Goal: Task Accomplishment & Management: Manage account settings

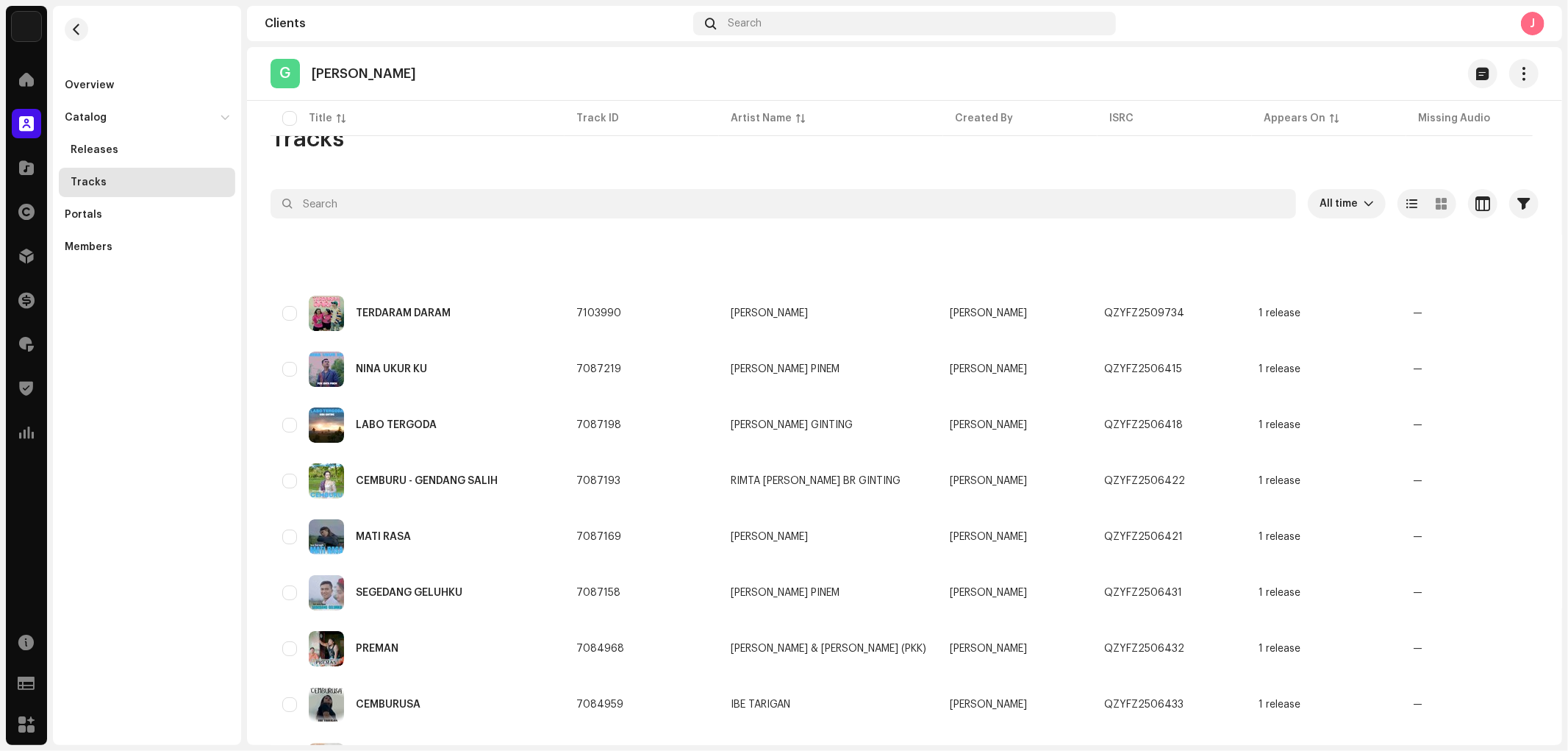
scroll to position [725, 0]
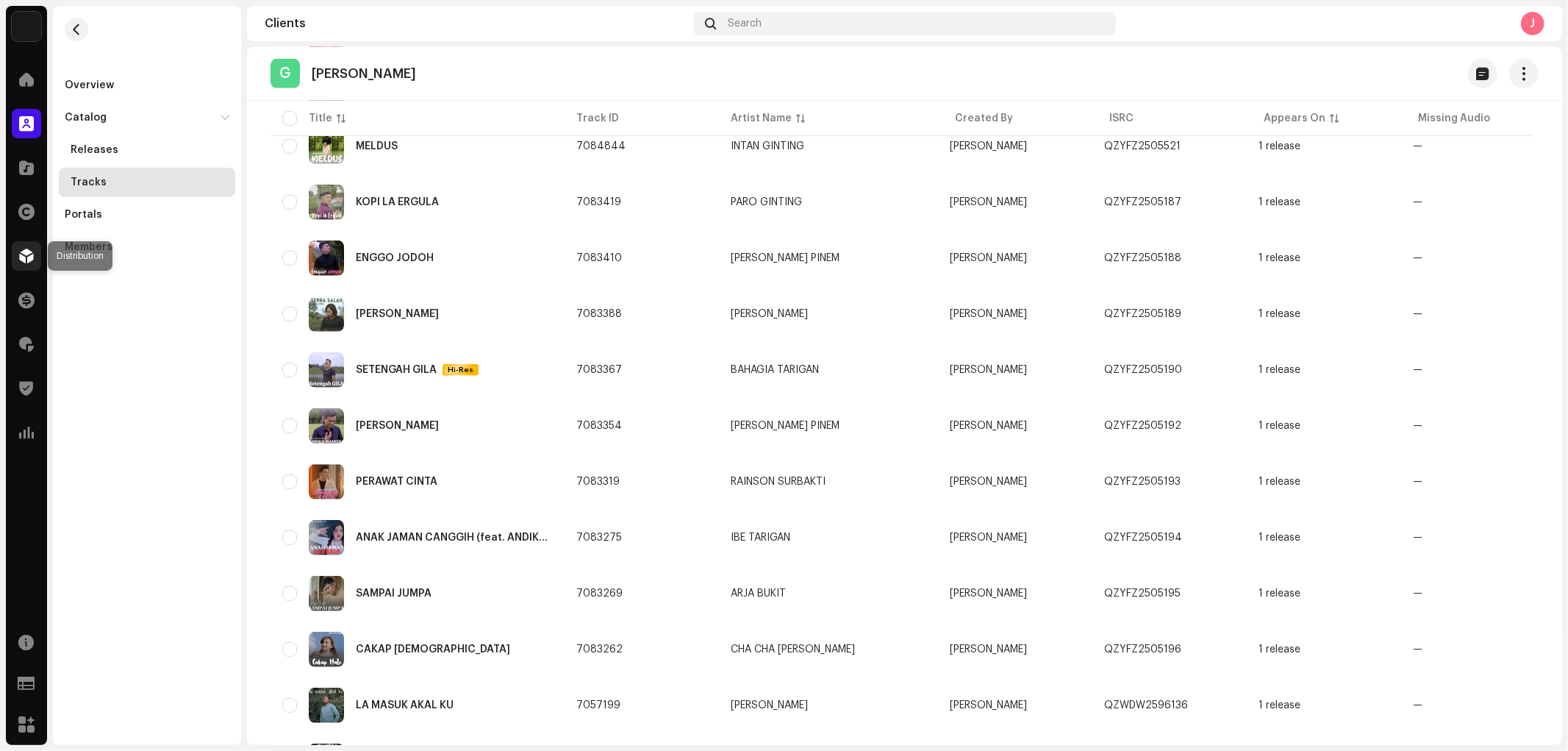
click at [29, 251] on span at bounding box center [26, 256] width 15 height 12
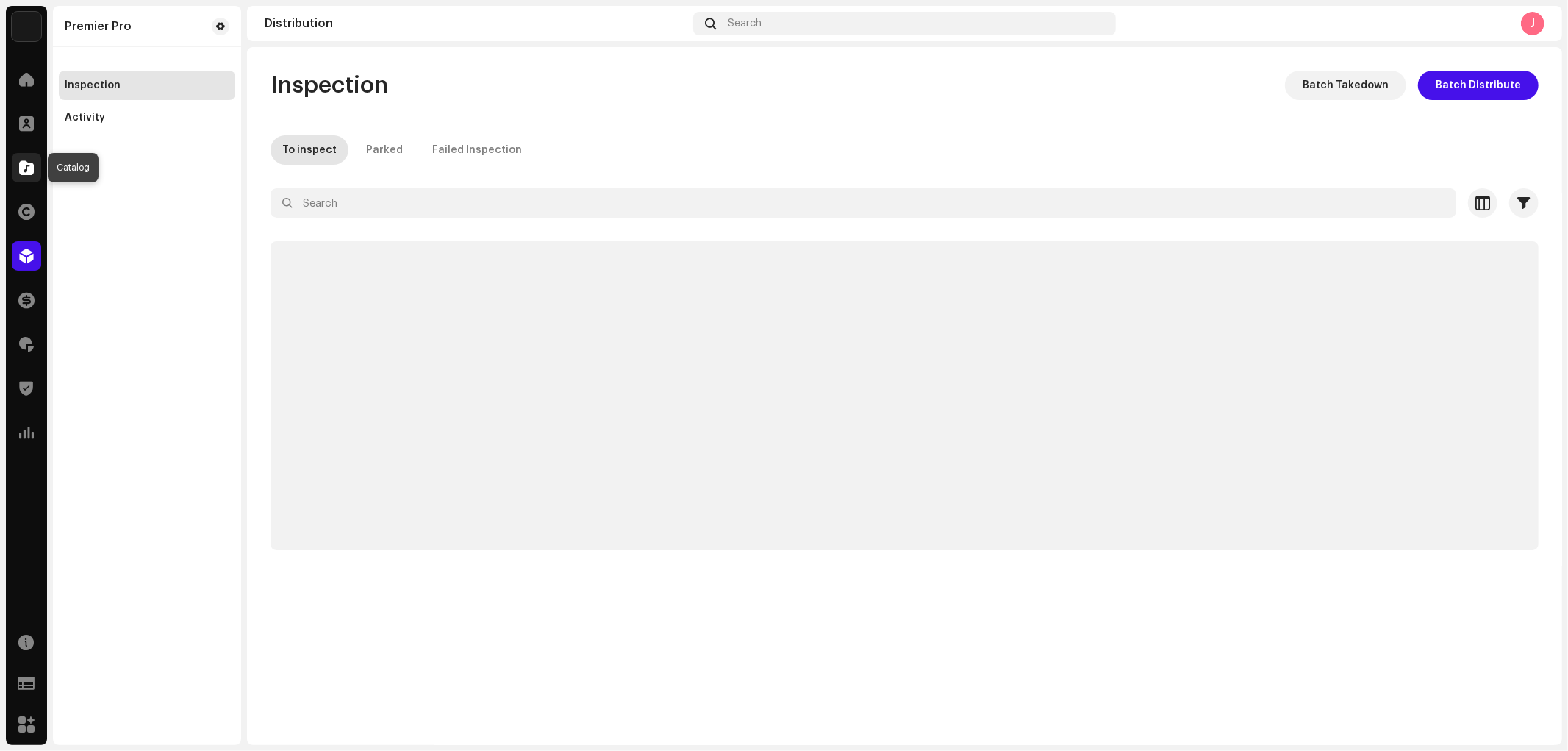
click at [35, 177] on div at bounding box center [26, 167] width 29 height 29
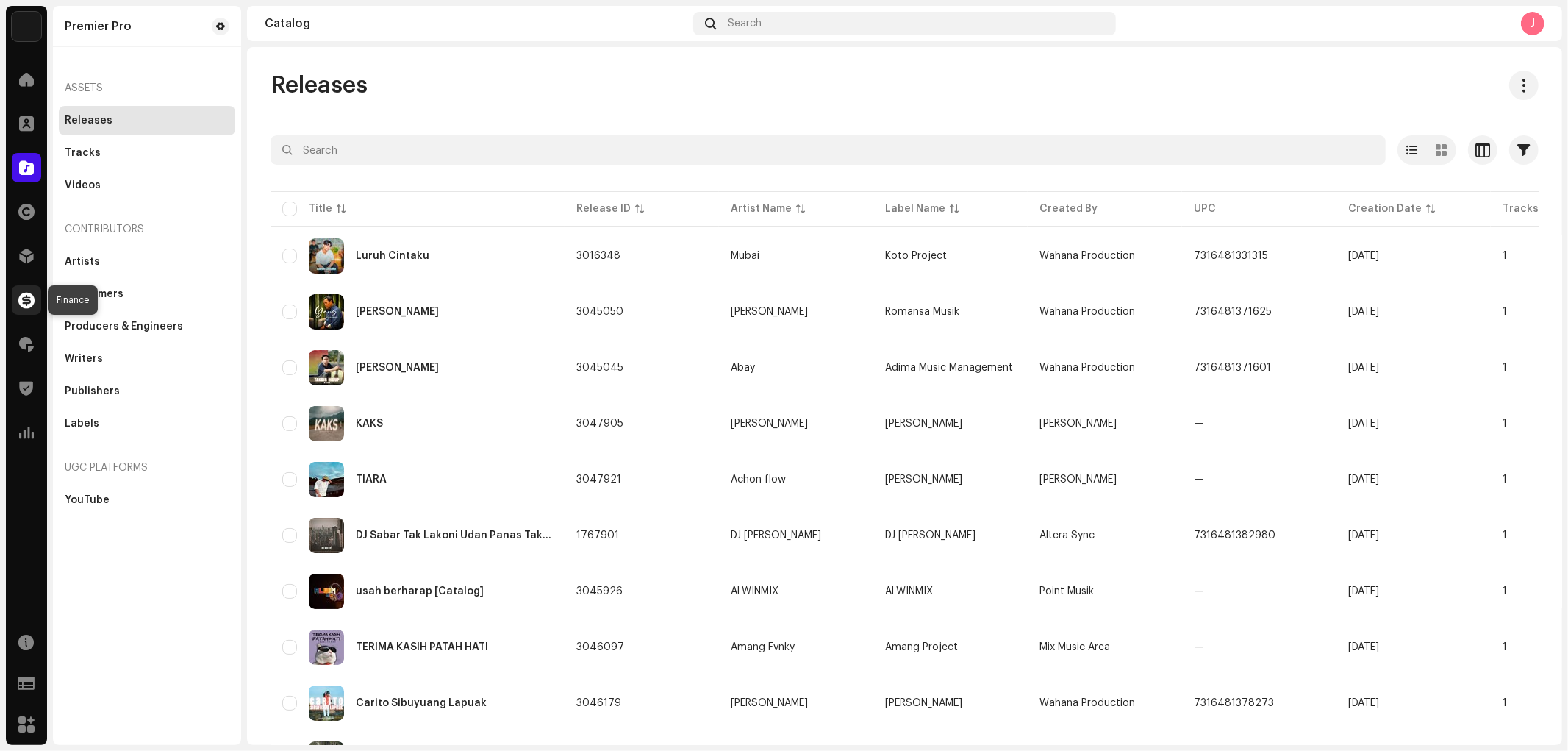
click at [27, 302] on span at bounding box center [26, 300] width 16 height 12
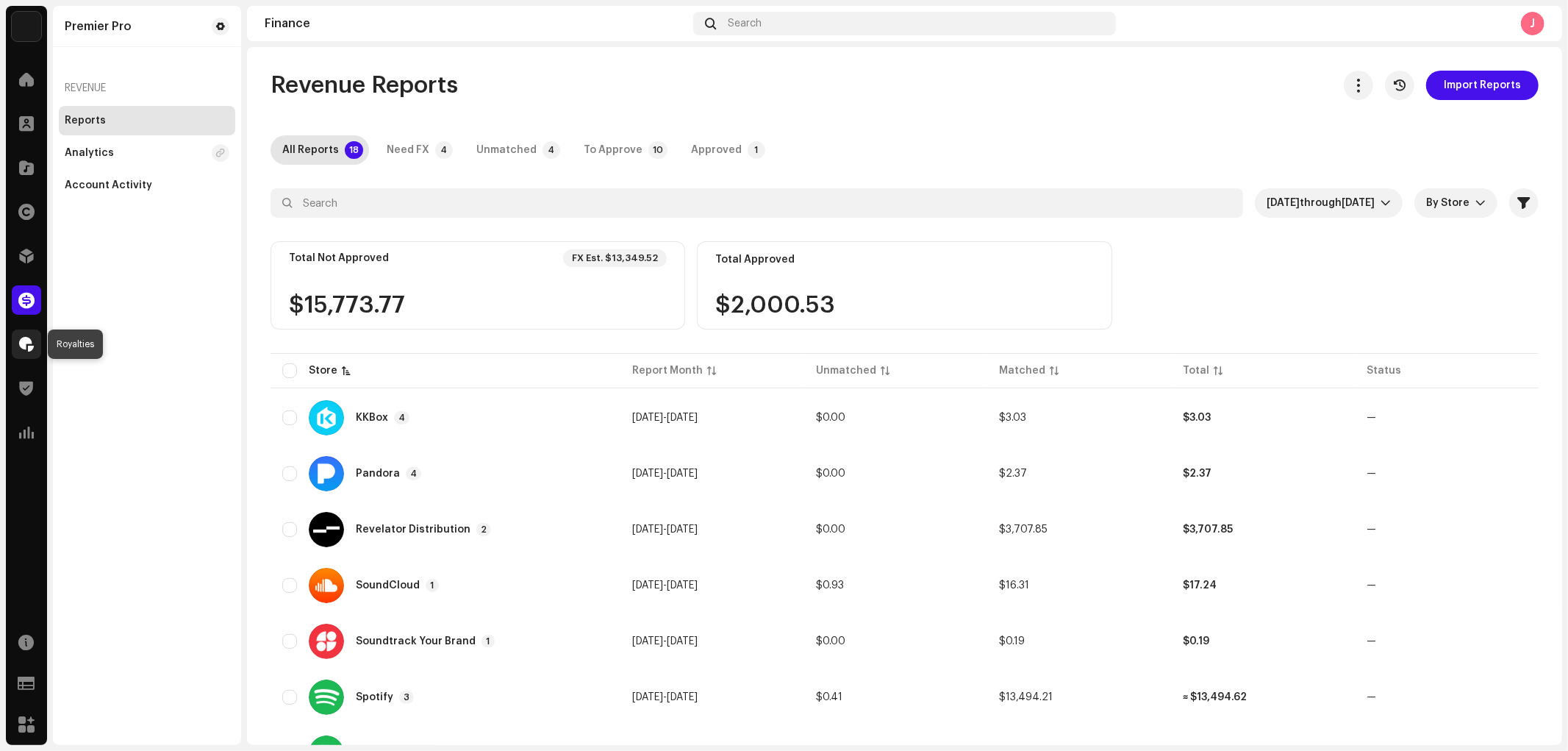
click at [22, 341] on span at bounding box center [26, 345] width 15 height 12
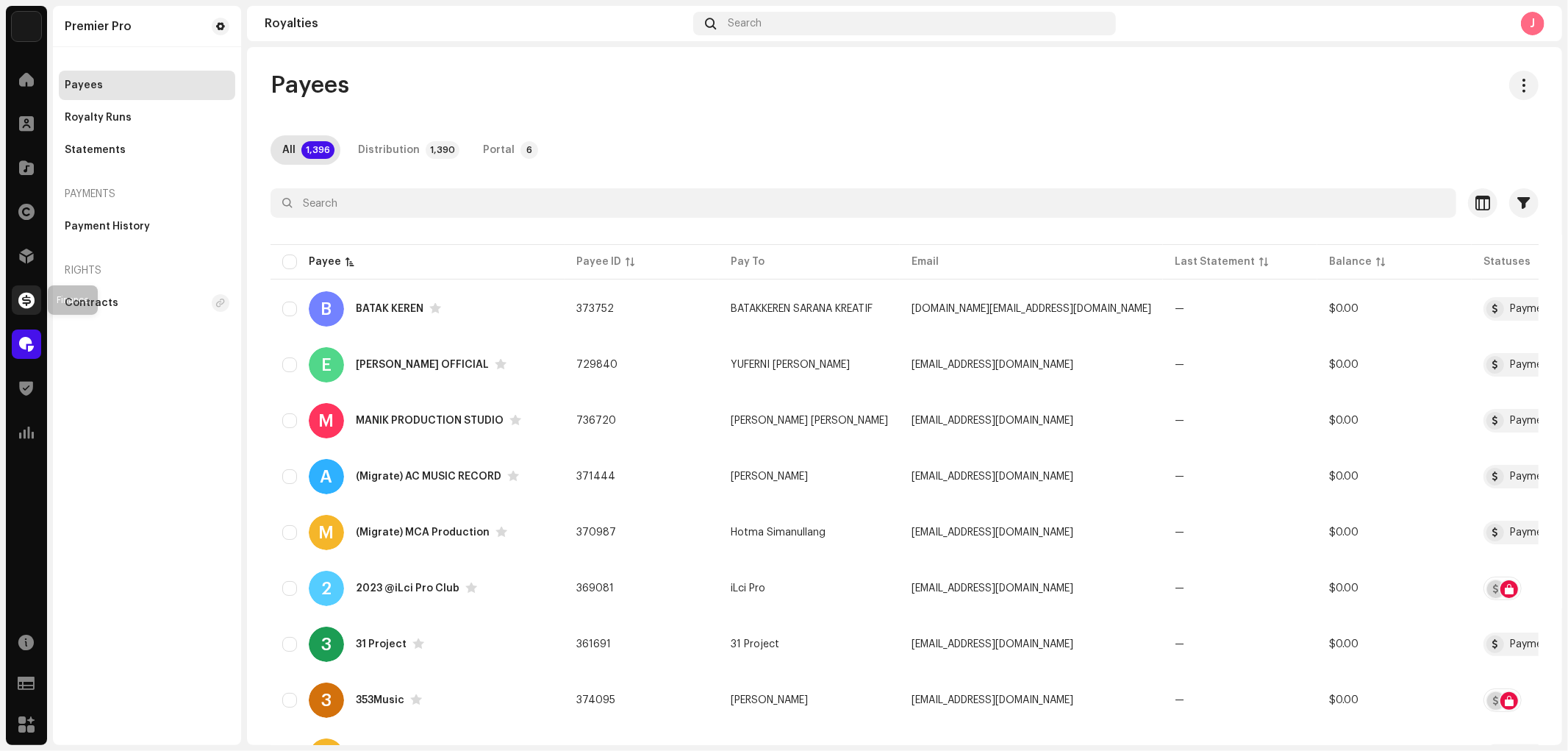
click at [13, 307] on div at bounding box center [26, 299] width 29 height 29
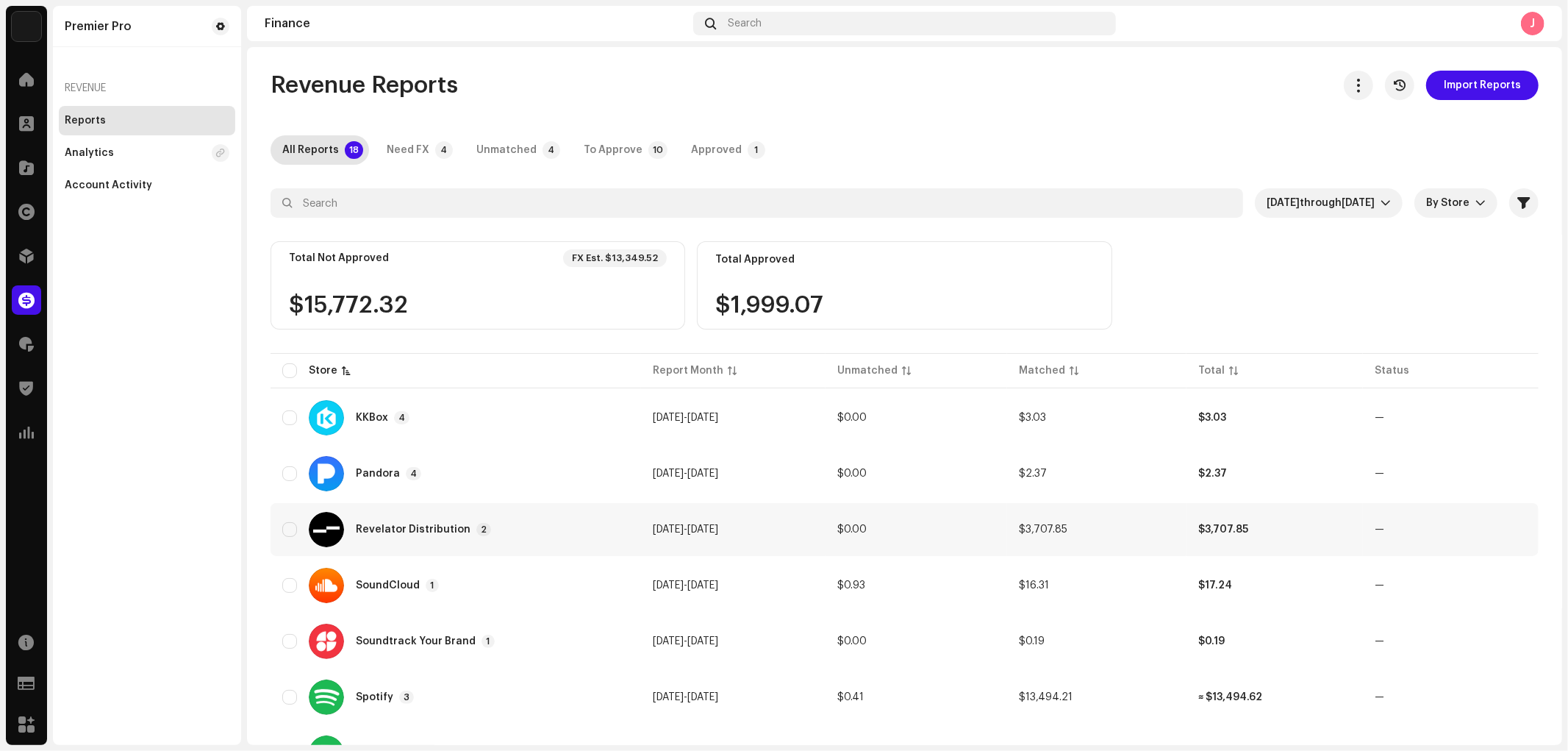
click at [449, 533] on div "Revelator Distribution 2" at bounding box center [423, 529] width 135 height 14
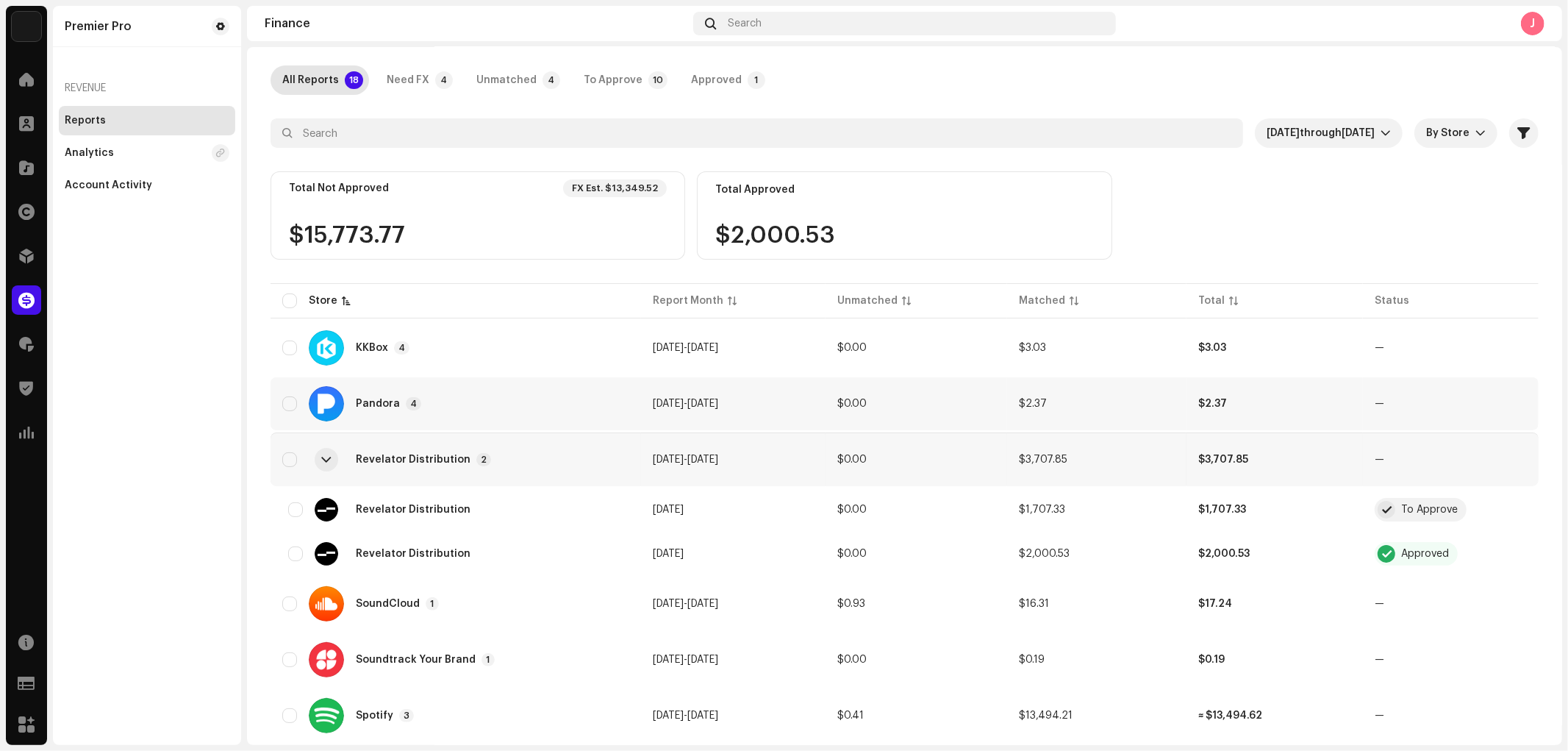
scroll to position [210, 0]
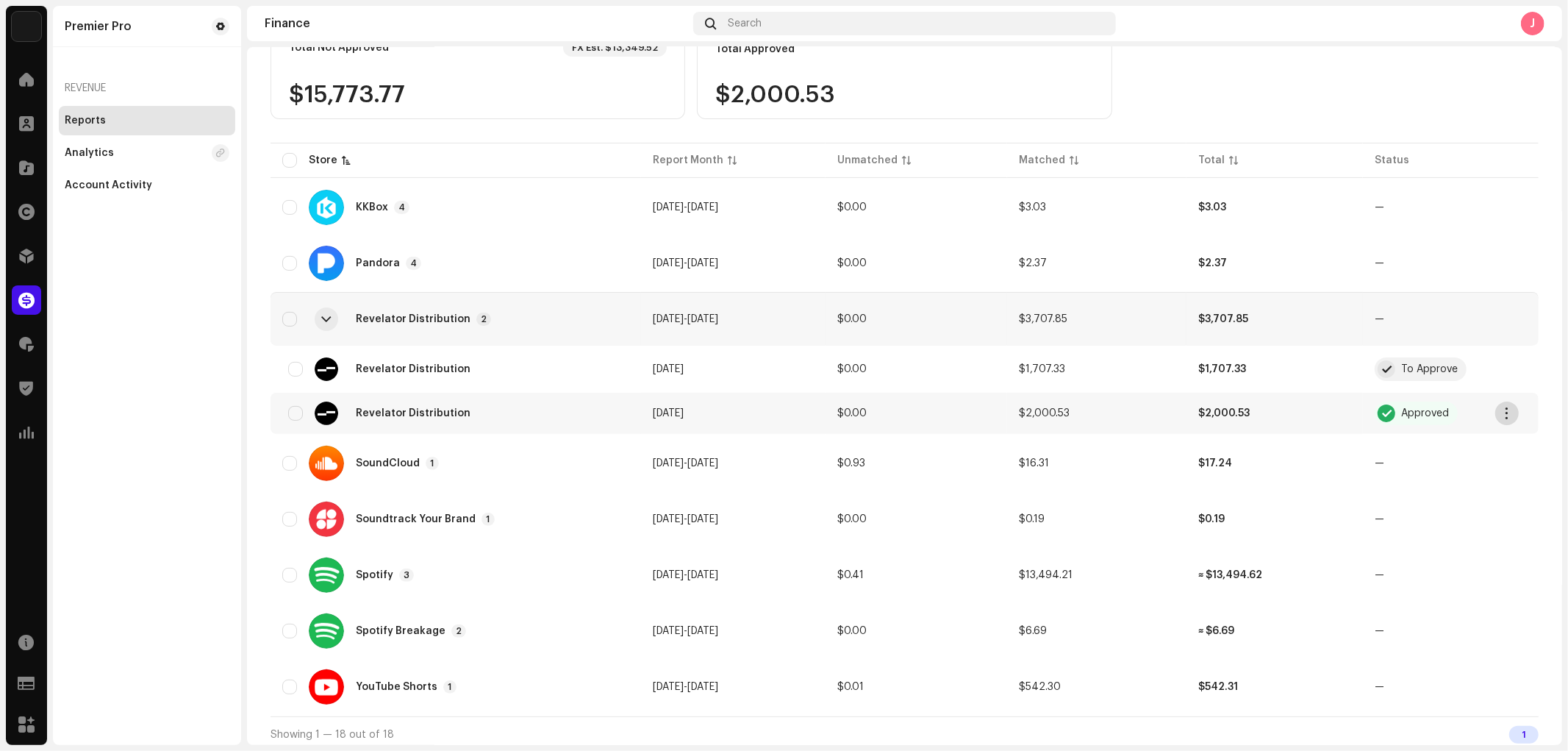
click at [1505, 412] on span "button" at bounding box center [1507, 413] width 11 height 12
click at [1416, 437] on span "Download Original" at bounding box center [1417, 443] width 96 height 12
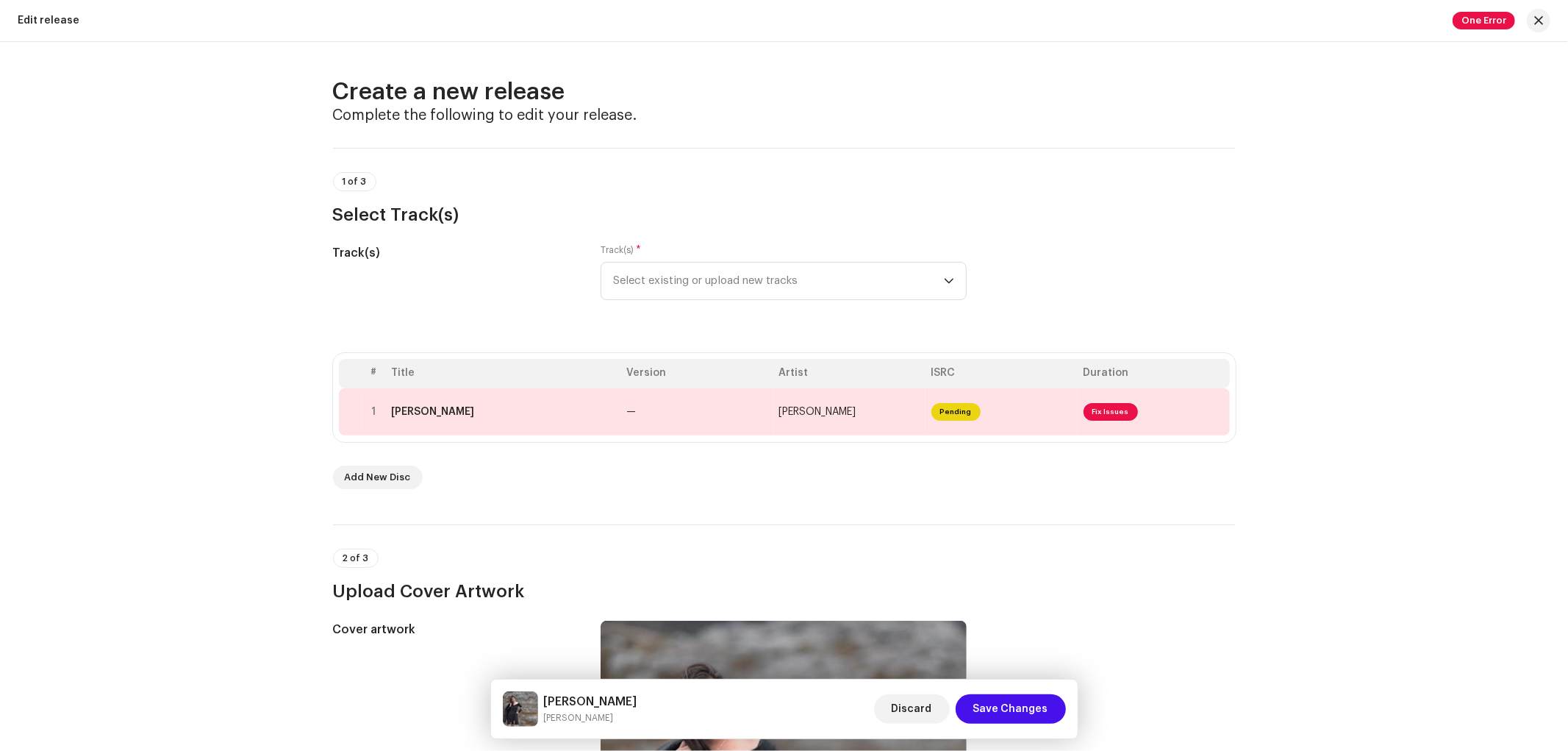
click at [525, 488] on div "Add New Disc" at bounding box center [784, 477] width 902 height 23
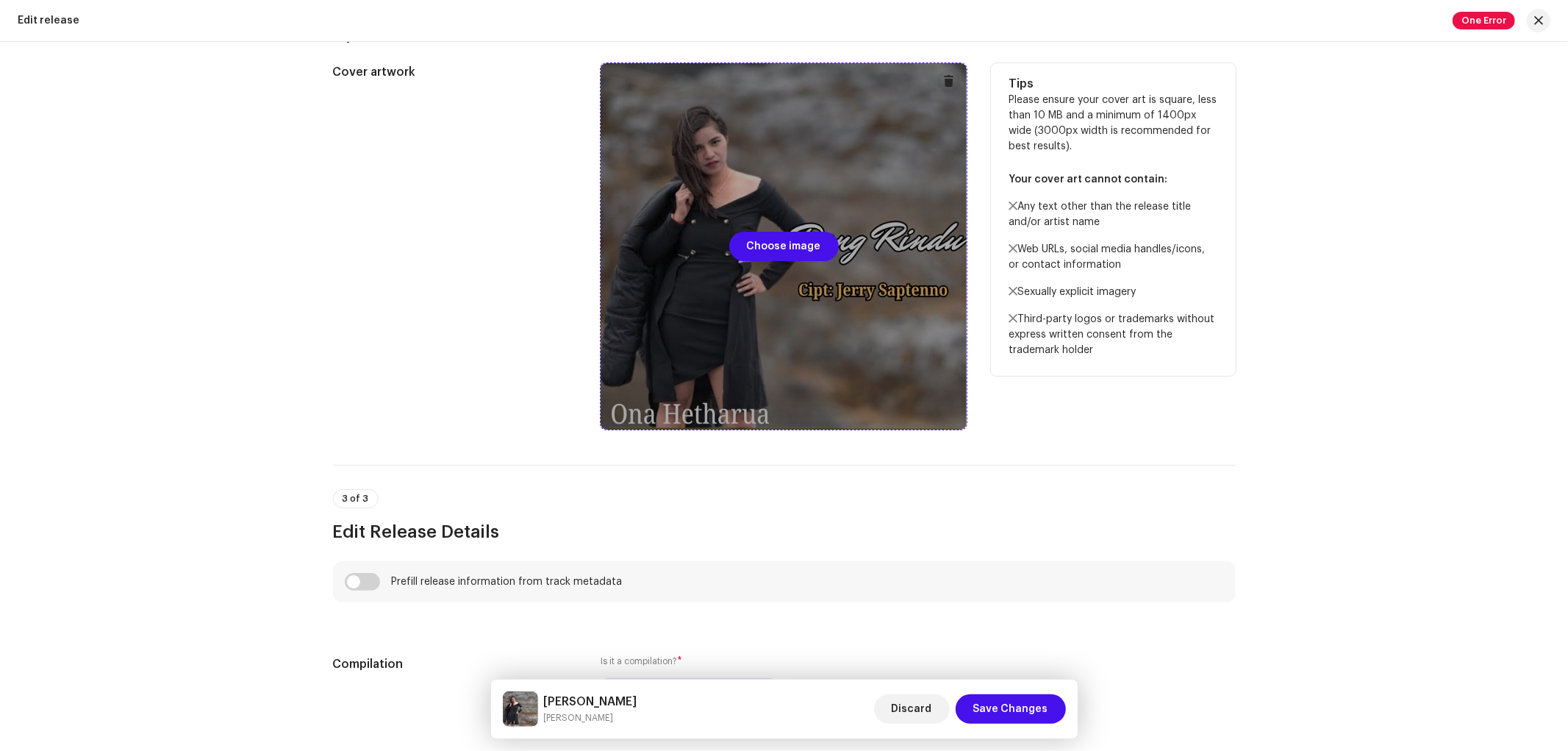
scroll to position [653, 0]
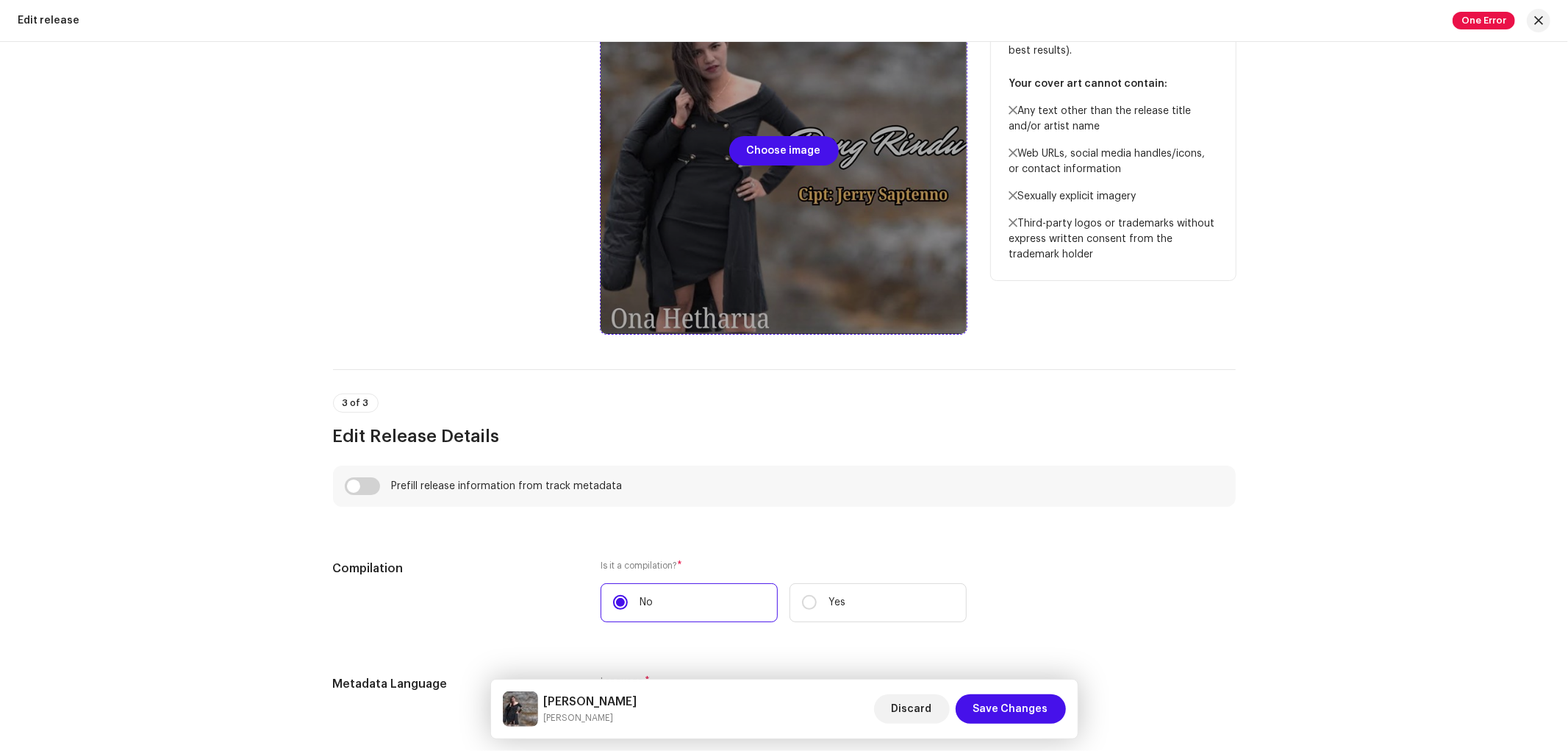
click at [775, 180] on div at bounding box center [784, 151] width 366 height 366
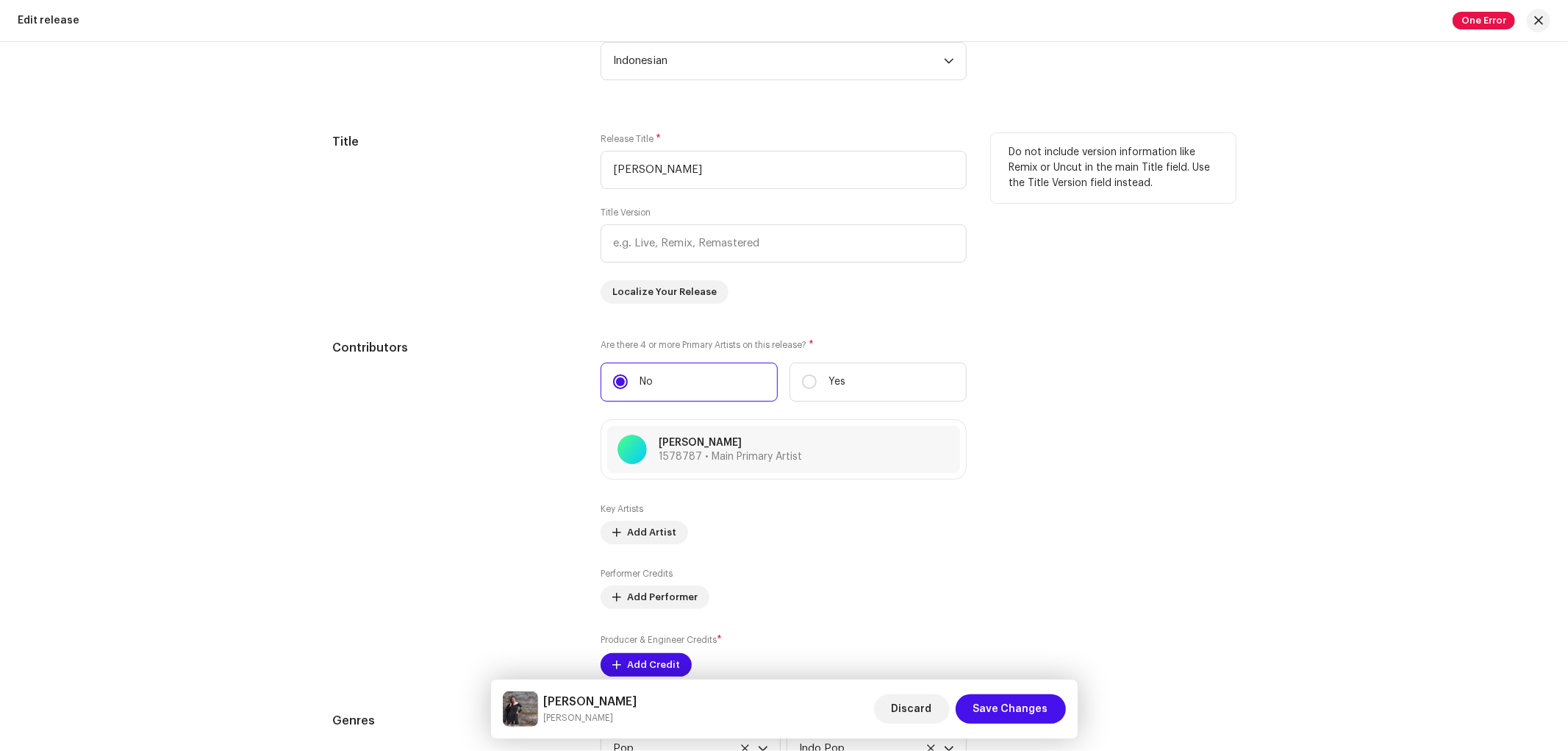
scroll to position [1307, 0]
click at [671, 63] on span "Indonesian" at bounding box center [778, 58] width 331 height 37
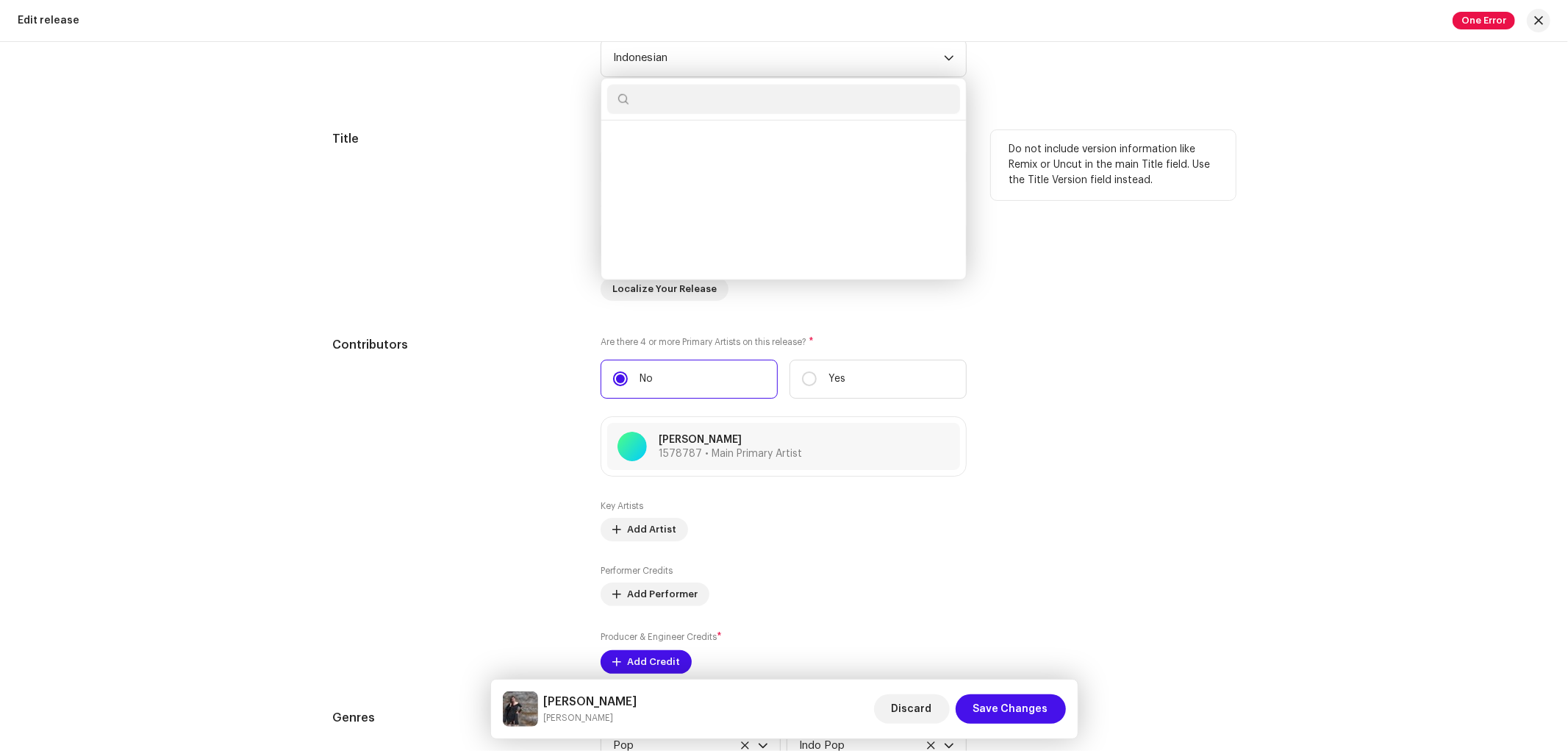
scroll to position [2211, 0]
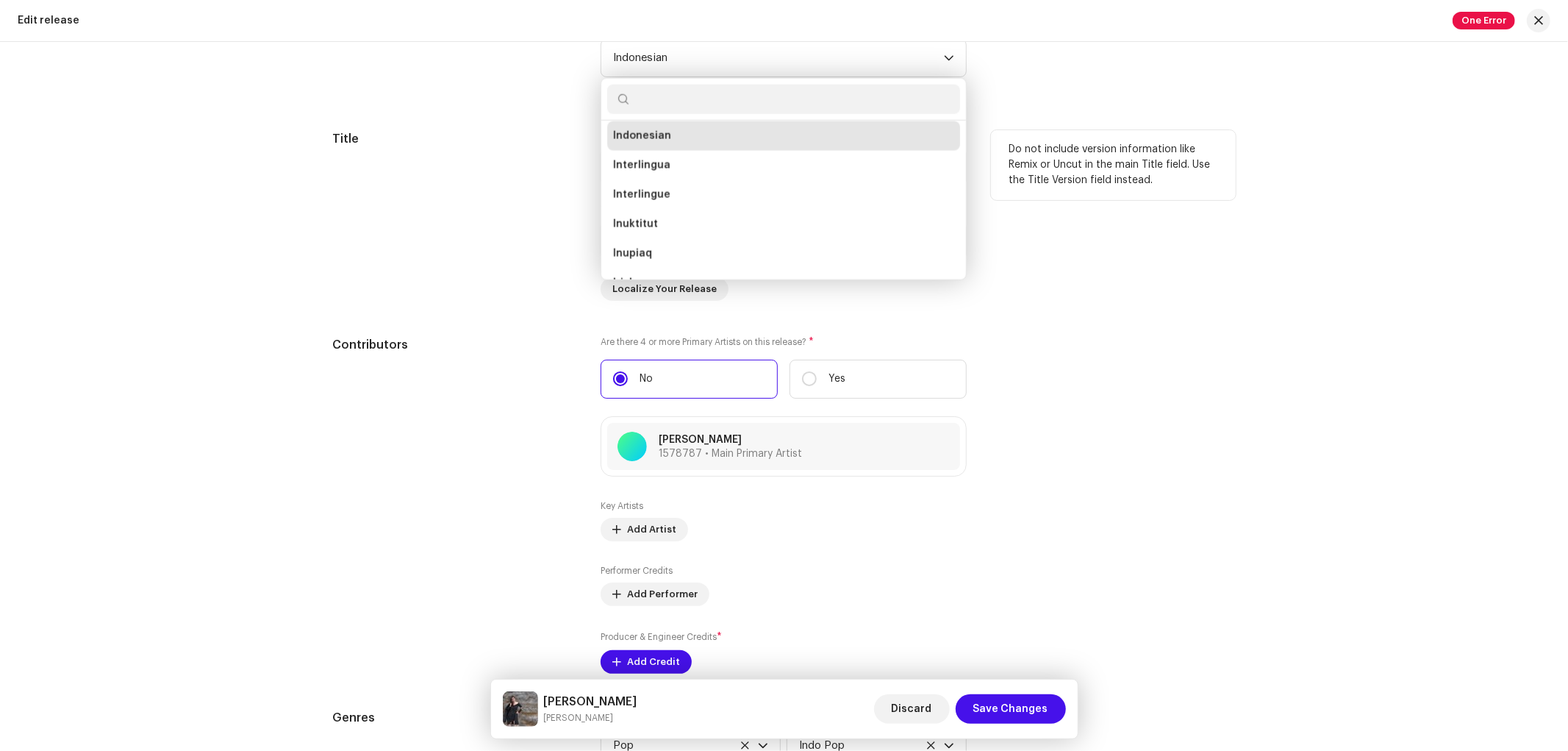
click at [500, 155] on div "Title" at bounding box center [455, 216] width 245 height 170
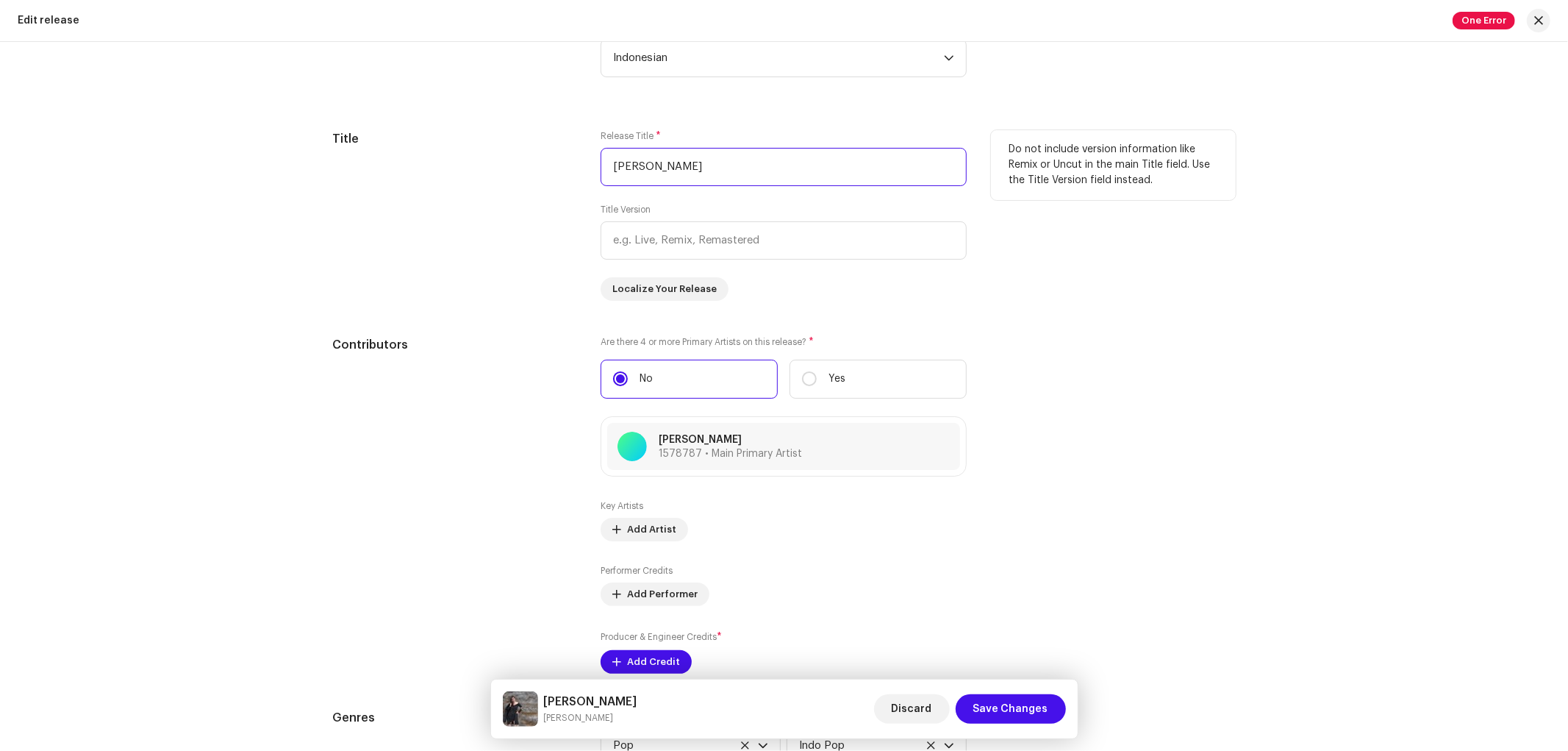
click at [669, 167] on input "Deng Rindu" at bounding box center [784, 167] width 366 height 38
paste input "J Aku Dah Lupa Tak Ingat Lagi Mengkane"
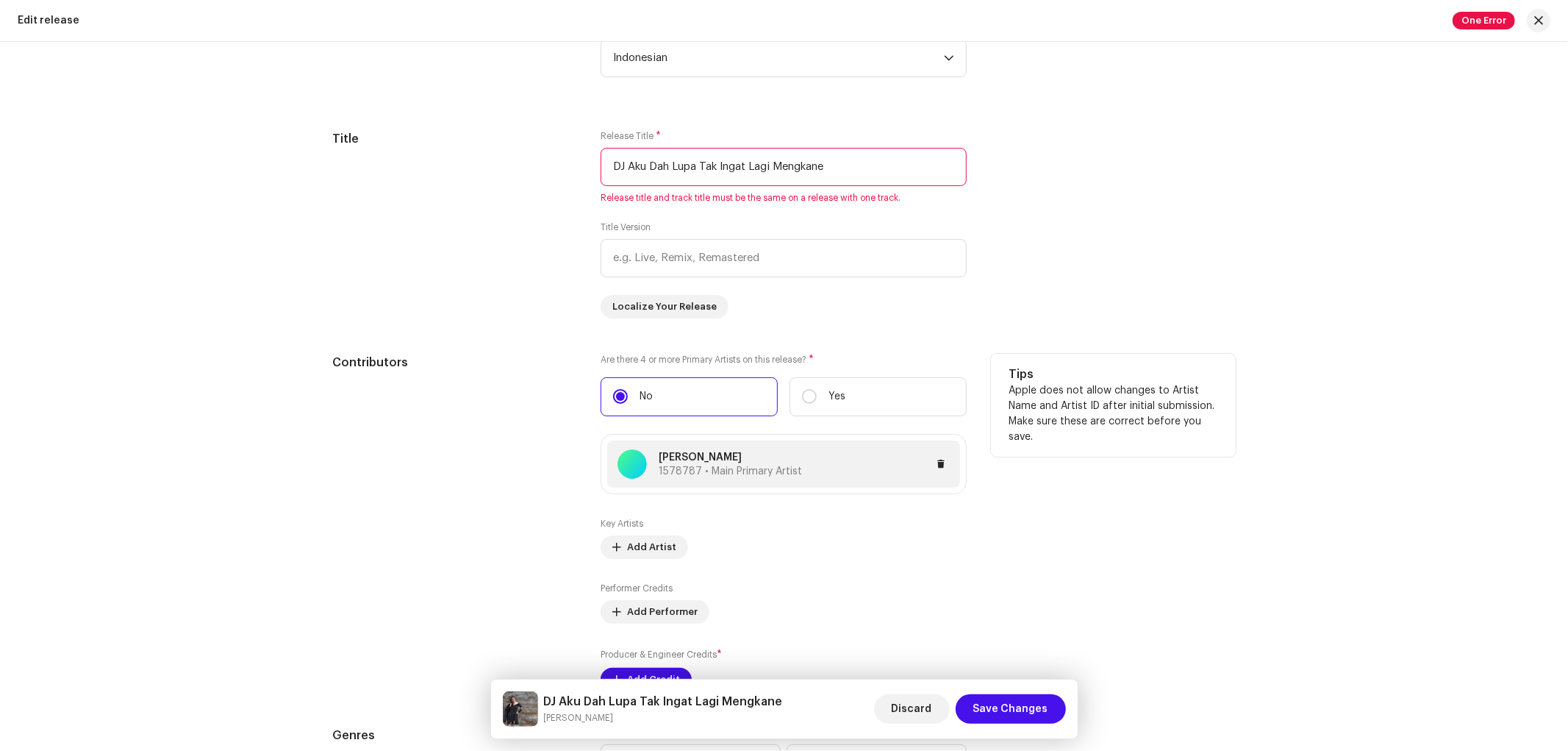
type input "DJ Aku Dah Lupa Tak Ingat Lagi Mengkane"
click at [709, 465] on p "Ona Hetharua" at bounding box center [730, 458] width 143 height 15
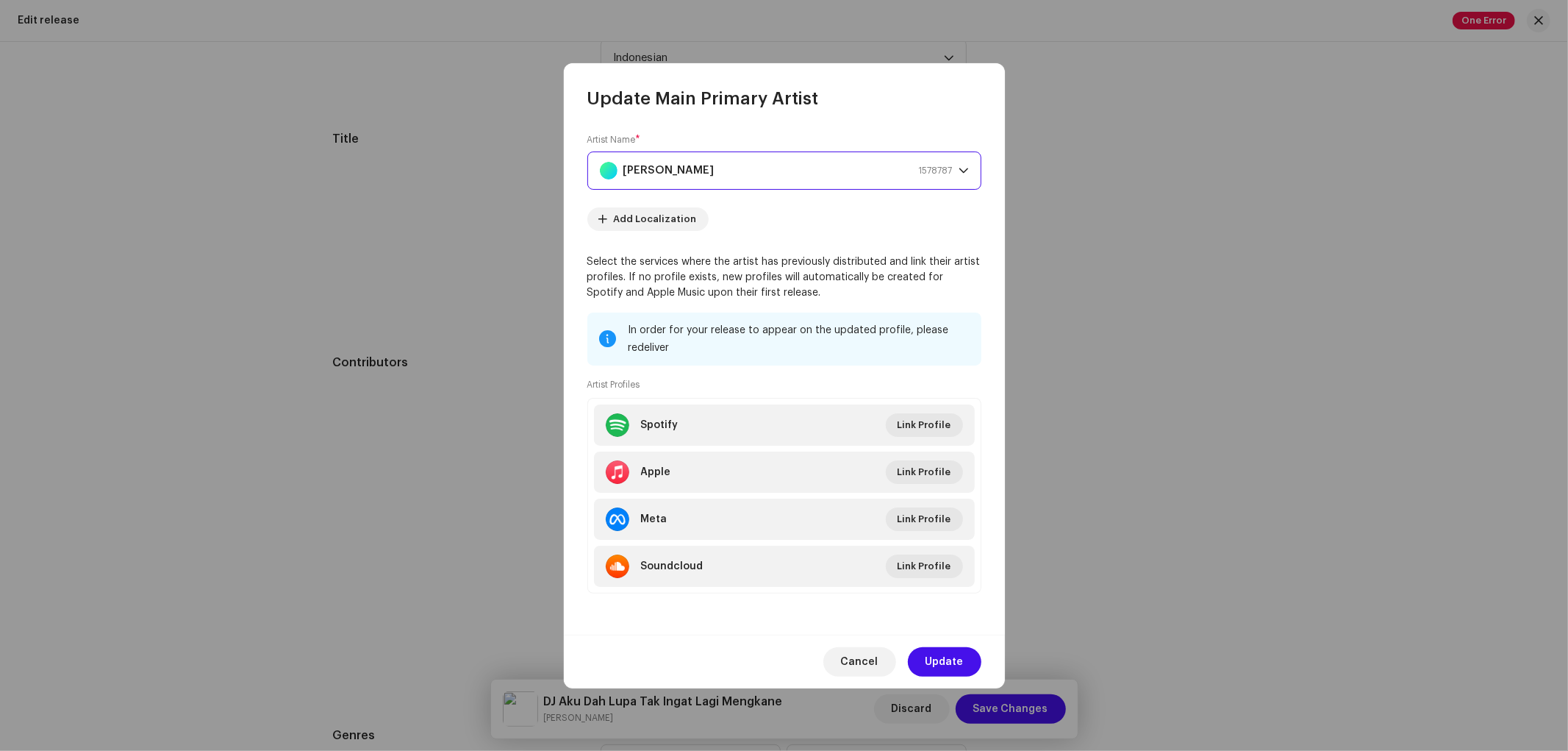
click at [694, 171] on strong "Ona Hetharua" at bounding box center [669, 170] width 91 height 37
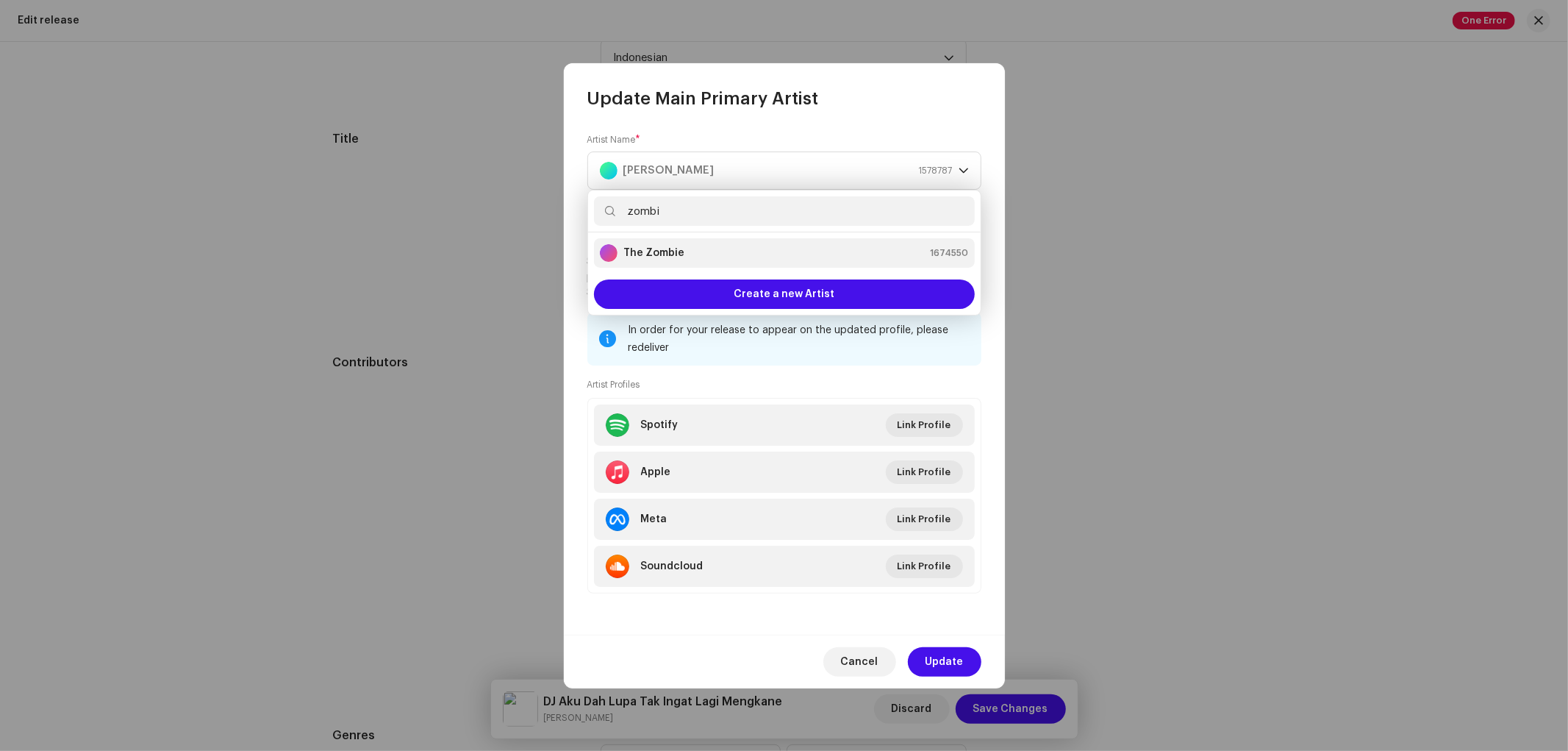
type input "zombi"
click at [671, 244] on div "The Zombie" at bounding box center [642, 253] width 84 height 17
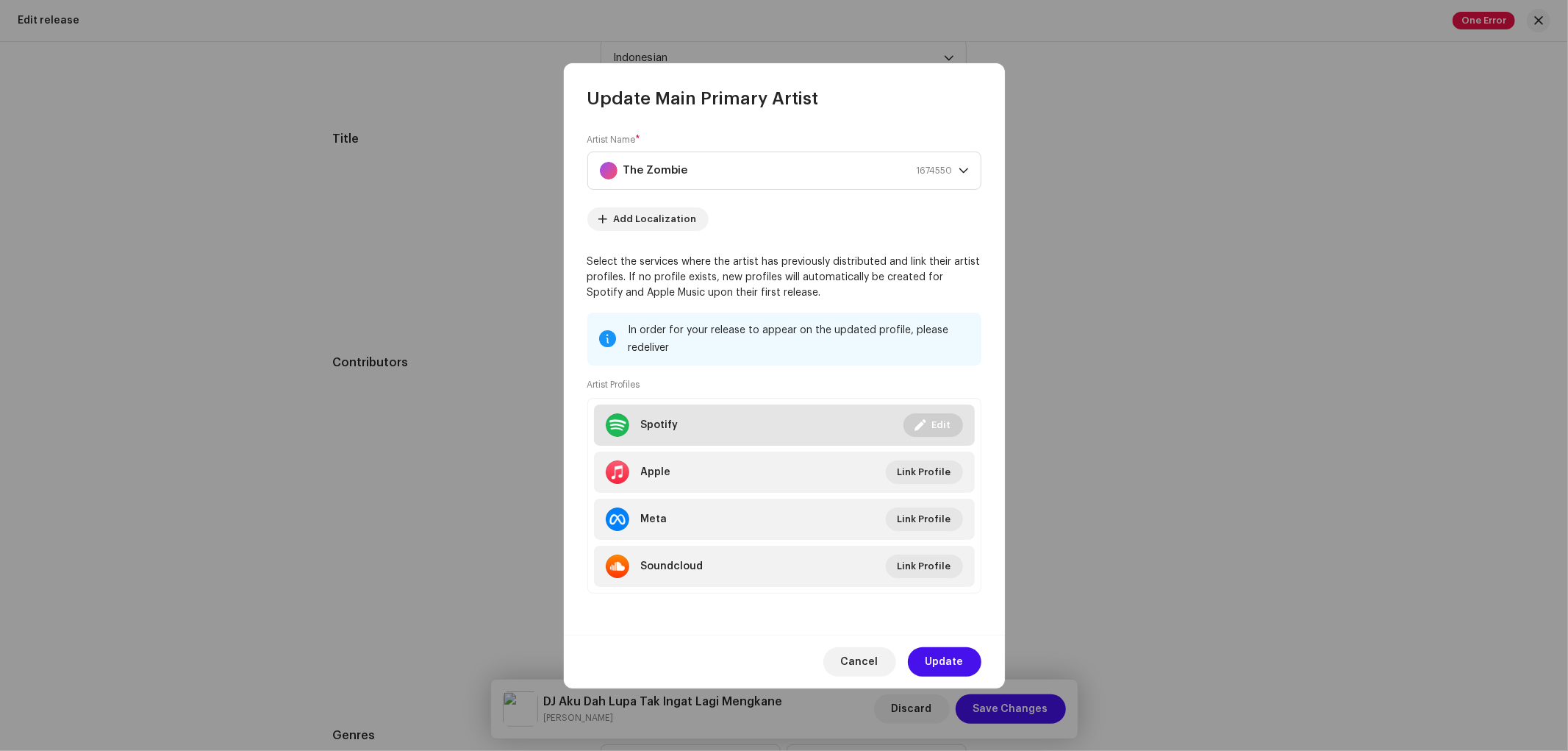
click at [931, 428] on button "Edit" at bounding box center [933, 425] width 60 height 23
click at [769, 195] on div "Link your Artist Profile Artist Spotify Id * 4S0MVIiGWueFPoVsnxssPt Go to your …" at bounding box center [784, 376] width 1568 height 751
click at [946, 663] on span "Update" at bounding box center [945, 661] width 38 height 29
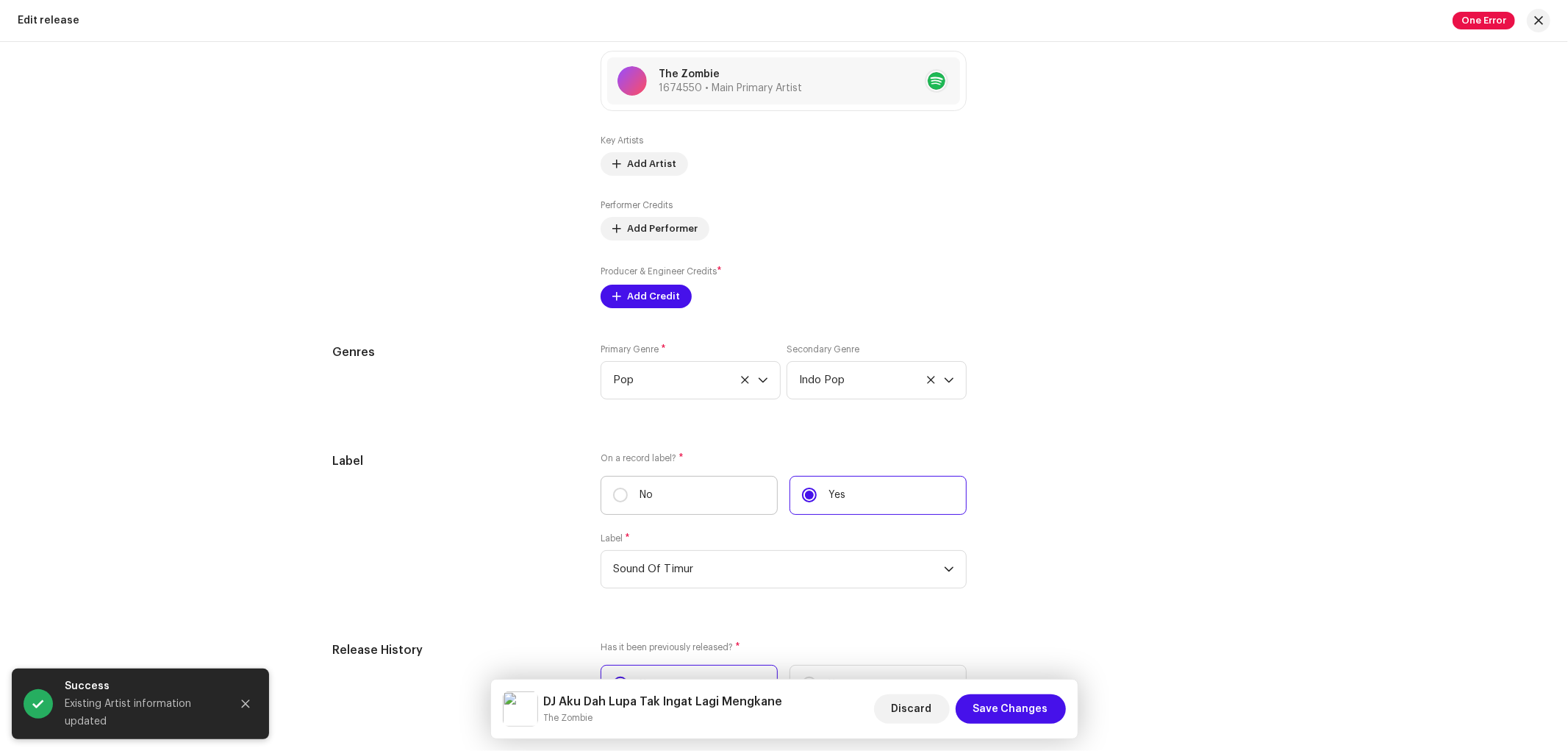
scroll to position [1715, 0]
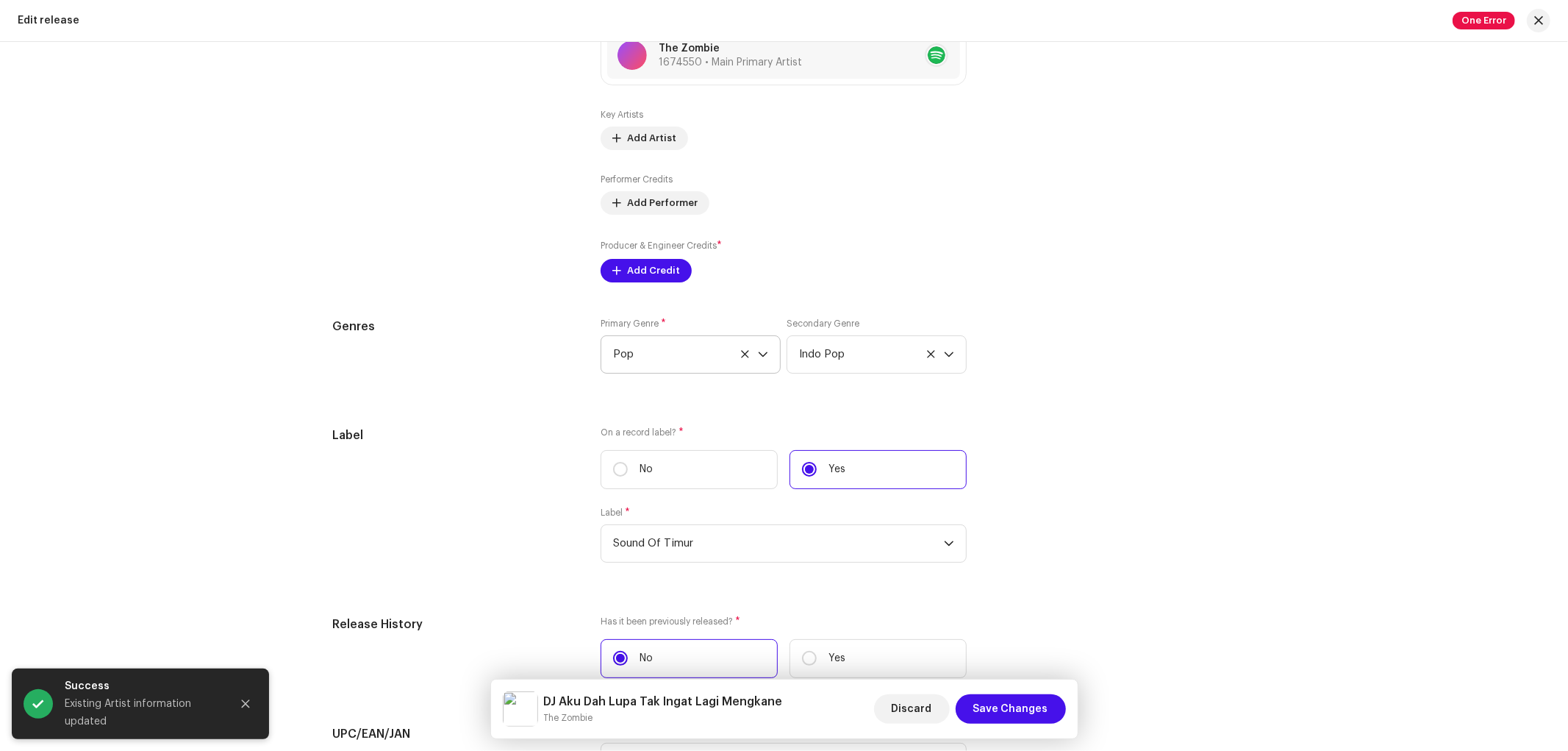
click at [680, 358] on span "Pop" at bounding box center [685, 354] width 145 height 37
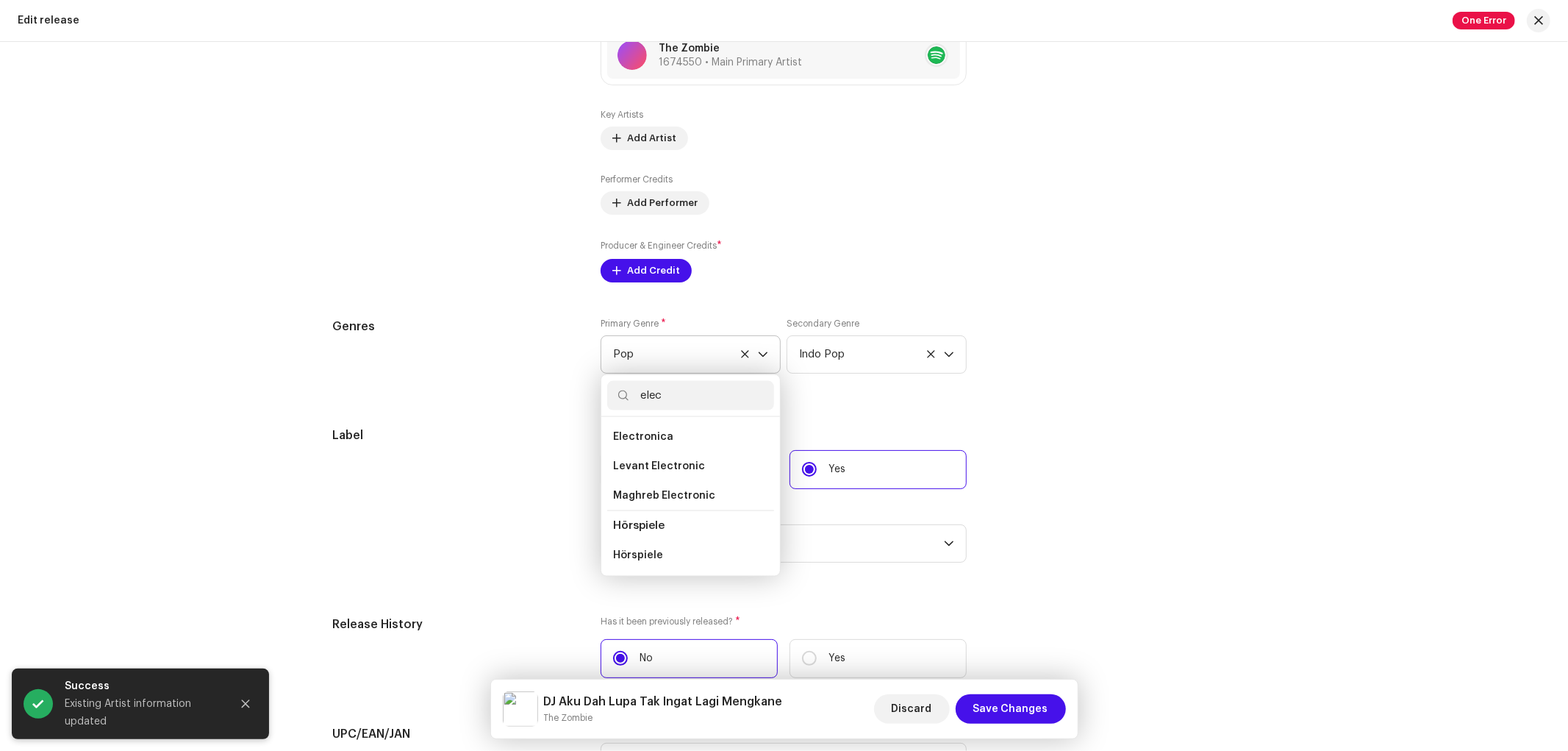
scroll to position [208, 0]
type input "electr"
click at [670, 440] on li "Electronic" at bounding box center [690, 437] width 167 height 29
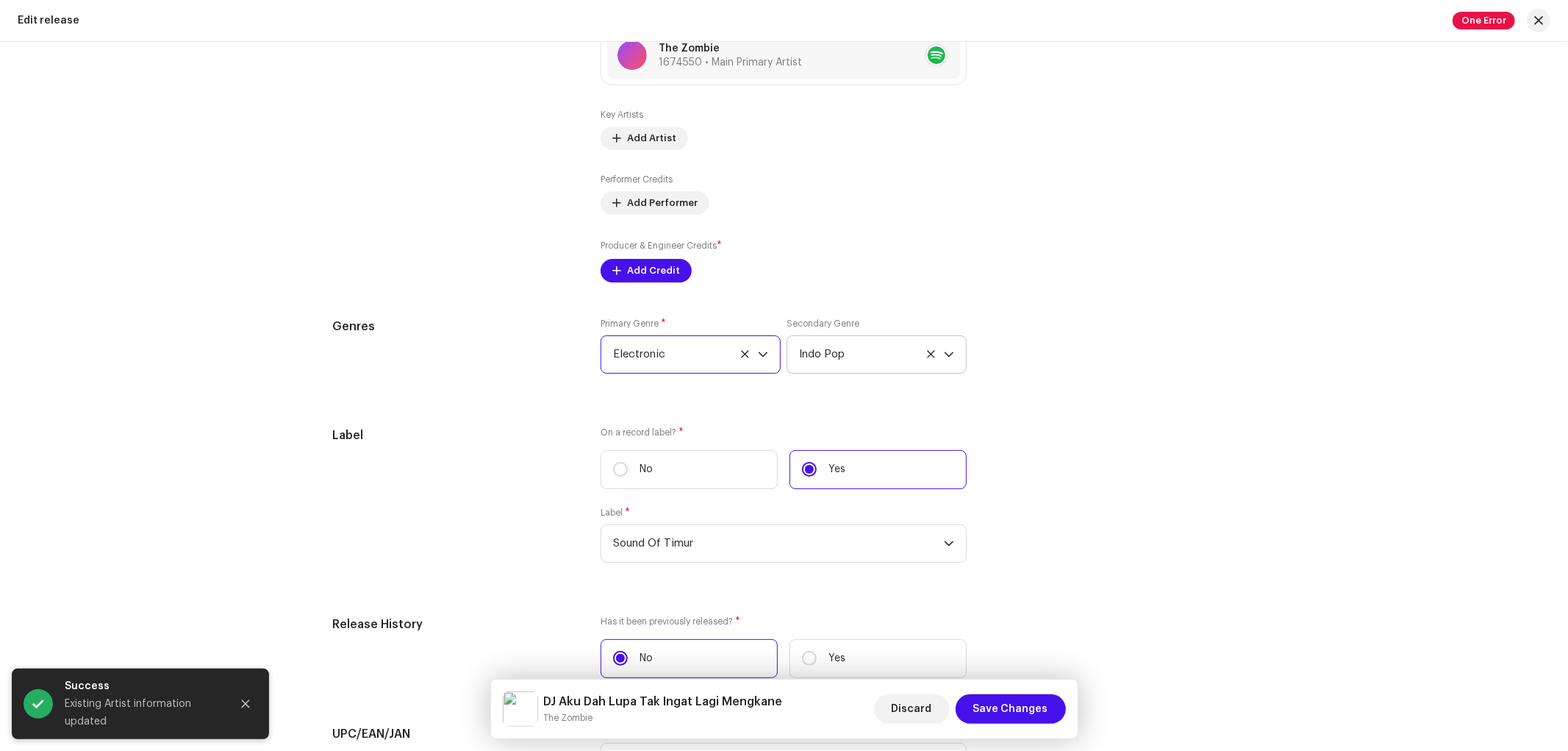
click at [948, 358] on icon "dropdown trigger" at bounding box center [949, 354] width 11 height 11
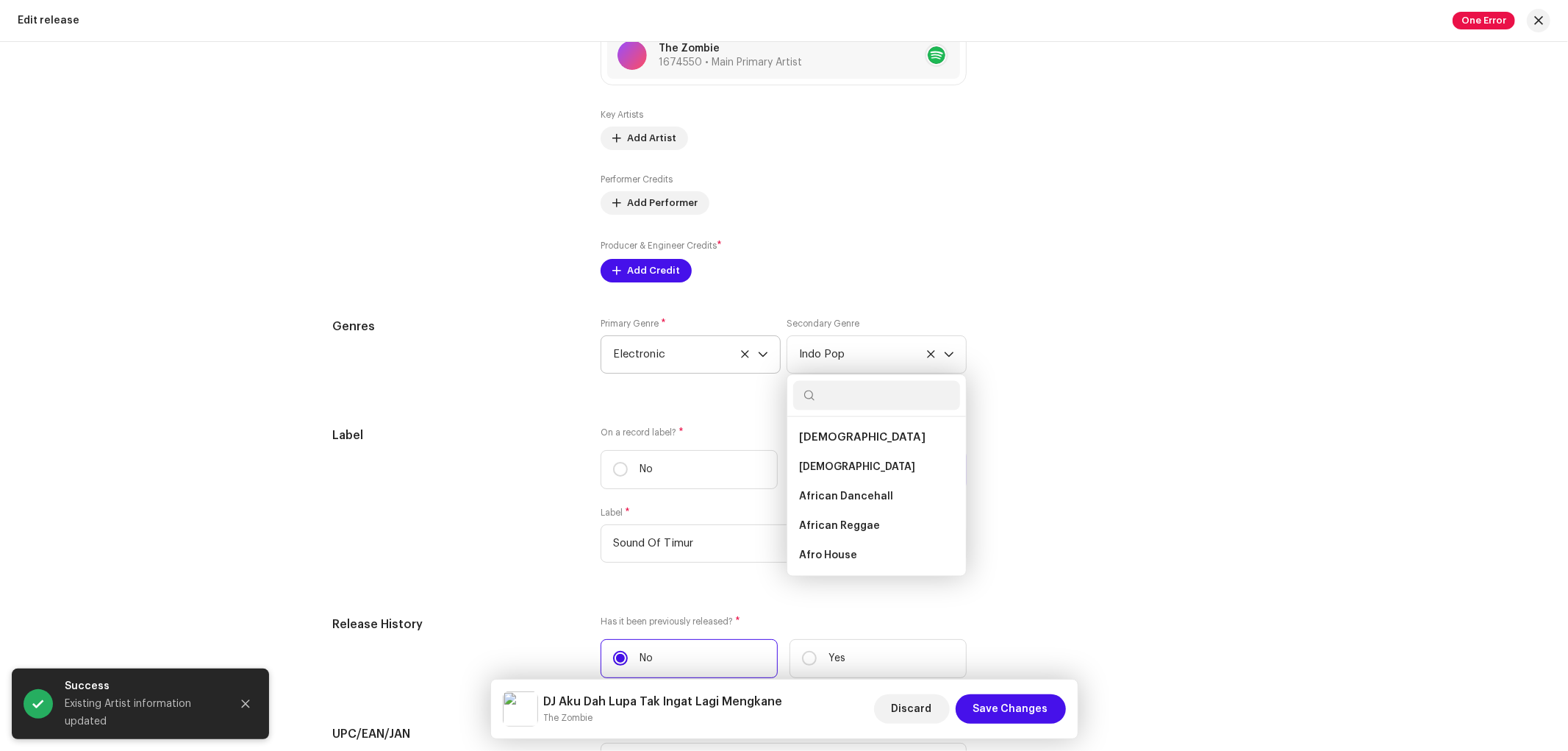
scroll to position [9228, 0]
drag, startPoint x: 948, startPoint y: 358, endPoint x: 969, endPoint y: 409, distance: 55.2
click at [969, 409] on div "Prefill release information from track metadata Compilation Is it a compilation…" at bounding box center [784, 246] width 902 height 1687
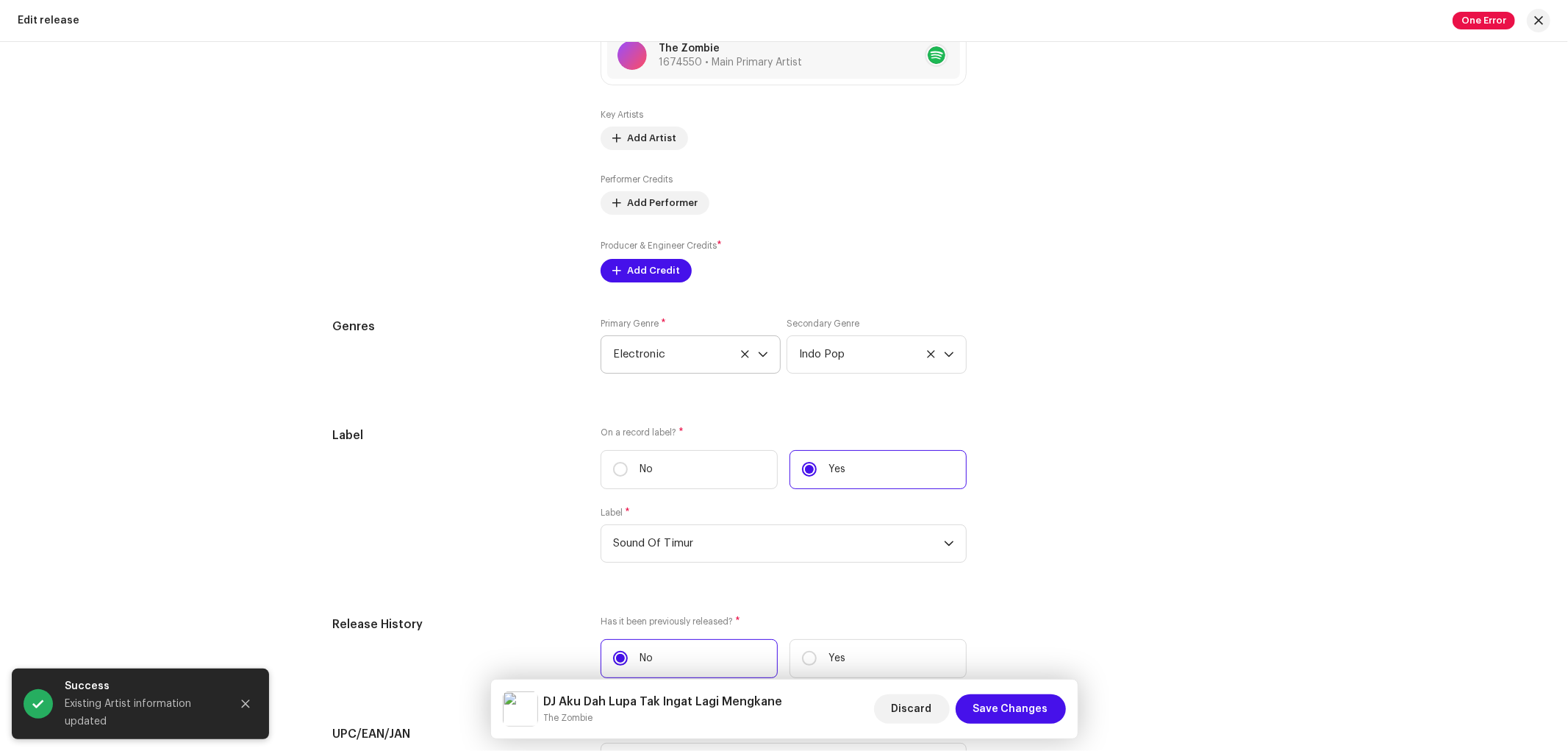
click at [1015, 386] on div "Genres Primary Genre * Electronic Secondary Genre Indo Pop" at bounding box center [784, 354] width 902 height 74
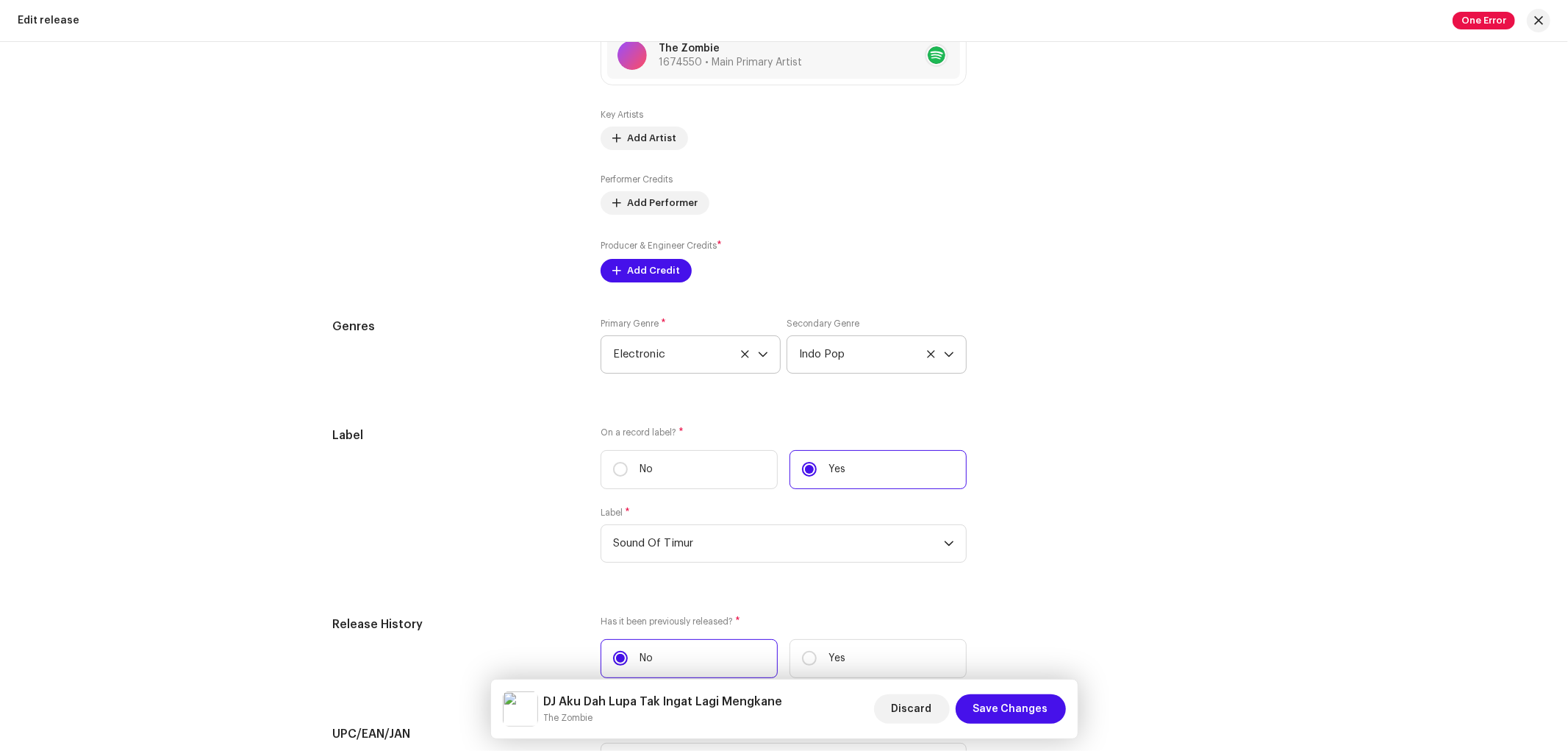
click at [928, 359] on icon at bounding box center [931, 354] width 10 height 10
click at [662, 277] on span "Add Credit" at bounding box center [654, 270] width 53 height 29
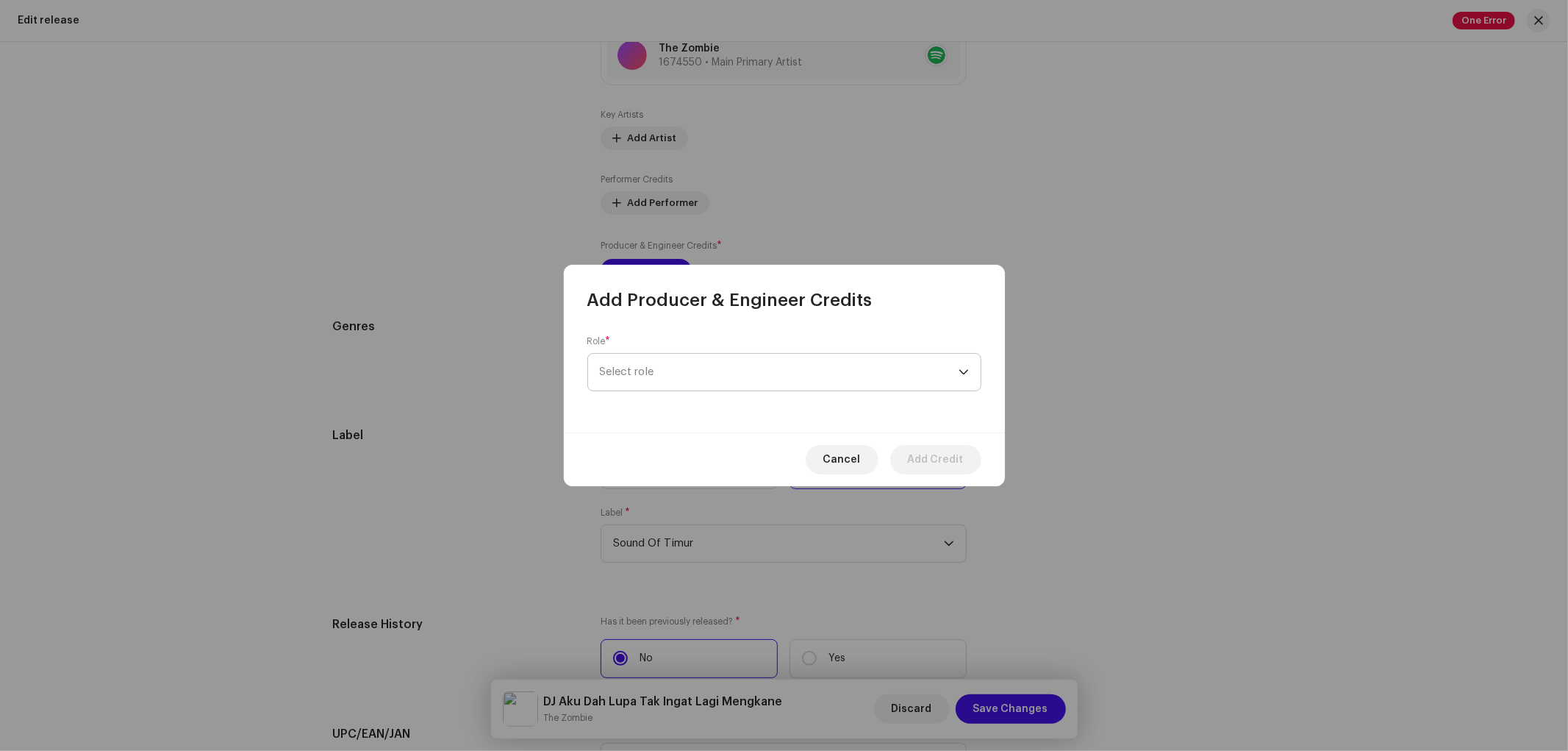
click at [695, 366] on span "Select role" at bounding box center [779, 372] width 359 height 37
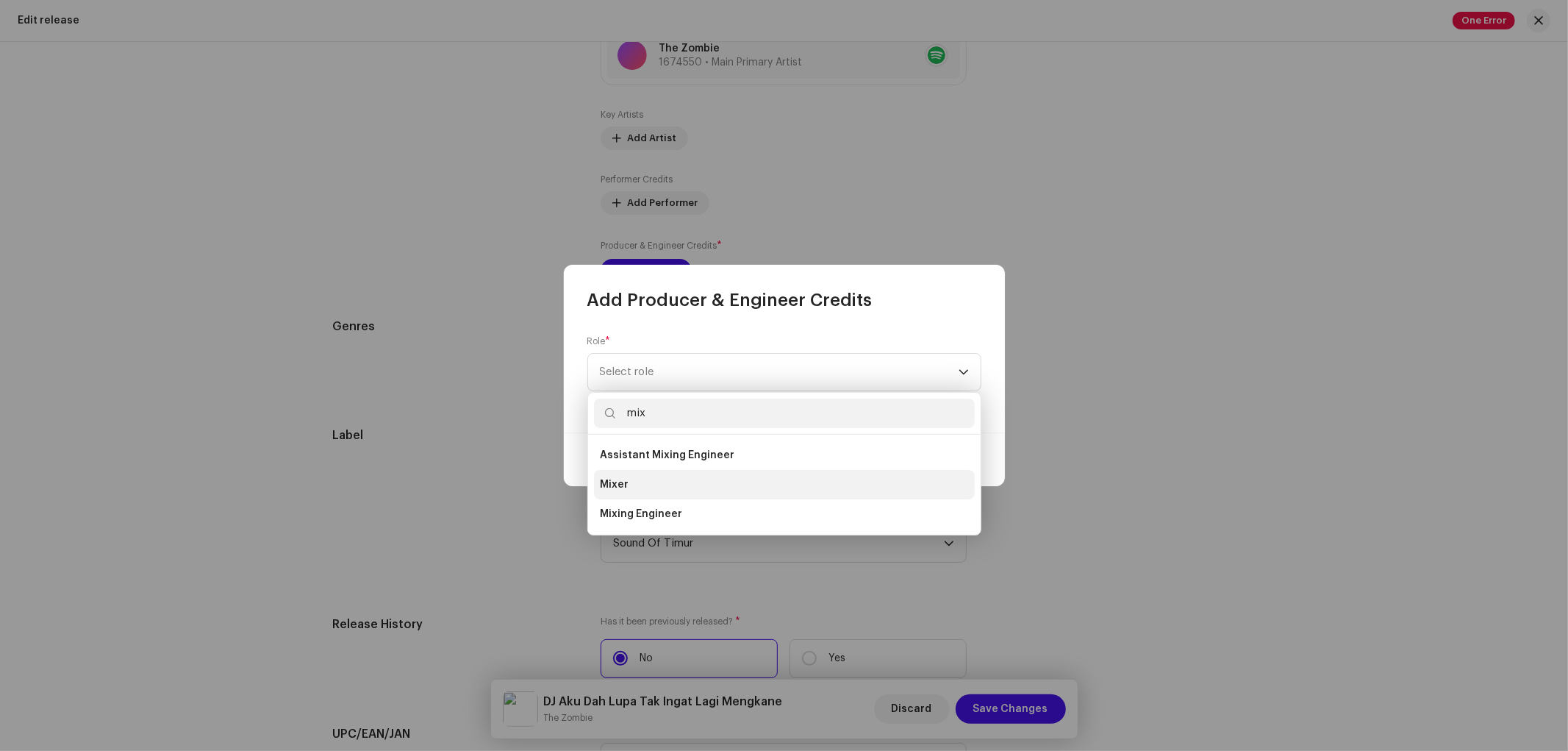
type input "mix"
click at [640, 489] on li "Mixer" at bounding box center [784, 484] width 381 height 29
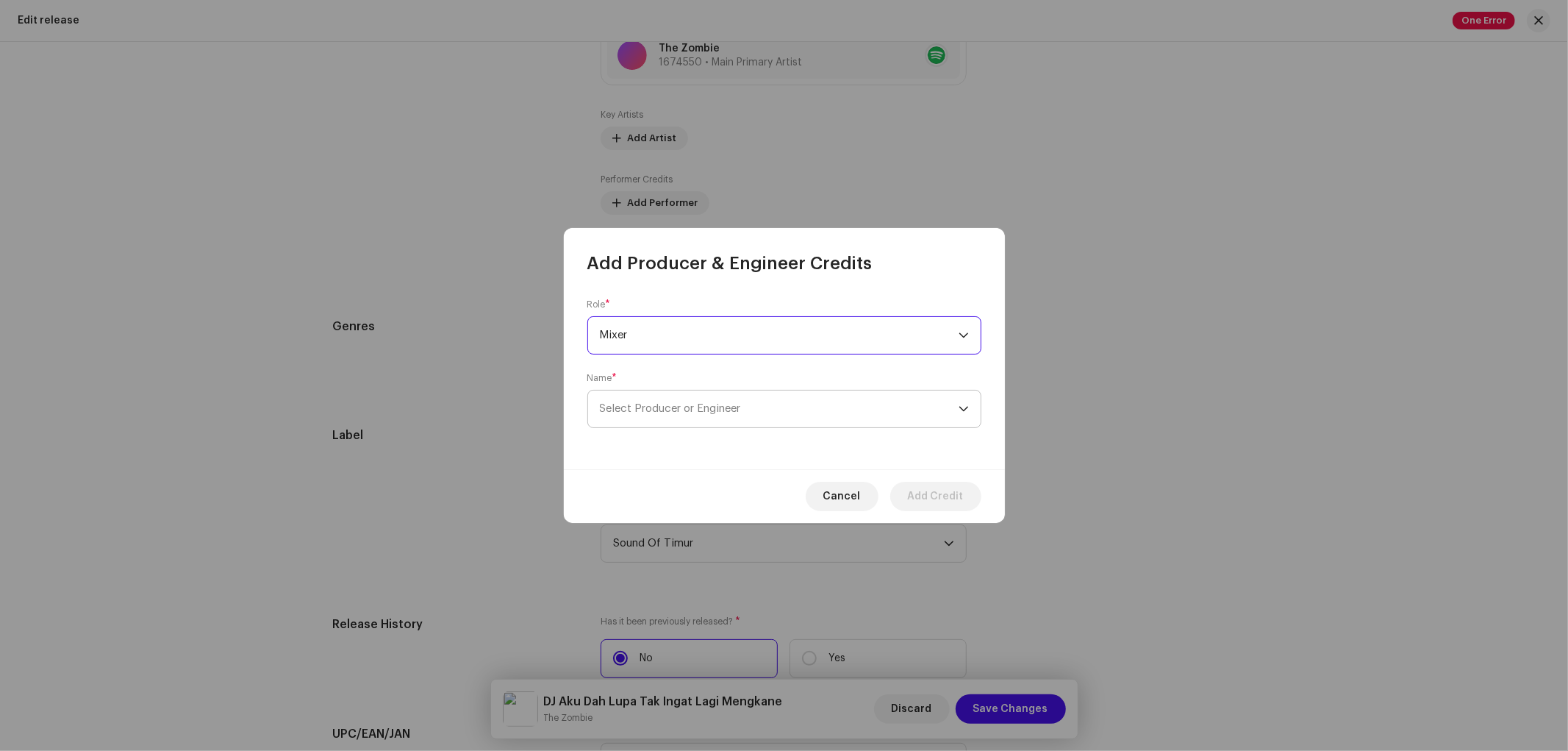
click at [660, 423] on span "Select Producer or Engineer" at bounding box center [779, 409] width 359 height 37
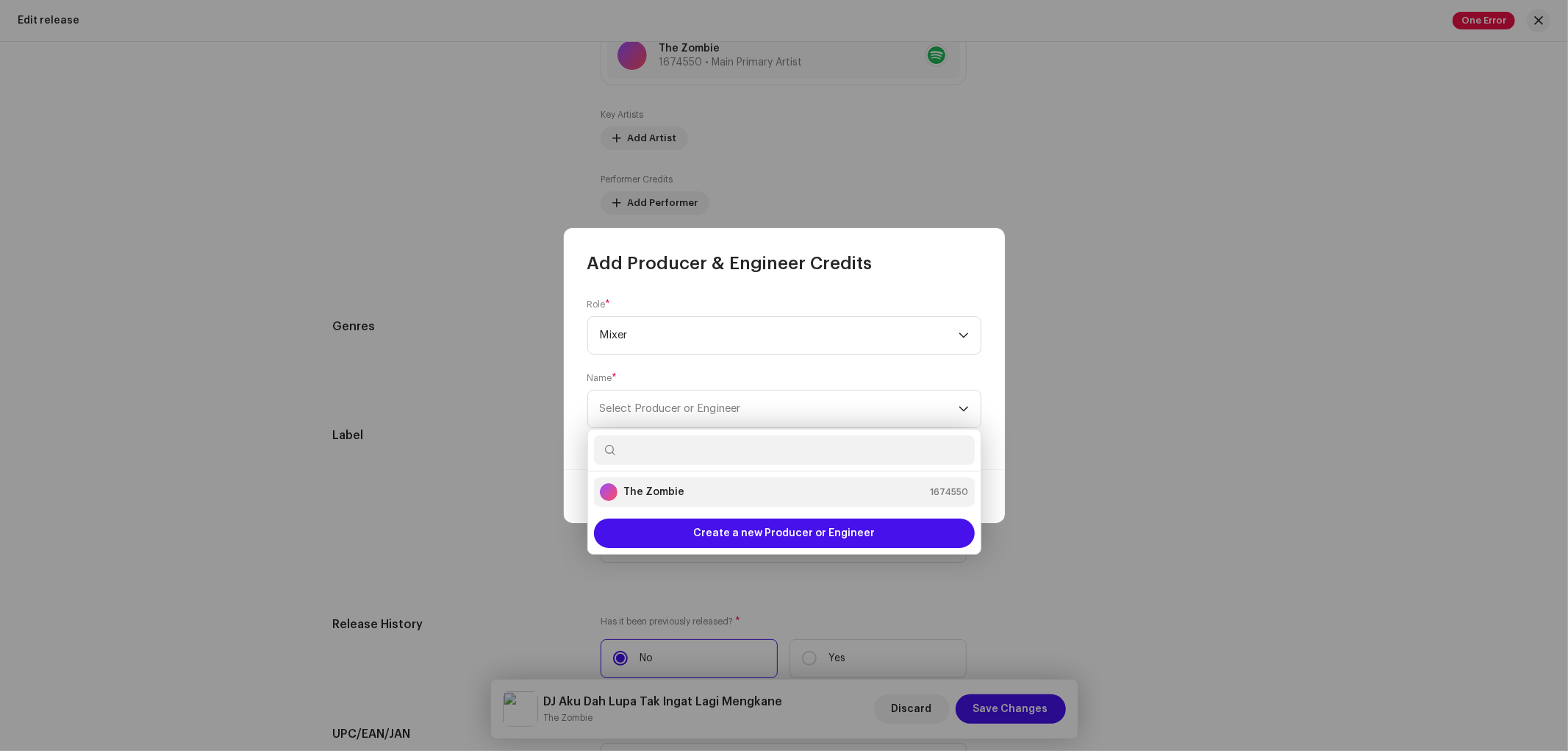
click at [669, 498] on strong "The Zombie" at bounding box center [654, 492] width 61 height 15
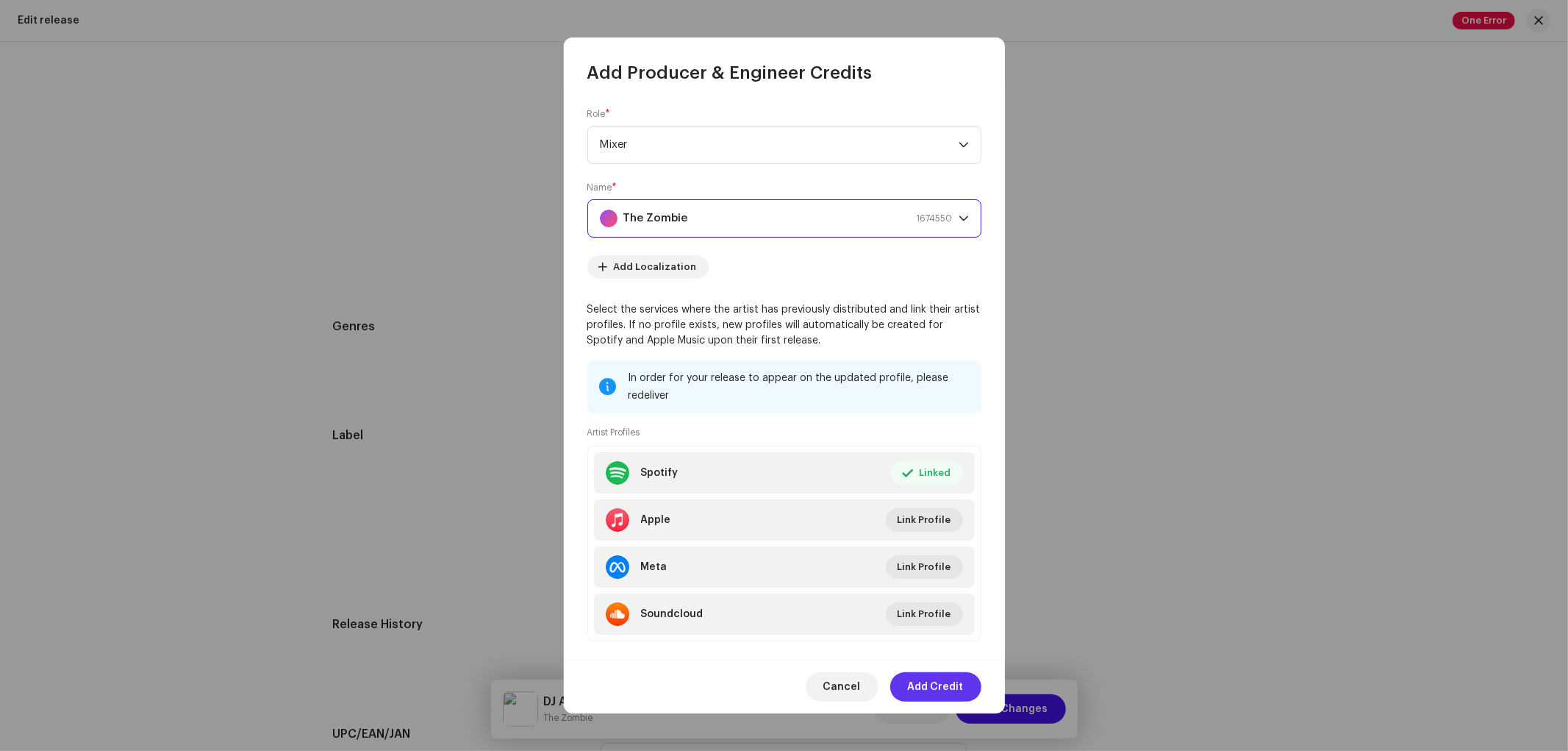
click at [929, 685] on span "Add Credit" at bounding box center [936, 686] width 56 height 29
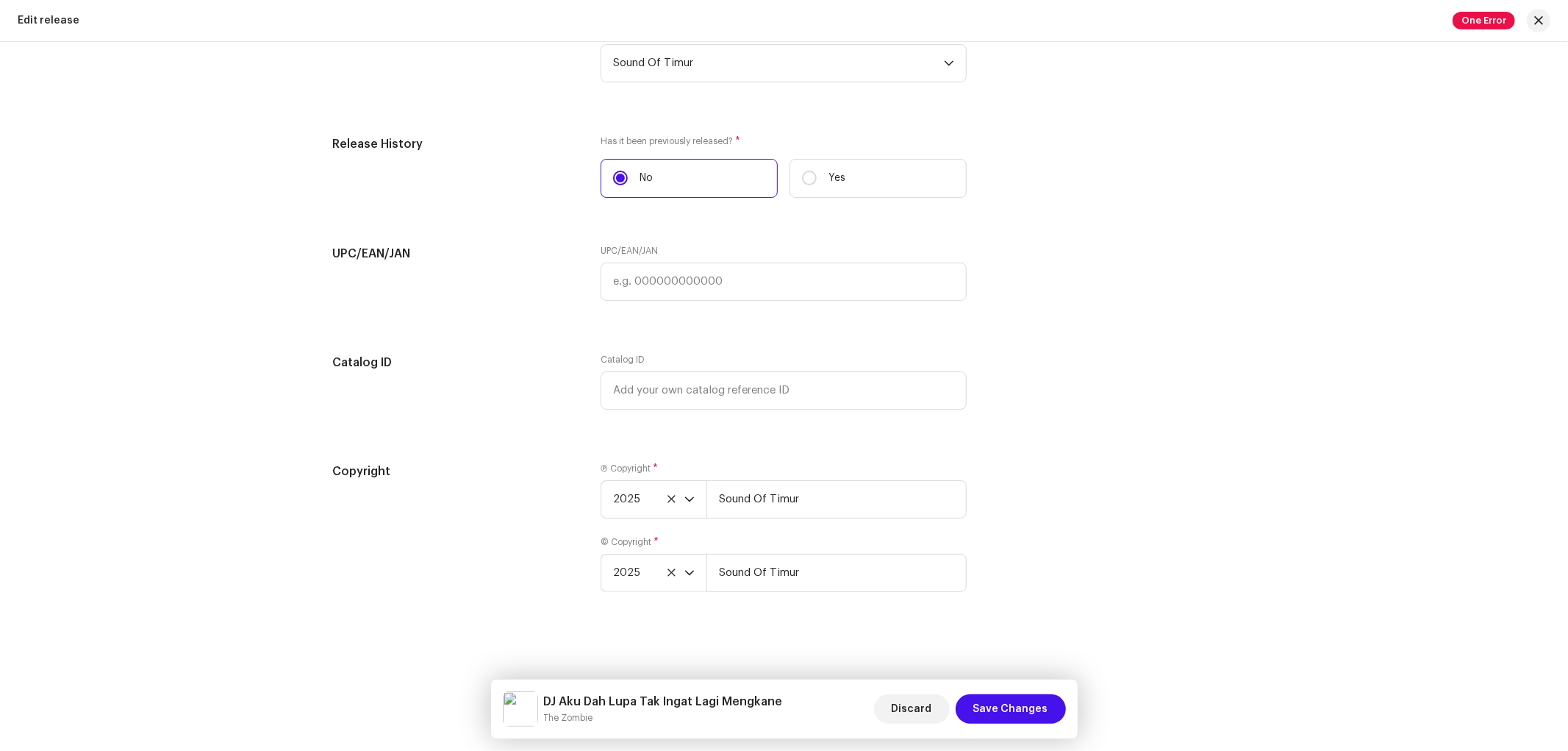
scroll to position [2268, 0]
click at [785, 515] on input "Sound Of Timur" at bounding box center [836, 499] width 260 height 38
paste input "2025 The Zombie"
type input "The Zombie"
click at [877, 584] on input "Sound Of Timur" at bounding box center [836, 572] width 260 height 38
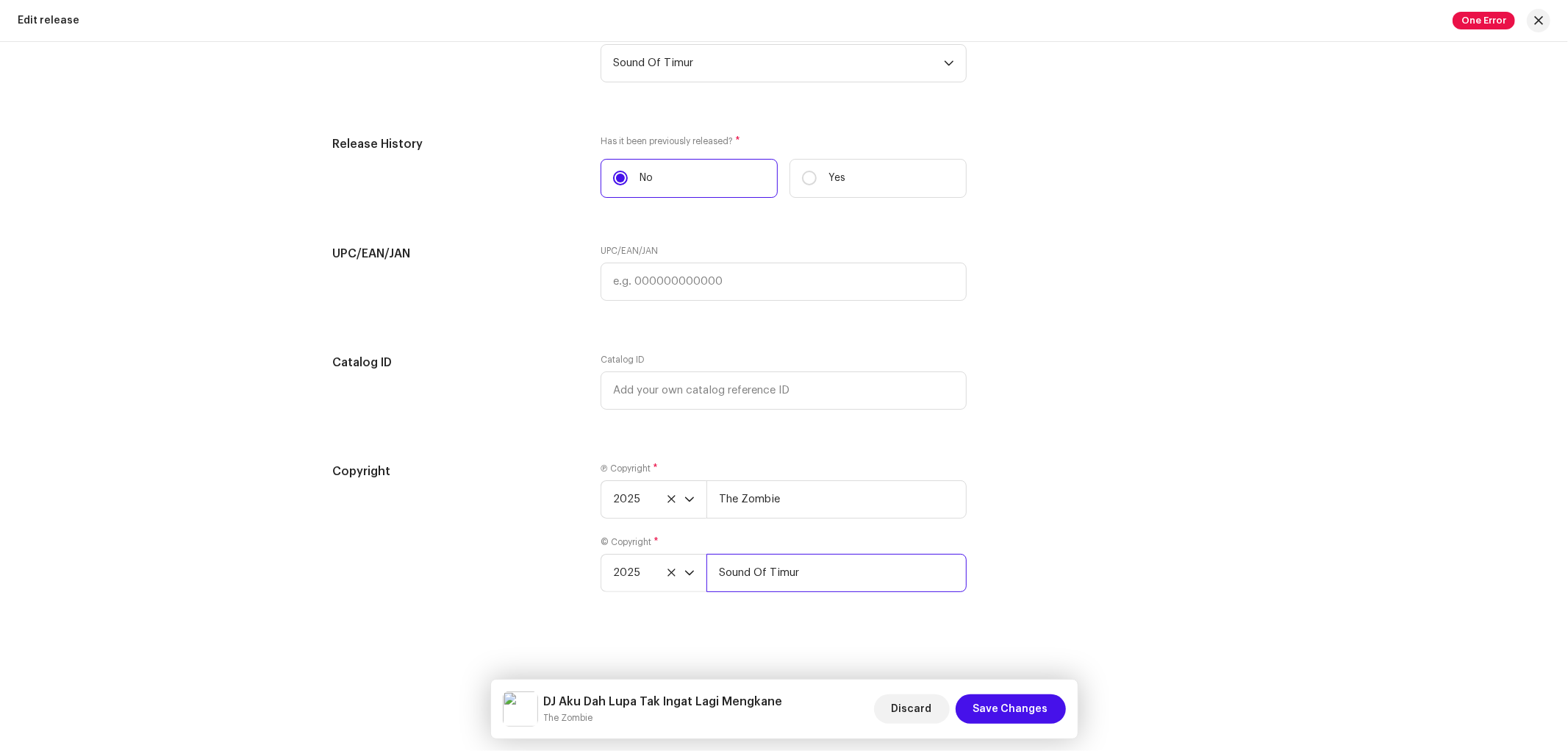
paste input "The Zombie"
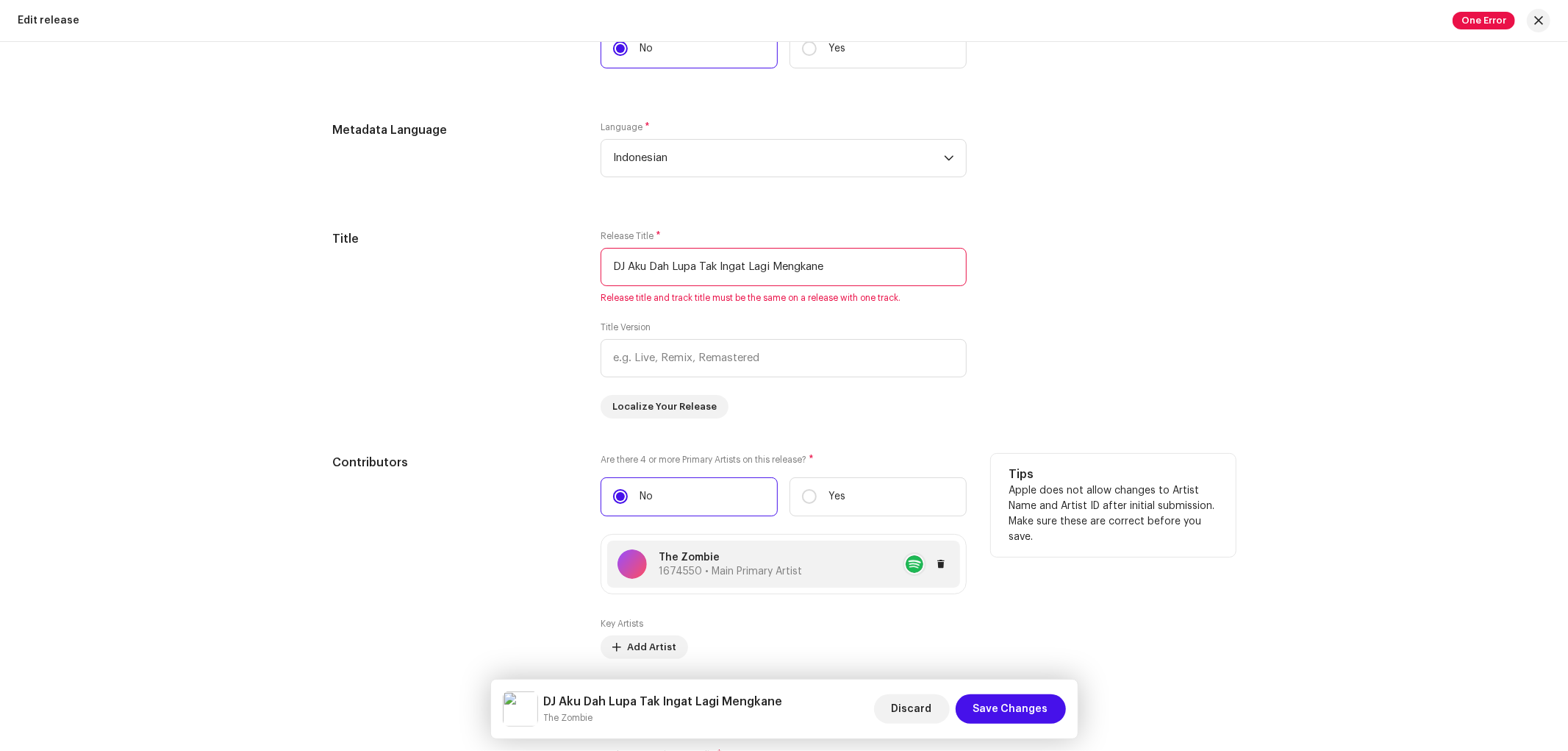
scroll to position [961, 0]
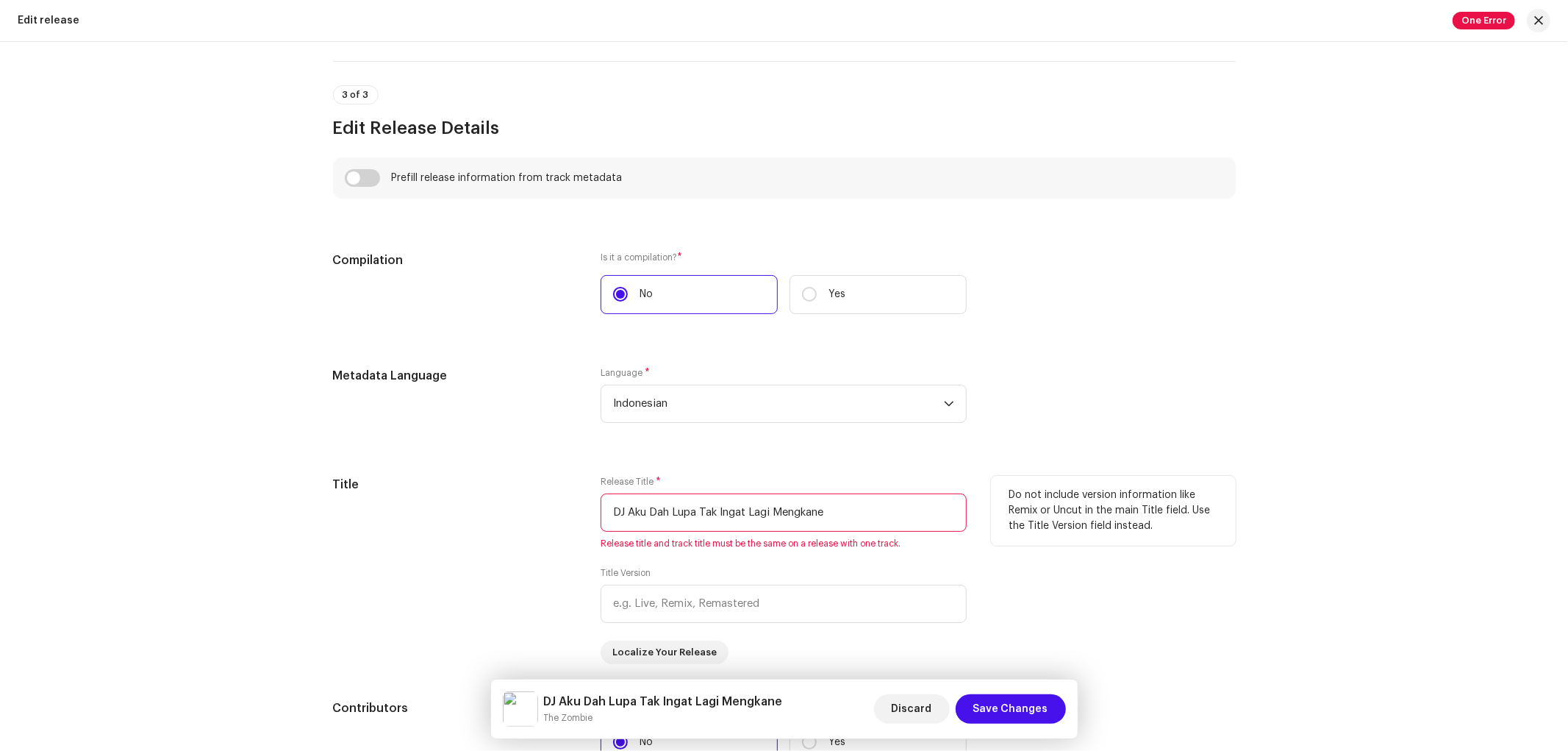
type input "The Zombie"
click at [805, 513] on input "DJ Aku Dah Lupa Tak Ingat Lagi Mengkane" at bounding box center [784, 512] width 366 height 38
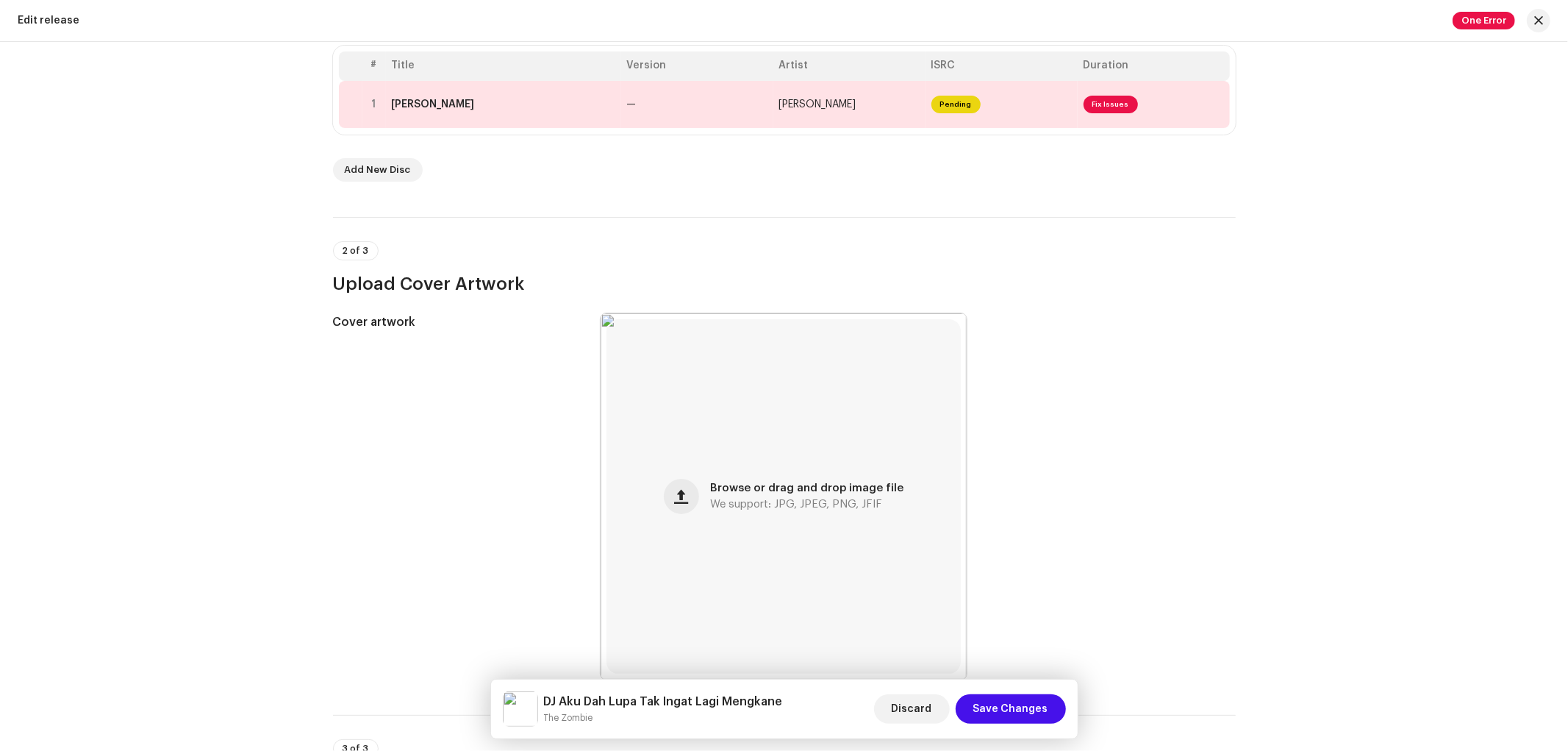
scroll to position [0, 0]
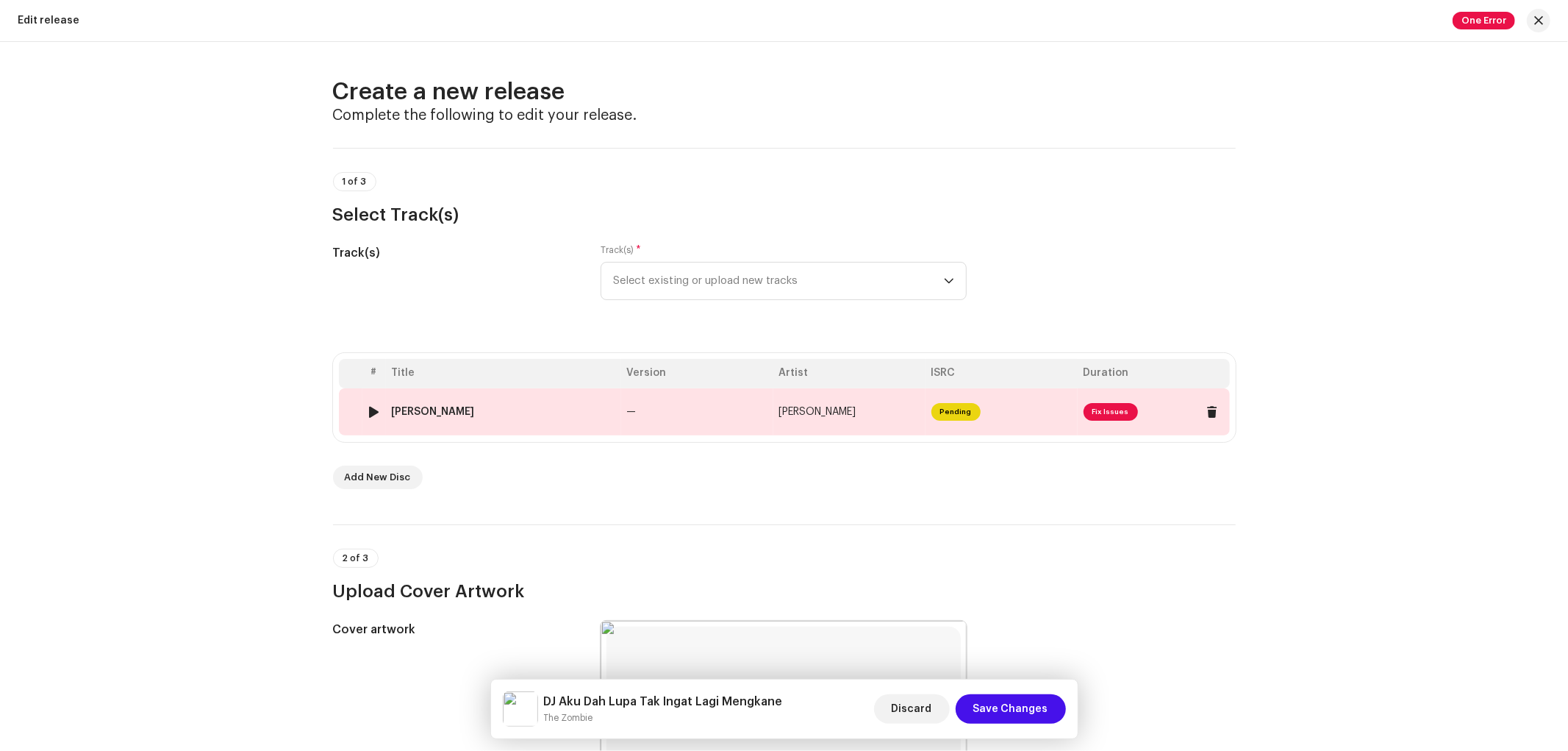
click at [415, 409] on div "Deng Rindu" at bounding box center [433, 412] width 83 height 12
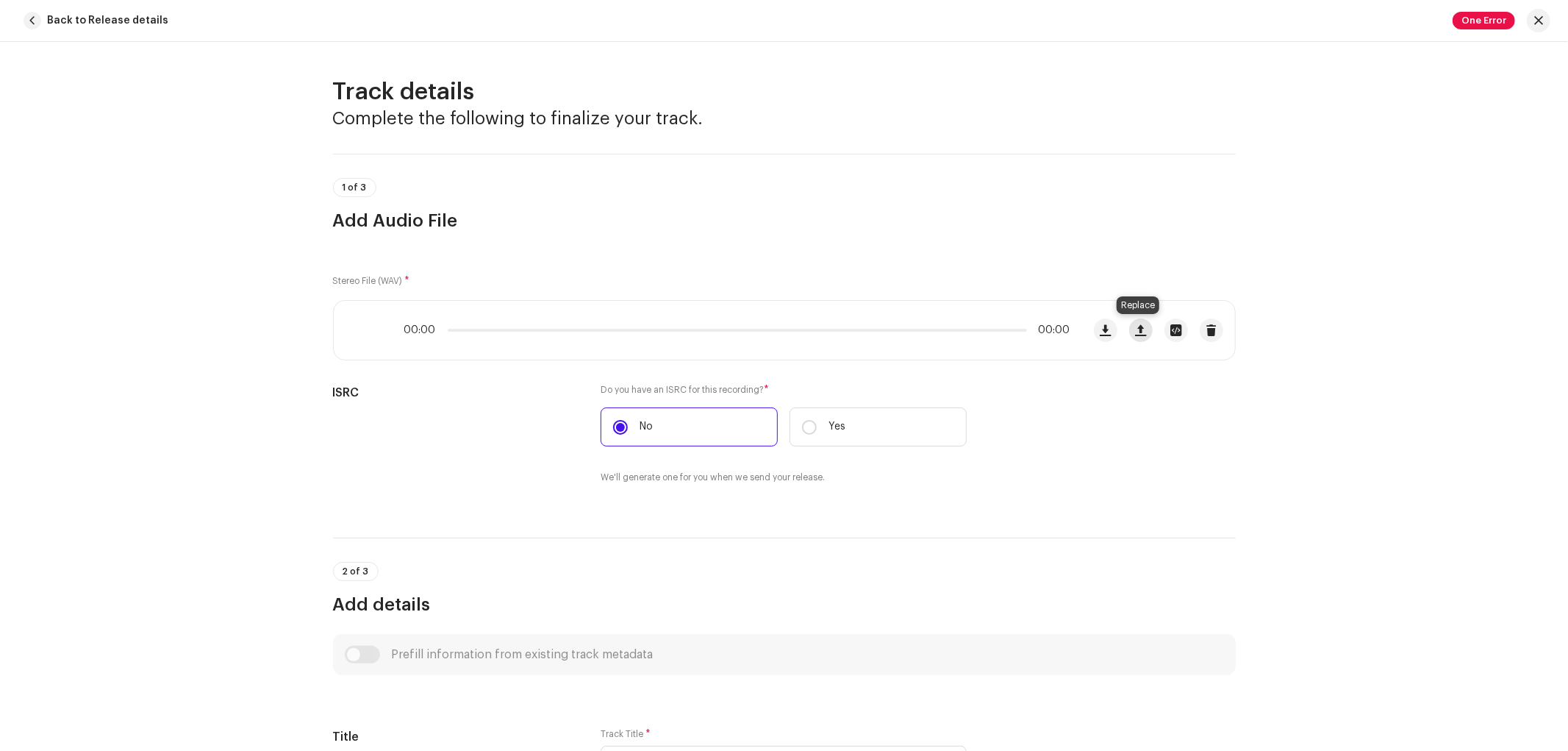
click at [1137, 333] on span "button" at bounding box center [1141, 330] width 11 height 12
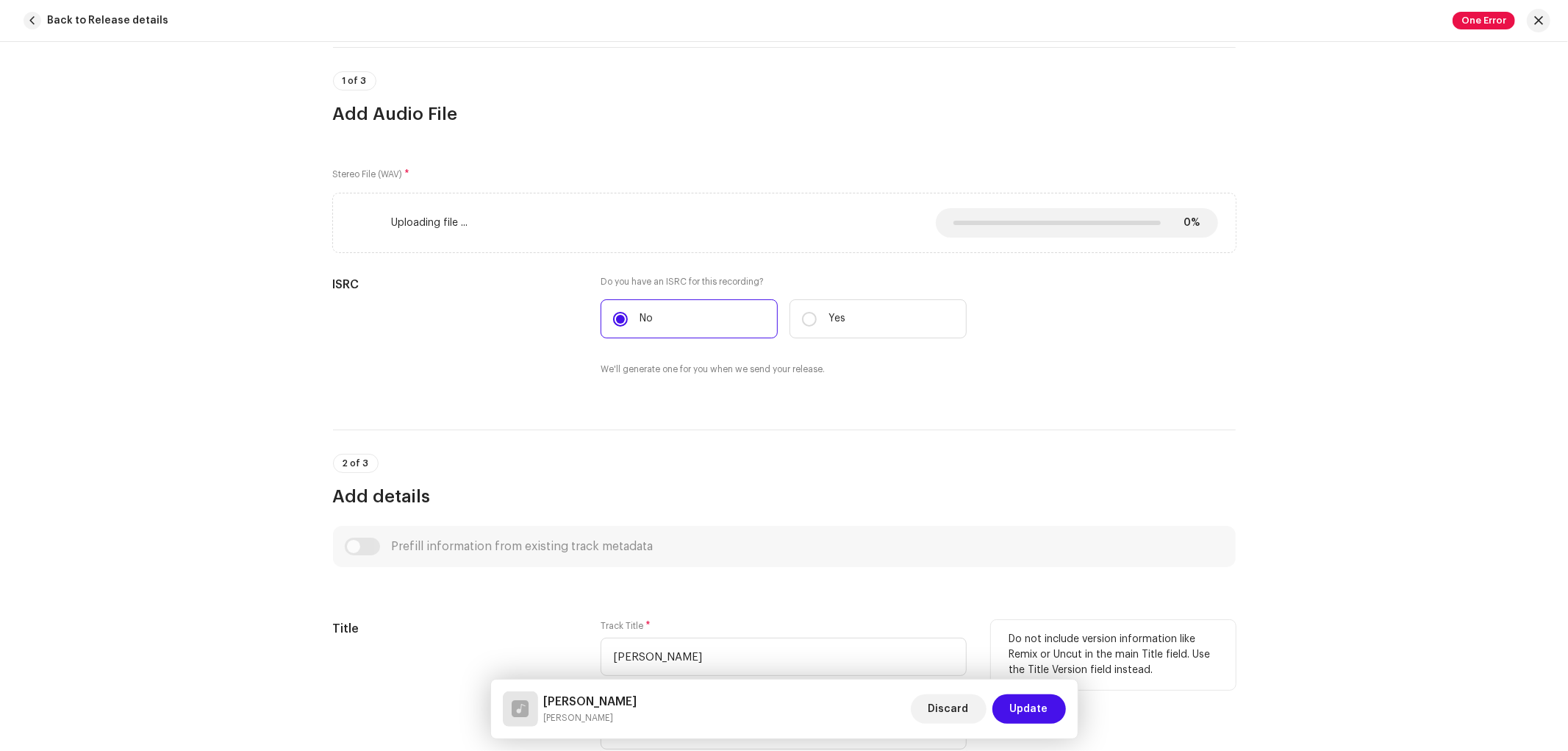
scroll to position [489, 0]
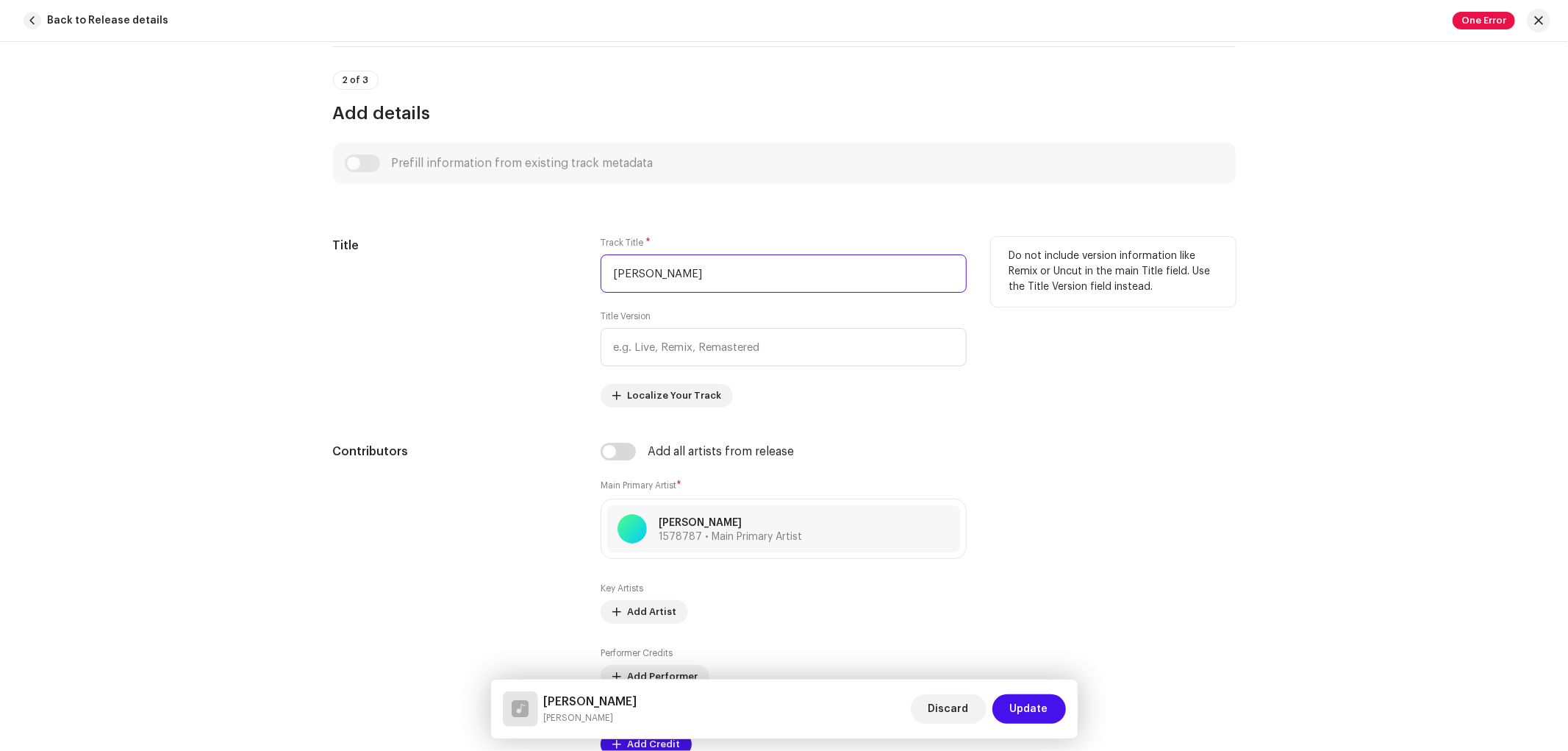
click at [673, 288] on input "Deng Rindu" at bounding box center [784, 273] width 366 height 38
paste input "J Aku Dah Lupa Tak Ingat Lagi Mengkane"
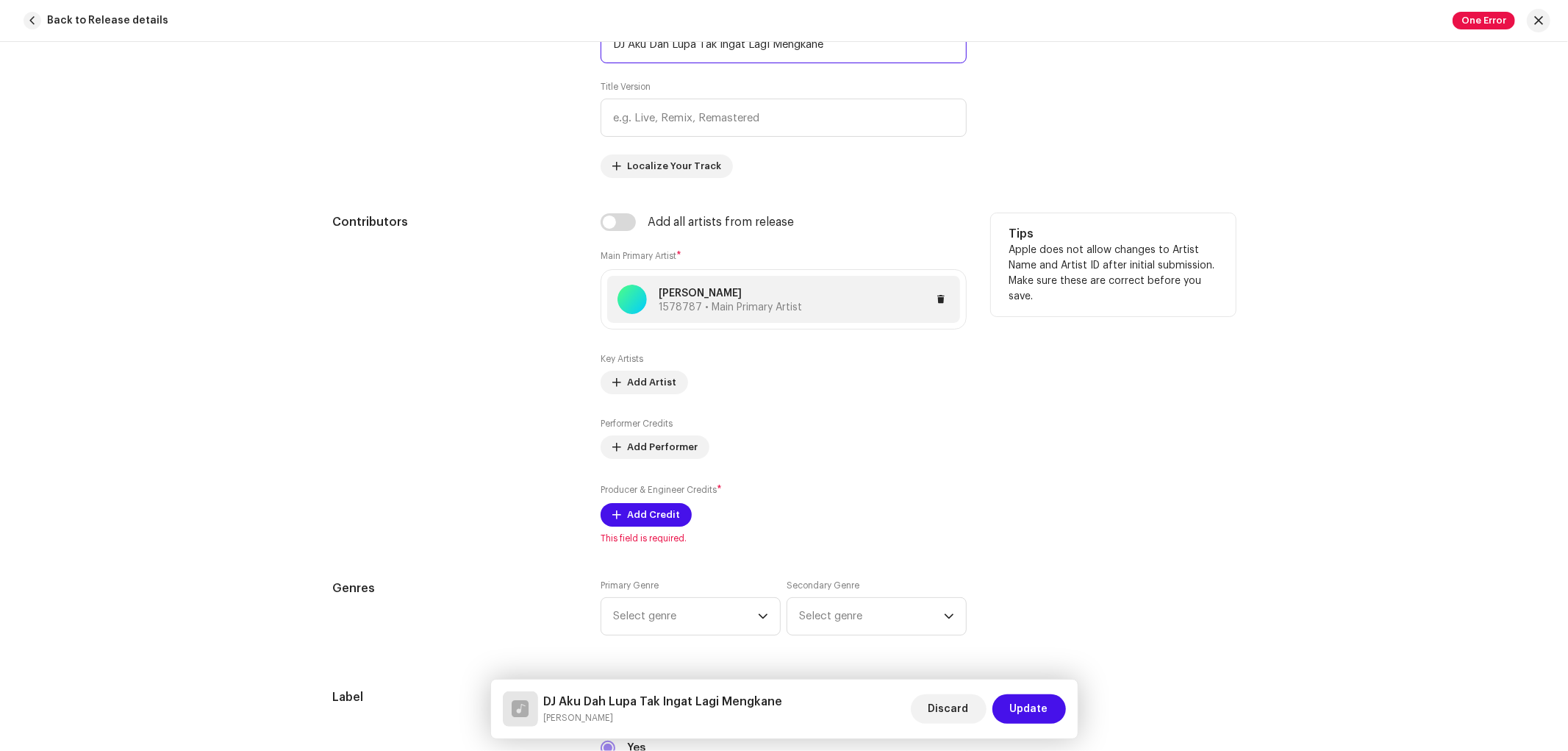
scroll to position [735, 0]
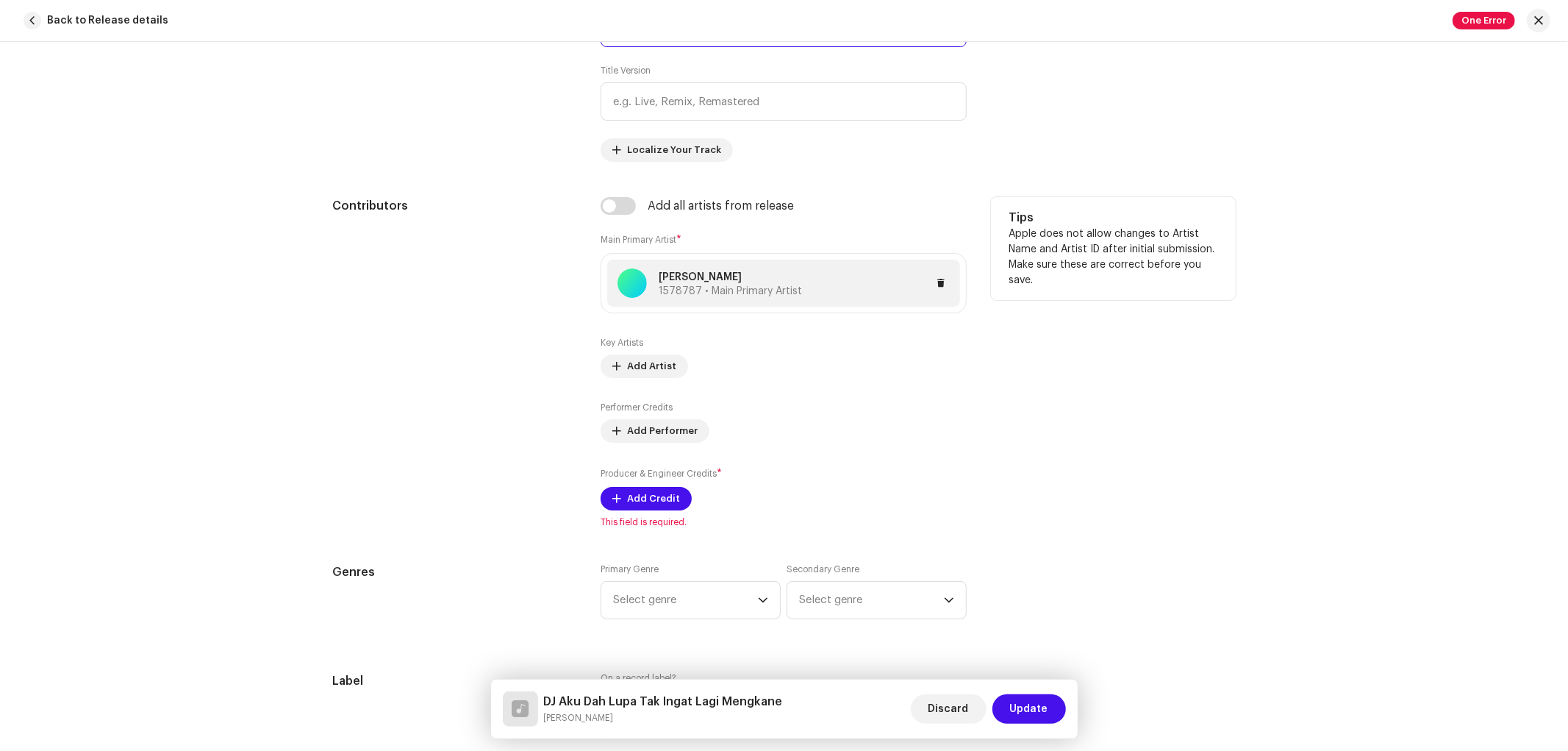
type input "DJ Aku Dah Lupa Tak Ingat Lagi Mengkane"
click at [687, 266] on div "Ona Hetharua 1578787 • Main Primary Artist" at bounding box center [783, 283] width 353 height 47
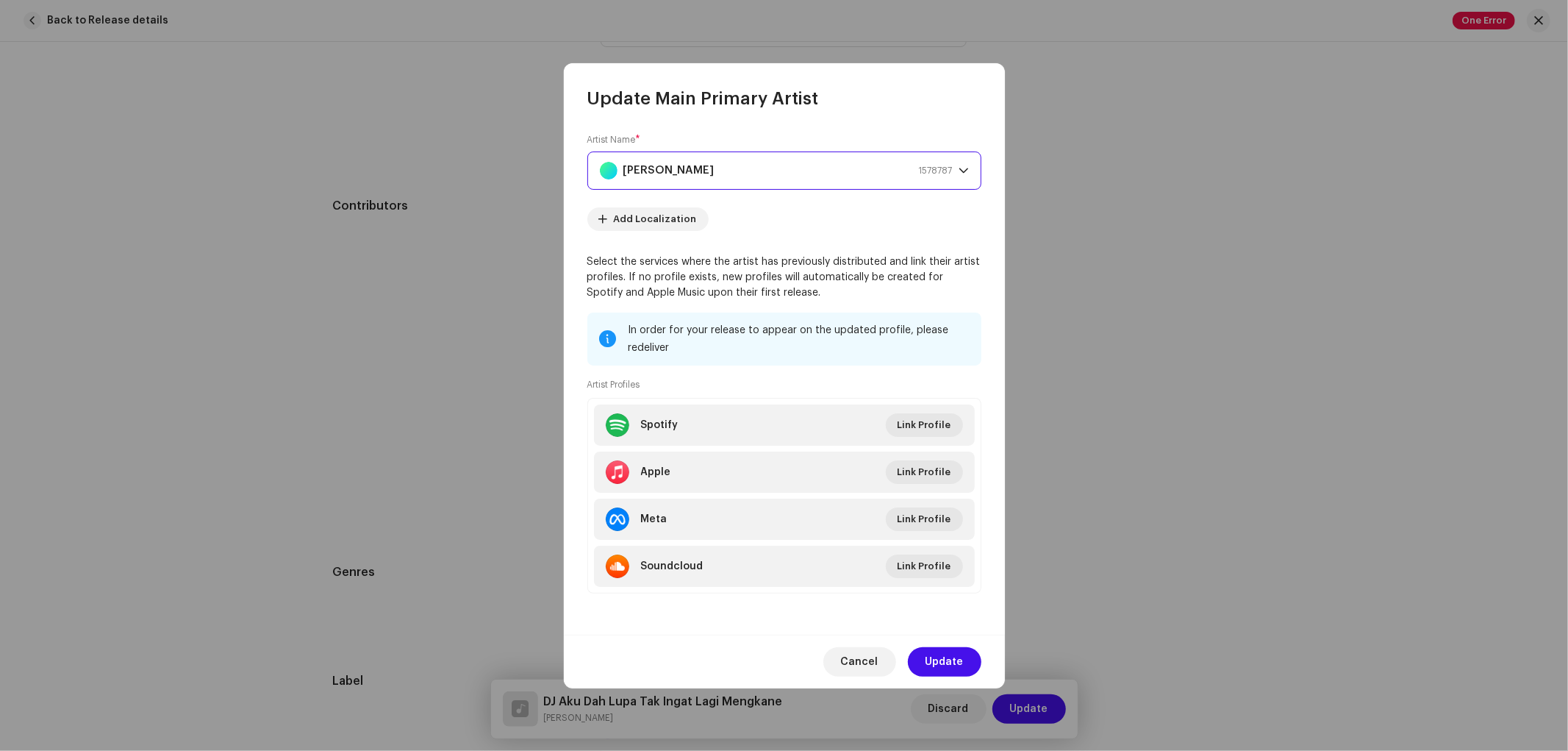
click at [694, 174] on strong "Ona Hetharua" at bounding box center [669, 170] width 91 height 37
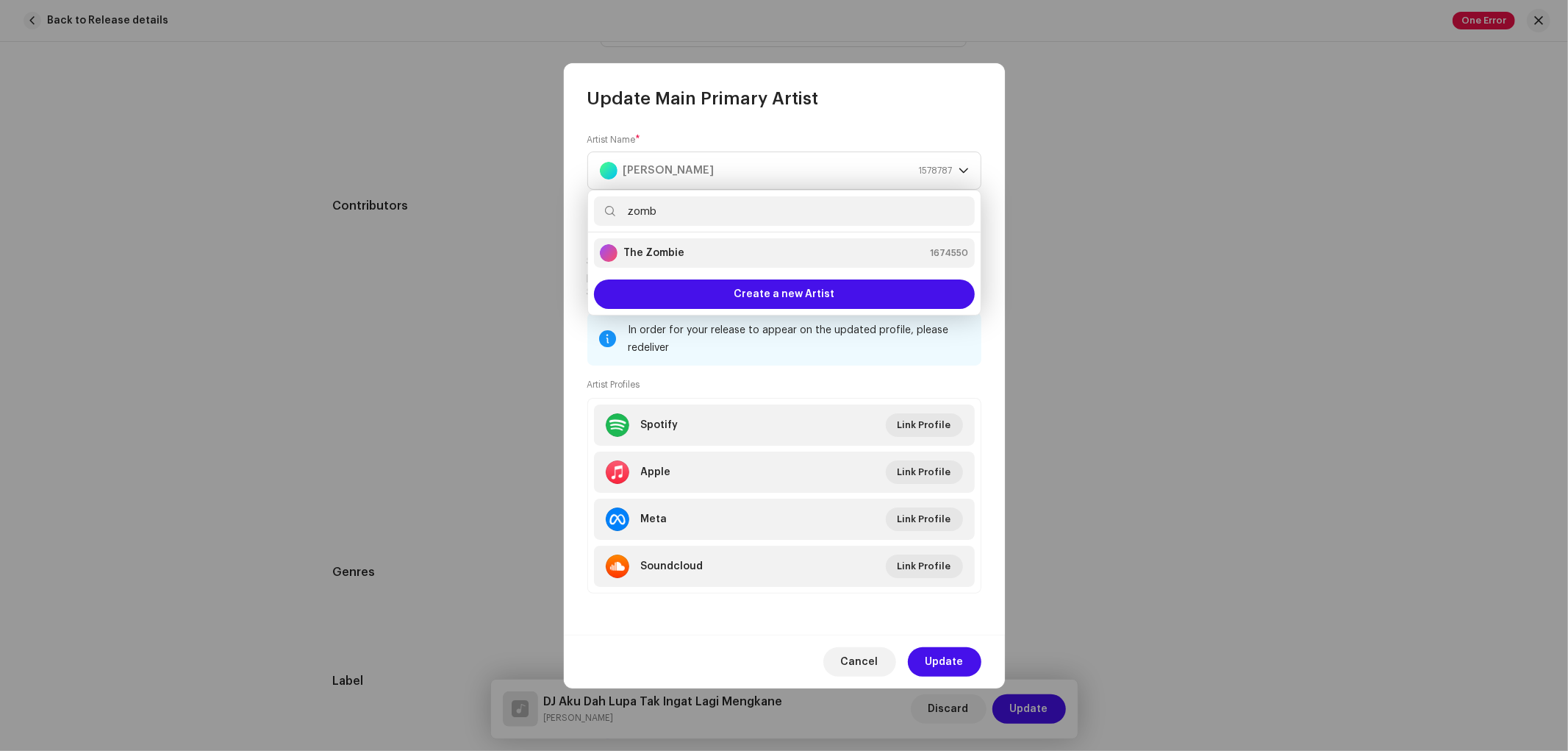
type input "zomb"
click at [659, 251] on strong "The Zombie" at bounding box center [654, 253] width 61 height 15
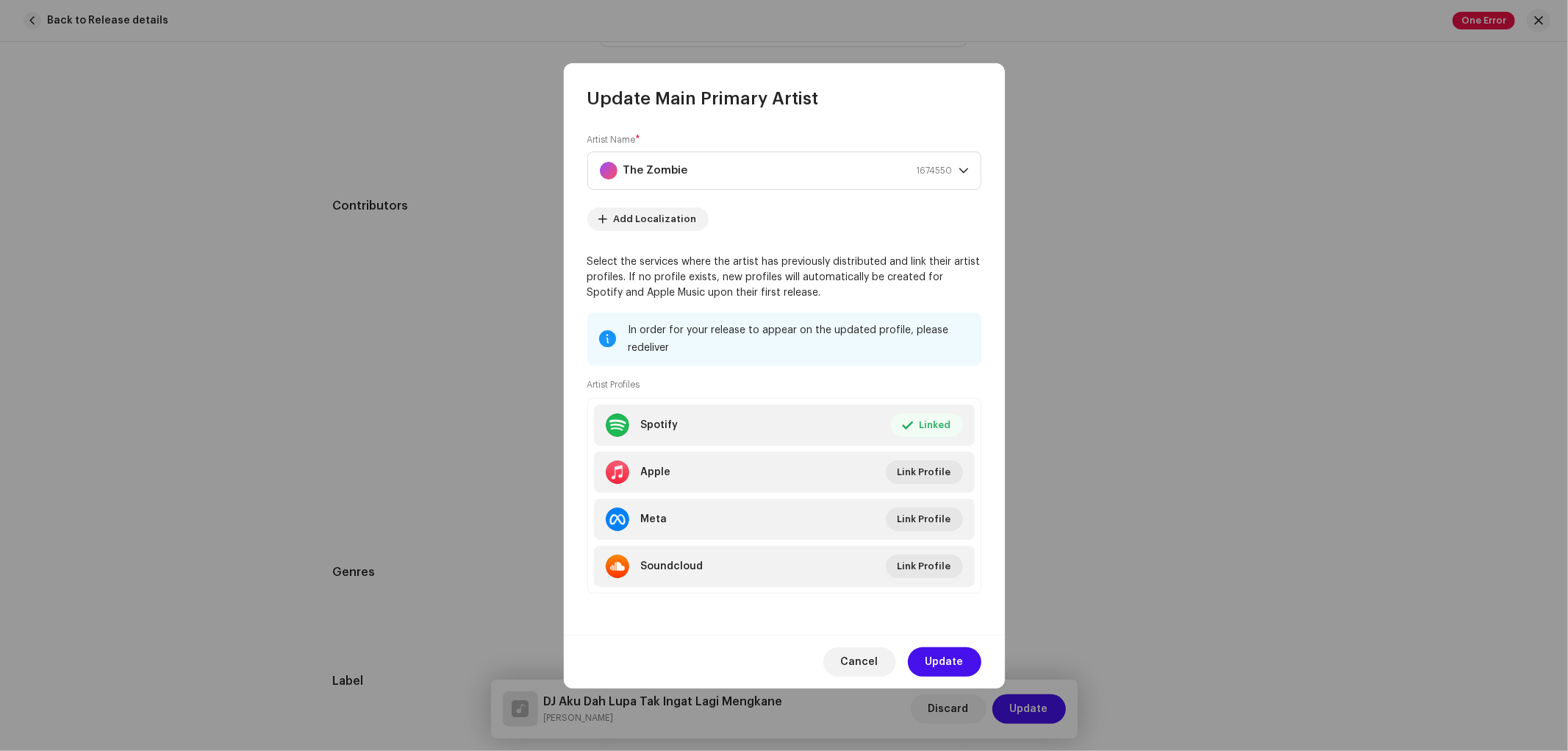
click at [947, 625] on div "Artist Name * The Zombie 1674550 Add Localization Select the services where the…" at bounding box center [784, 372] width 441 height 524
click at [944, 661] on span "Update" at bounding box center [945, 661] width 38 height 29
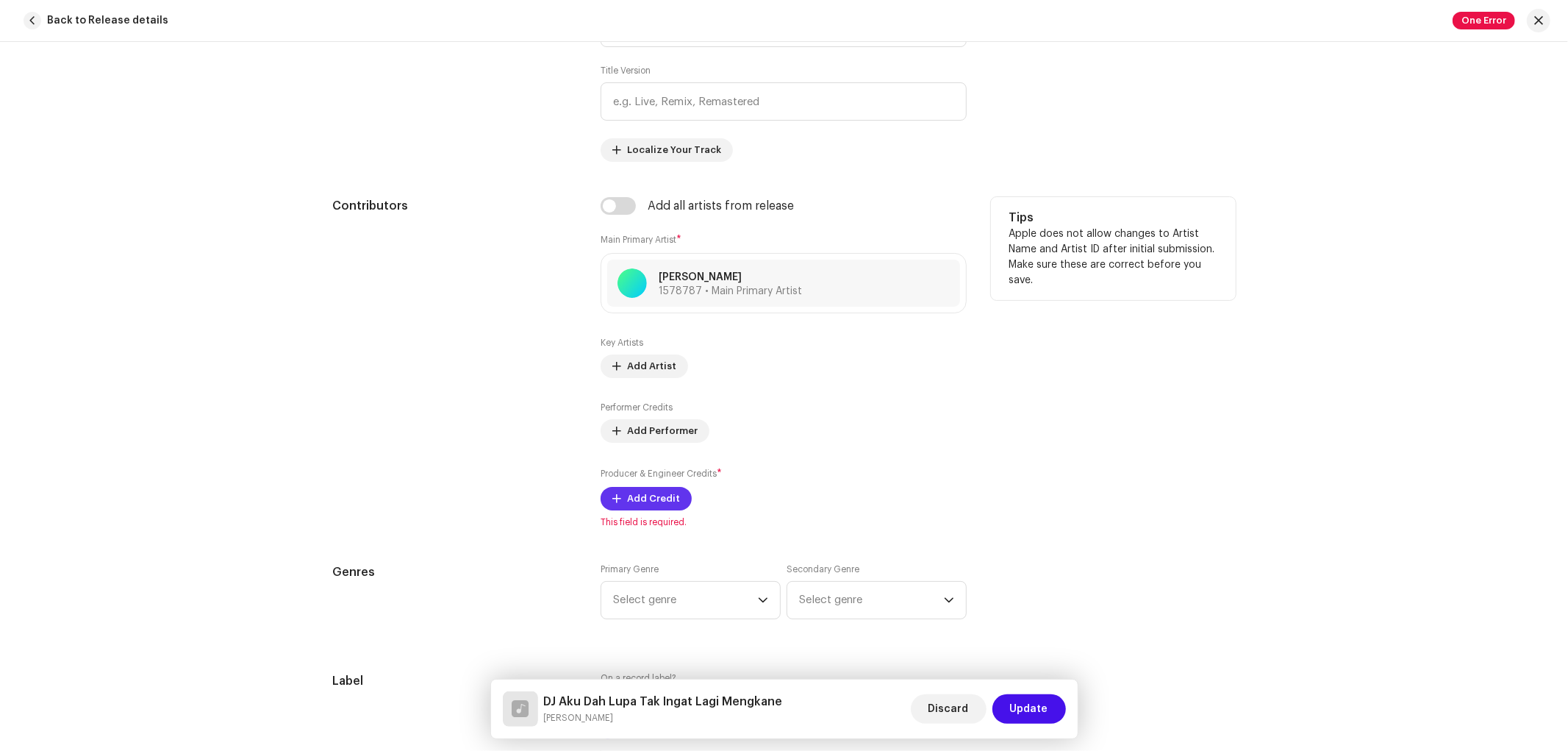
click at [648, 495] on span "Add Credit" at bounding box center [654, 498] width 53 height 29
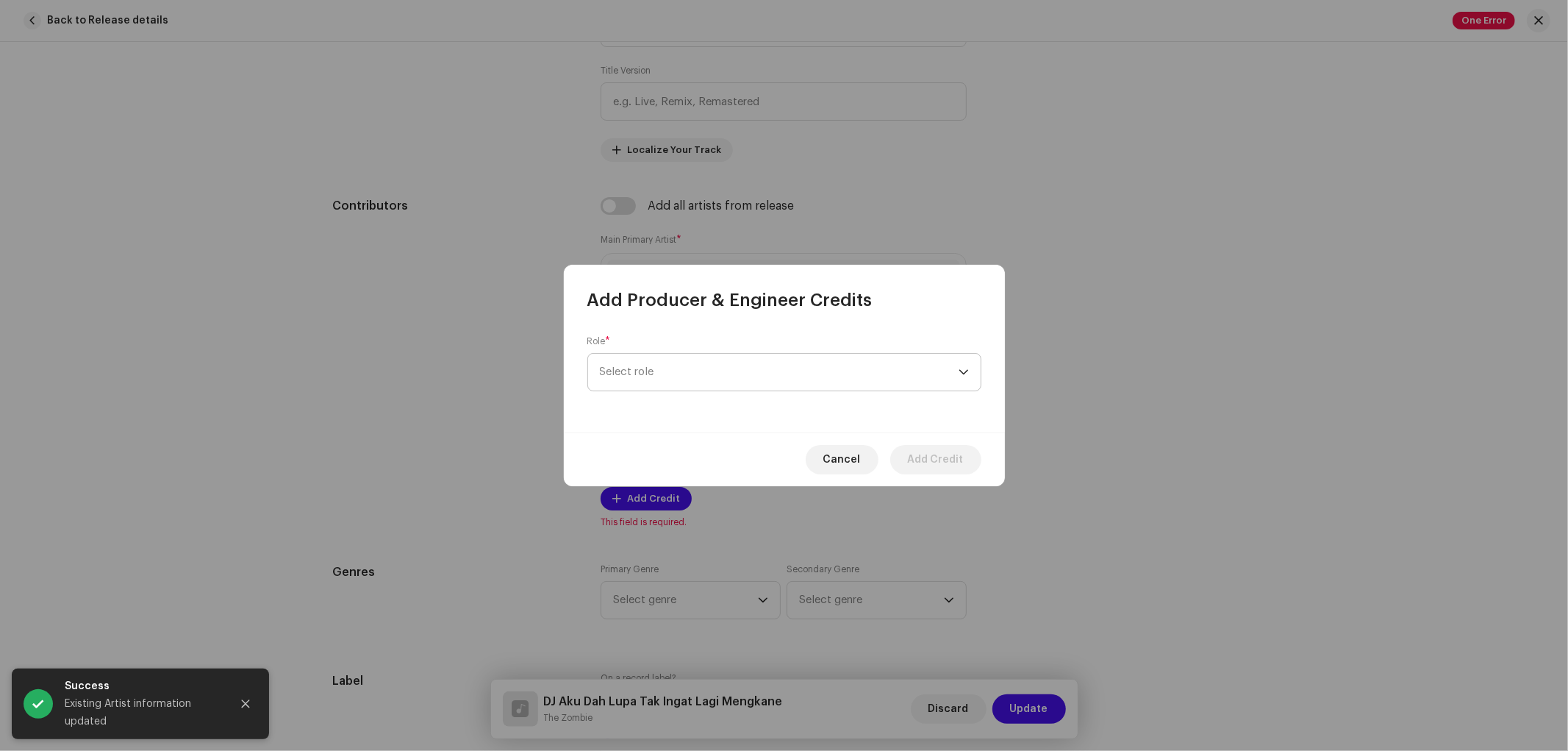
click at [681, 363] on span "Select role" at bounding box center [779, 372] width 359 height 37
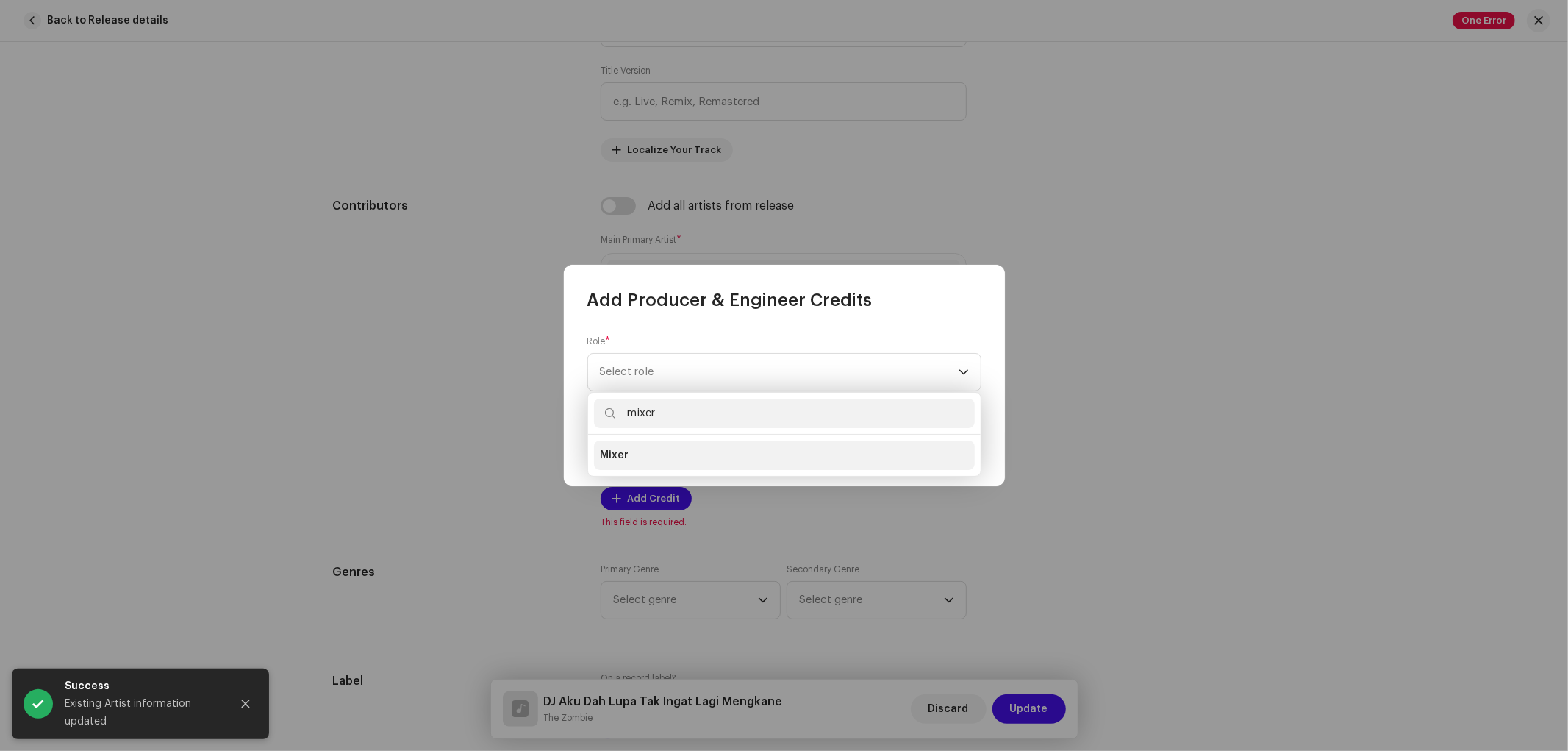
type input "mixer"
click at [637, 453] on li "Mixer" at bounding box center [784, 455] width 381 height 29
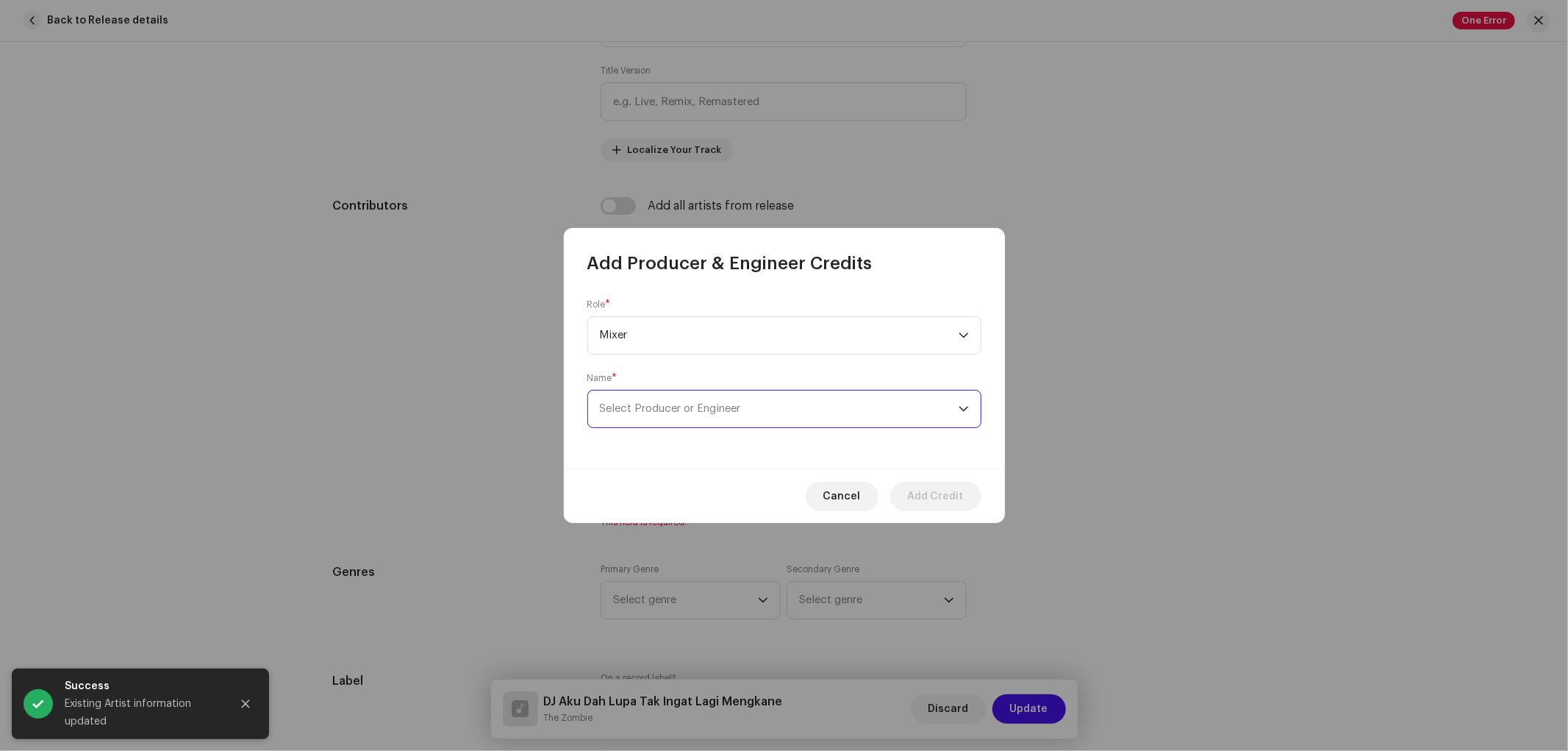
click at [672, 408] on span "Select Producer or Engineer" at bounding box center [670, 408] width 141 height 11
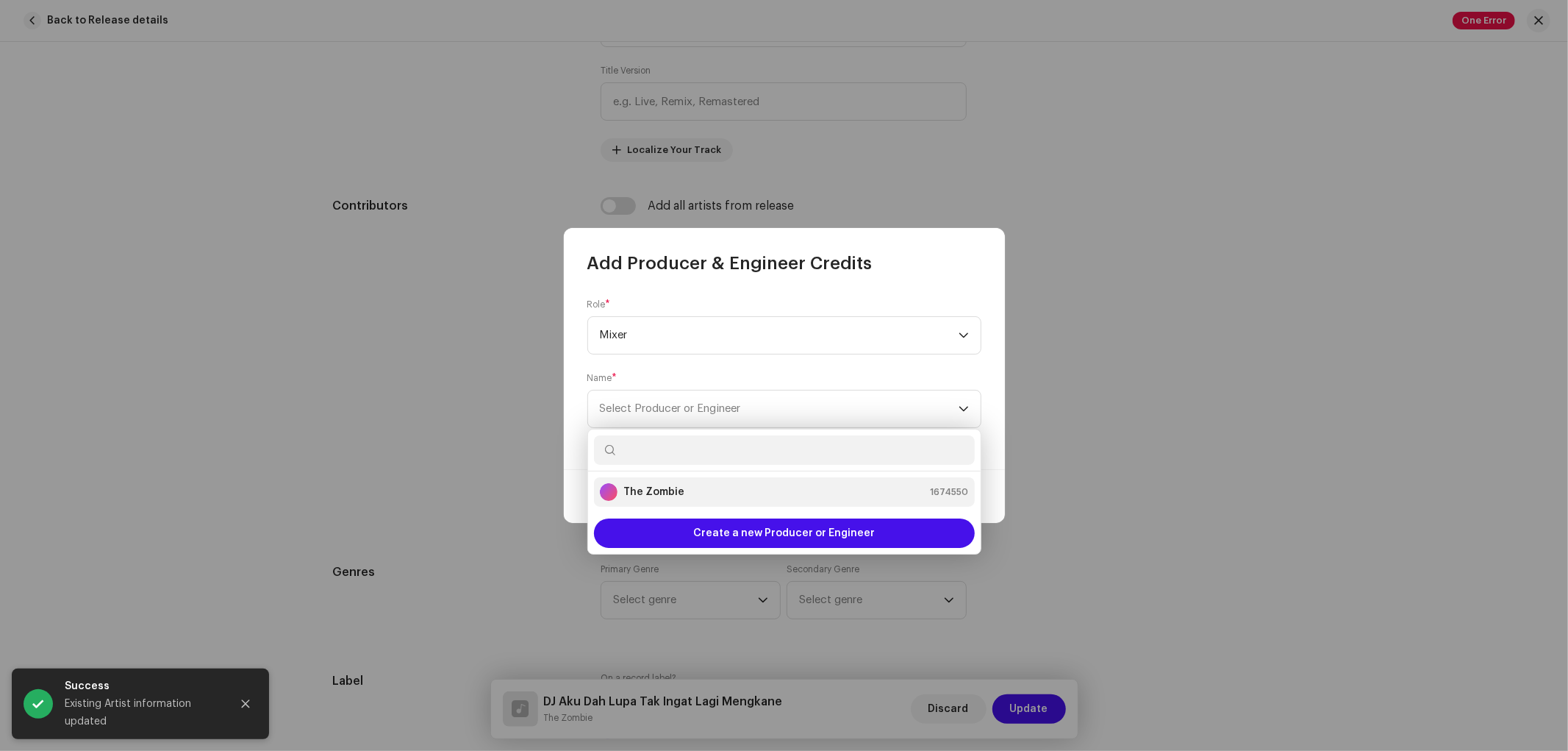
click at [665, 489] on strong "The Zombie" at bounding box center [654, 492] width 61 height 15
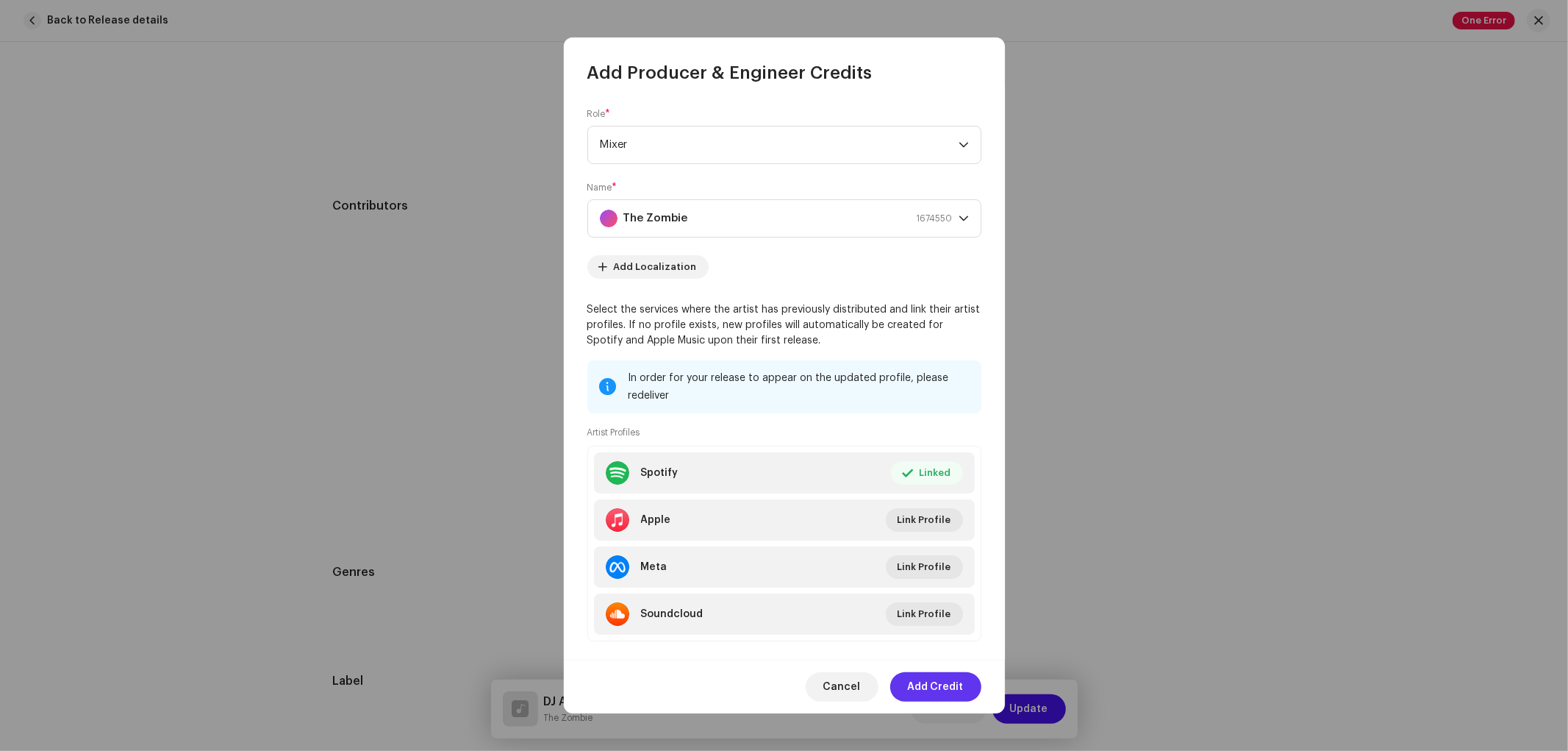
click at [928, 677] on span "Add Credit" at bounding box center [936, 686] width 56 height 29
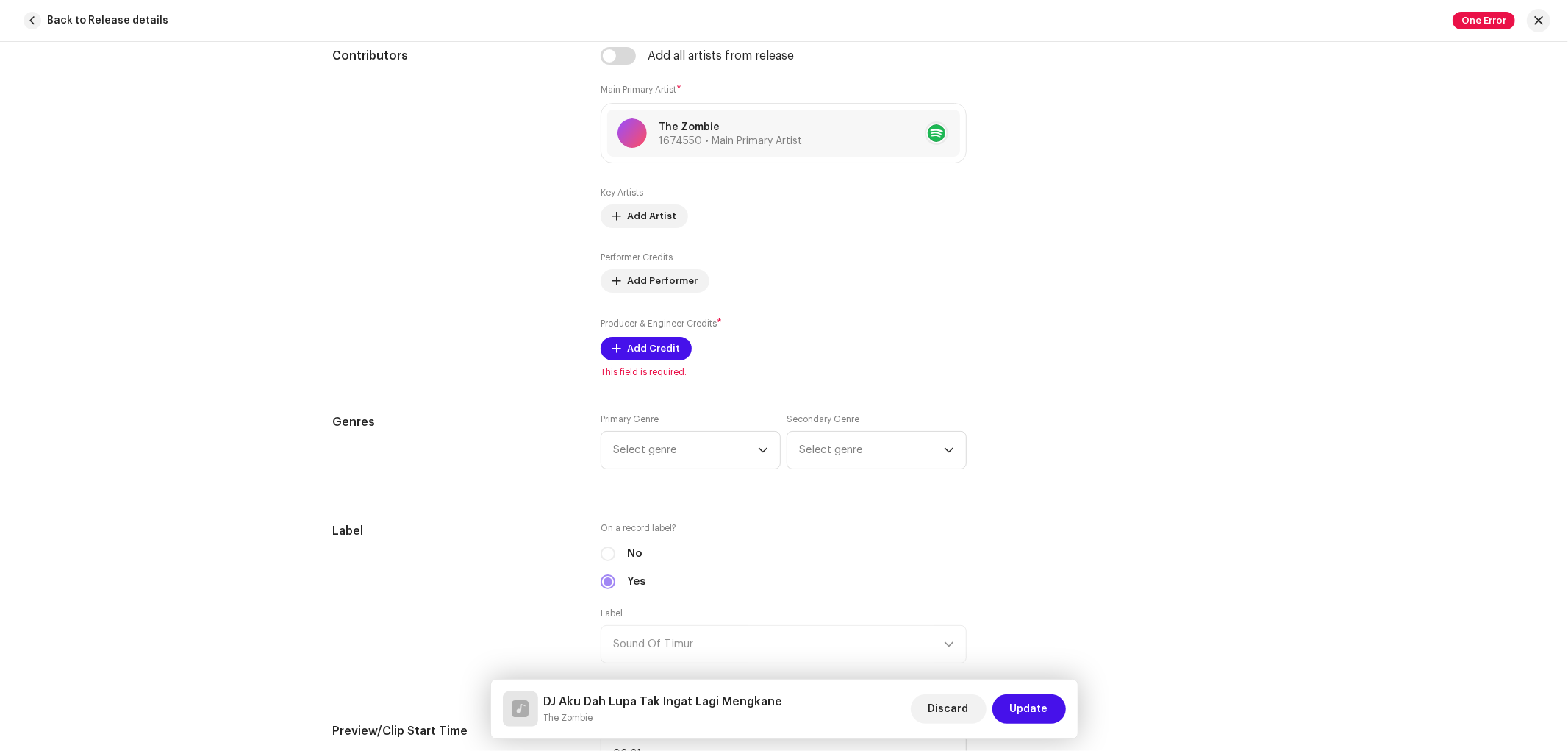
scroll to position [899, 0]
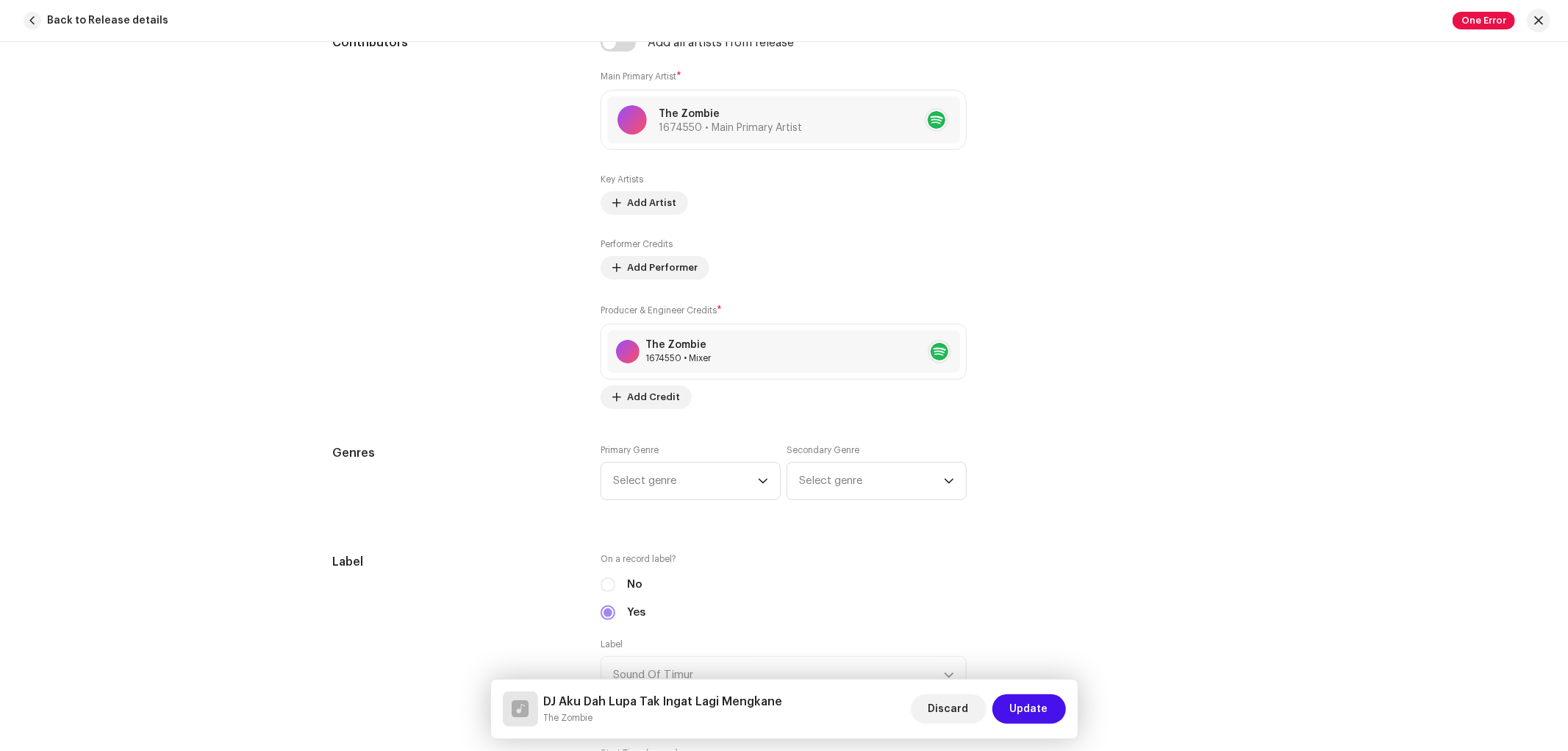
click at [678, 474] on span "Select genre" at bounding box center [685, 480] width 145 height 37
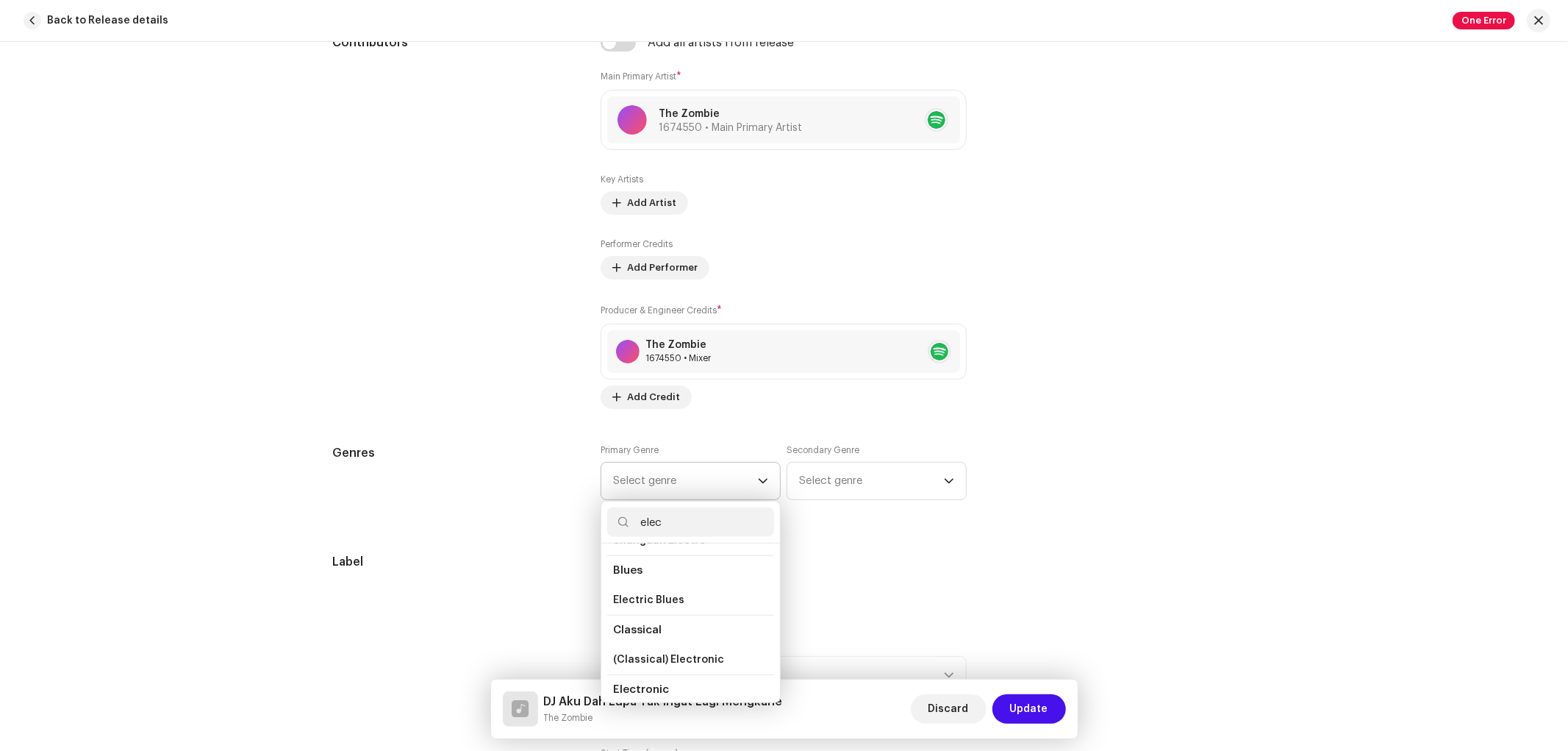
scroll to position [81, 0]
type input "elec"
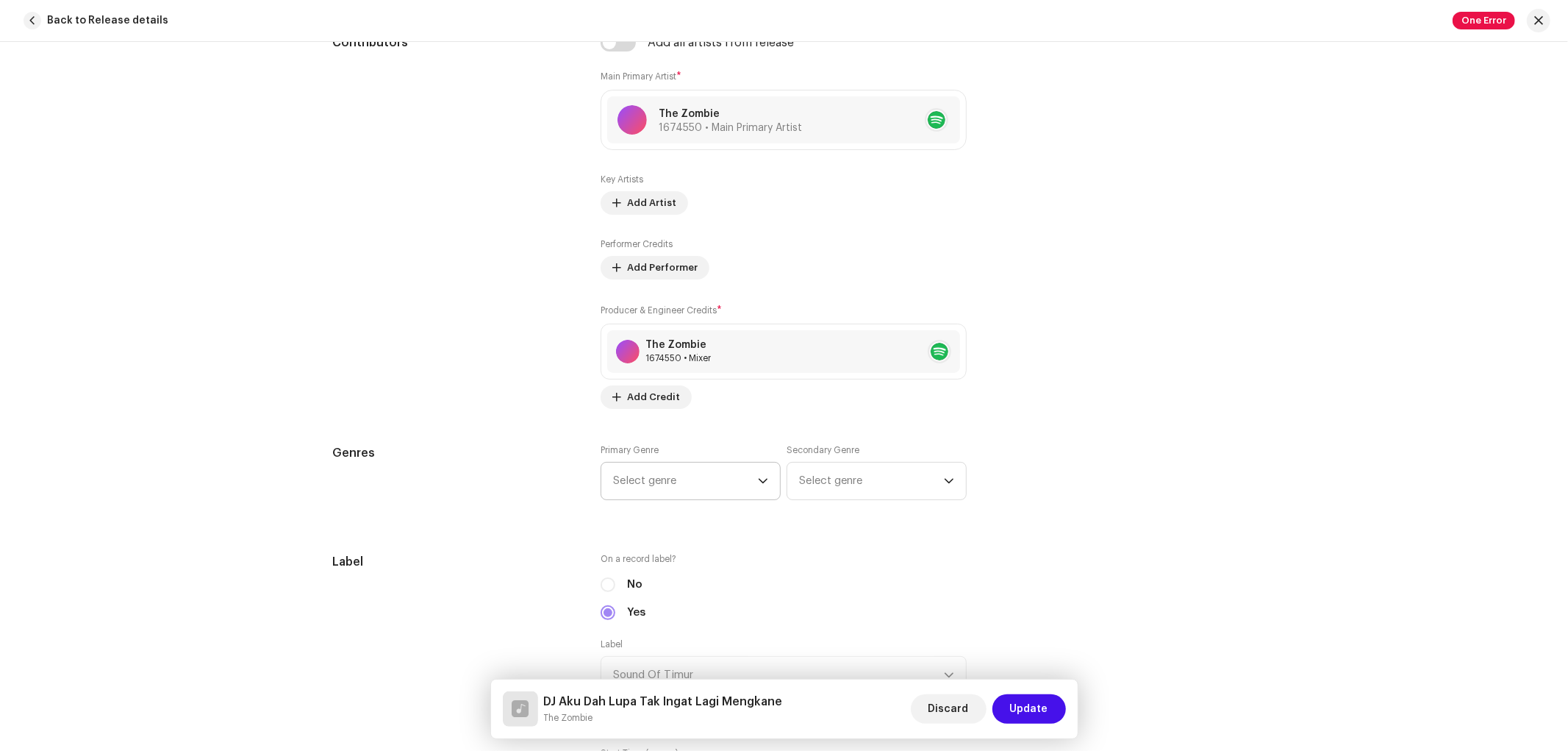
click at [651, 641] on li "Electronic" at bounding box center [690, 629] width 167 height 24
click at [656, 498] on span "Select genre" at bounding box center [685, 480] width 145 height 37
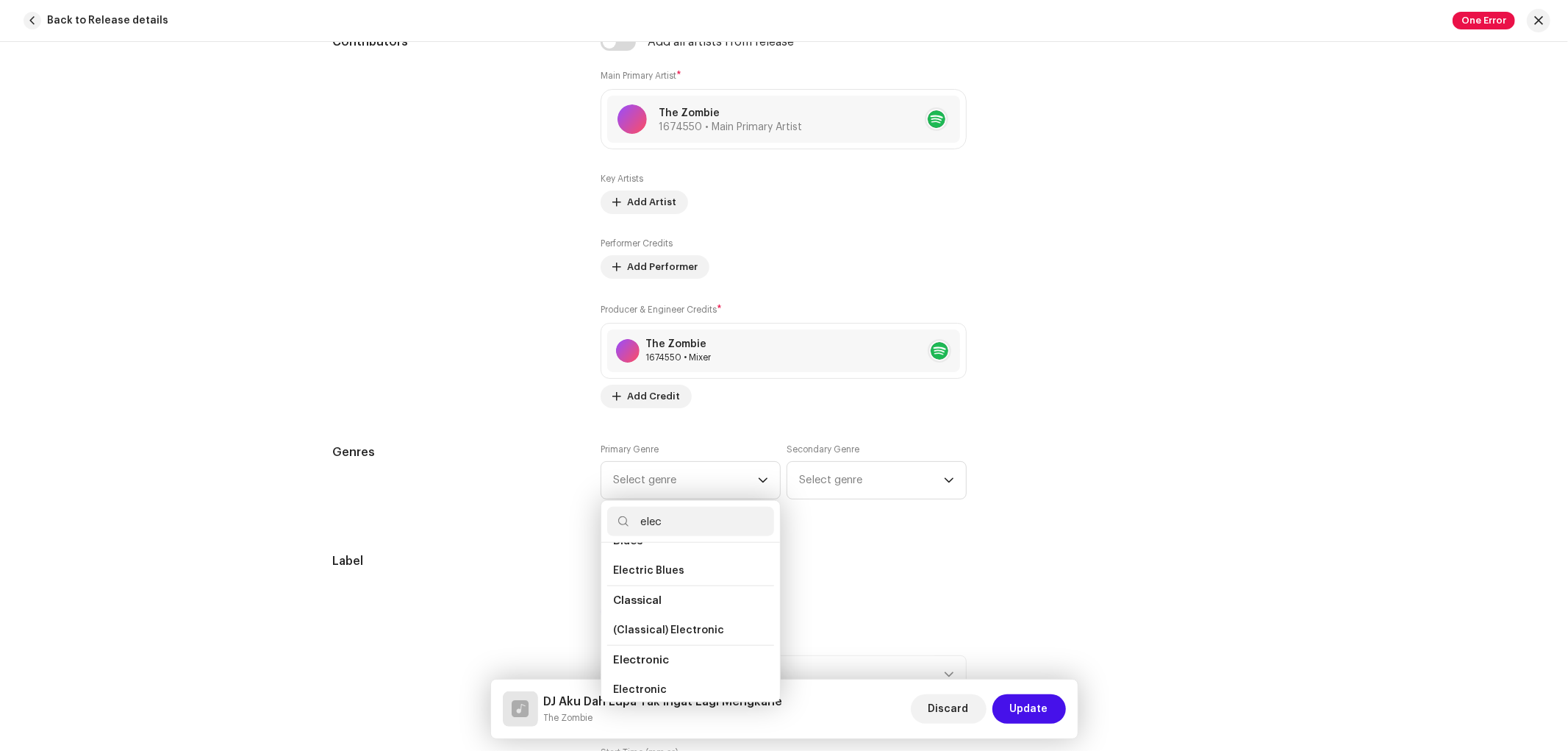
scroll to position [208, 0]
type input "elec"
click at [637, 564] on span "Electronic" at bounding box center [639, 563] width 54 height 15
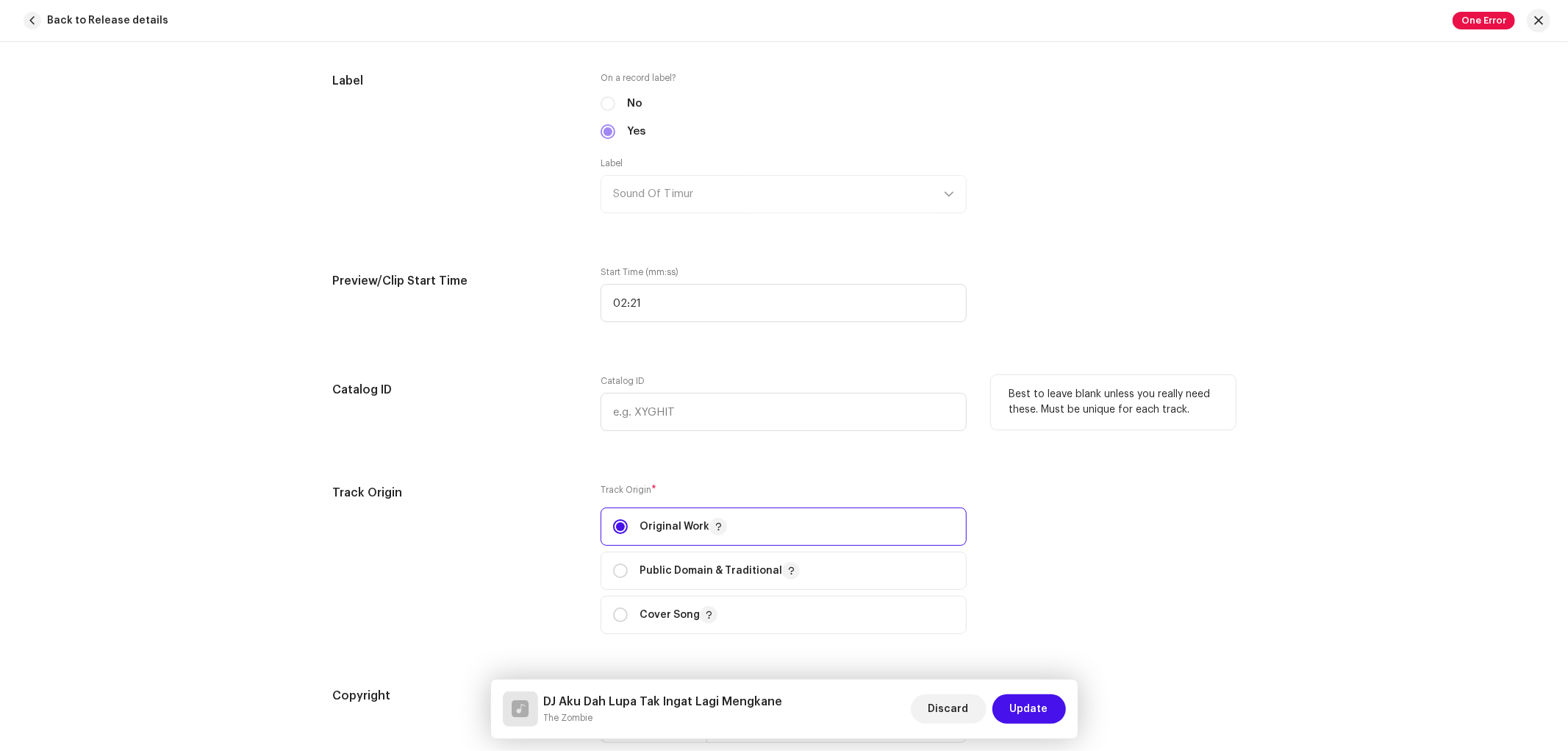
scroll to position [1391, 0]
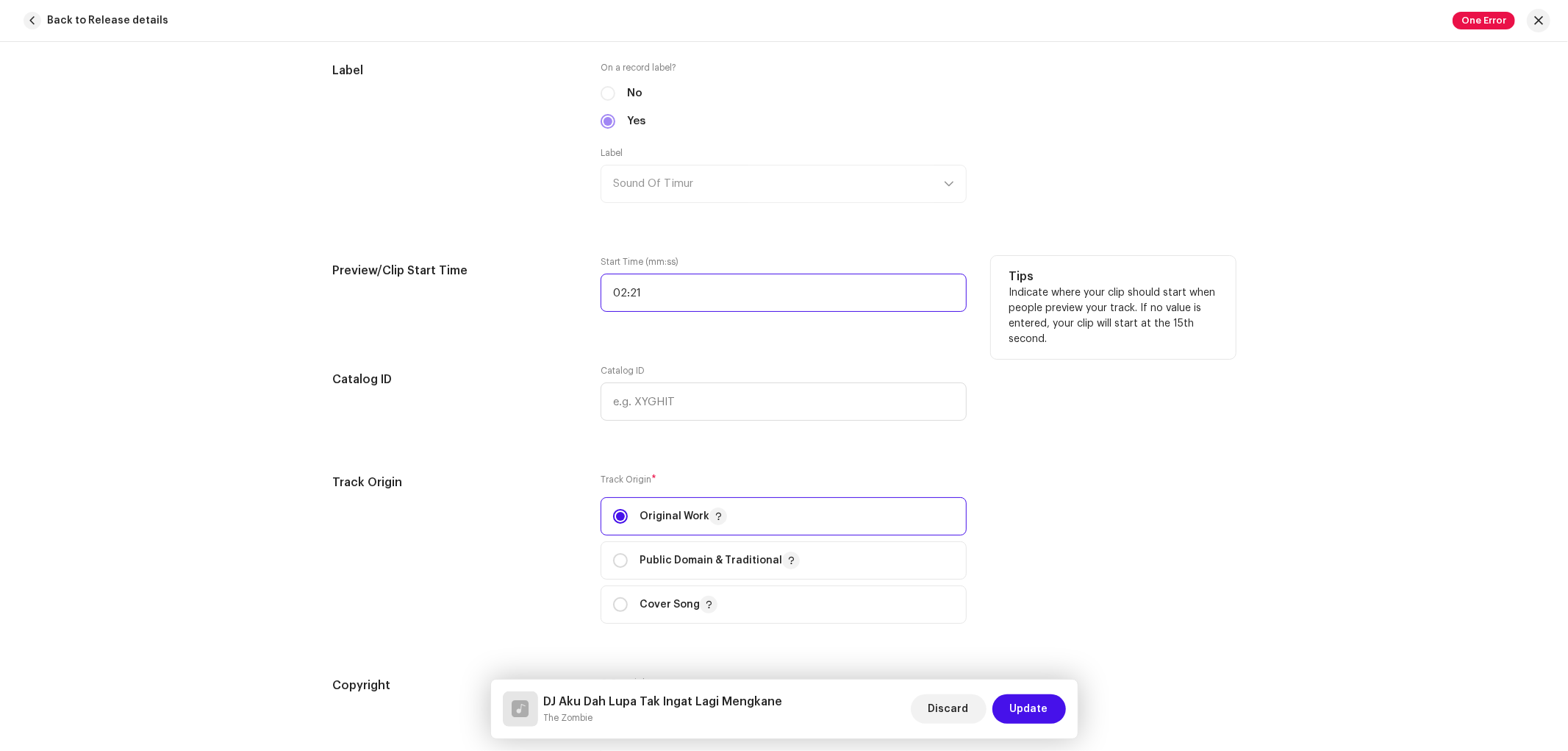
click at [678, 287] on input "02:21" at bounding box center [784, 293] width 366 height 38
type input "00:00"
click at [831, 230] on div "Track details Complete the following to finalize your track. 1 of 3 Add Audio F…" at bounding box center [785, 311] width 950 height 3250
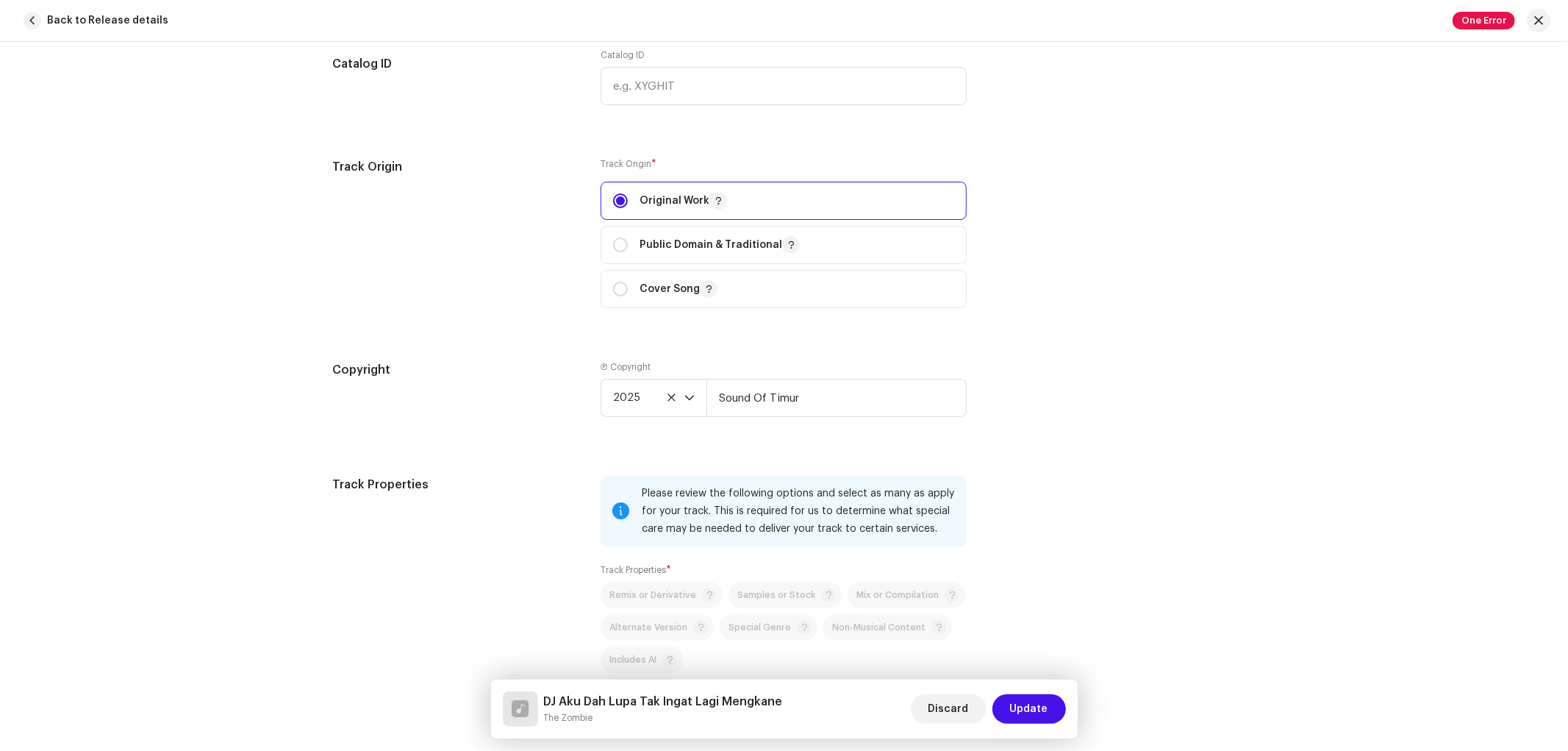
scroll to position [1718, 0]
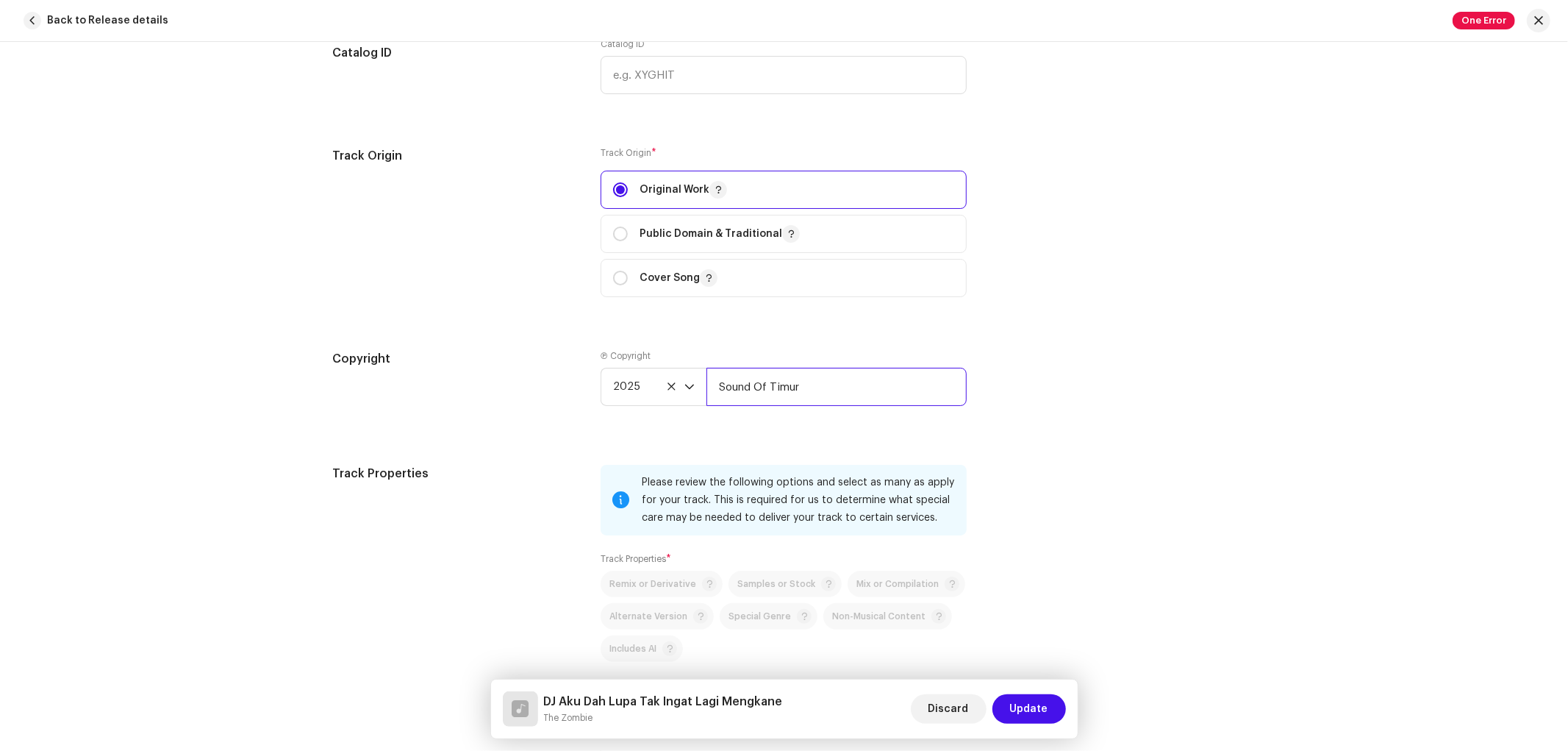
click at [753, 379] on input "Sound Of Timur" at bounding box center [836, 387] width 260 height 38
paste input "DJ Aku Dah Lupa Tak Ingat Lagi Mengkane"
paste input "2025 The Zombi"
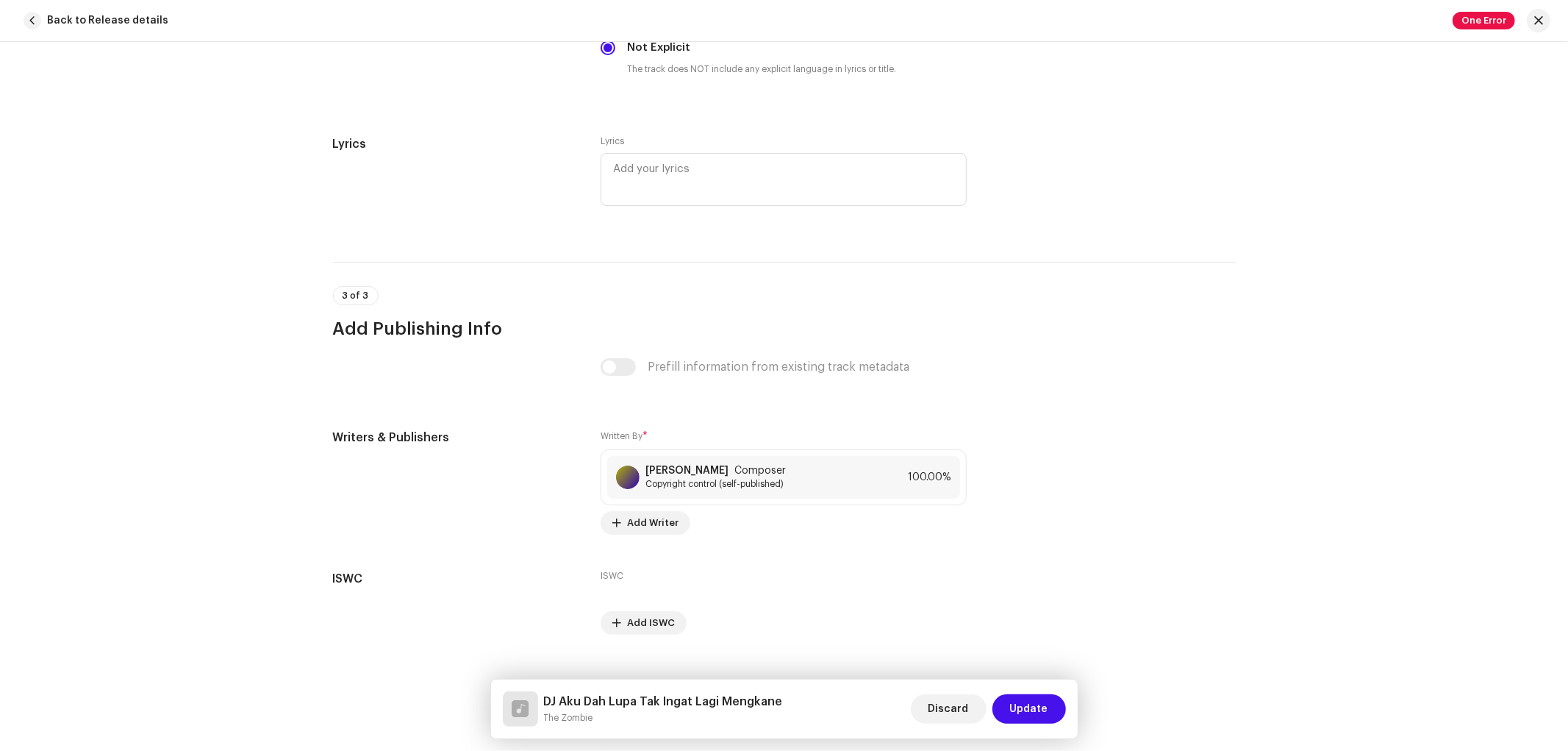
scroll to position [2726, 0]
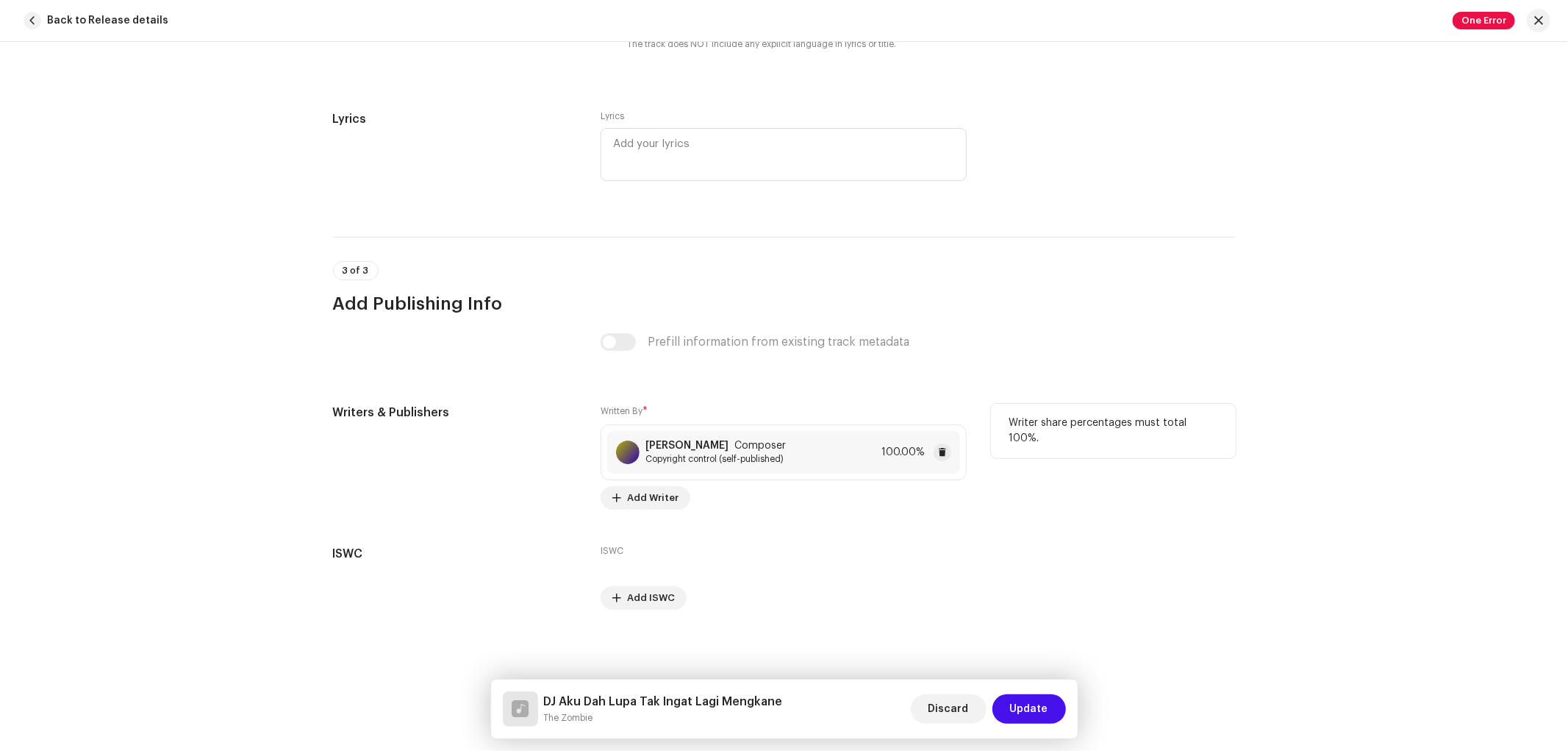
type input "The Zombie"
click at [672, 458] on span "Copyright control (self-published)" at bounding box center [715, 459] width 140 height 12
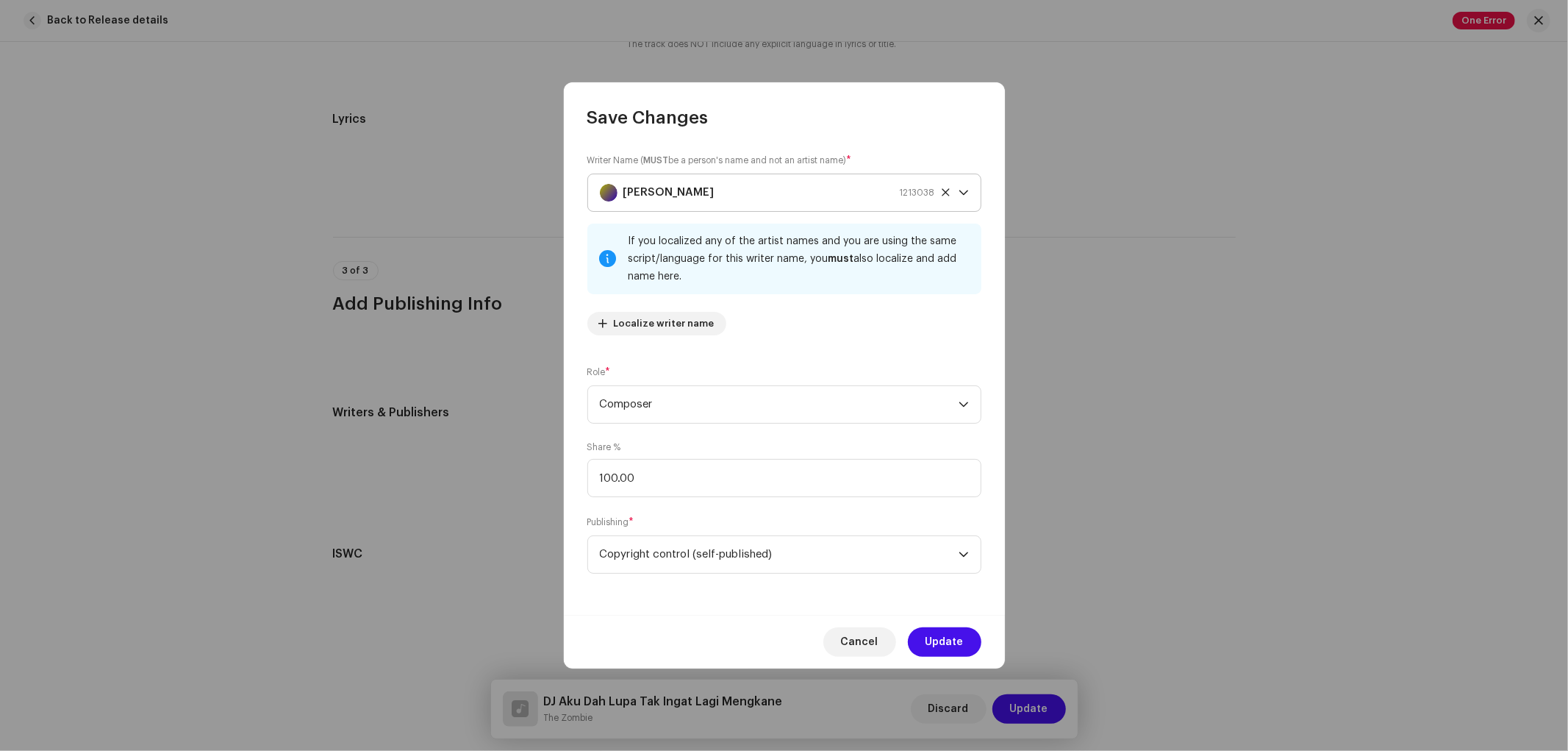
click at [663, 194] on strong "Jerry Saptenno" at bounding box center [669, 192] width 91 height 37
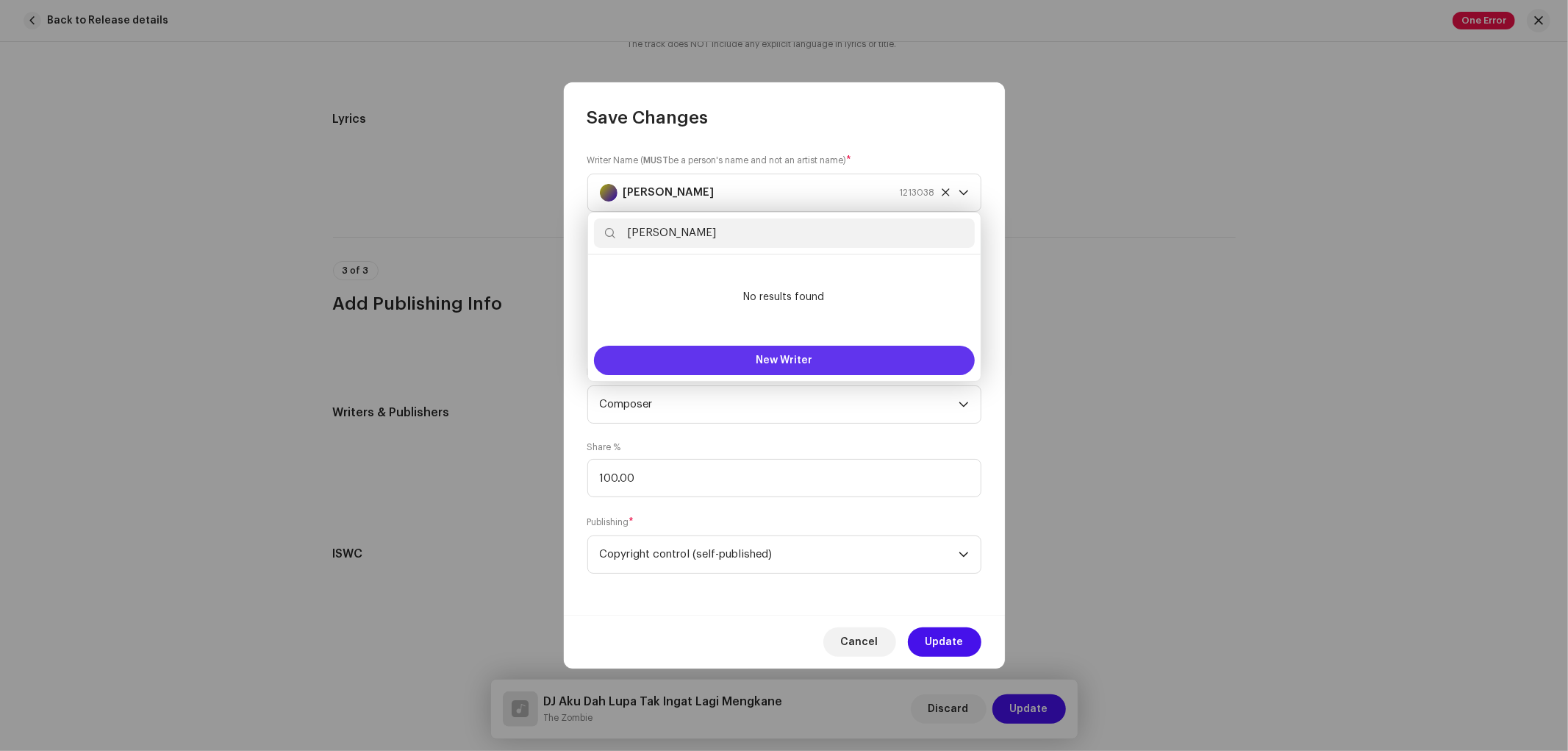
type input "Fadli Hasan"
click at [730, 358] on button "New Writer" at bounding box center [784, 360] width 381 height 29
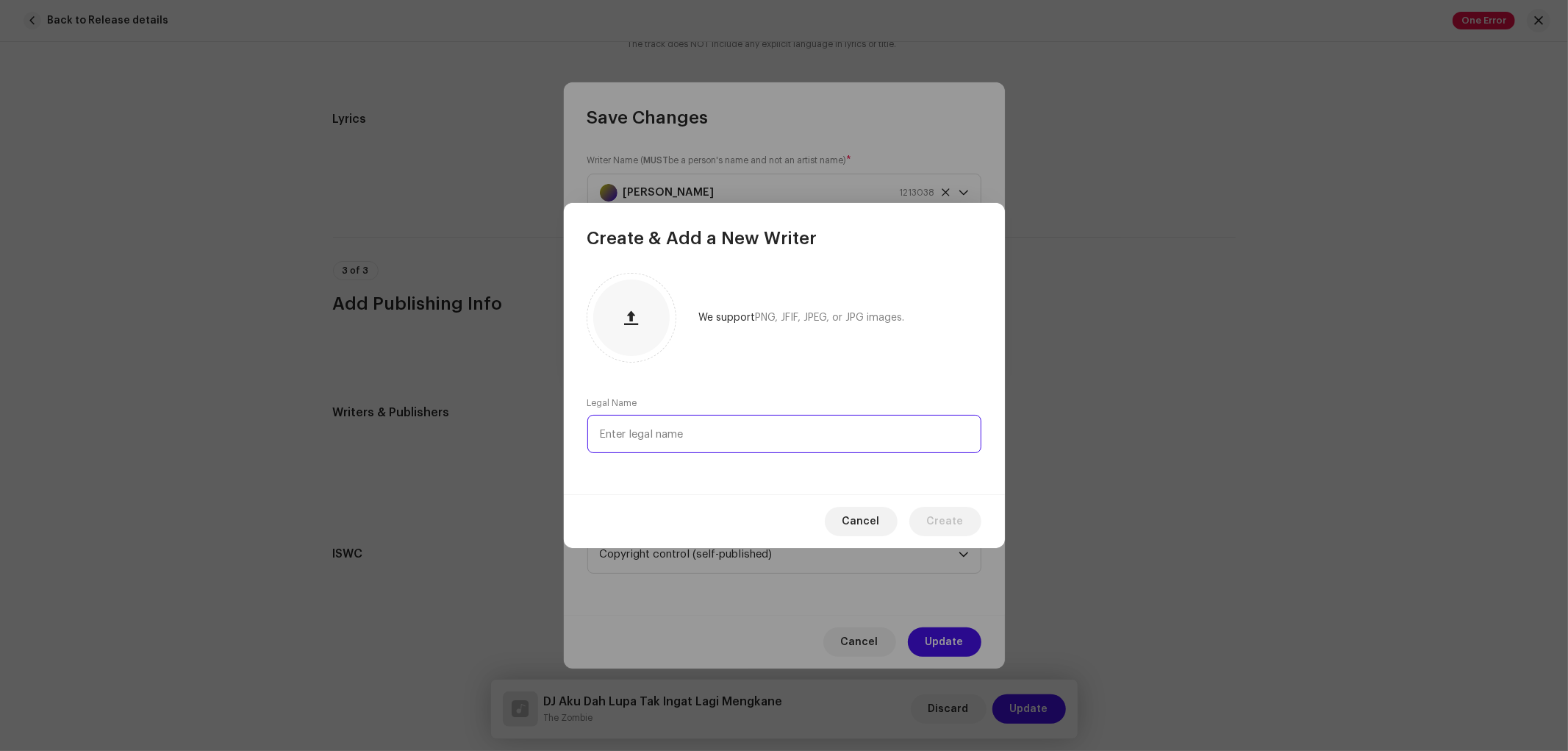
click at [719, 431] on input "text" at bounding box center [784, 434] width 394 height 38
paste input "Fadli Hasan"
type input "Fadli Hasan"
click at [950, 523] on span "Create" at bounding box center [945, 521] width 37 height 29
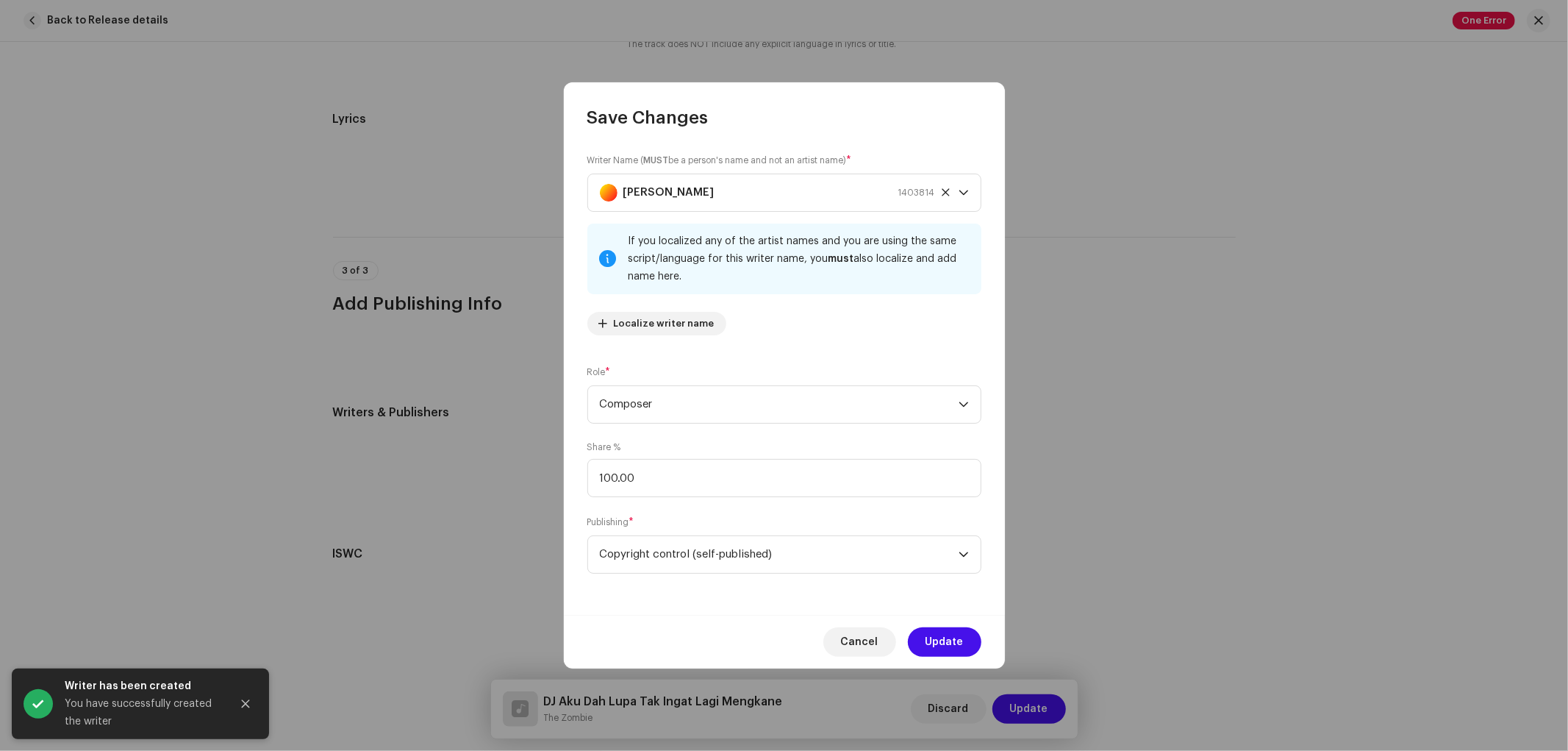
drag, startPoint x: 766, startPoint y: 383, endPoint x: 764, endPoint y: 395, distance: 12.2
click at [765, 383] on div "Role * Composer" at bounding box center [784, 394] width 394 height 59
click at [764, 400] on span "Composer" at bounding box center [779, 404] width 359 height 37
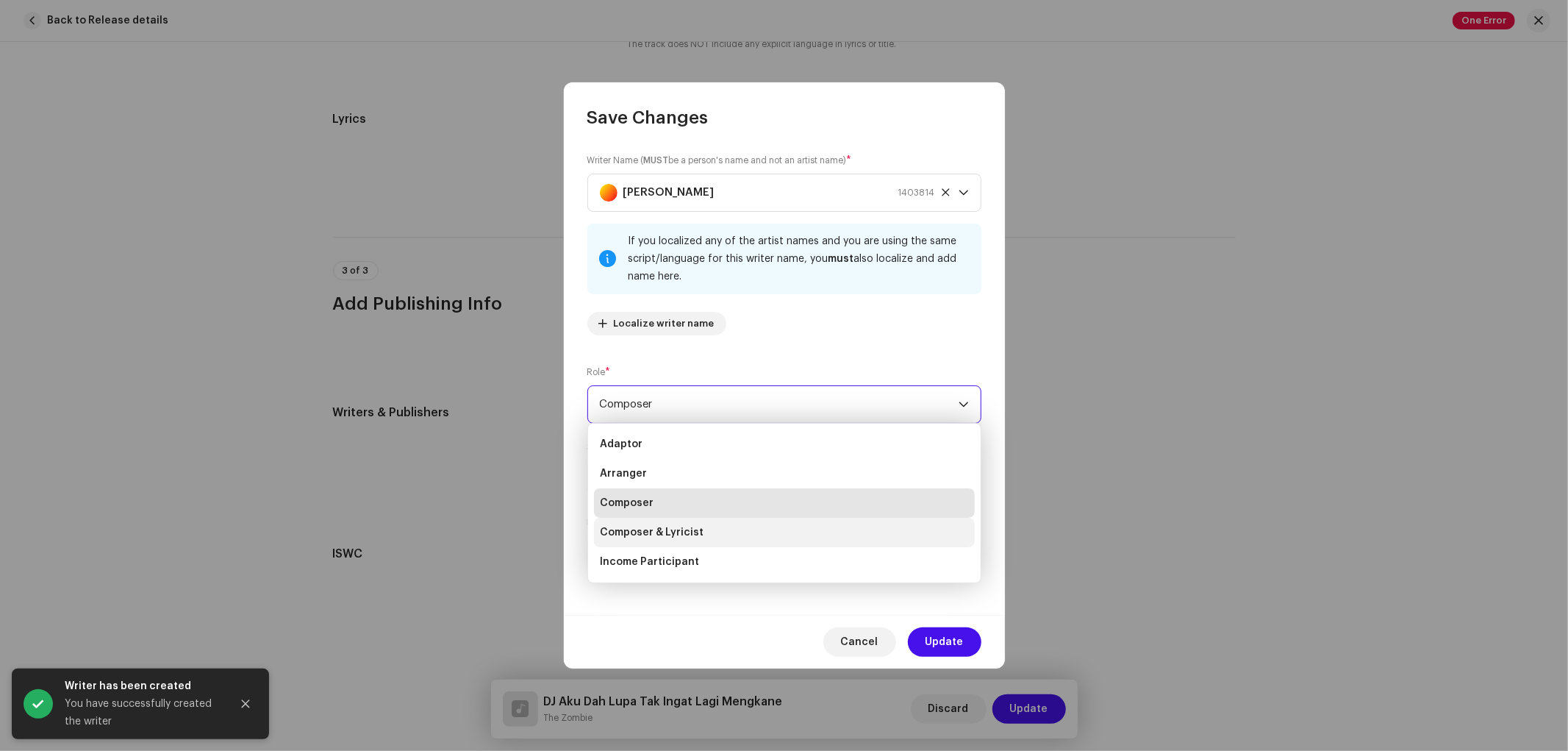
click at [660, 524] on li "Composer & Lyricist" at bounding box center [784, 532] width 381 height 29
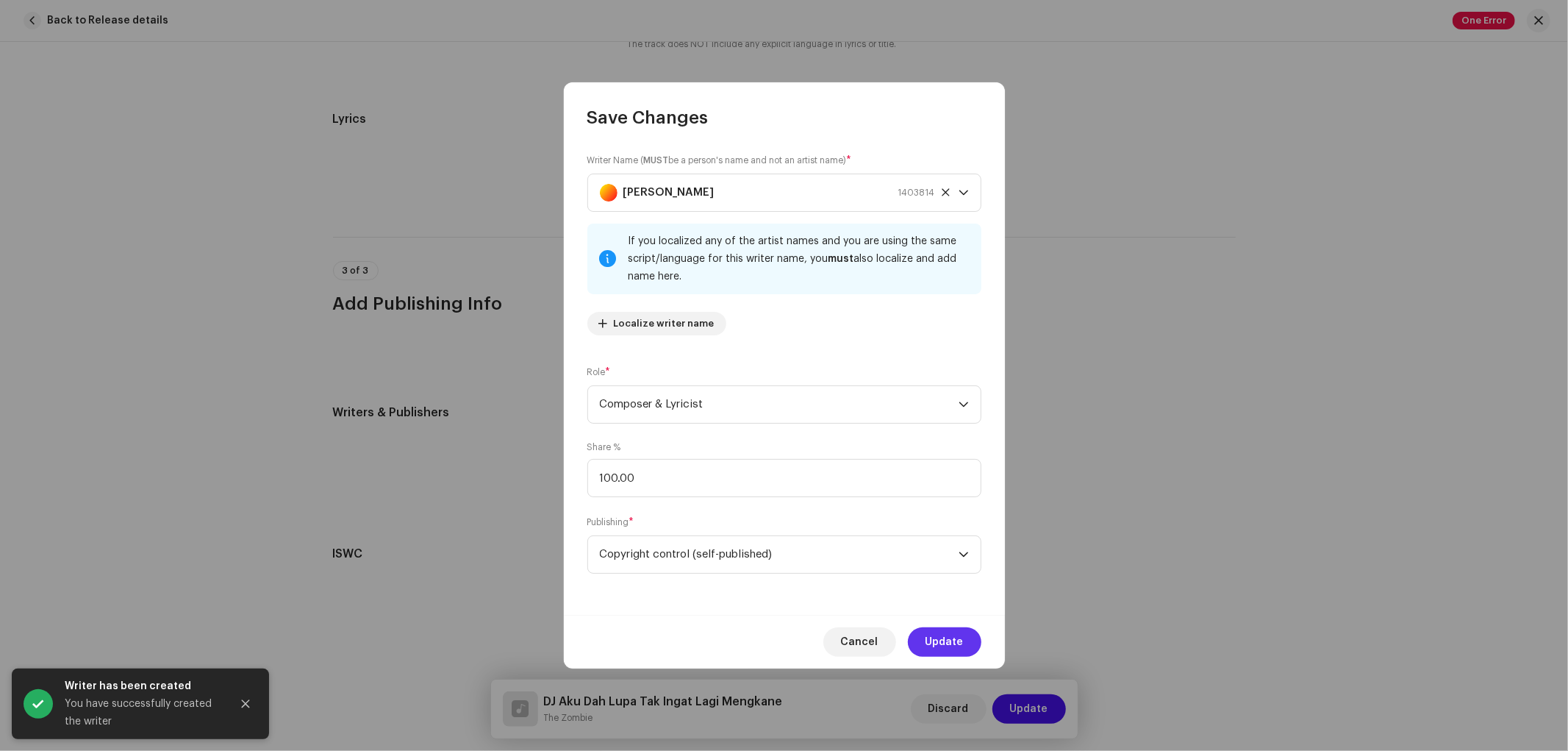
click at [925, 634] on button "Update" at bounding box center [945, 642] width 74 height 29
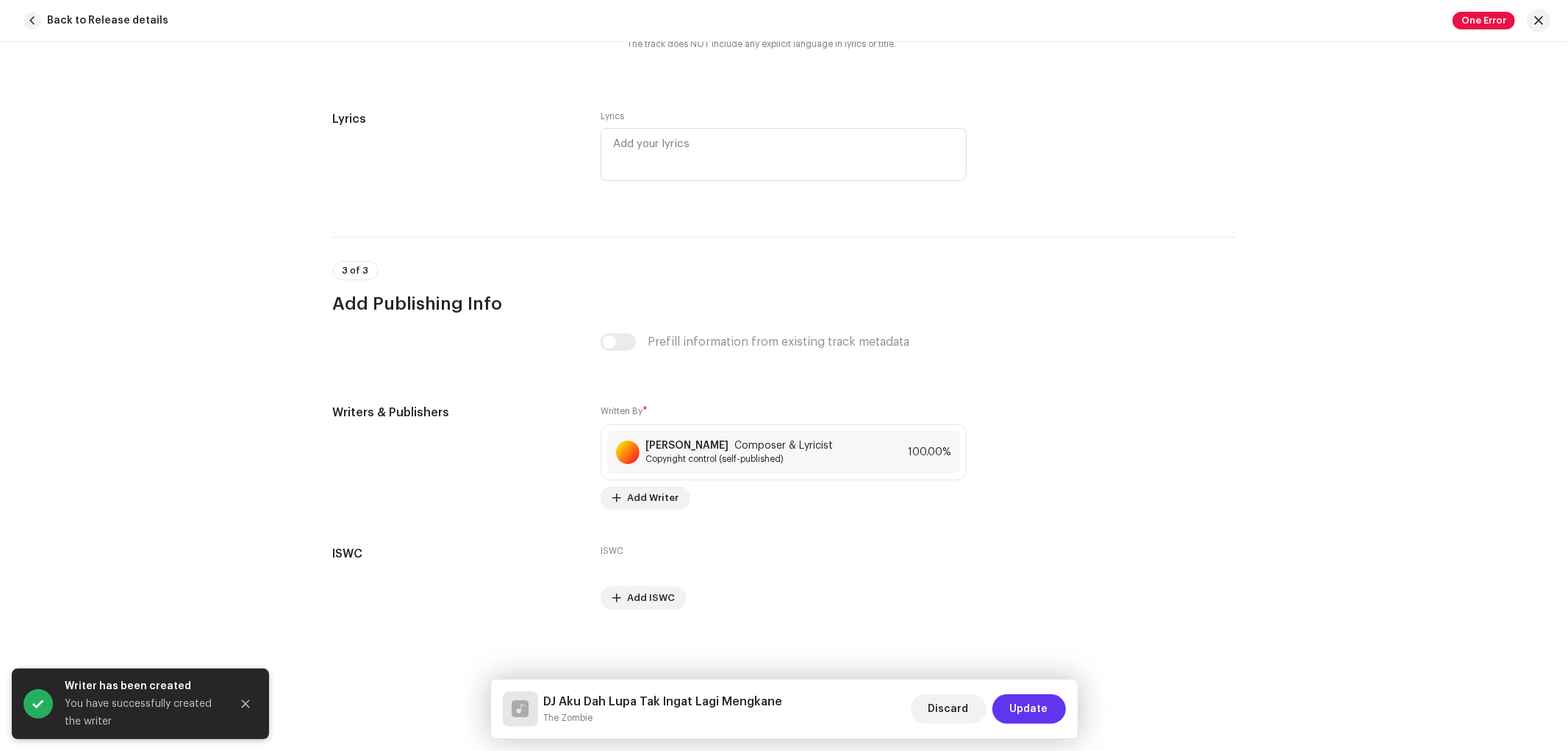
click at [1023, 711] on span "Update" at bounding box center [1029, 709] width 38 height 29
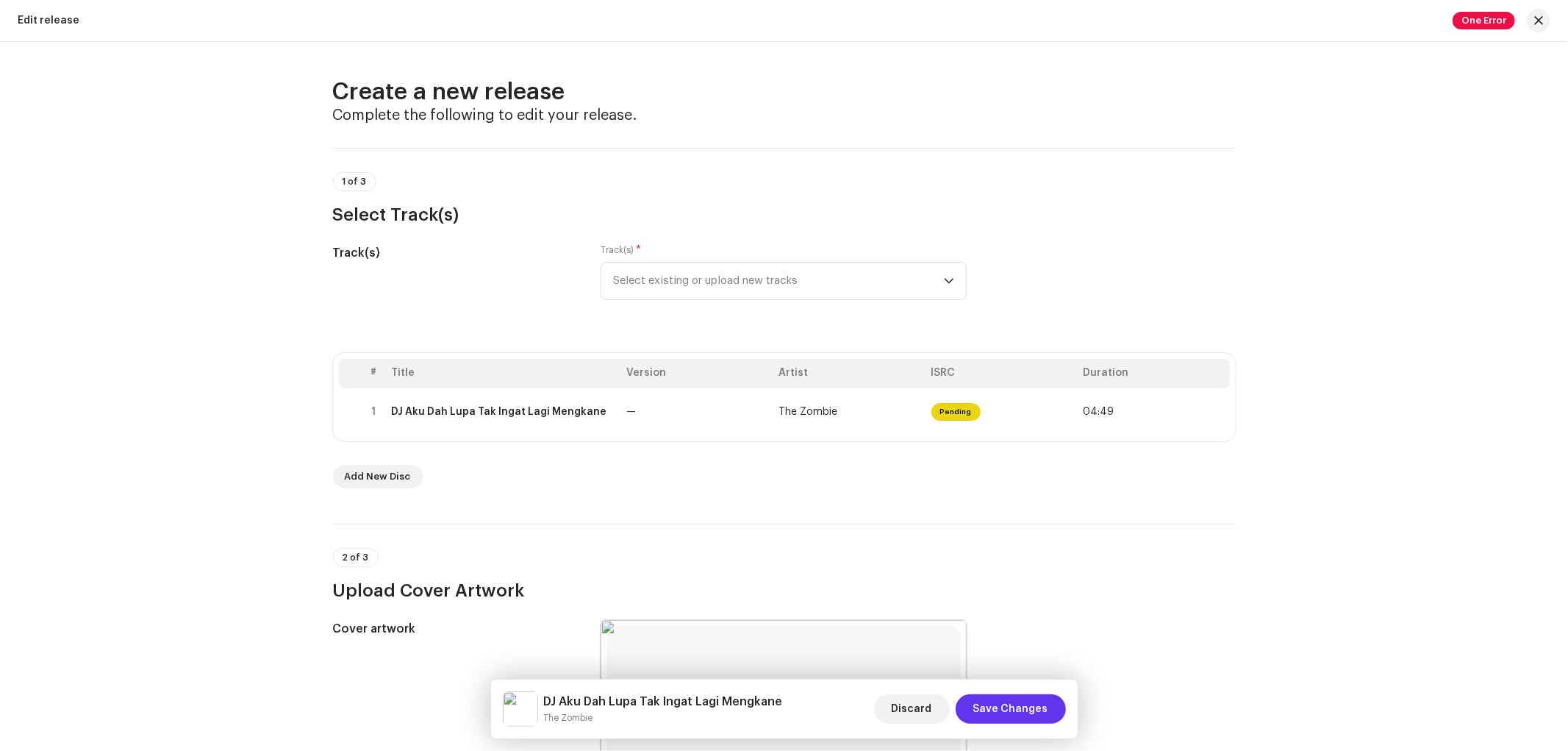
click at [990, 710] on span "Save Changes" at bounding box center [1010, 709] width 75 height 29
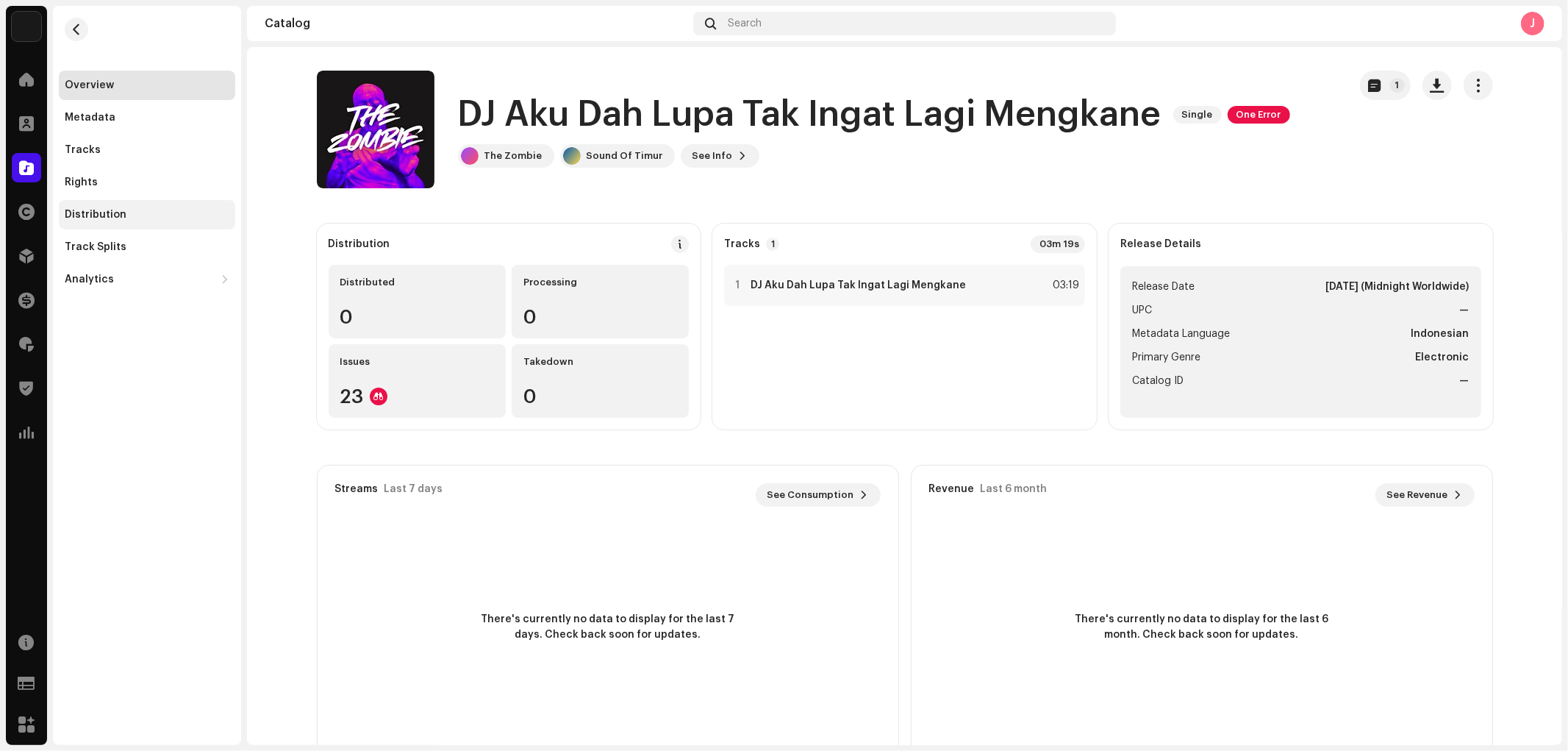
click at [127, 207] on div "Distribution" at bounding box center [147, 214] width 176 height 29
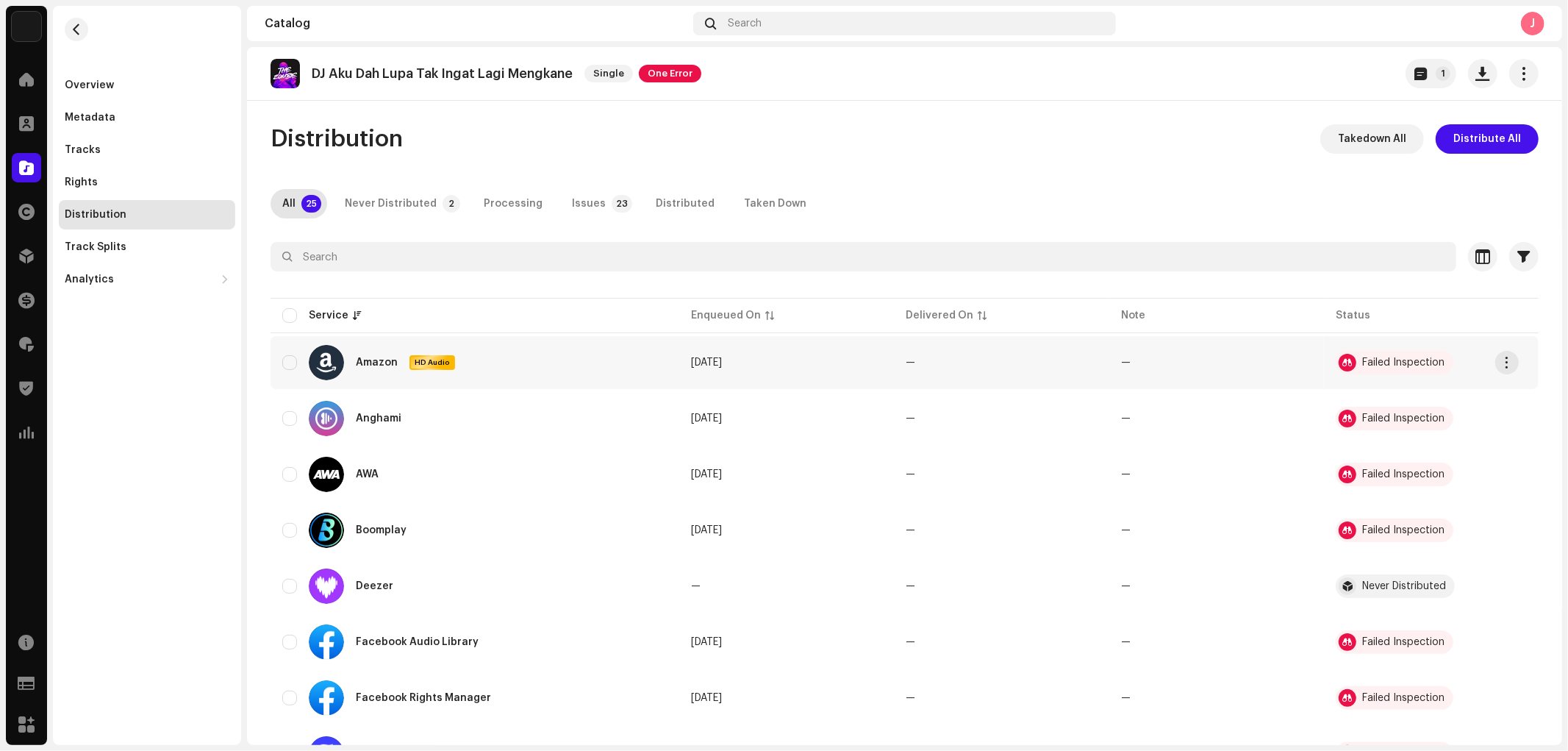
scroll to position [326, 0]
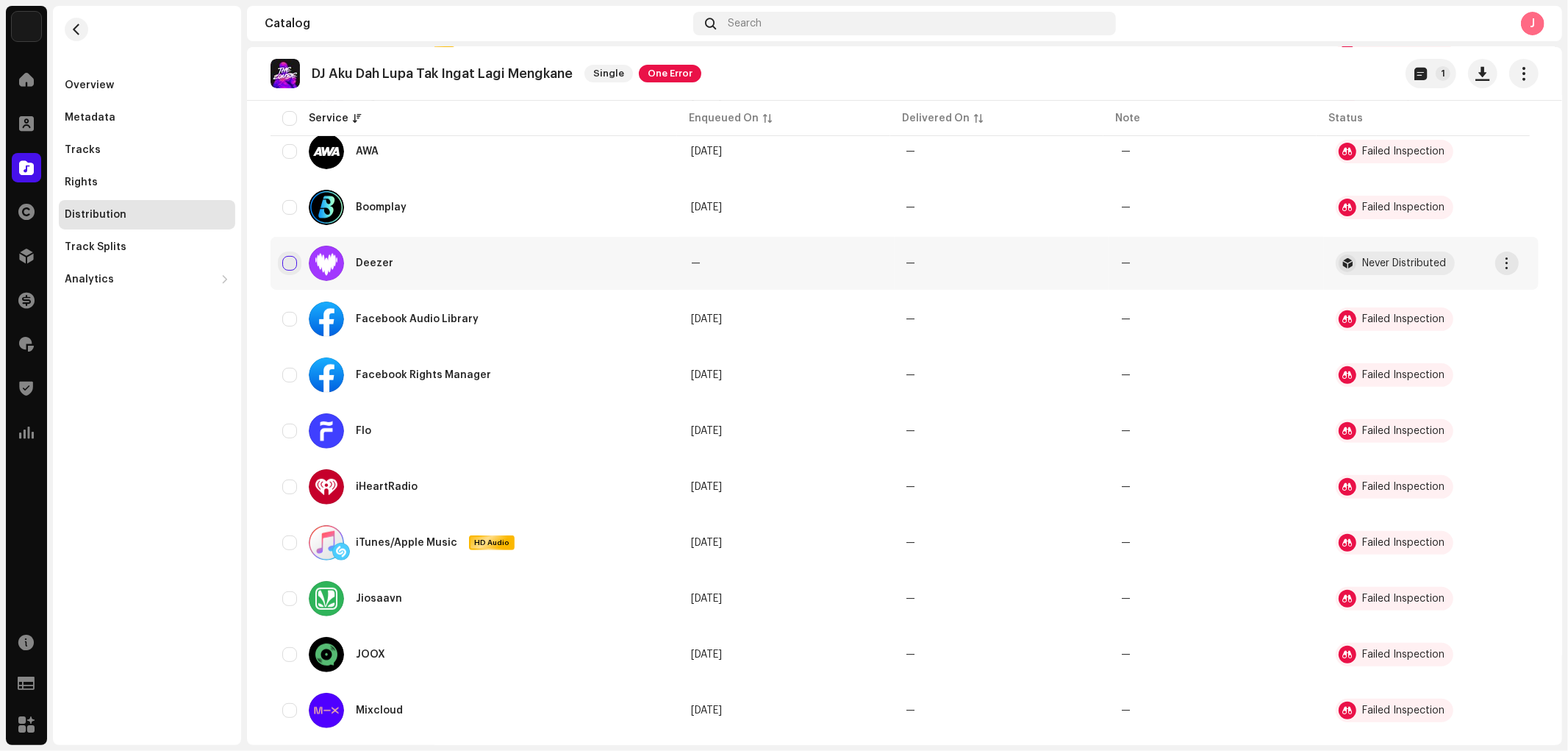
click at [289, 260] on input "checkbox" at bounding box center [289, 263] width 15 height 15
checkbox input "true"
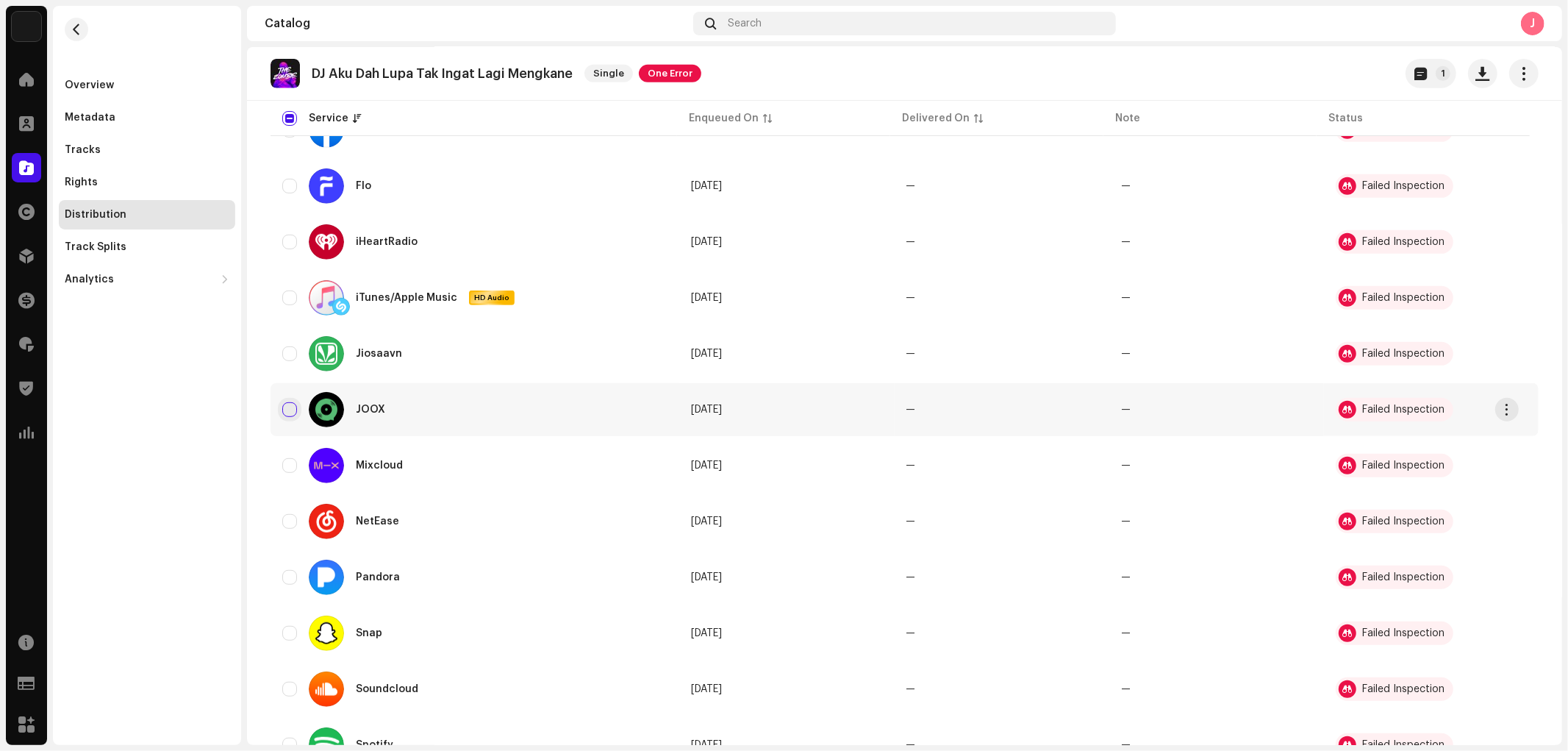
click at [289, 402] on input "Row Unselected" at bounding box center [289, 409] width 15 height 15
checkbox input "true"
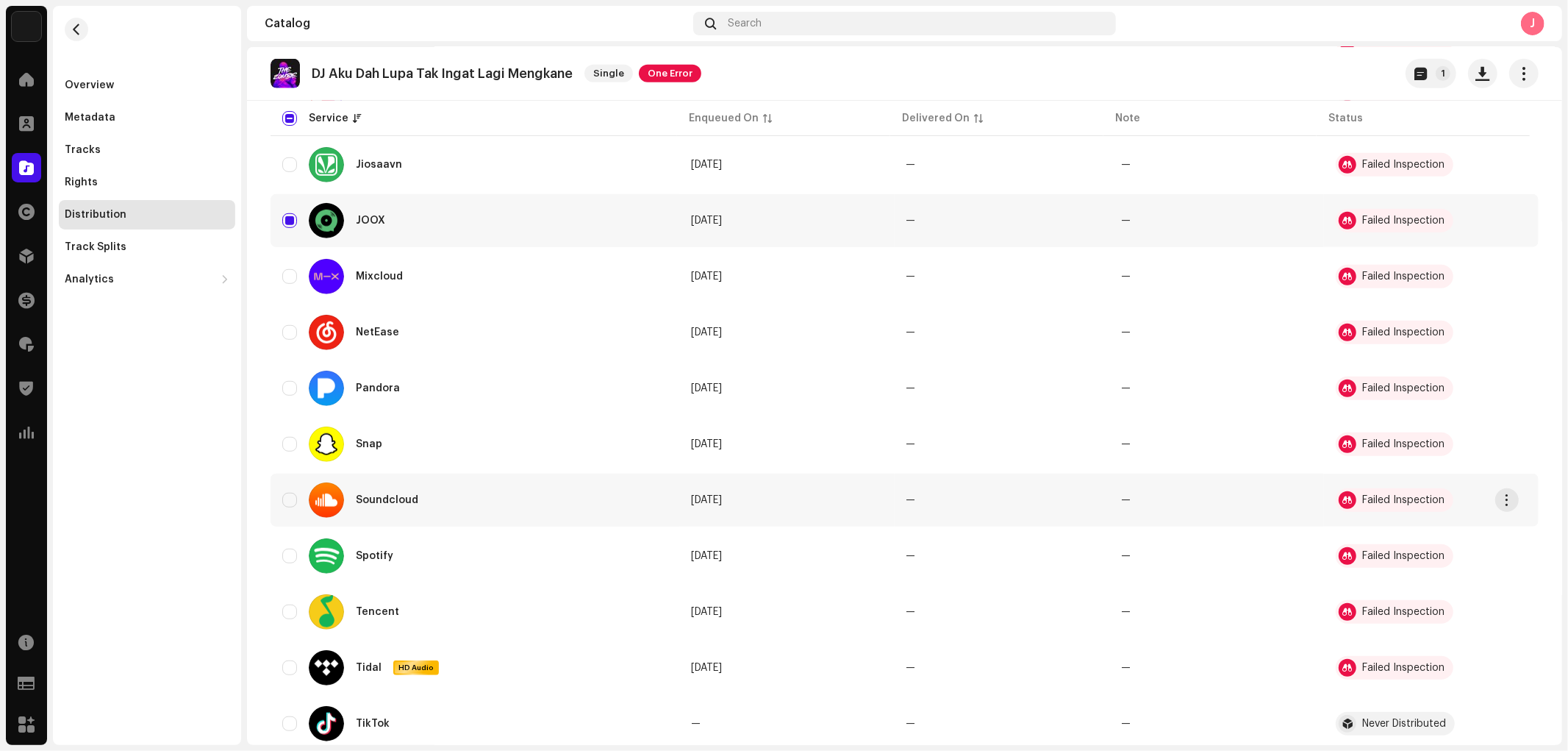
scroll to position [817, 0]
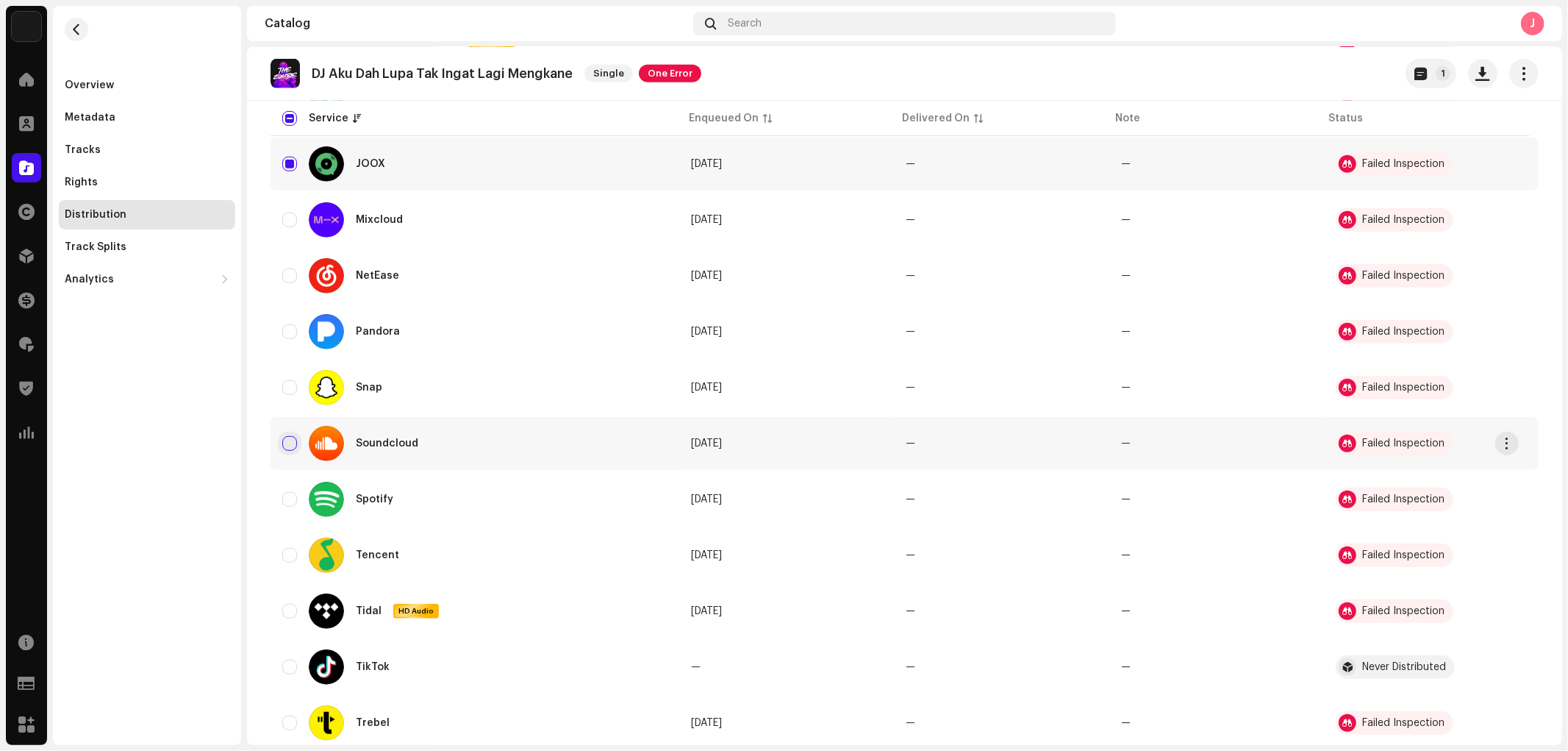
click at [288, 436] on input "Row Unselected" at bounding box center [289, 443] width 15 height 15
checkbox input "true"
click at [288, 492] on input "Row Unselected" at bounding box center [289, 499] width 15 height 15
checkbox input "true"
click at [286, 660] on input "Row Unselected" at bounding box center [289, 667] width 15 height 15
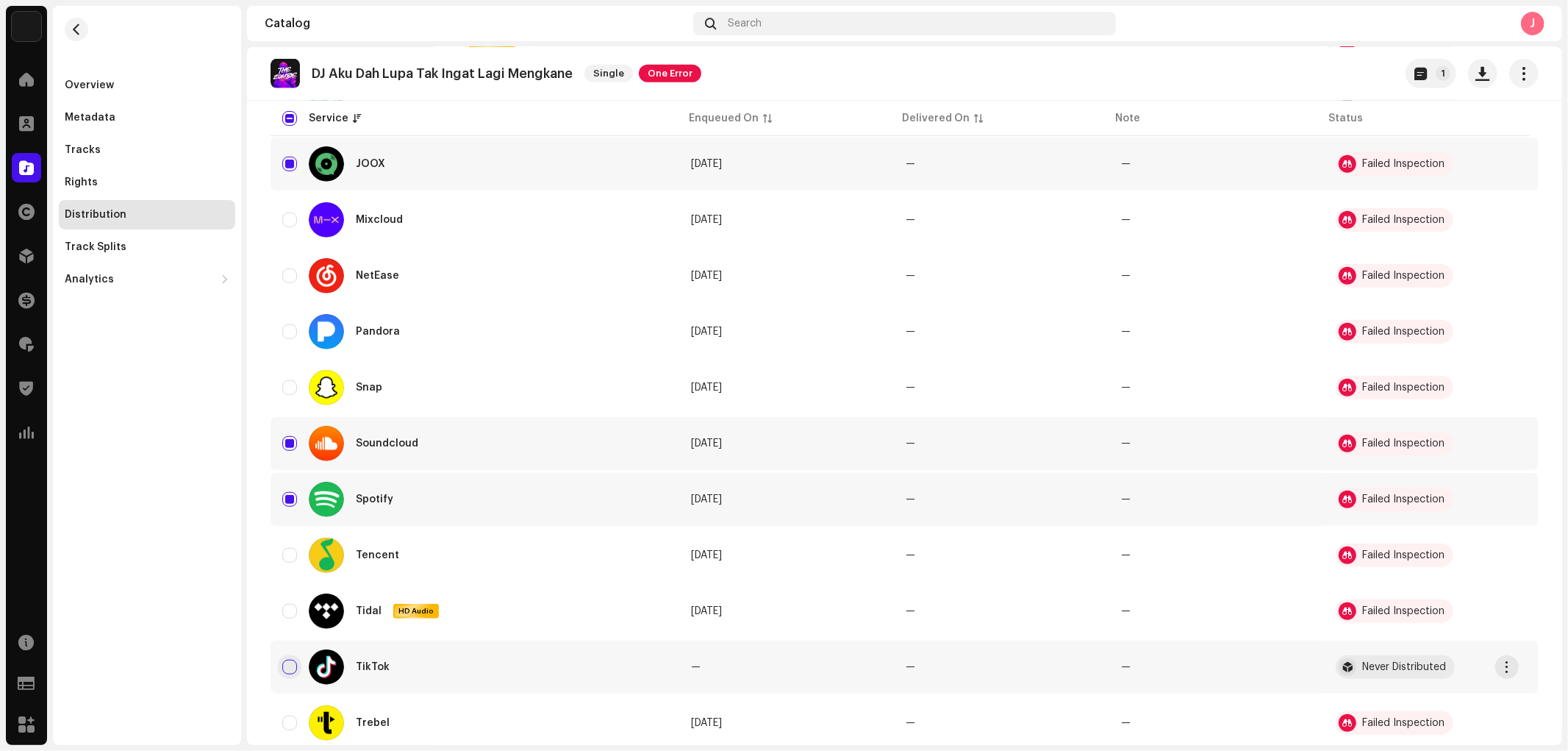
checkbox input "true"
click at [285, 436] on input "Row Selected" at bounding box center [289, 443] width 15 height 15
checkbox input "false"
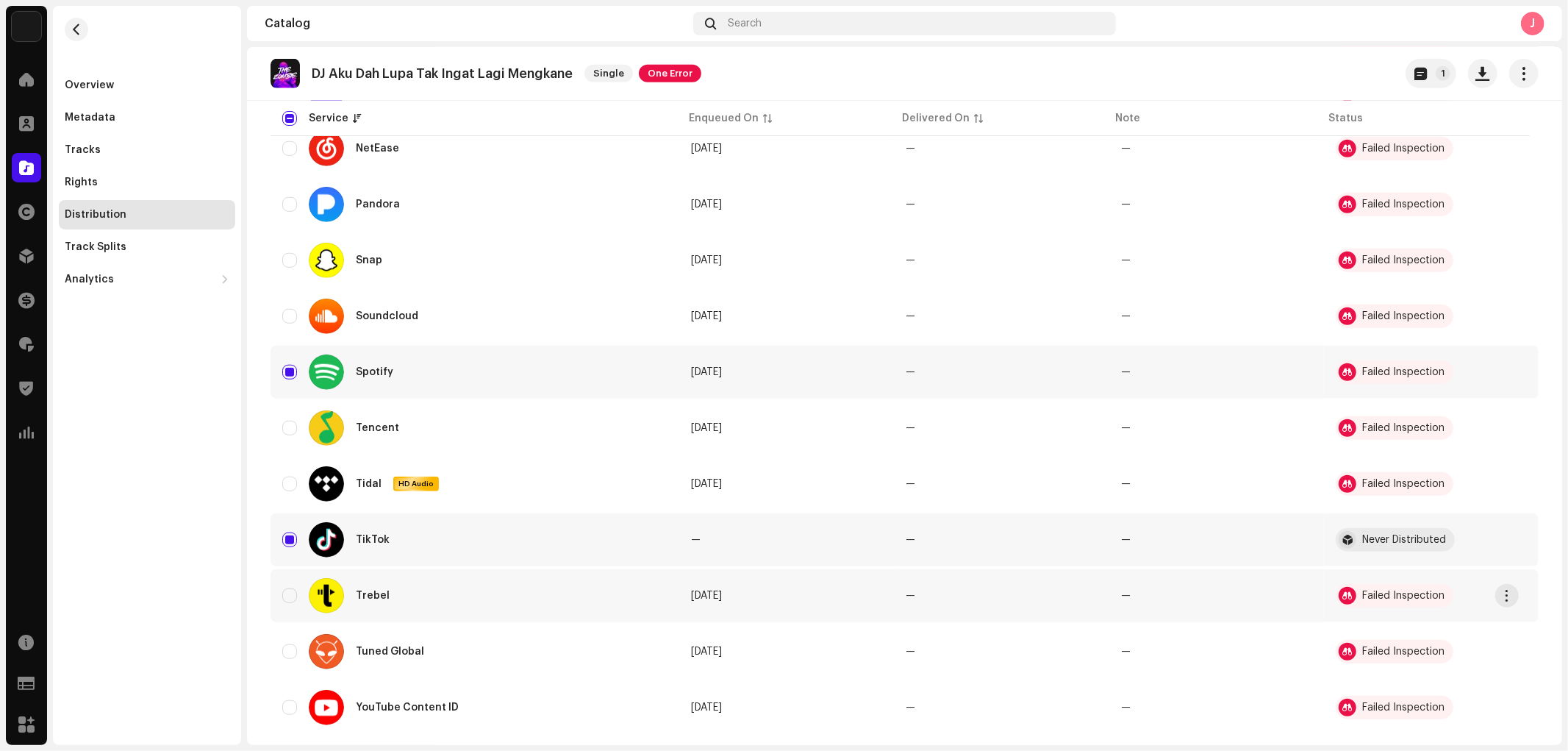
scroll to position [980, 0]
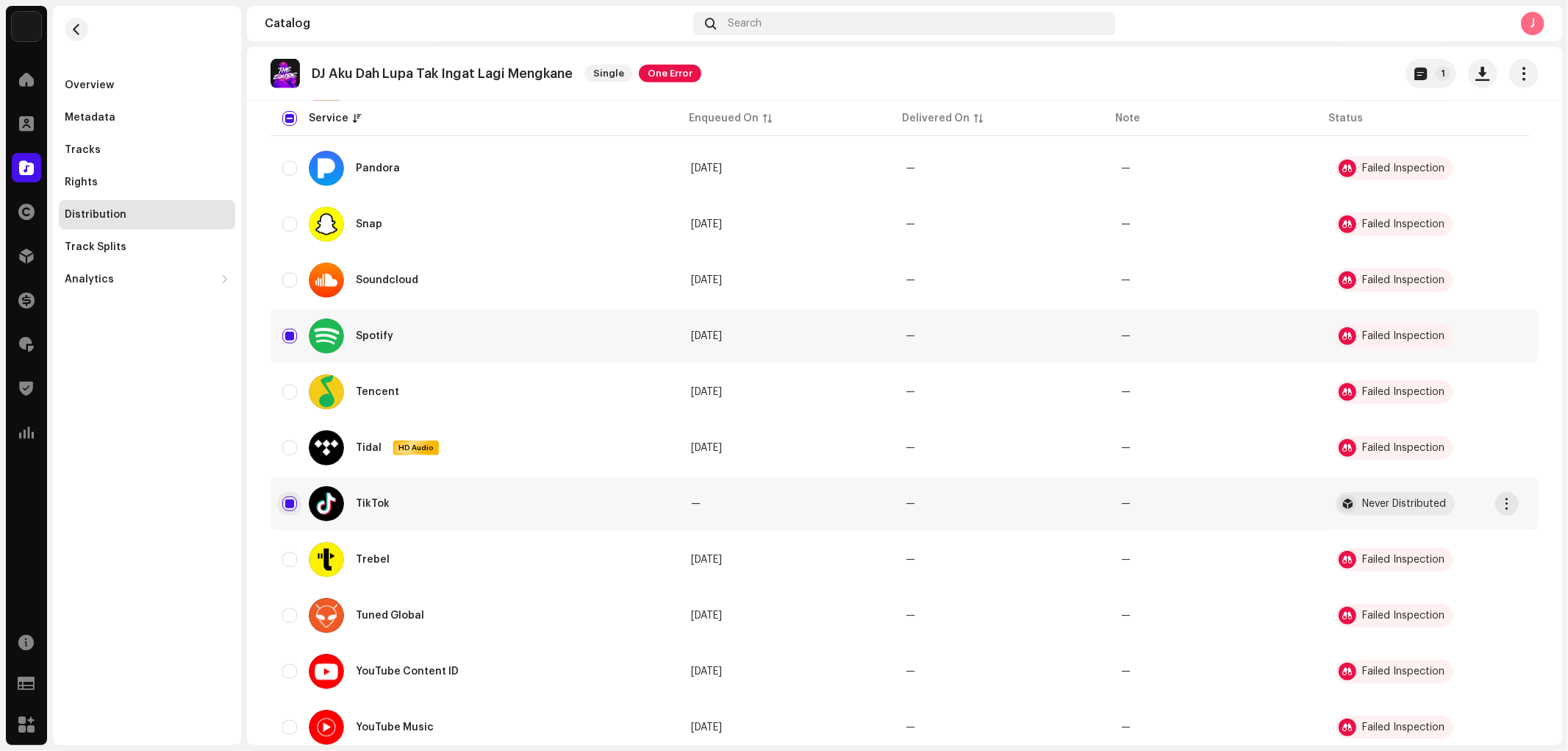
click at [289, 496] on input "Row Selected" at bounding box center [289, 504] width 15 height 15
checkbox input "false"
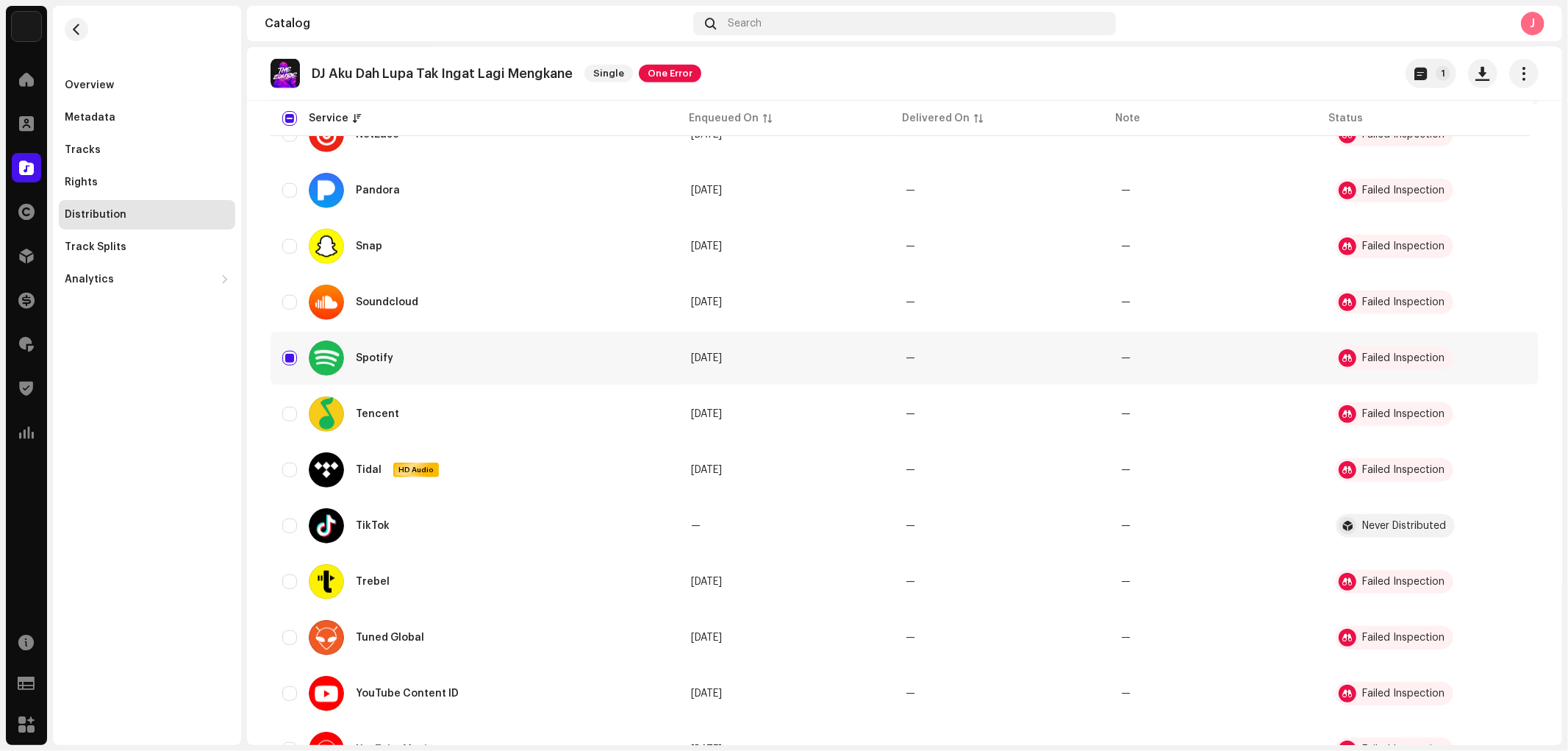
scroll to position [1013, 0]
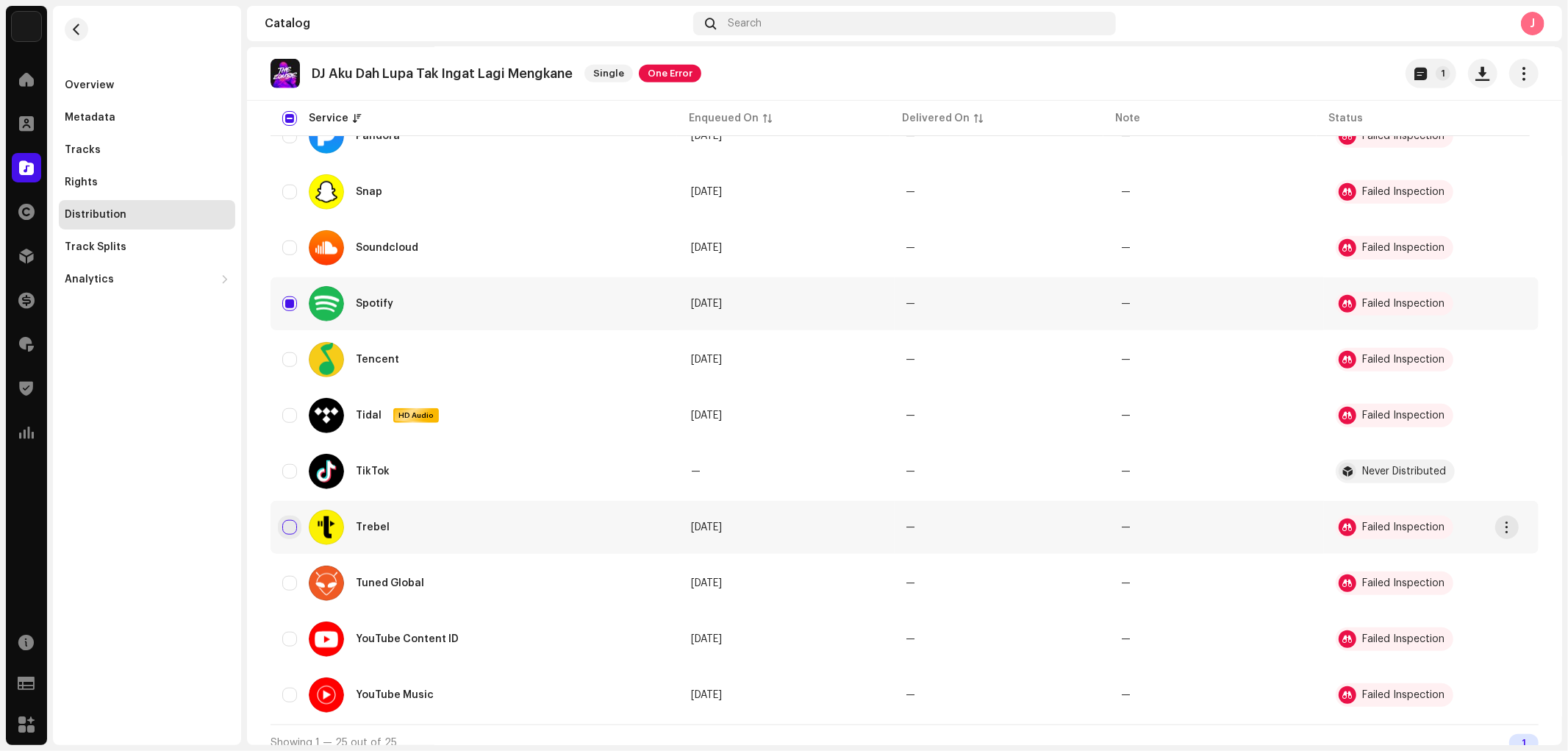
click at [292, 520] on input "Row Unselected" at bounding box center [289, 527] width 15 height 15
checkbox input "true"
click at [285, 408] on input "Row Unselected" at bounding box center [289, 415] width 15 height 15
checkbox input "true"
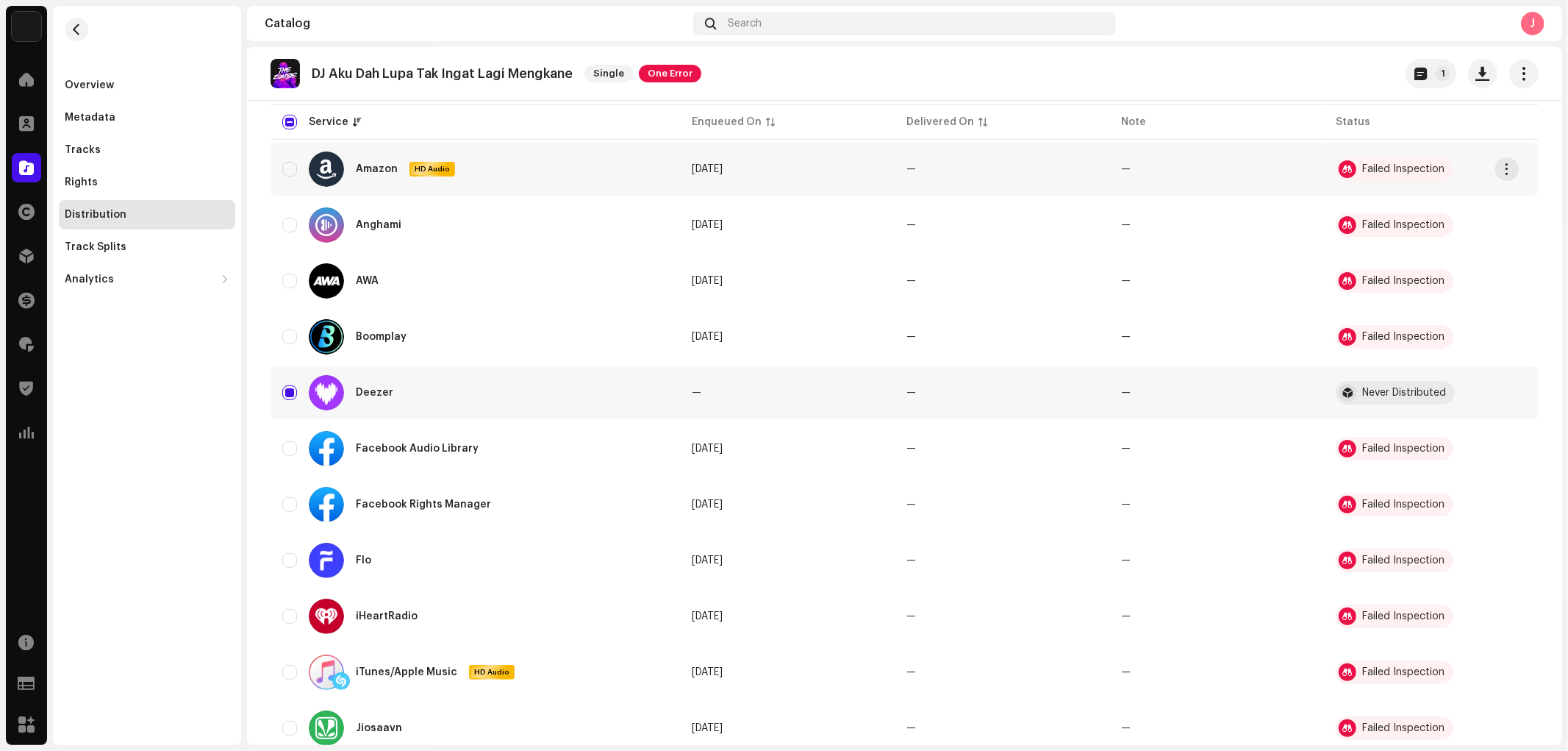
scroll to position [114, 0]
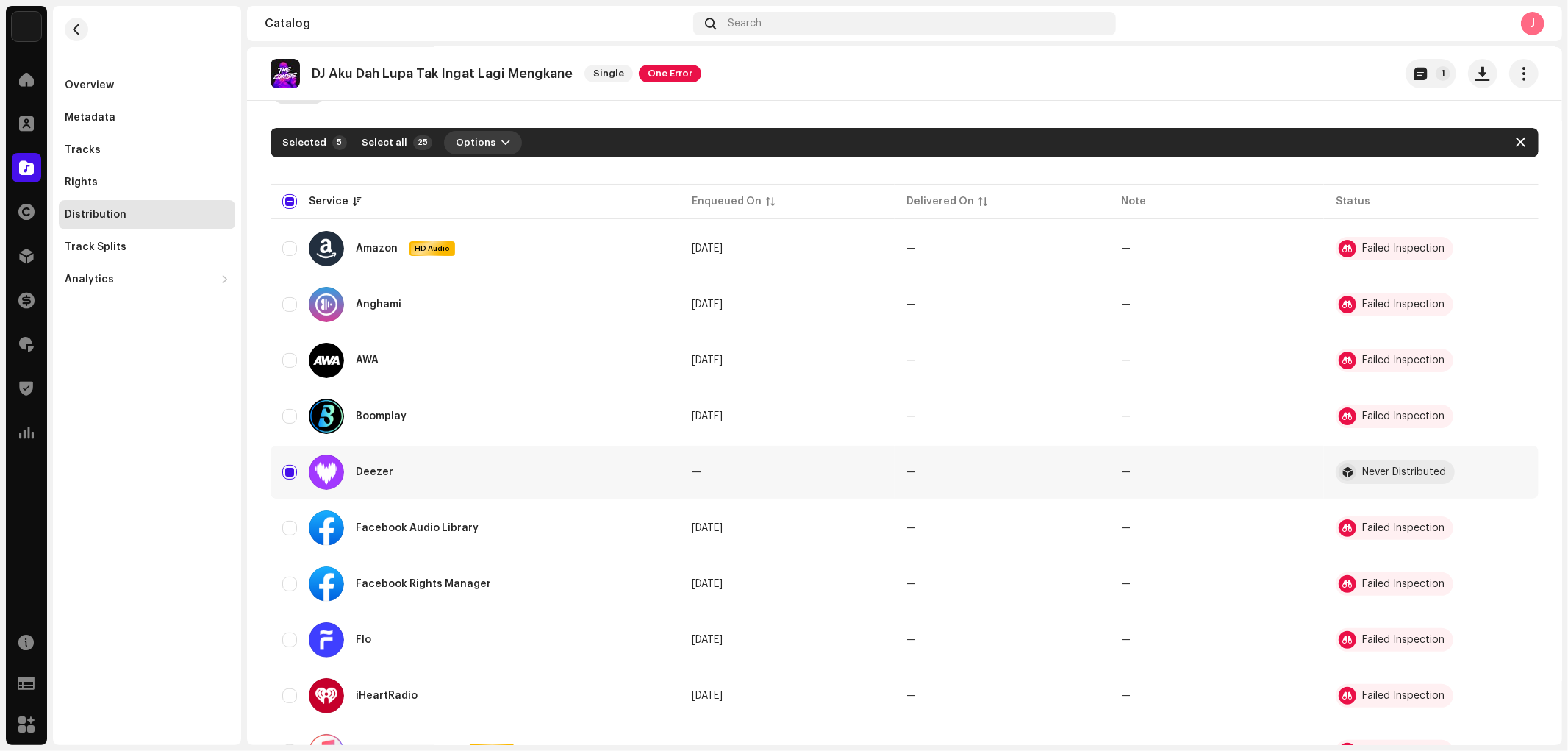
click at [464, 130] on span "Options" at bounding box center [476, 143] width 40 height 29
click at [488, 167] on div "Distribute" at bounding box center [516, 175] width 149 height 29
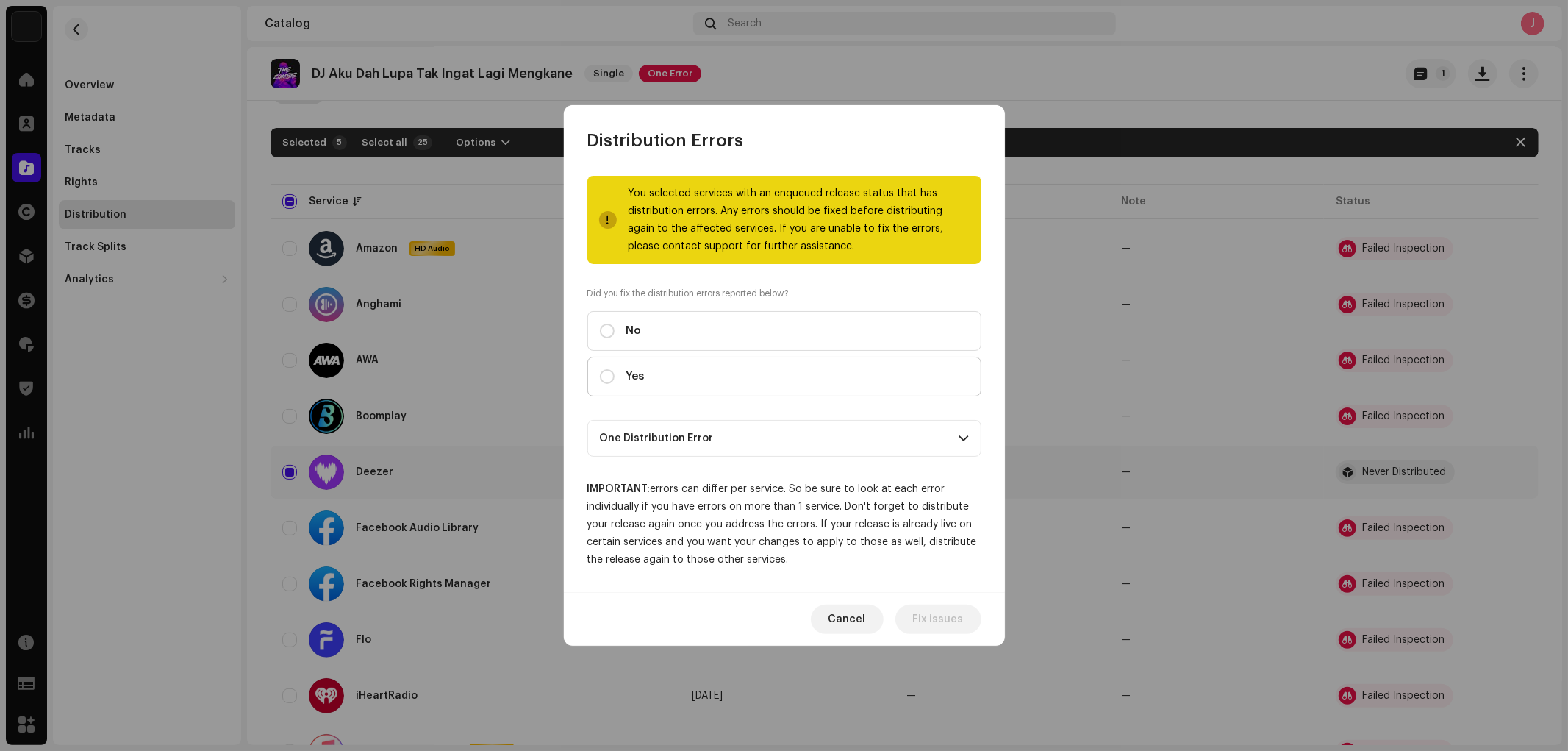
click at [663, 370] on label "Yes" at bounding box center [784, 376] width 394 height 40
click at [614, 370] on input "Yes" at bounding box center [608, 377] width 15 height 15
radio input "true"
click at [932, 621] on span "Distribute" at bounding box center [937, 619] width 52 height 29
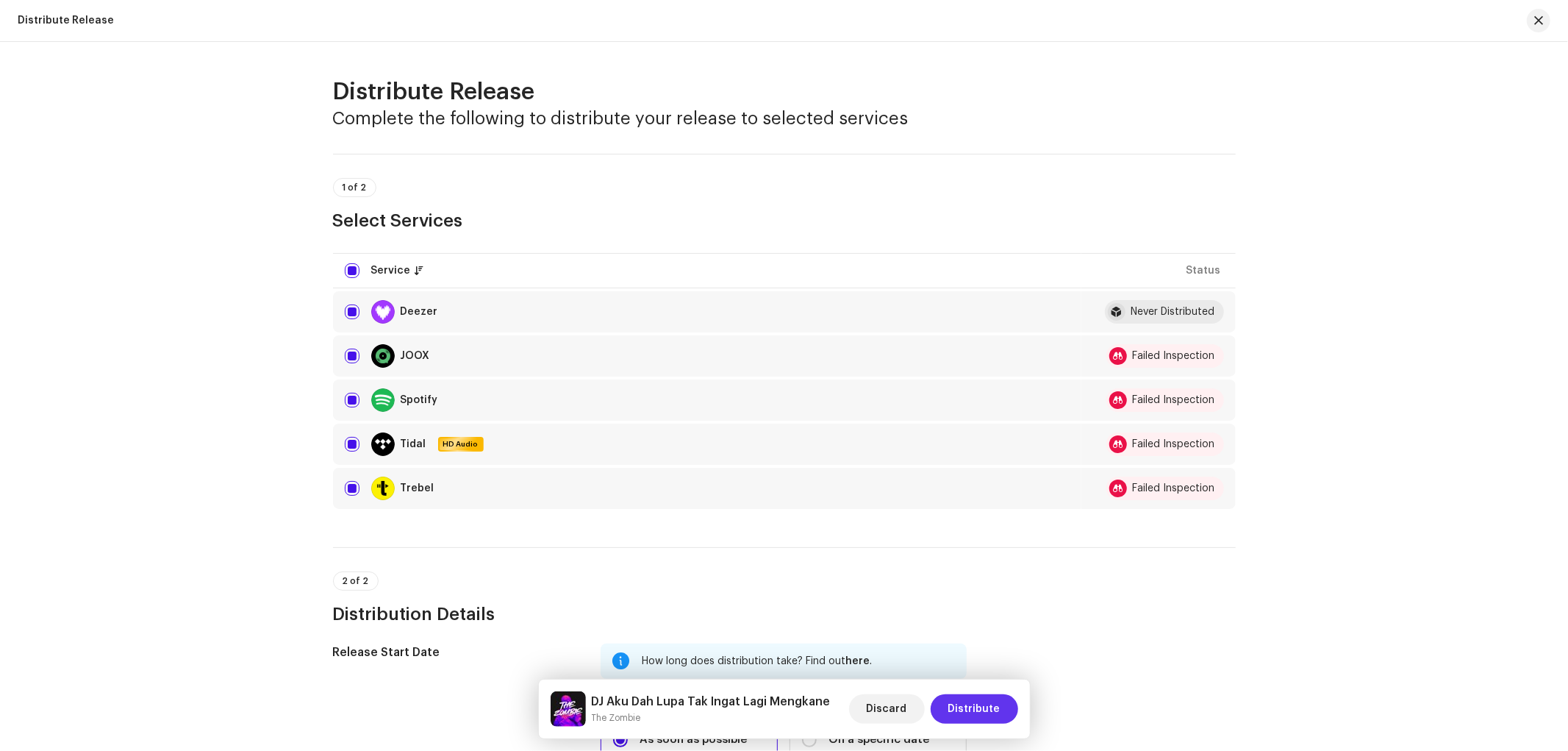
click at [991, 706] on span "Distribute" at bounding box center [974, 709] width 52 height 29
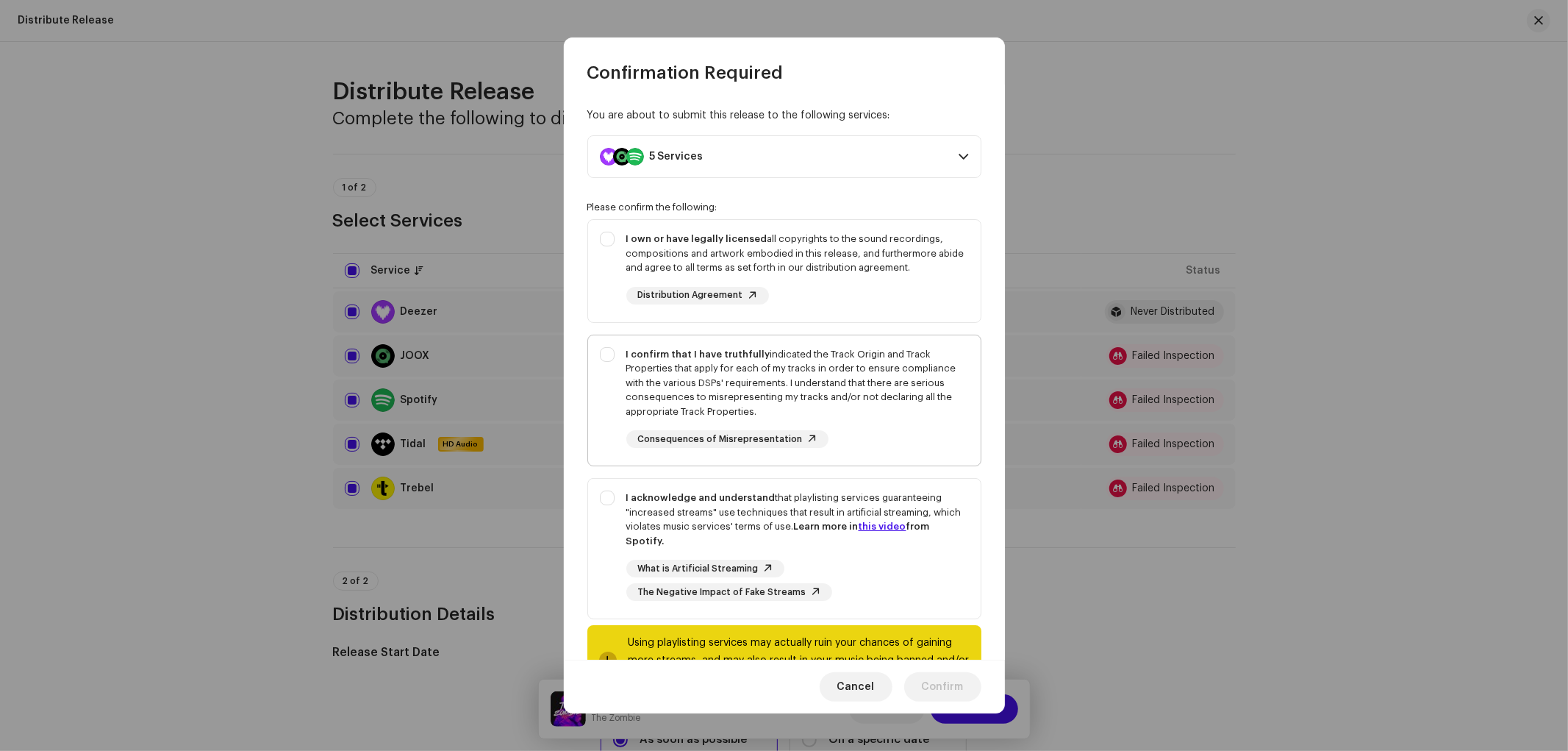
click at [859, 379] on div "I confirm that I have truthfully indicated the Track Origin and Track Propertie…" at bounding box center [798, 383] width 342 height 72
checkbox input "true"
click at [795, 253] on div "I own or have legally licensed all copyrights to the sound recordings, composit…" at bounding box center [798, 253] width 342 height 44
checkbox input "true"
click at [859, 571] on div "What is Artificial Streaming The Negative Impact of Fake Streams" at bounding box center [798, 580] width 342 height 41
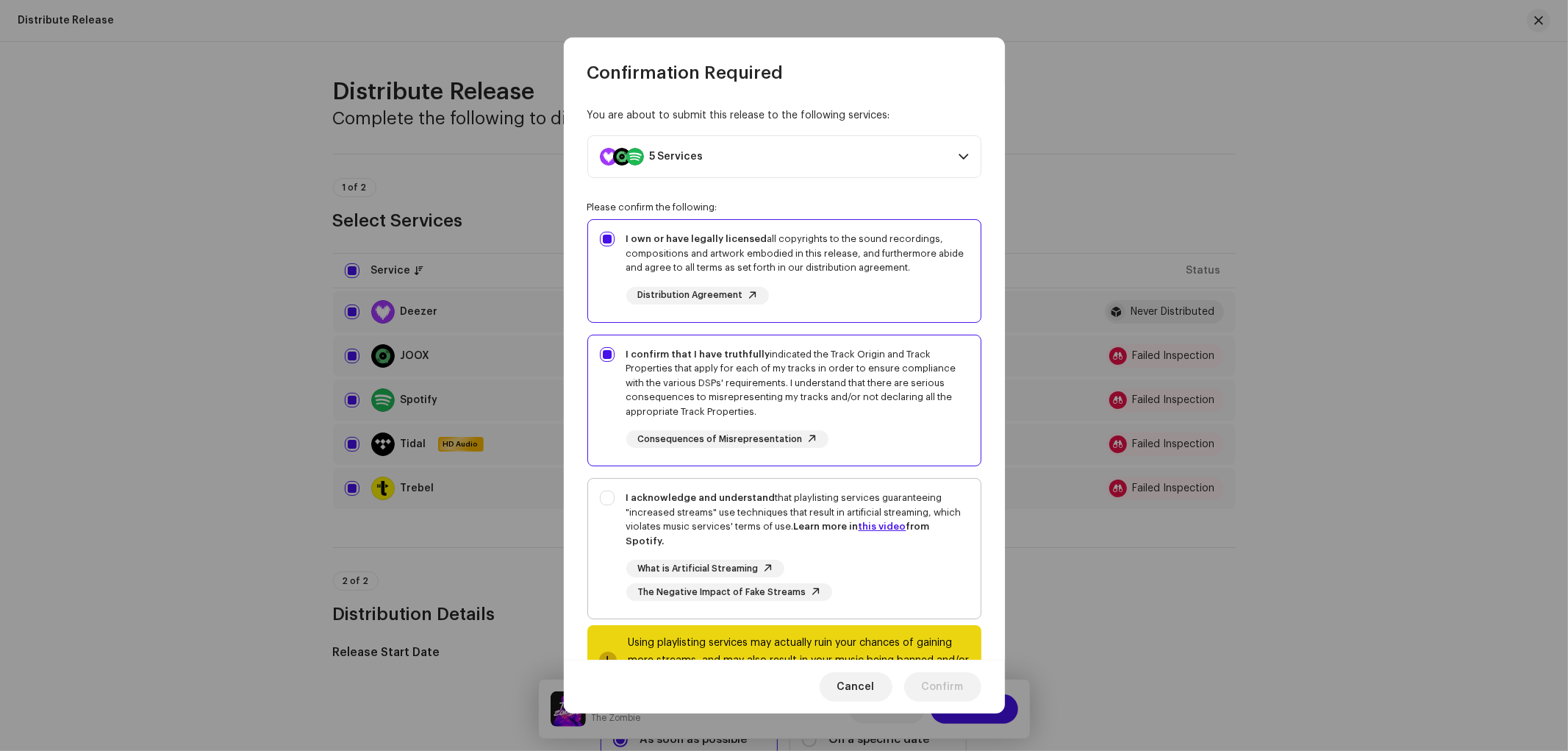
checkbox input "true"
click at [939, 688] on span "Confirm" at bounding box center [943, 686] width 42 height 29
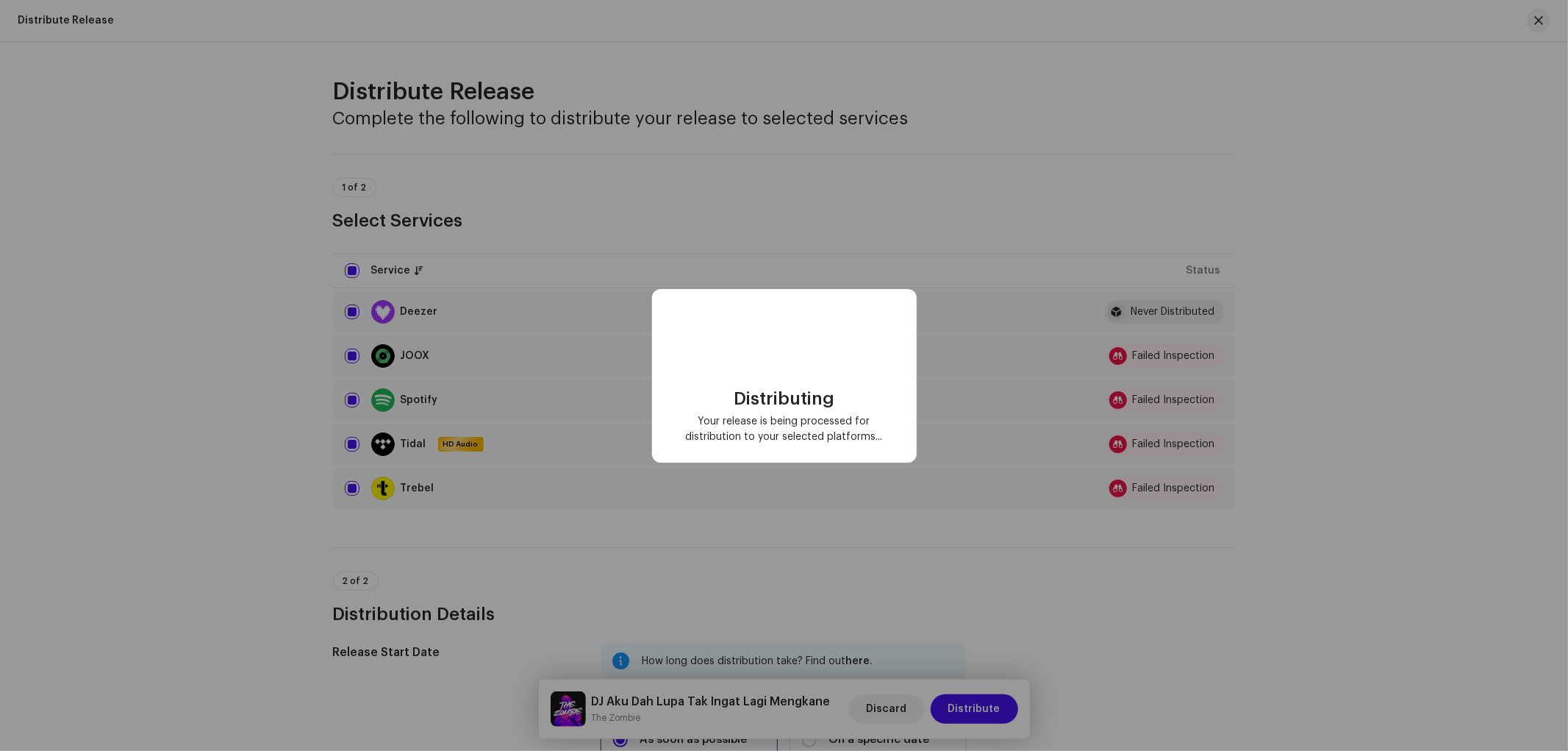
scroll to position [0, 0]
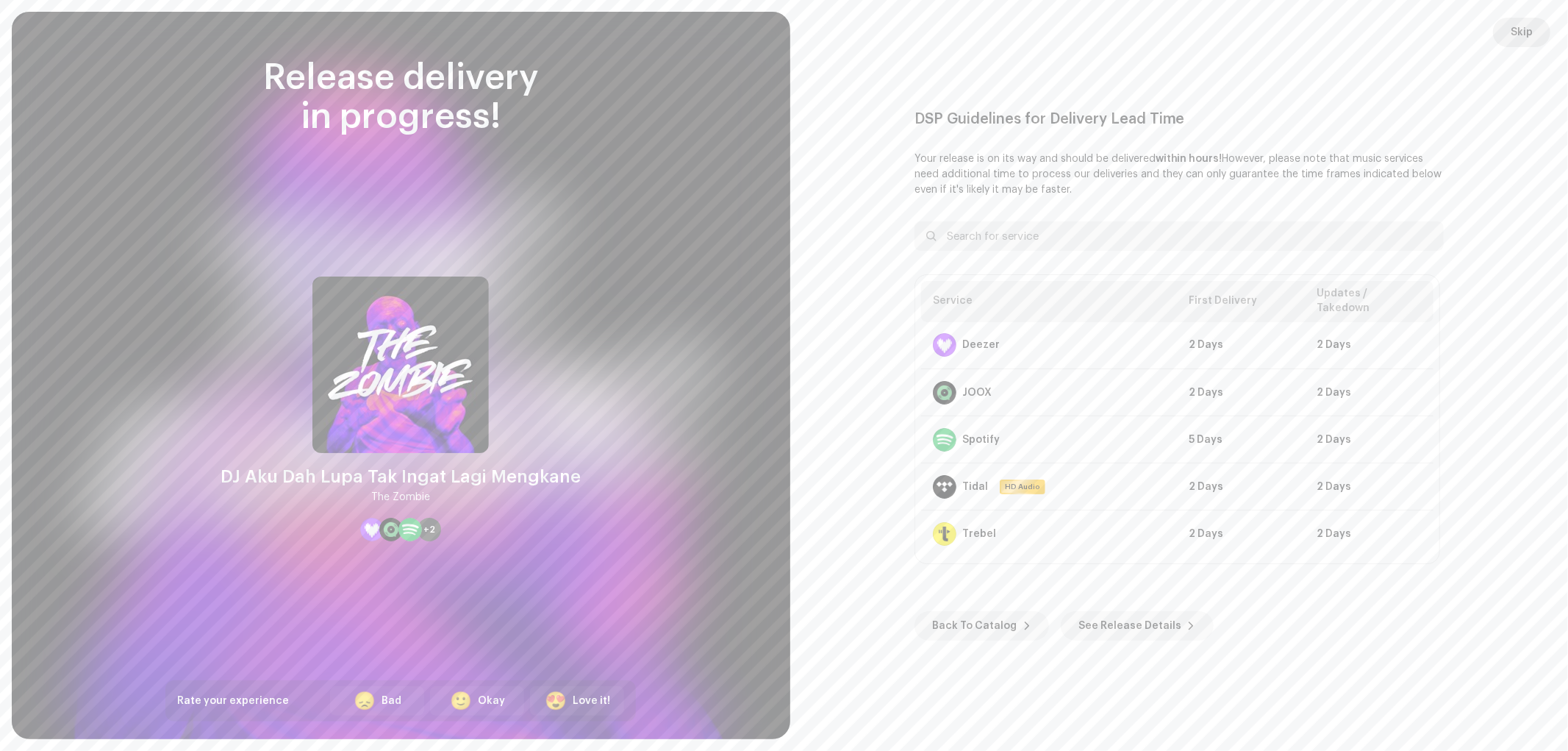
click at [1521, 31] on span "Skip" at bounding box center [1521, 32] width 22 height 29
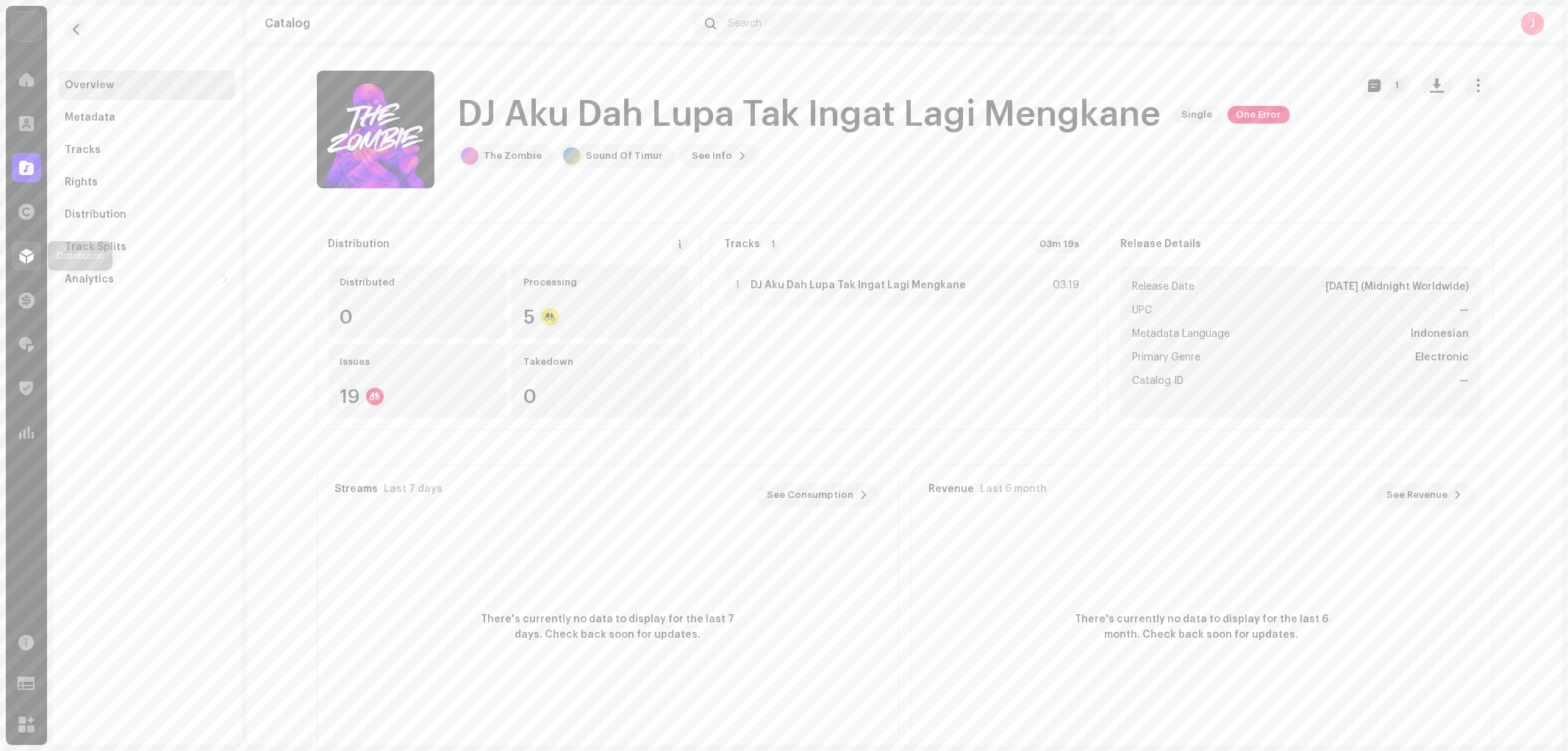
click at [13, 253] on div at bounding box center [26, 256] width 29 height 29
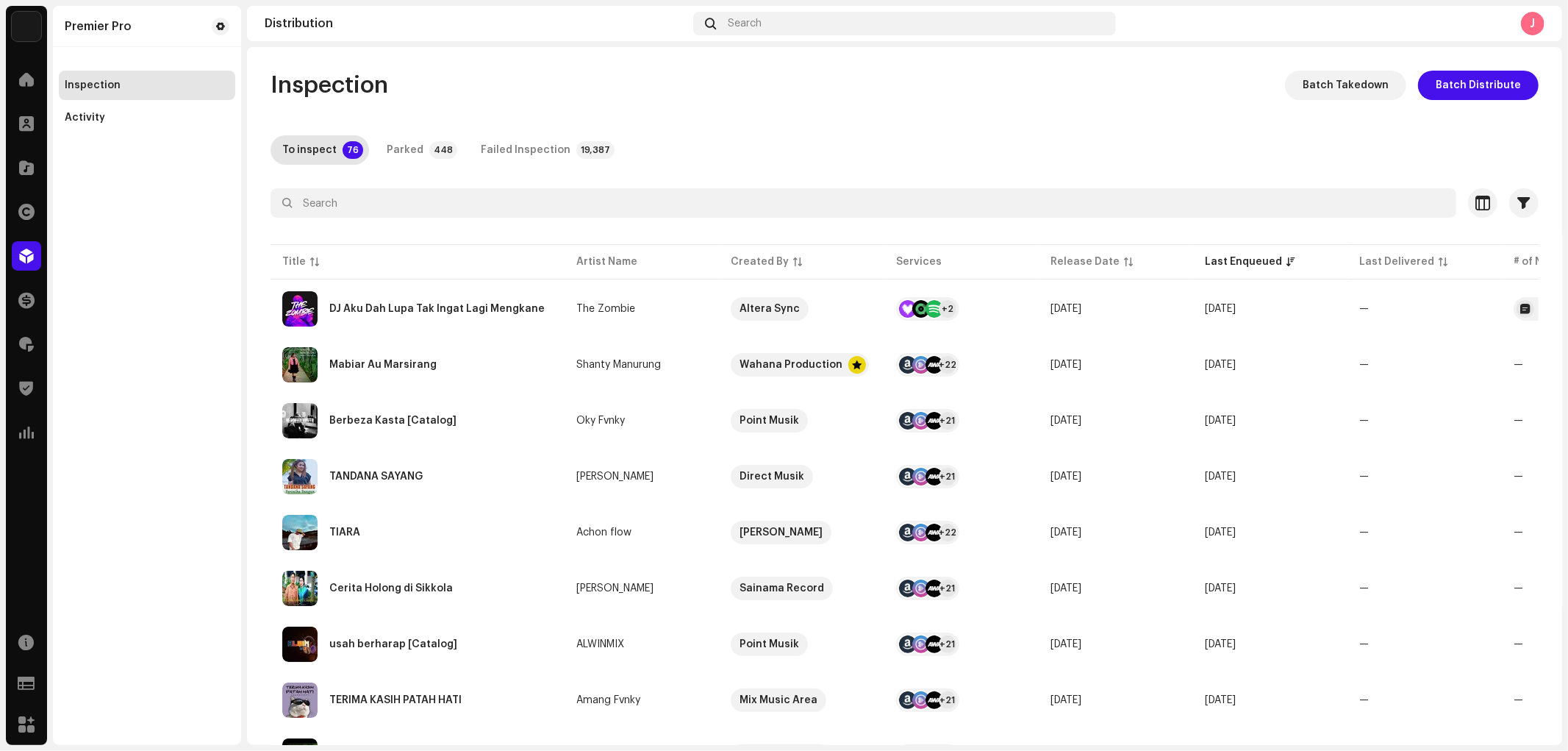
click at [459, 298] on div "DJ Aku Dah Lupa Tak Ingat Lagi Mengkane" at bounding box center [417, 308] width 271 height 35
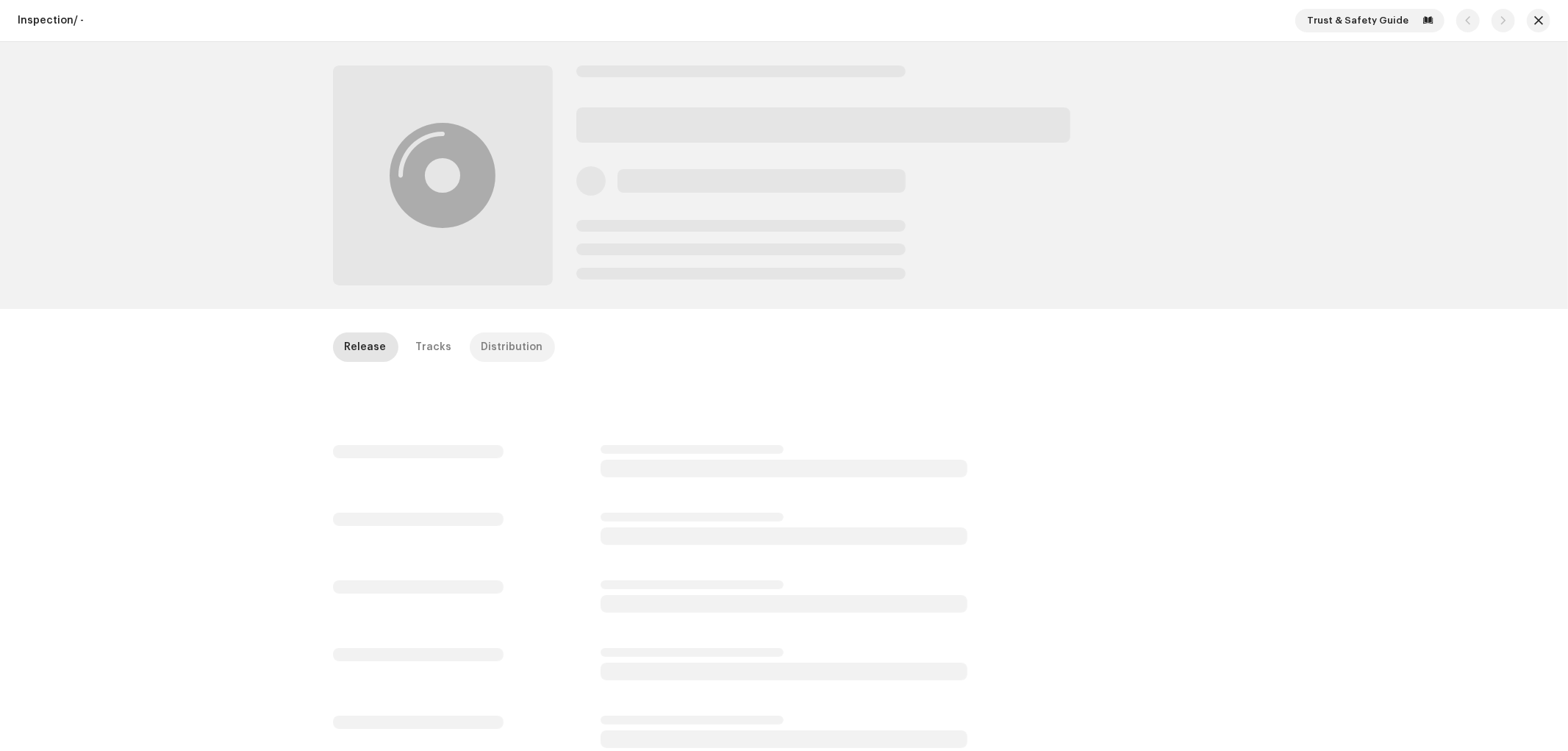
click at [507, 351] on div "Distribution" at bounding box center [513, 347] width 62 height 29
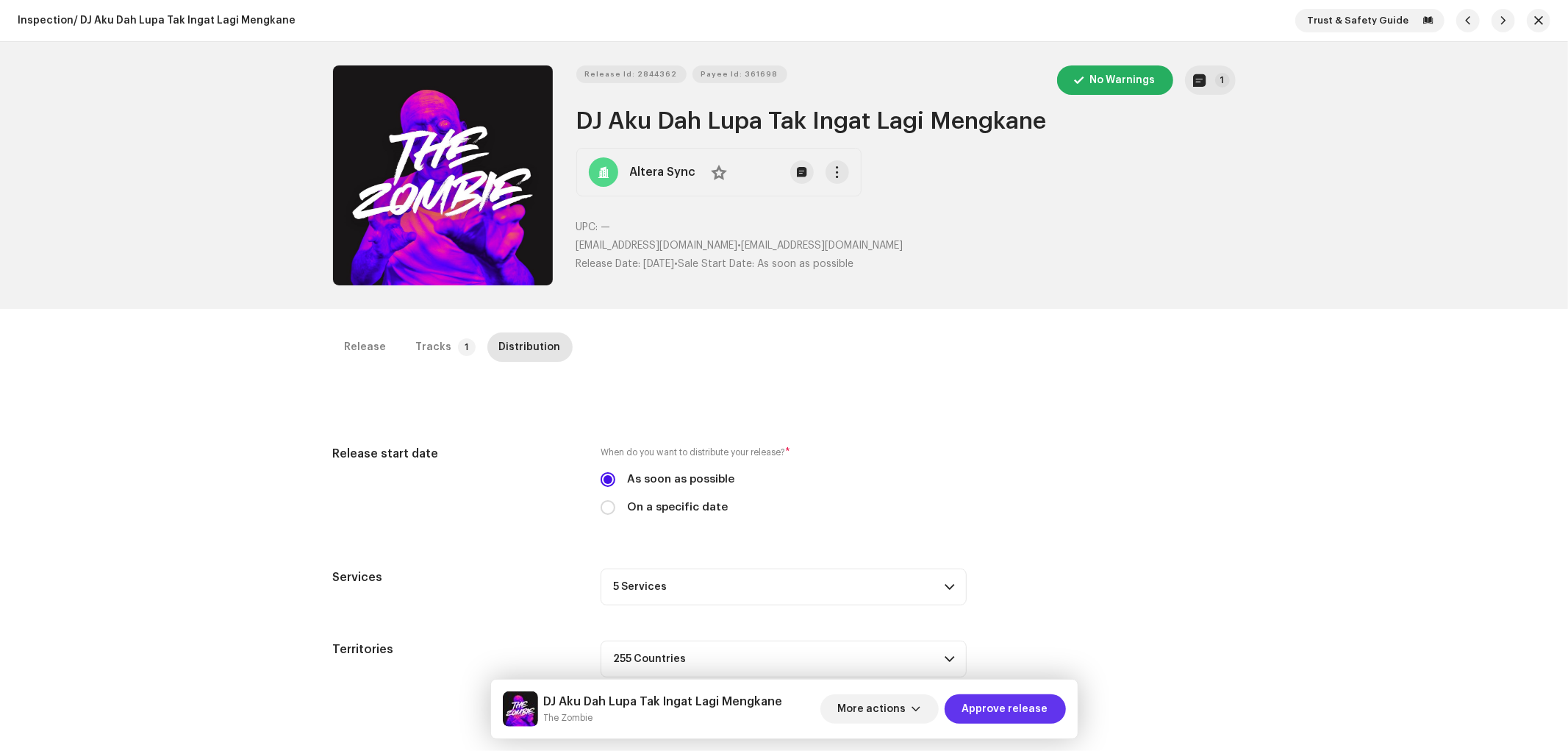
click at [1017, 704] on span "Approve release" at bounding box center [1005, 709] width 86 height 29
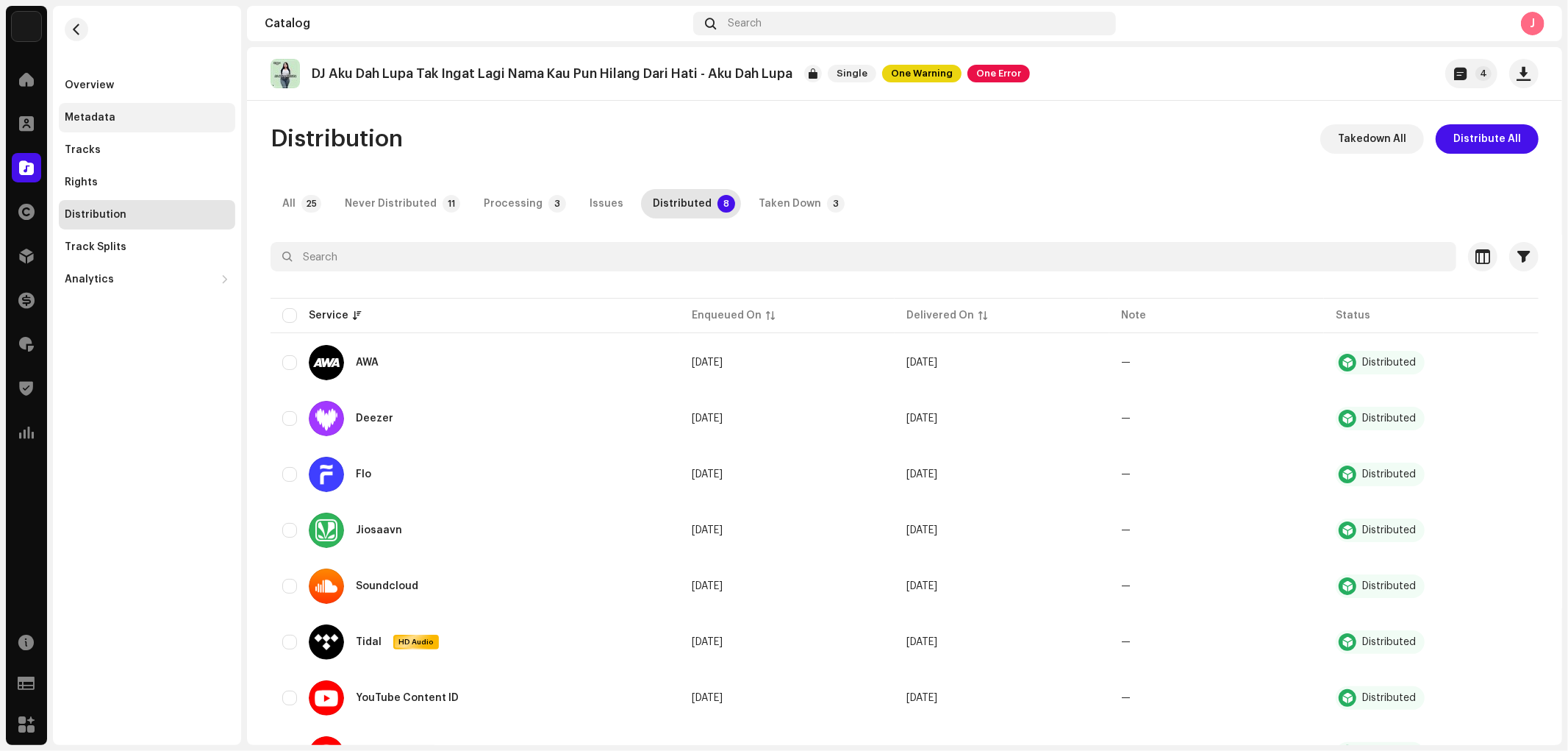
click at [126, 112] on div "Metadata" at bounding box center [147, 118] width 164 height 12
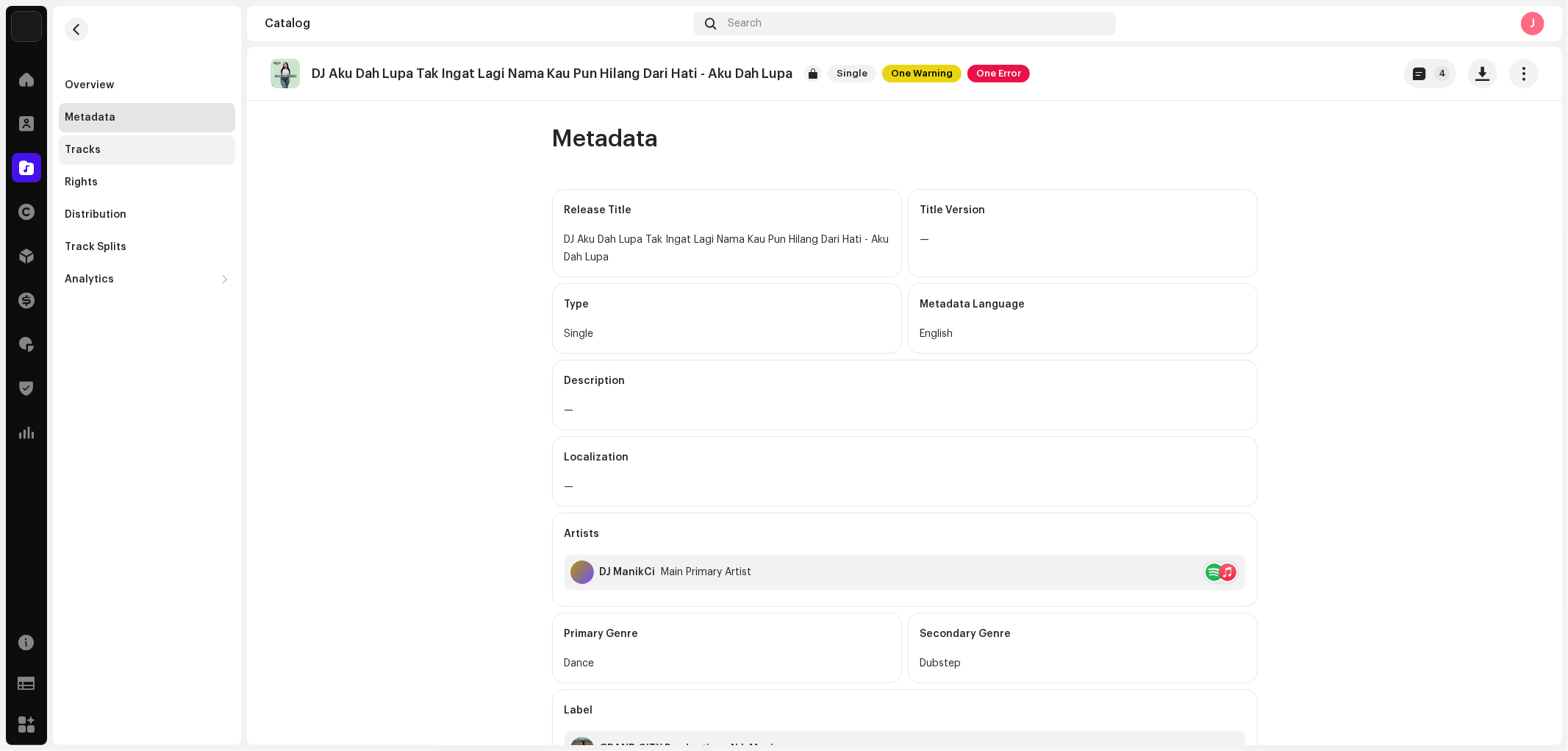
click at [122, 155] on div "Tracks" at bounding box center [147, 150] width 164 height 12
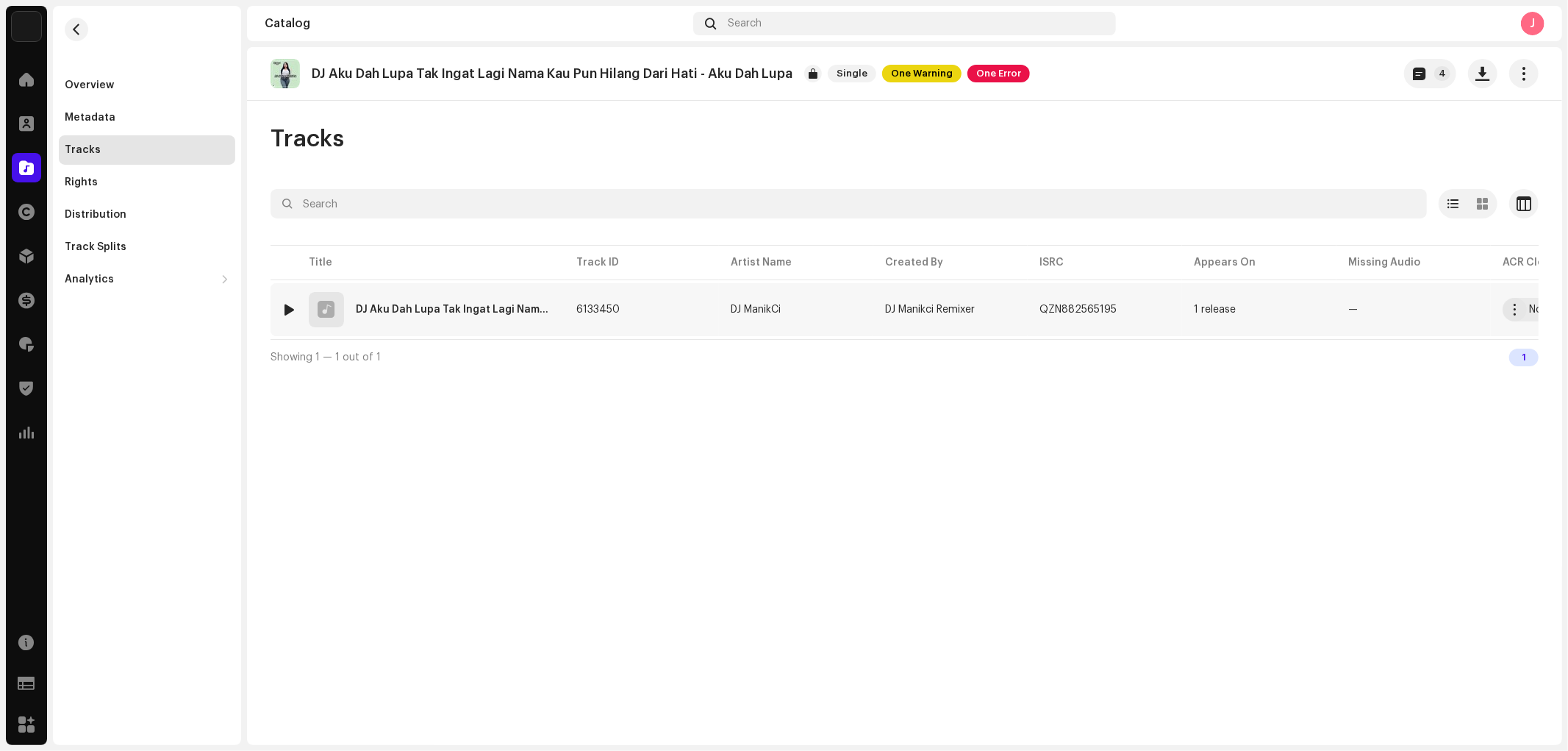
click at [497, 313] on div "DJ Aku Dah Lupa Tak Ingat Lagi Nama Kau Pun Hilang Dari Hati - Aku Dah Lupa" at bounding box center [454, 310] width 197 height 11
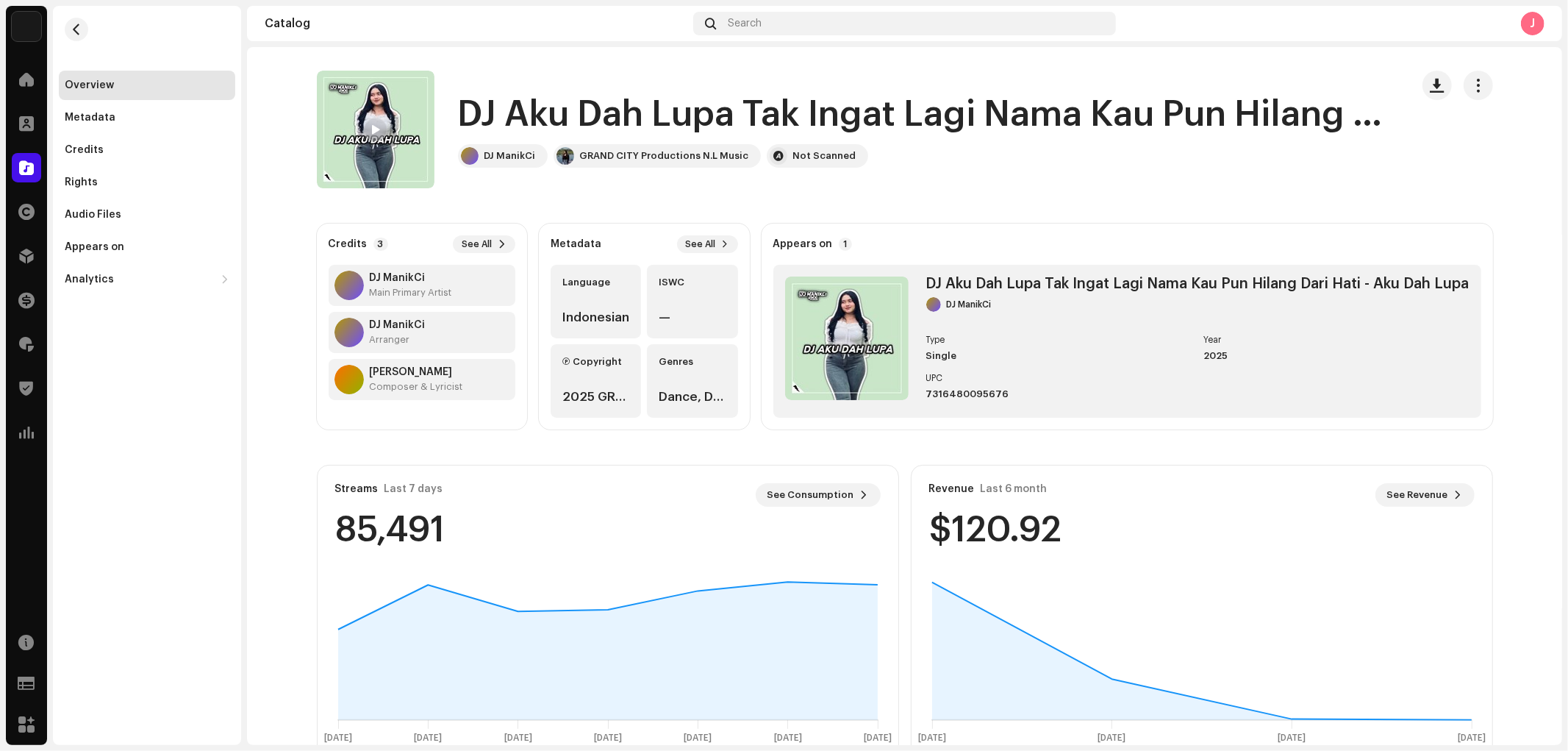
click at [74, 15] on re-m-nav-back at bounding box center [76, 38] width 35 height 65
click at [77, 25] on span "button" at bounding box center [77, 29] width 11 height 12
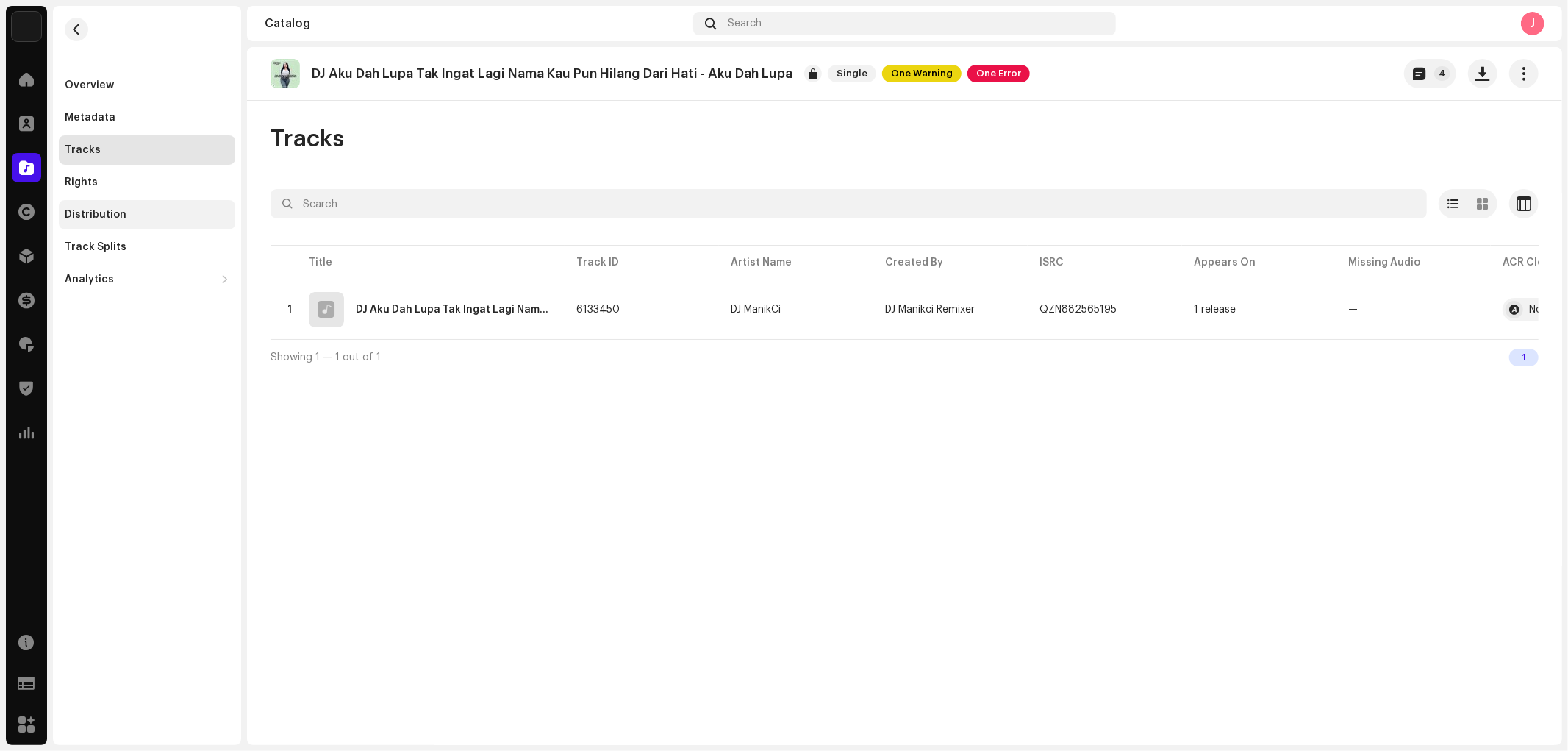
click at [143, 221] on div "Distribution" at bounding box center [147, 214] width 176 height 29
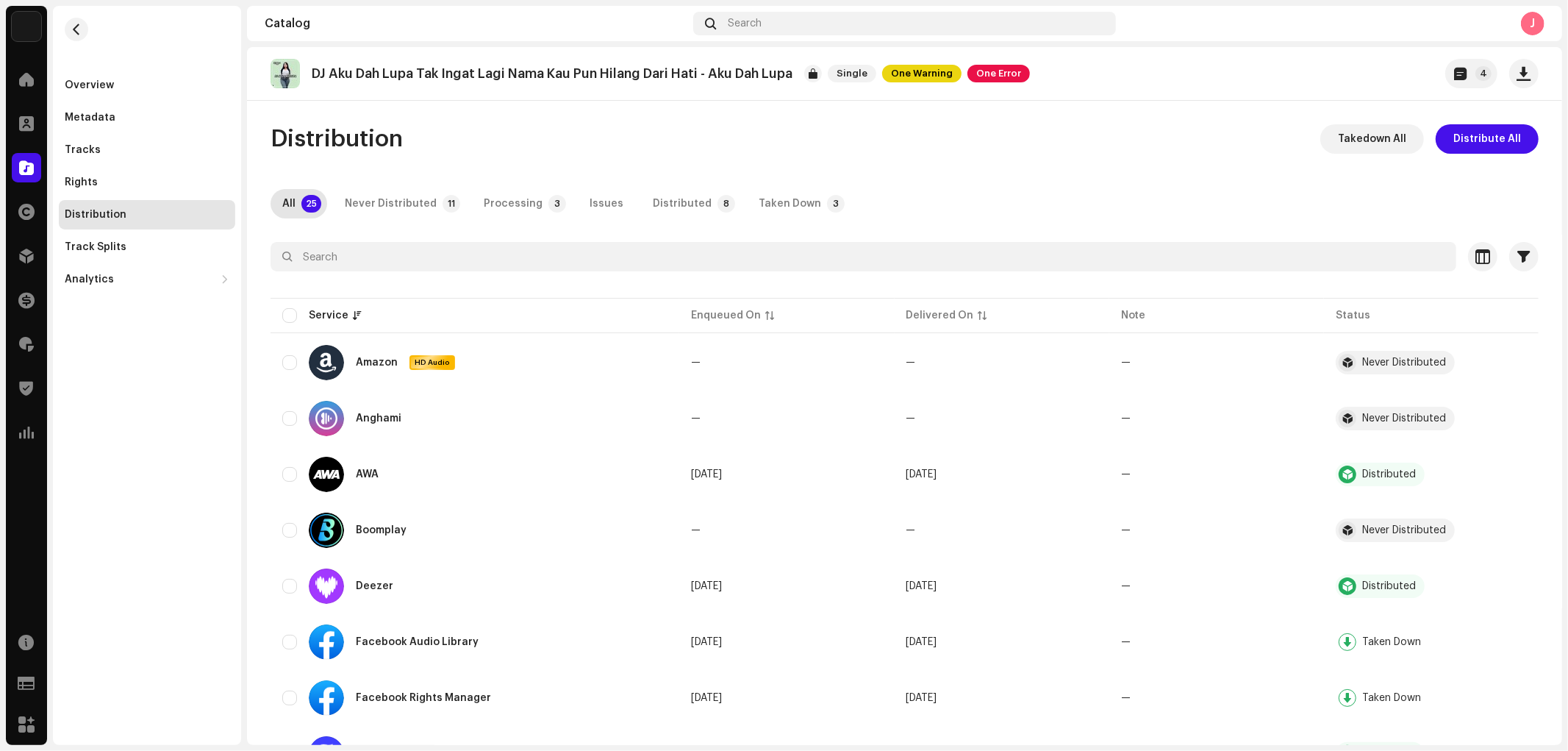
drag, startPoint x: 753, startPoint y: 223, endPoint x: 763, endPoint y: 211, distance: 15.6
click at [764, 210] on div "Taken Down" at bounding box center [789, 204] width 63 height 29
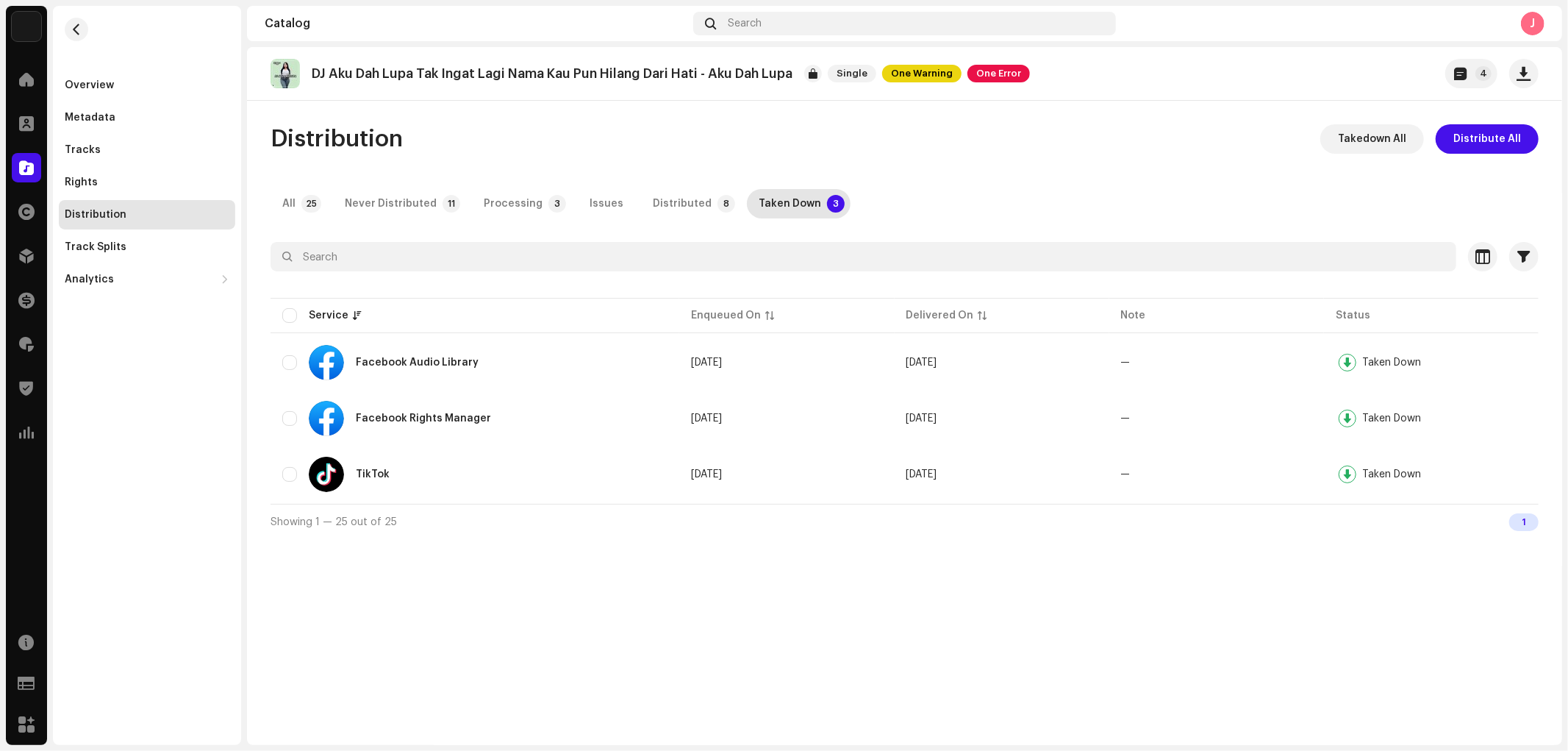
click at [621, 210] on div "All 25 Never Distributed 11 Processing 3 Issues Distributed 8 Taken Down 3" at bounding box center [905, 204] width 1268 height 29
click at [673, 201] on div "Distributed" at bounding box center [682, 204] width 59 height 29
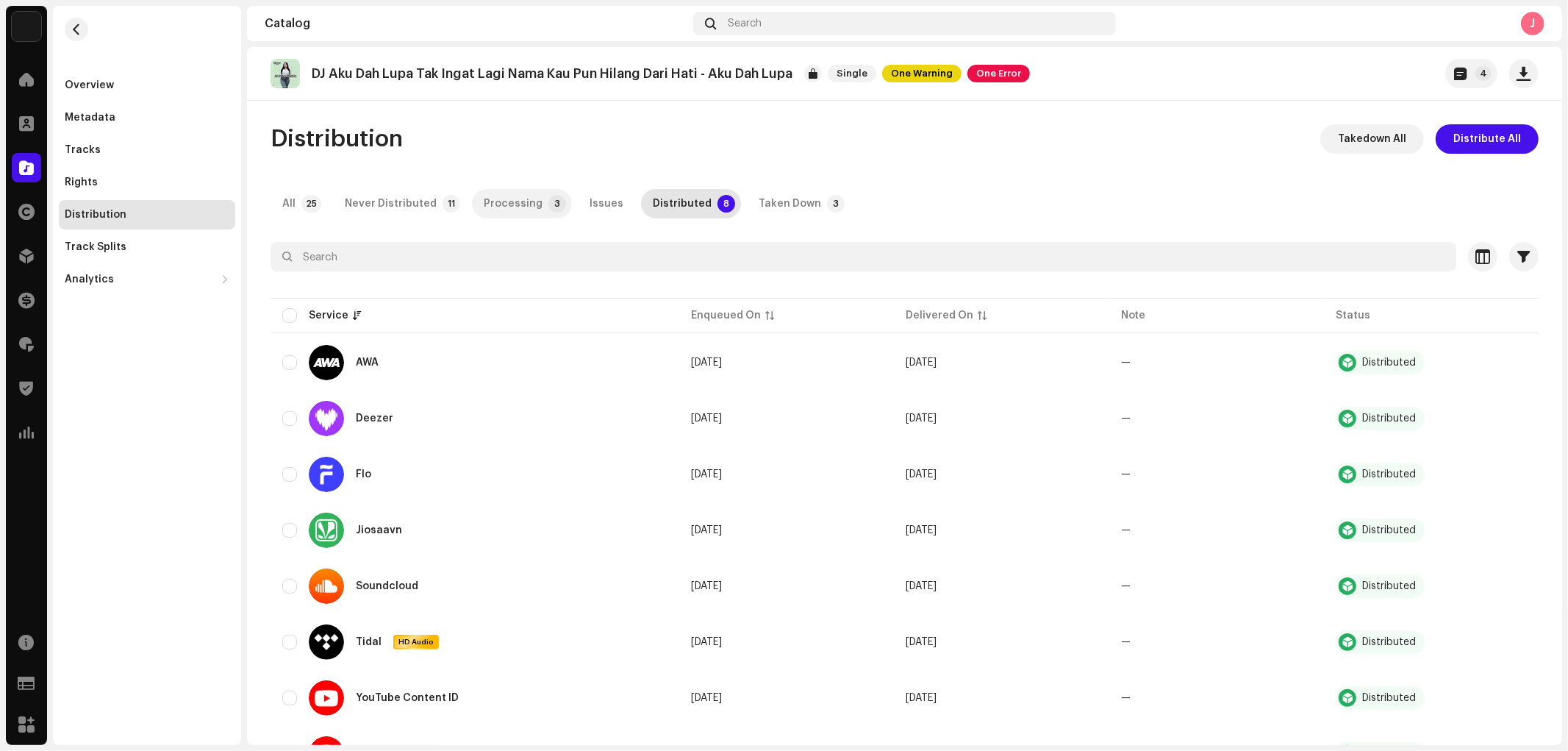
click at [504, 193] on div "Processing" at bounding box center [513, 204] width 59 height 29
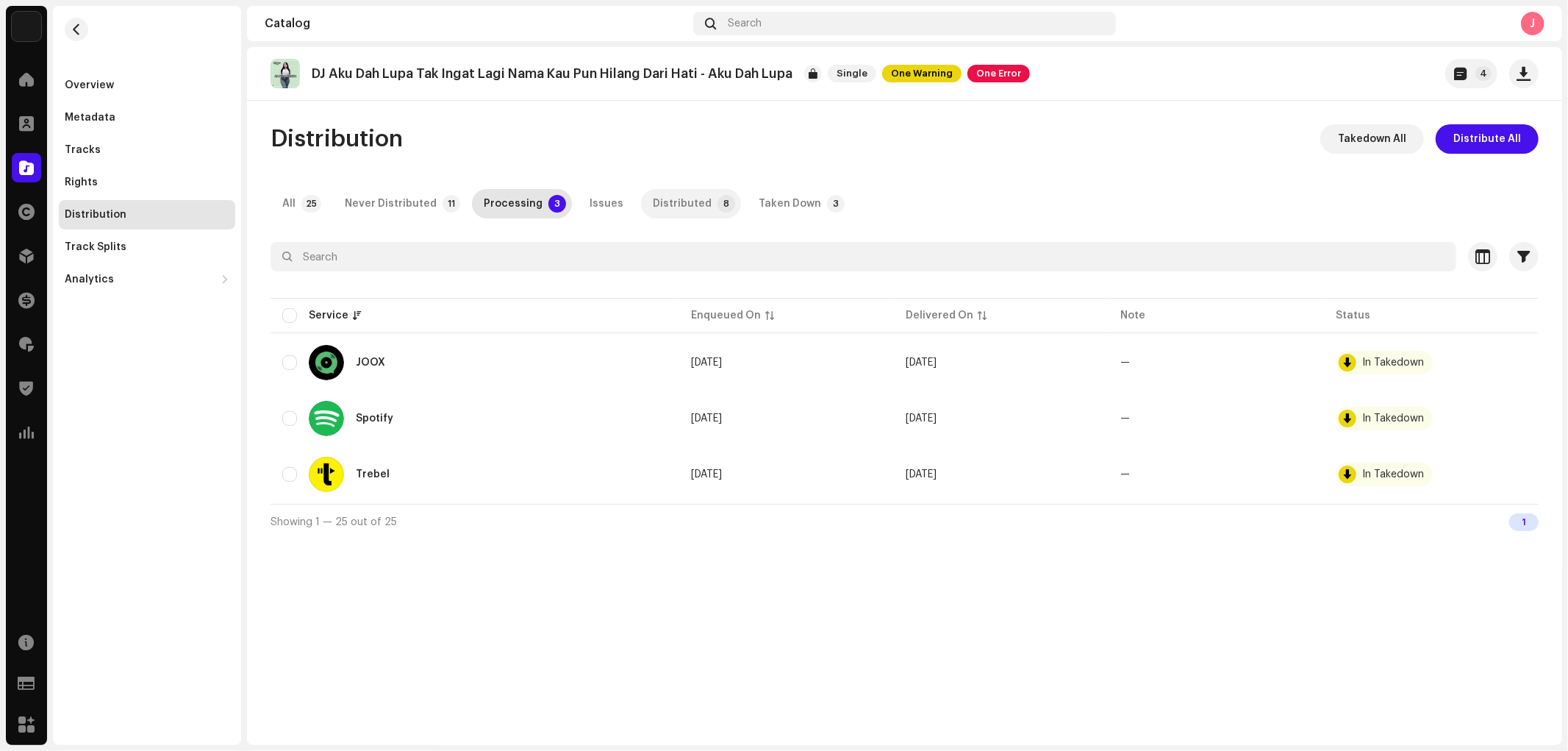
click at [698, 204] on p-tab "Distributed 8" at bounding box center [691, 204] width 100 height 29
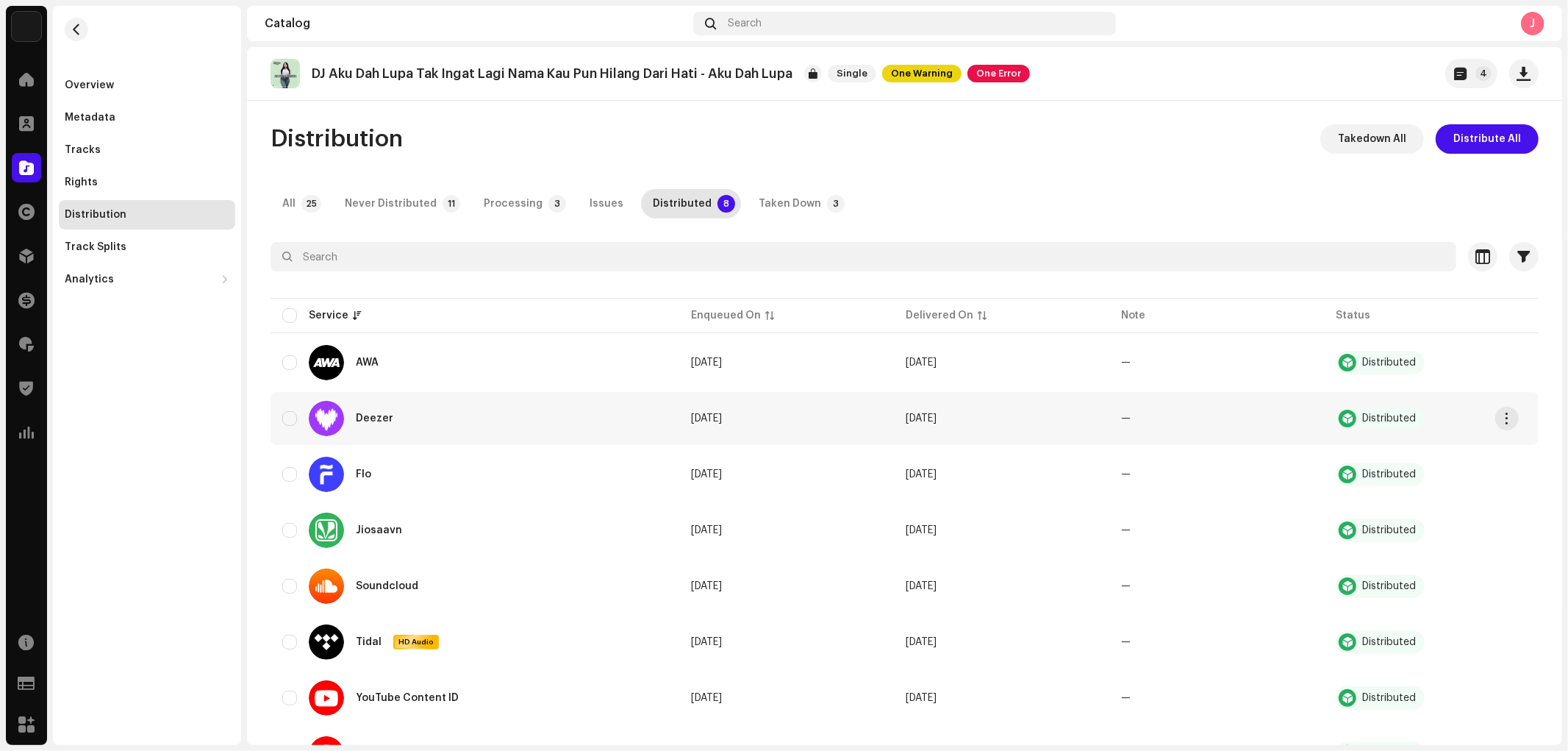
click at [280, 415] on td "Deezer" at bounding box center [475, 418] width 409 height 53
click at [285, 419] on input "checkbox" at bounding box center [289, 418] width 15 height 15
checkbox input "true"
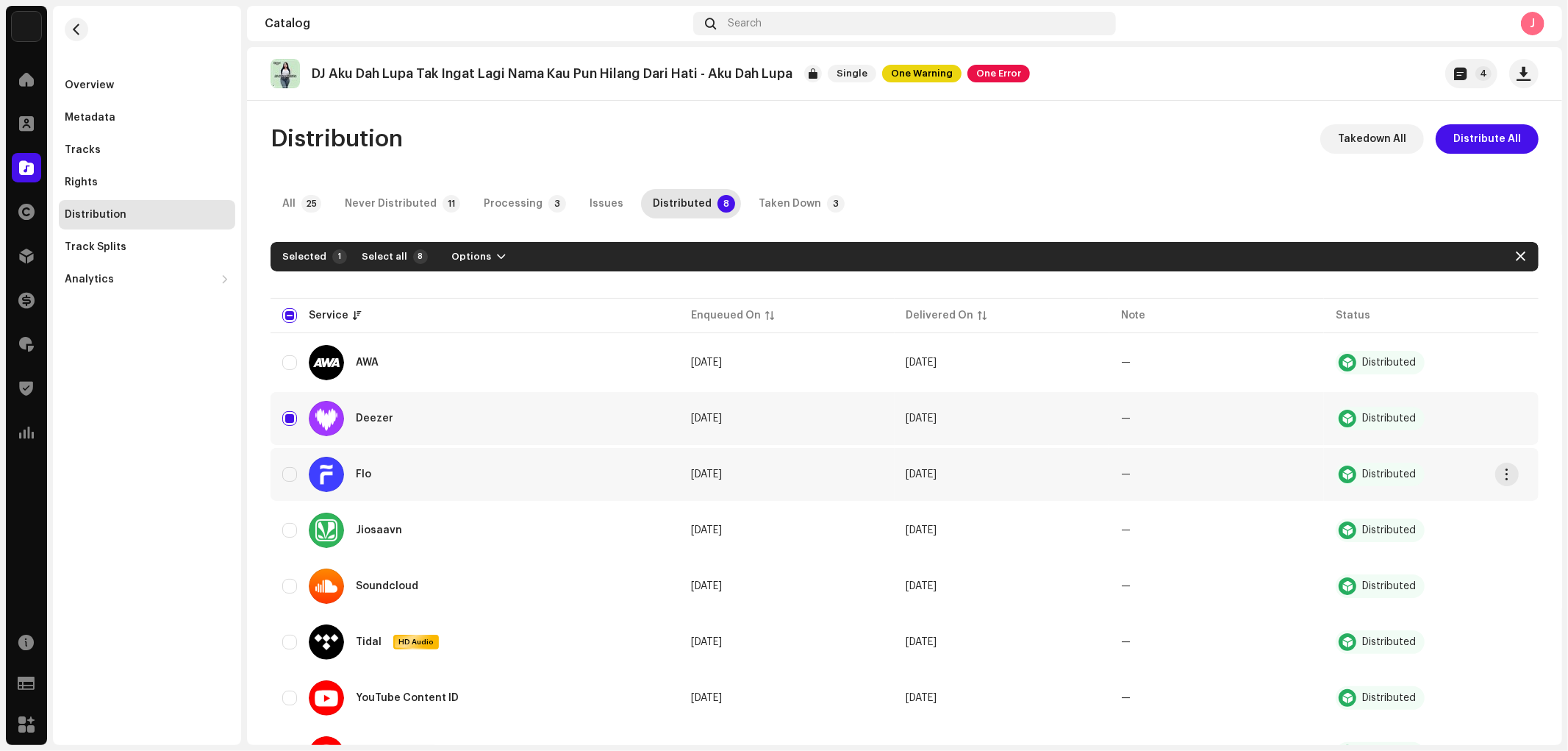
scroll to position [69, 0]
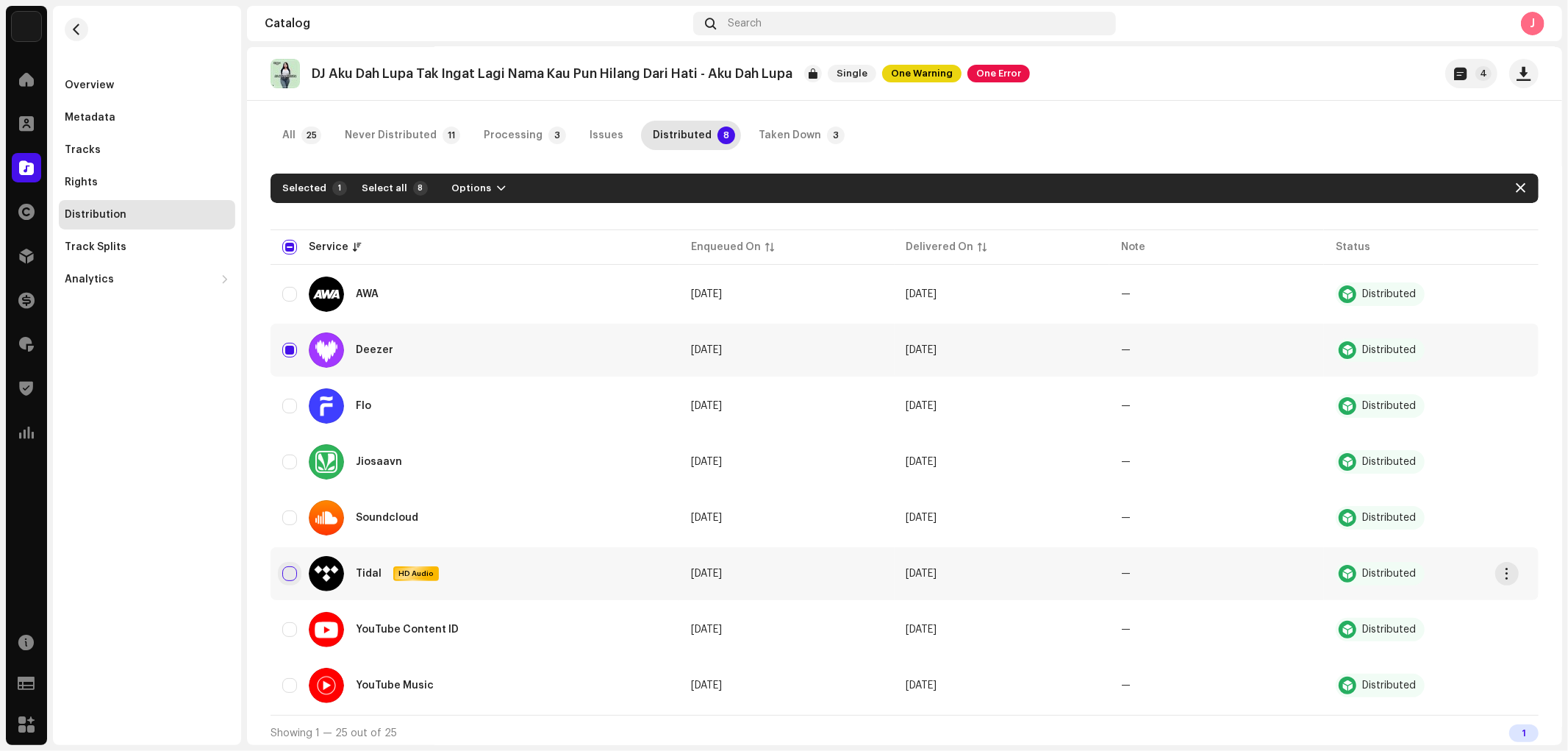
click at [289, 574] on input "Row Unselected" at bounding box center [289, 574] width 15 height 15
checkbox input "true"
click at [497, 188] on span "button" at bounding box center [501, 189] width 9 height 12
click at [504, 253] on div "Takedown" at bounding box center [512, 251] width 136 height 12
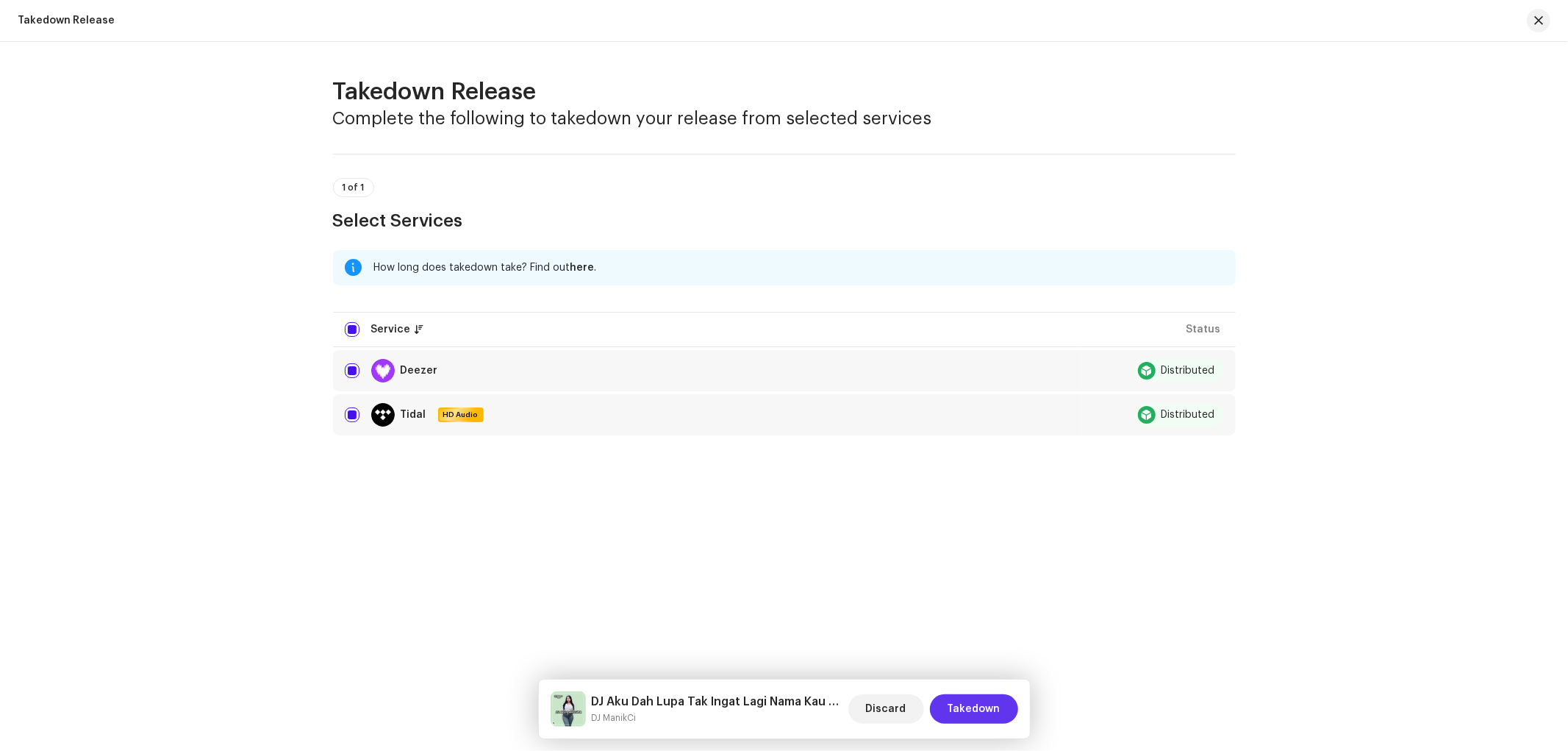
click at [995, 717] on span "Takedown" at bounding box center [974, 709] width 53 height 29
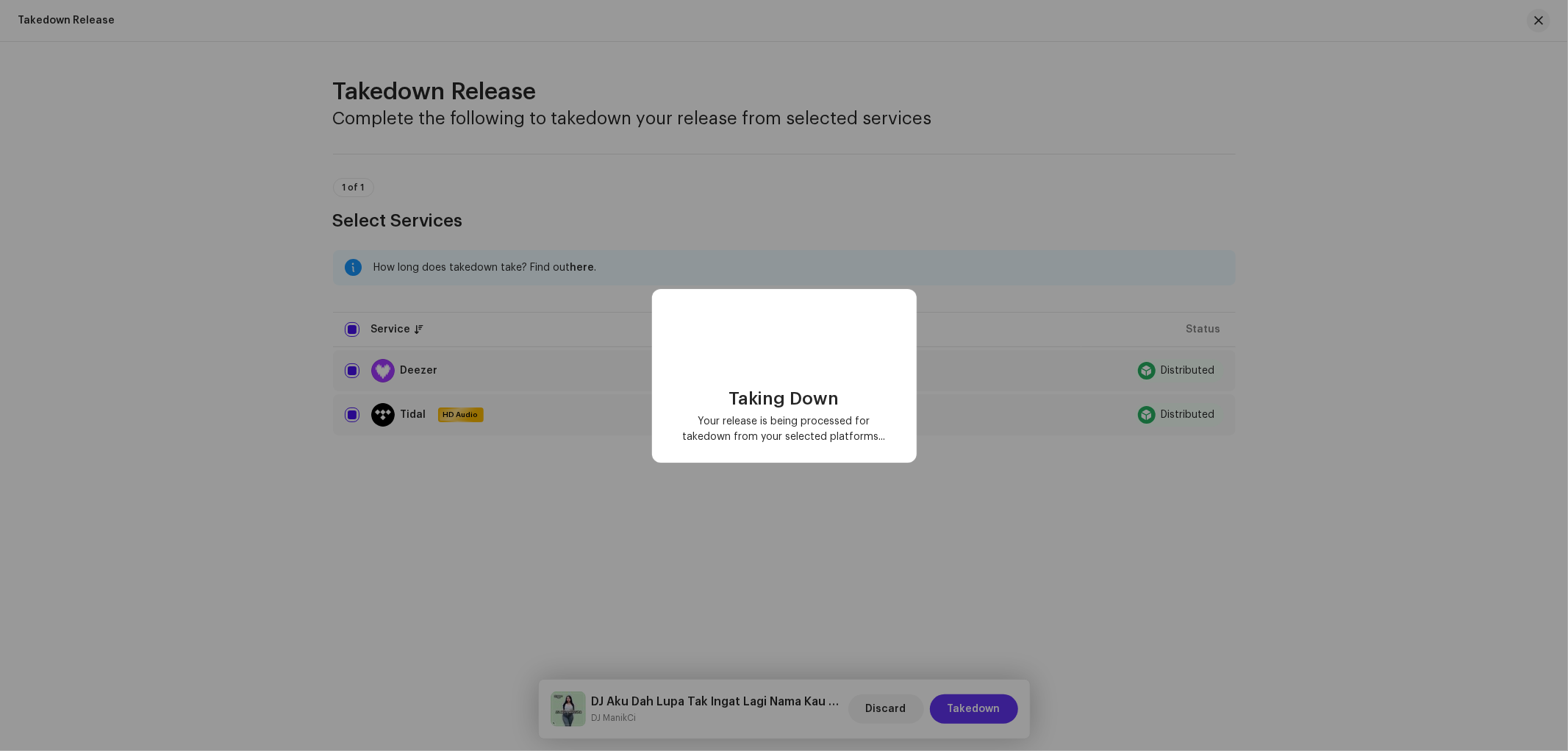
scroll to position [0, 0]
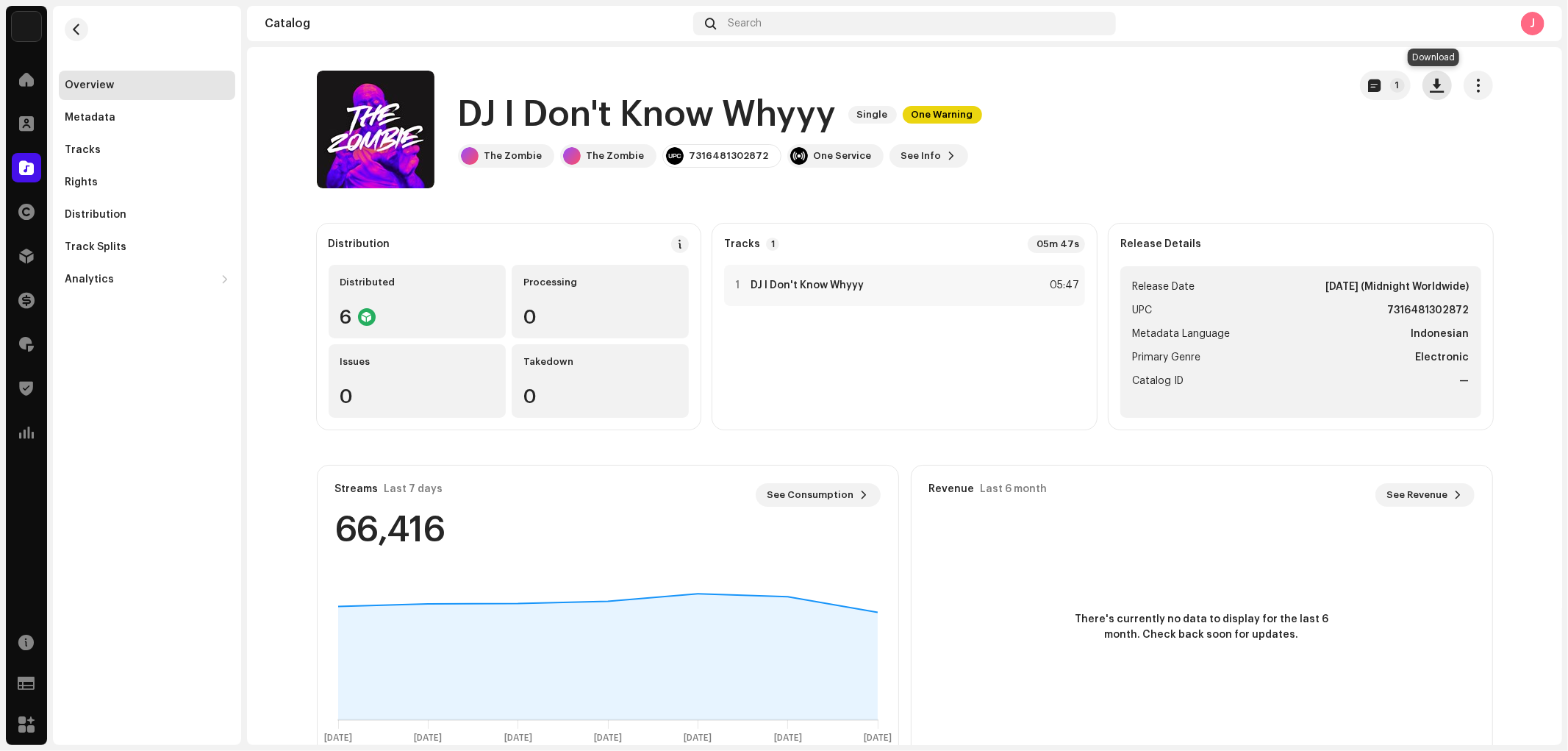
click at [1437, 85] on span "button" at bounding box center [1437, 85] width 14 height 12
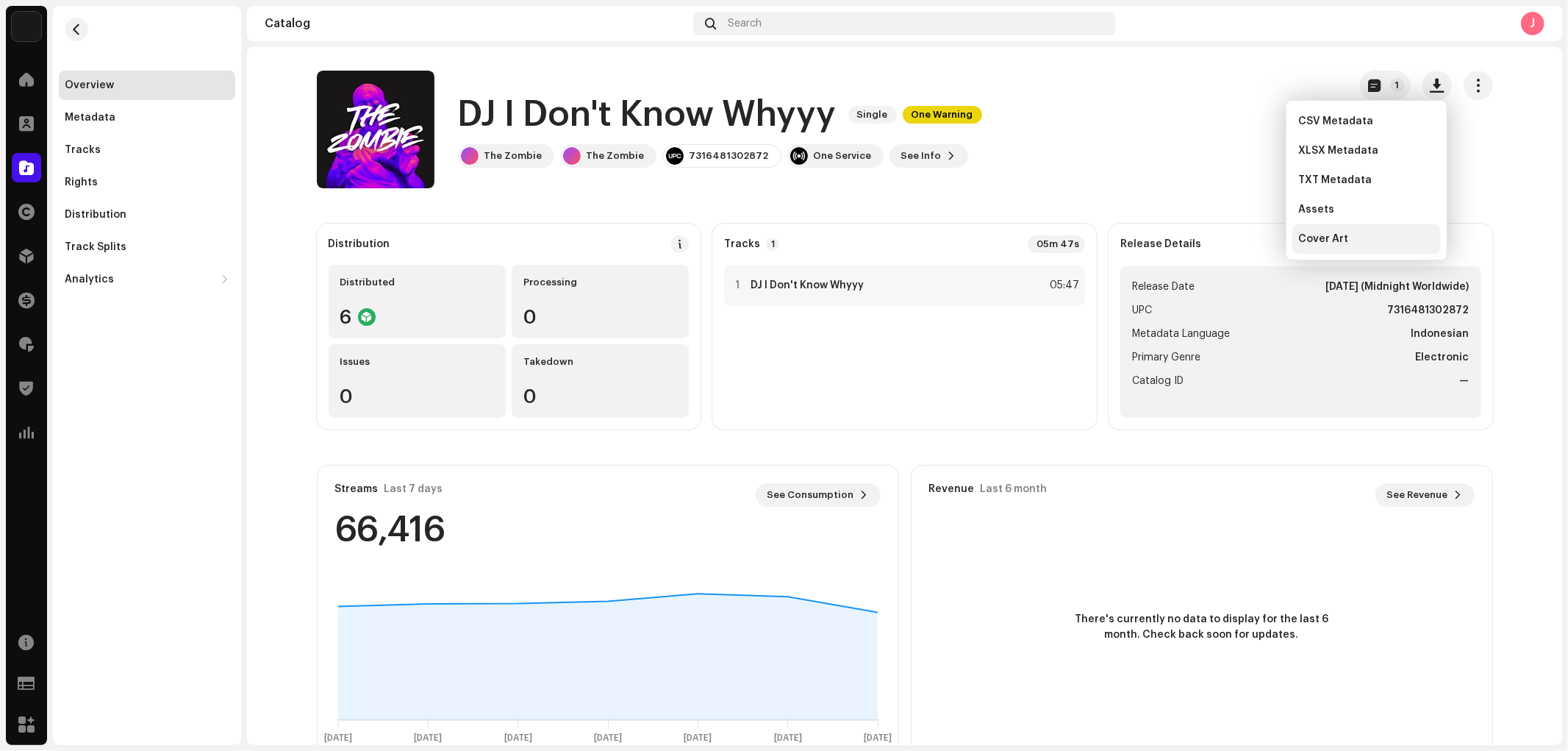
click at [1328, 237] on span "Cover Art" at bounding box center [1323, 239] width 50 height 12
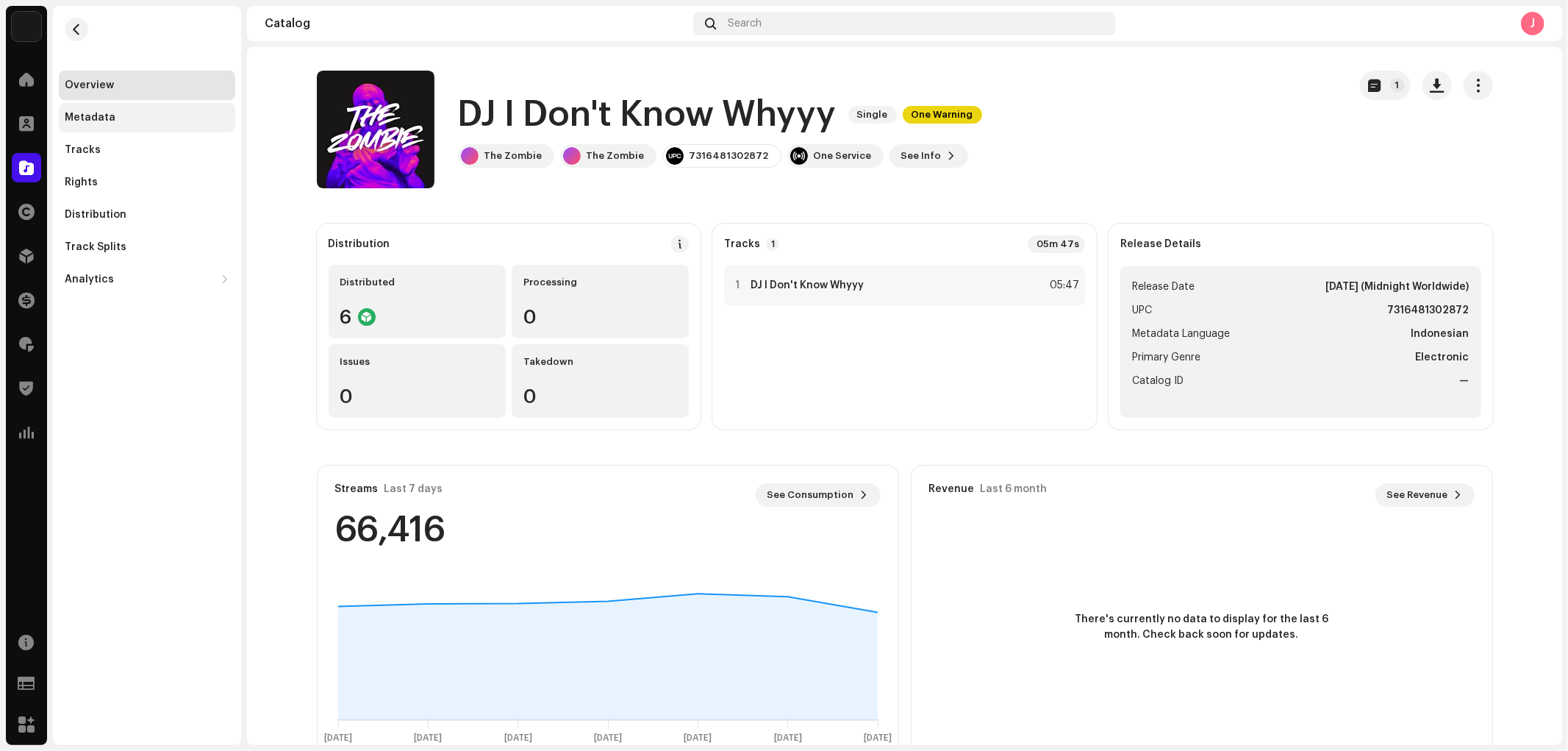
click at [177, 112] on div "Metadata" at bounding box center [147, 118] width 164 height 12
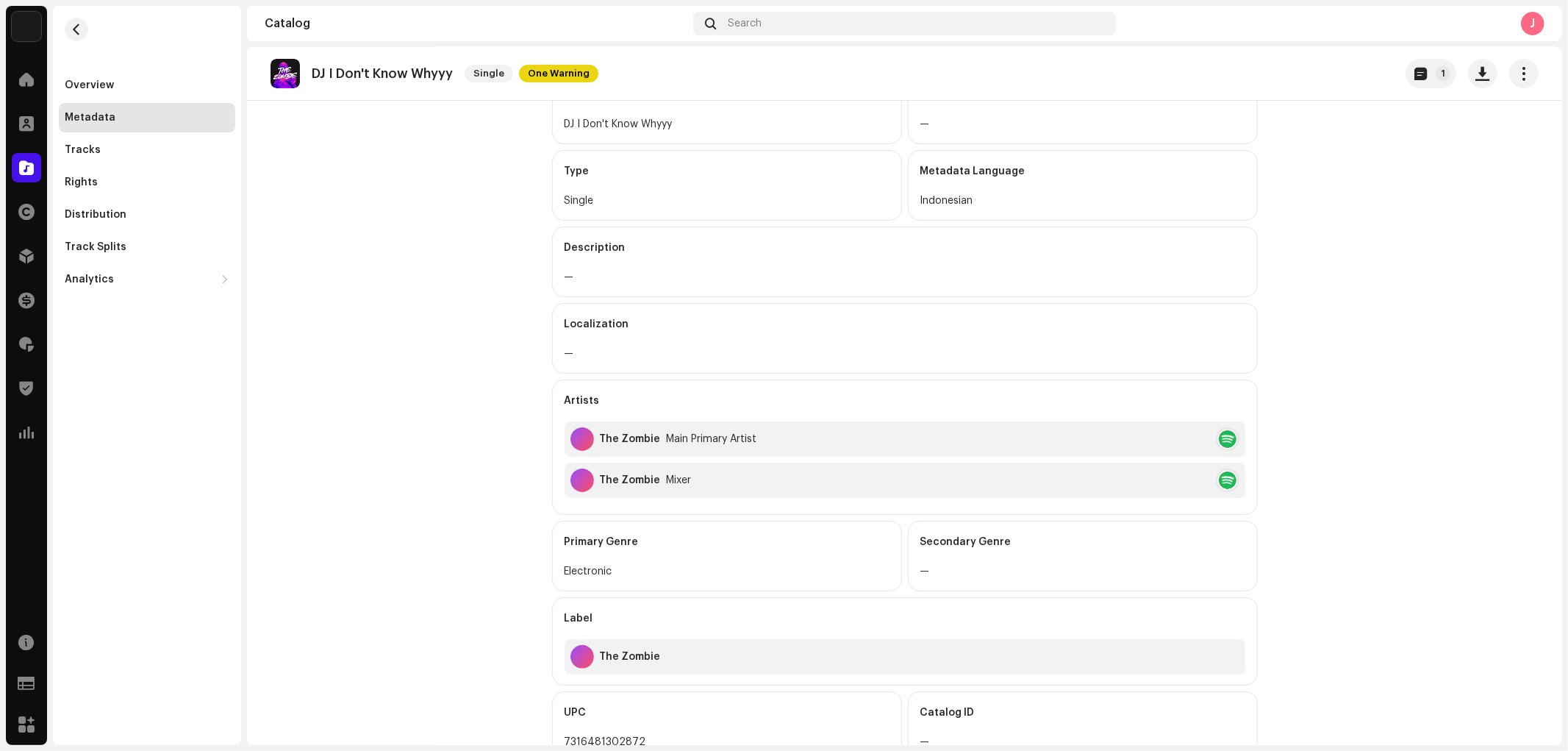
scroll to position [245, 0]
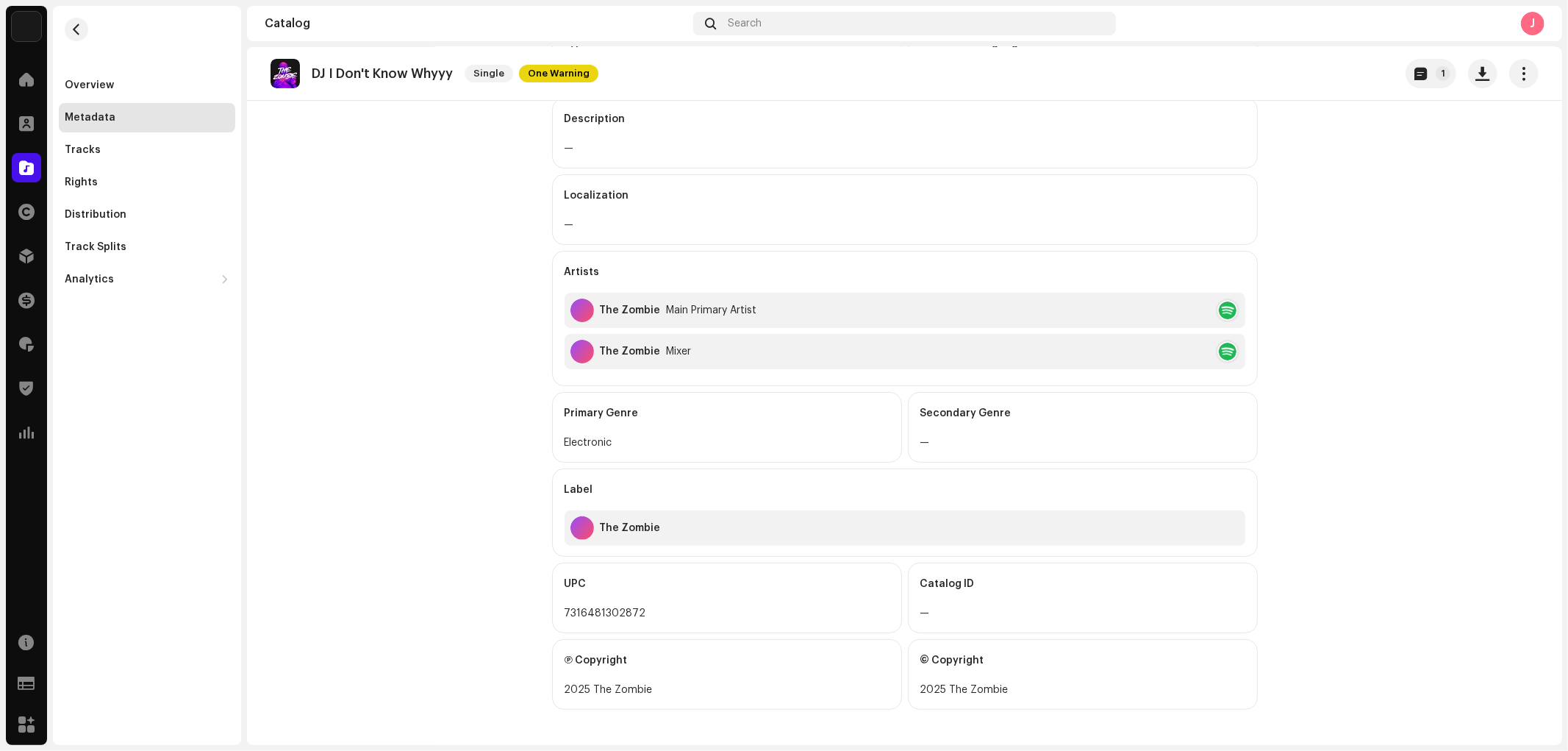
click at [965, 692] on div "2025 The Zombie" at bounding box center [1083, 689] width 325 height 17
copy section "2025 The Zombie"
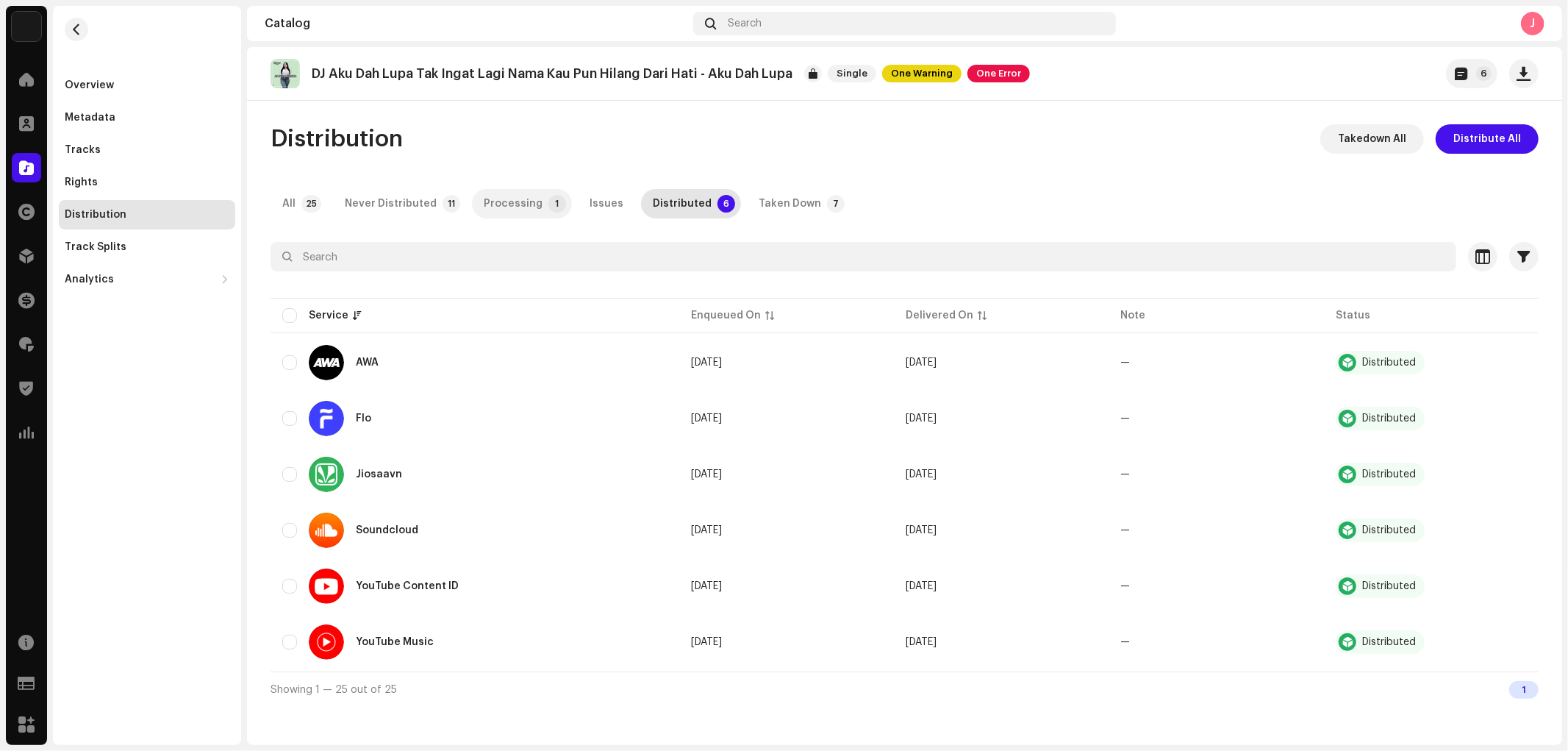
click at [540, 216] on p-tab "Processing 1" at bounding box center [522, 204] width 100 height 29
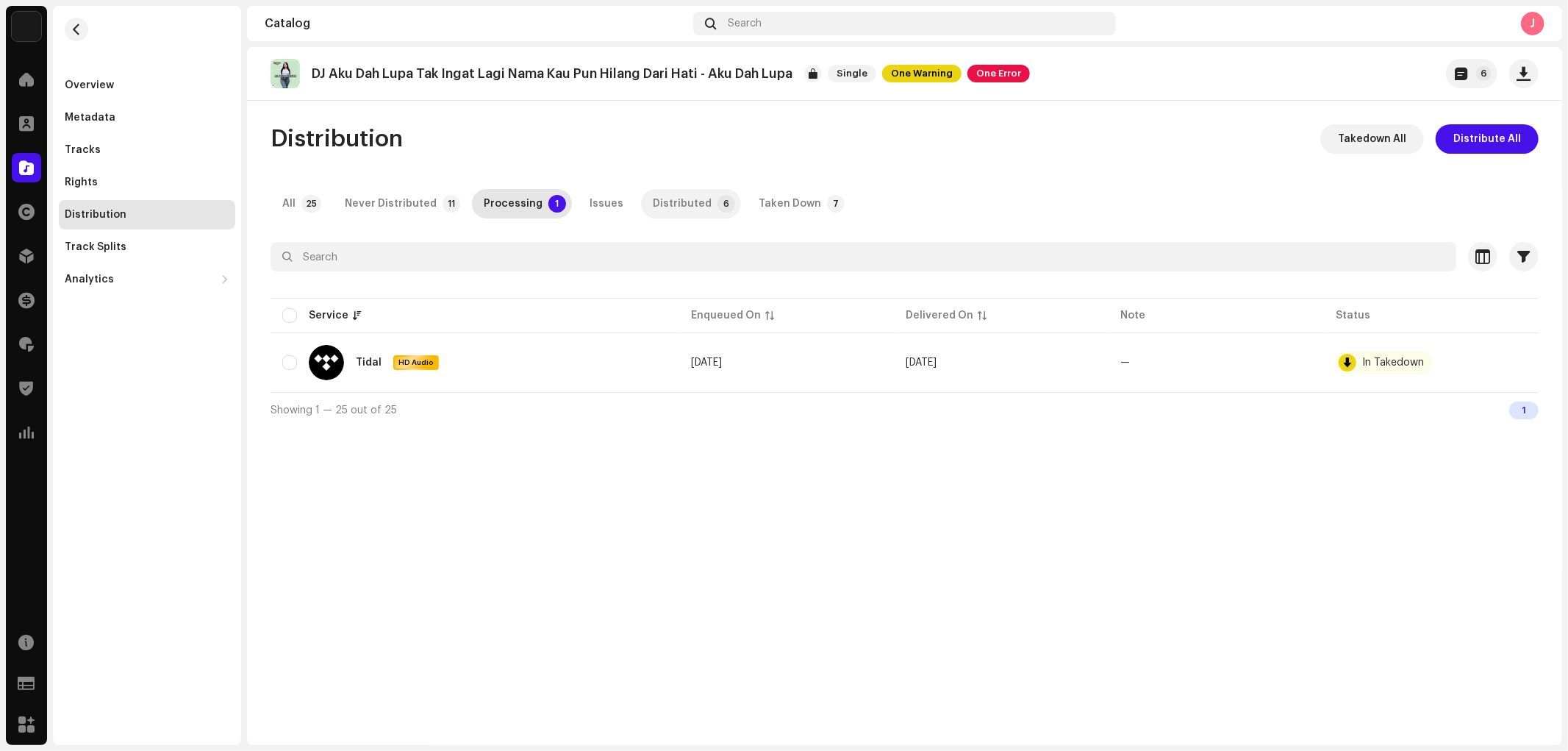
click at [660, 204] on div "Distributed" at bounding box center [682, 204] width 59 height 29
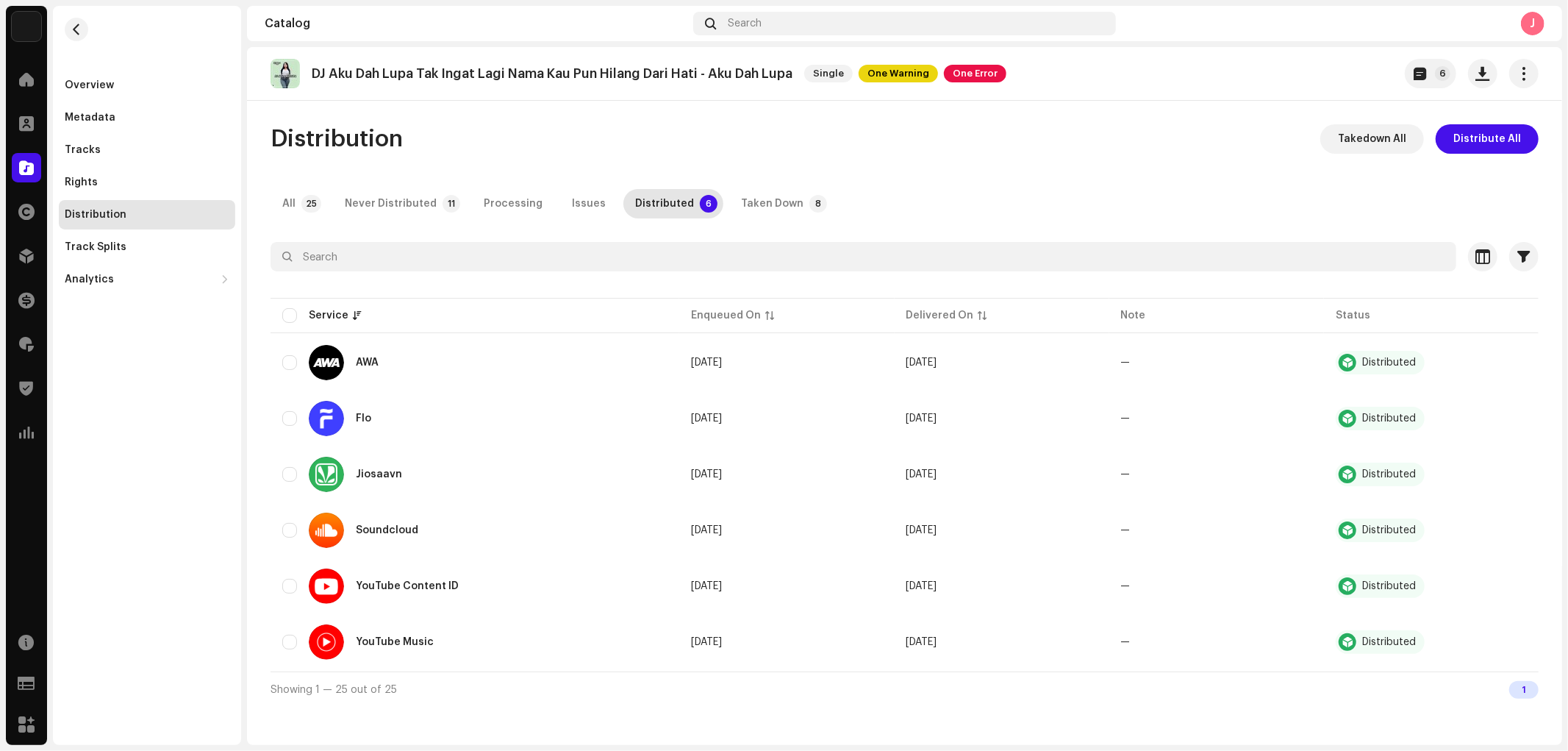
click at [6, 167] on div "Catalog" at bounding box center [26, 167] width 41 height 41
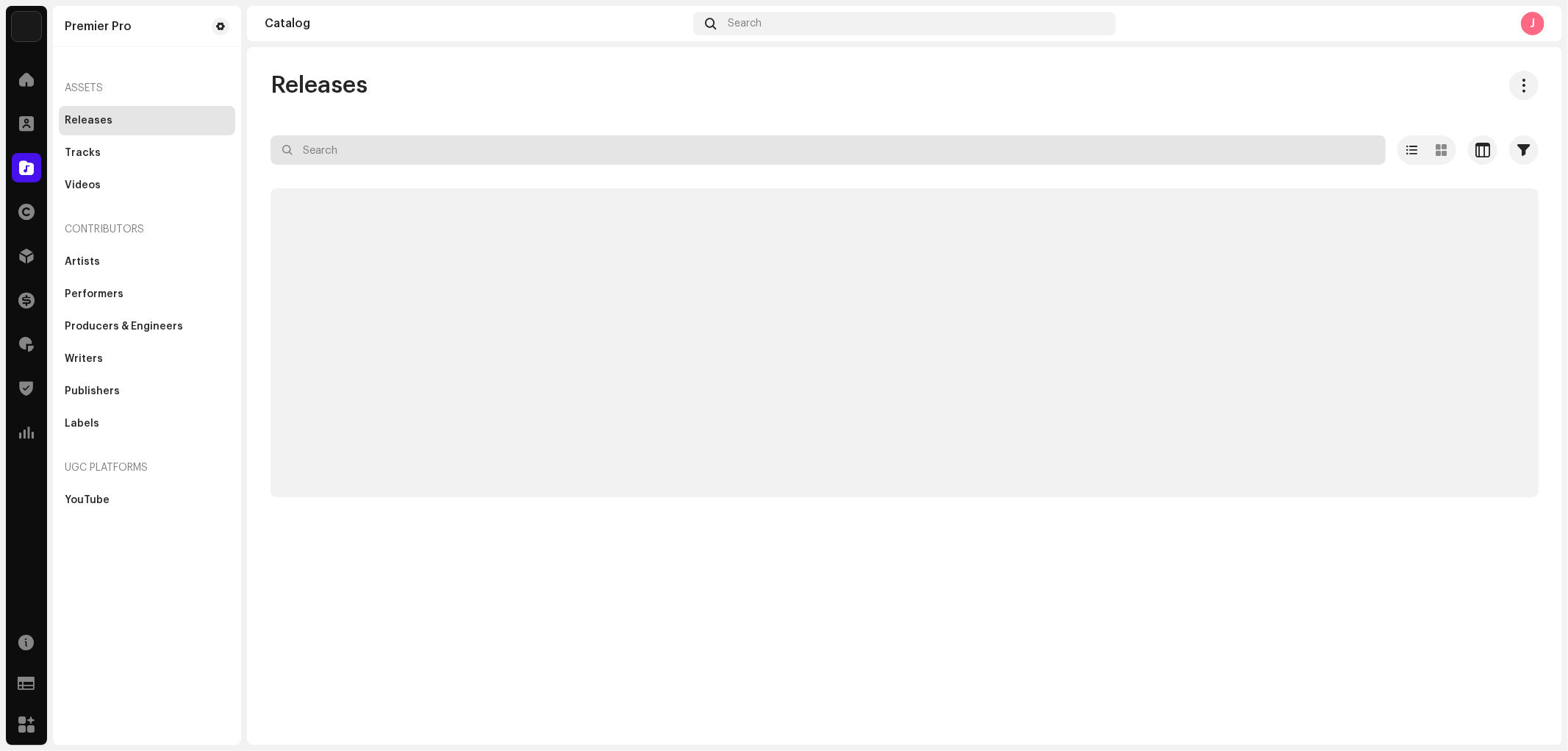
click at [387, 152] on input "text" at bounding box center [828, 149] width 1115 height 29
paste input "7316481267669"
type input "7316481267669"
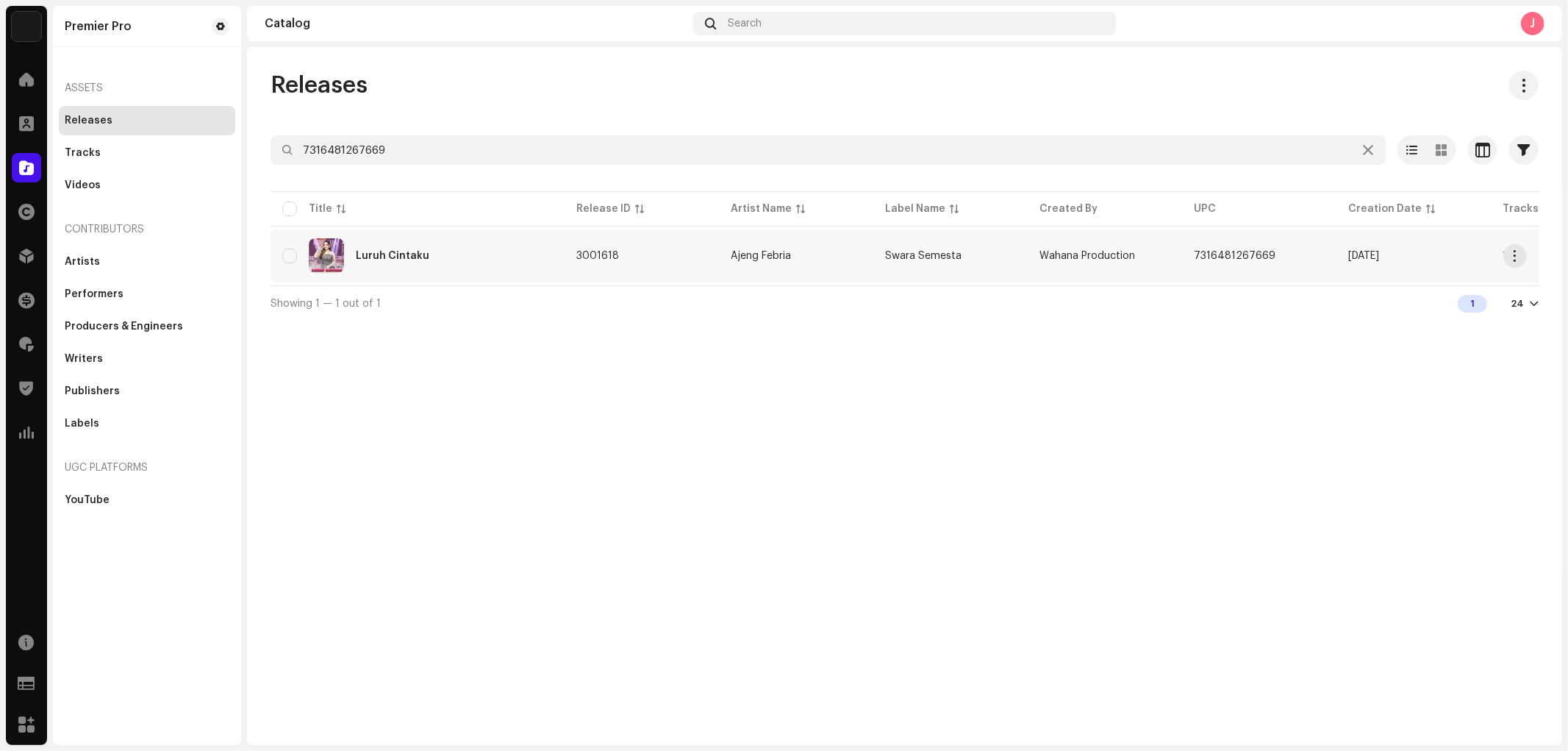
click at [410, 253] on div "Luruh Cintaku" at bounding box center [393, 256] width 74 height 11
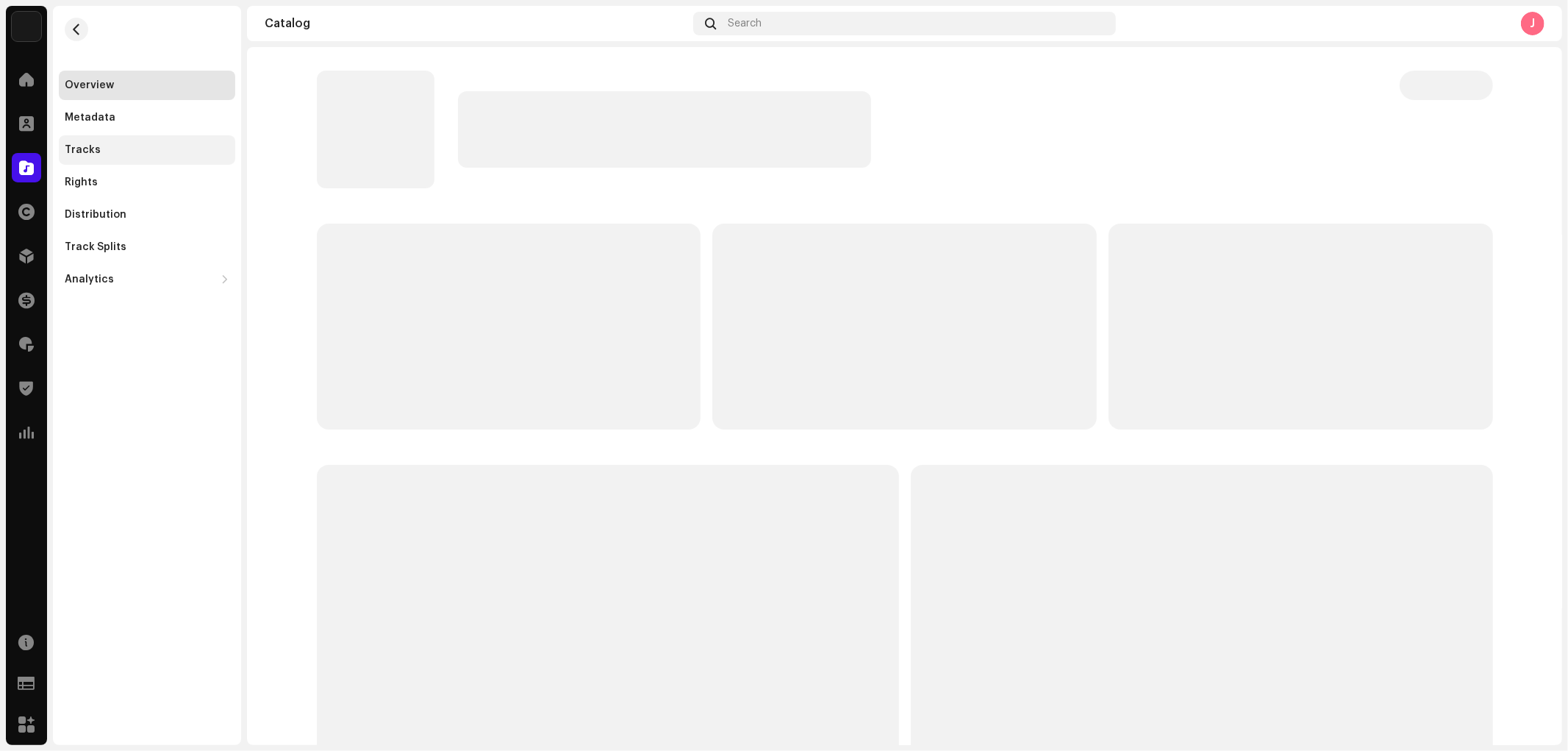
click at [141, 156] on div "Tracks" at bounding box center [147, 149] width 176 height 29
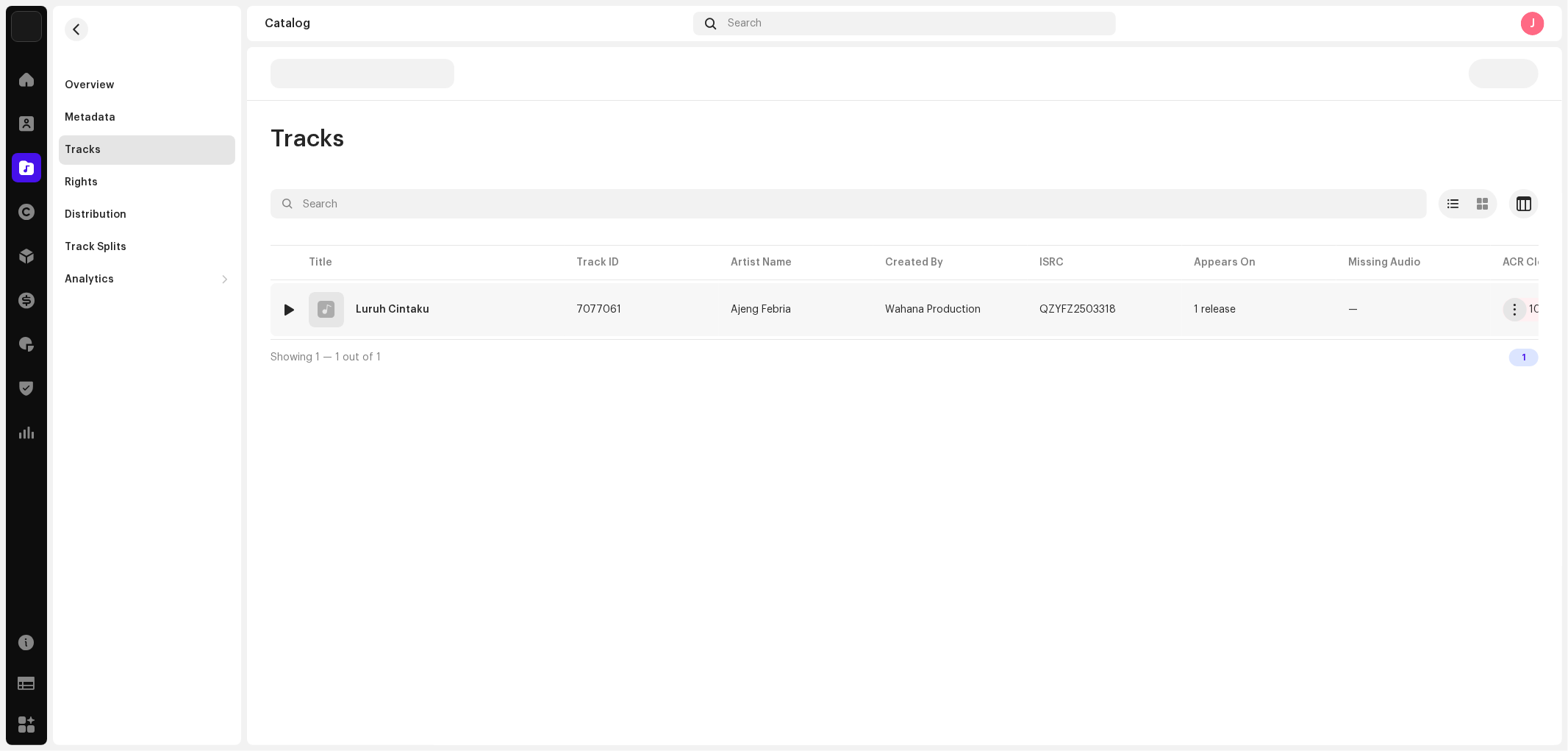
click at [291, 304] on div at bounding box center [289, 310] width 11 height 12
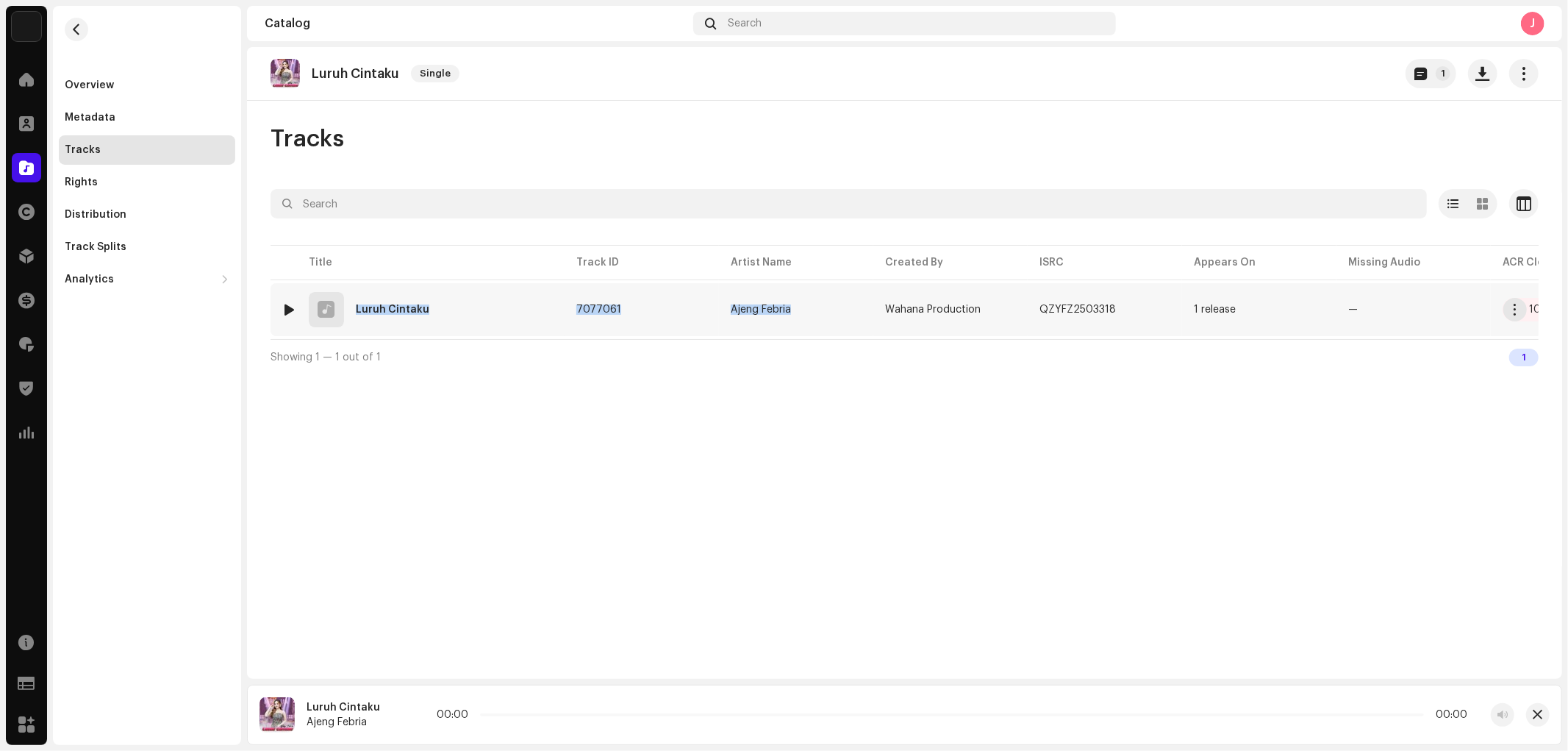
copy tr "Luruh Cintaku 7077061 Ajeng Febria"
click at [467, 407] on div "Luruh Cintaku Single 1 Tracks Selected 0 Options Filters Distribution status In…" at bounding box center [905, 363] width 1315 height 632
click at [1532, 308] on div "10 Audio Matches" at bounding box center [1572, 310] width 87 height 11
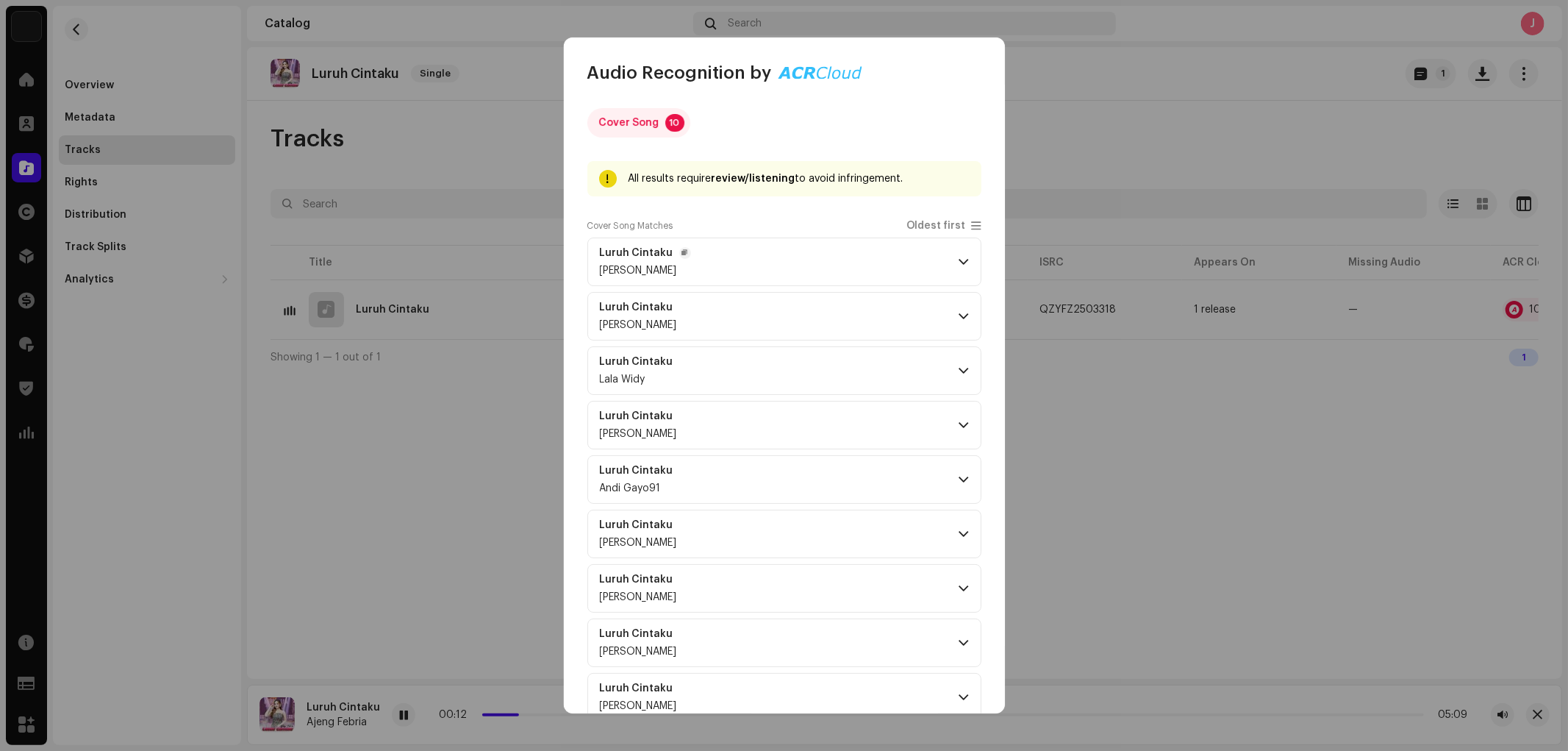
click at [728, 262] on p-accordion-header "Luruh Cintaku Aila Mumu" at bounding box center [784, 262] width 394 height 48
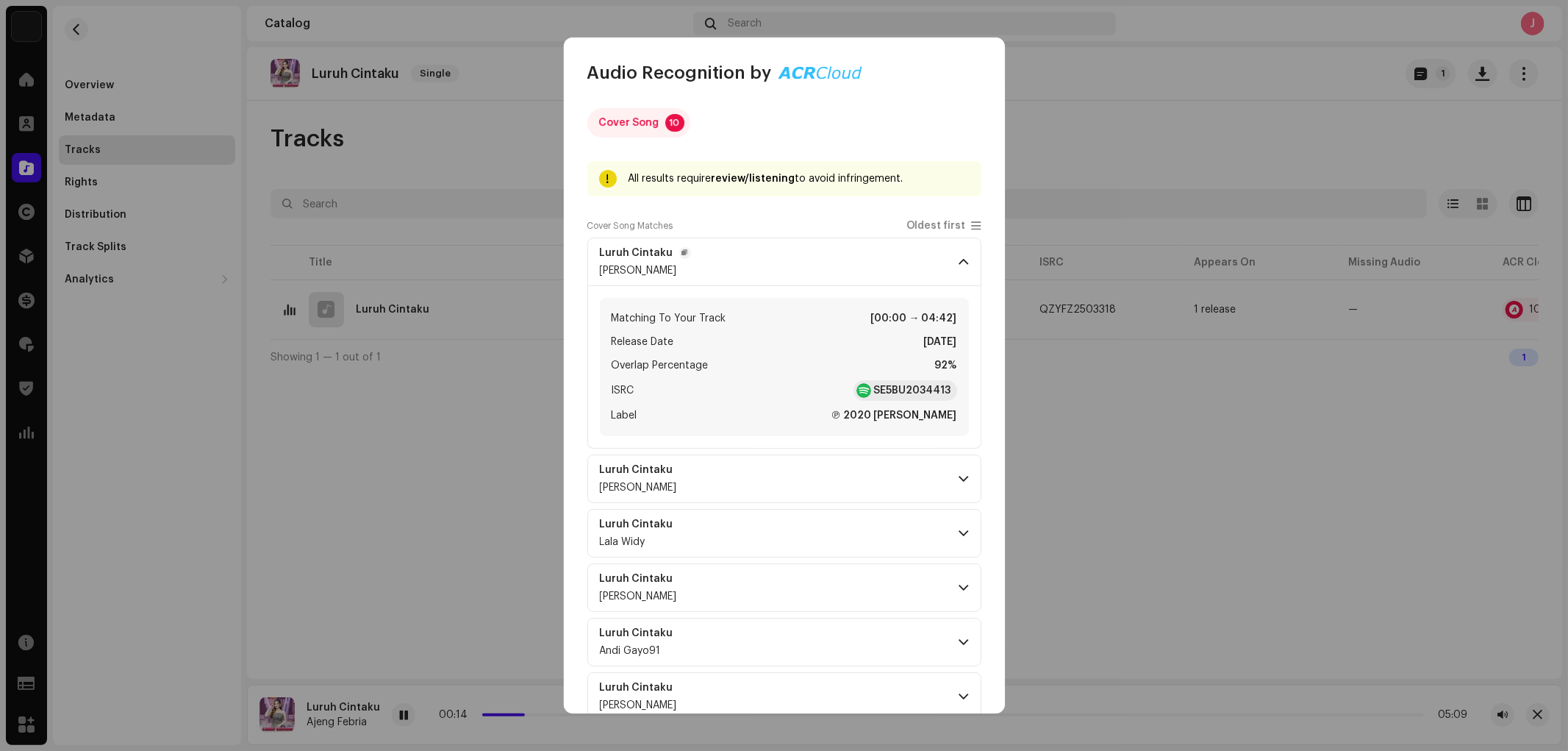
click at [728, 262] on p-accordion-header "Luruh Cintaku Aila Mumu" at bounding box center [784, 262] width 394 height 48
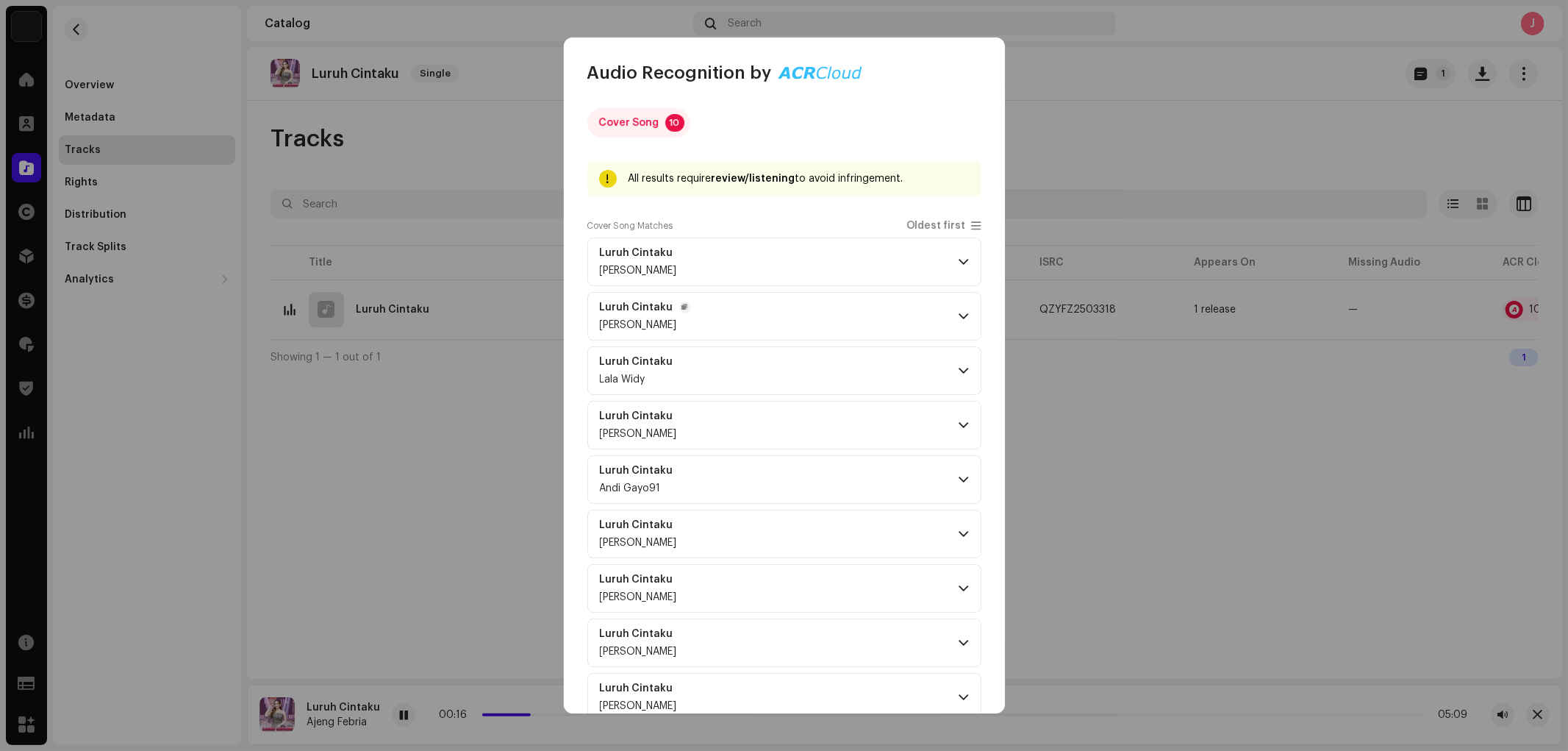
click at [727, 298] on p-accordion-header "Luruh Cintaku Shinta Arsinta" at bounding box center [784, 316] width 394 height 48
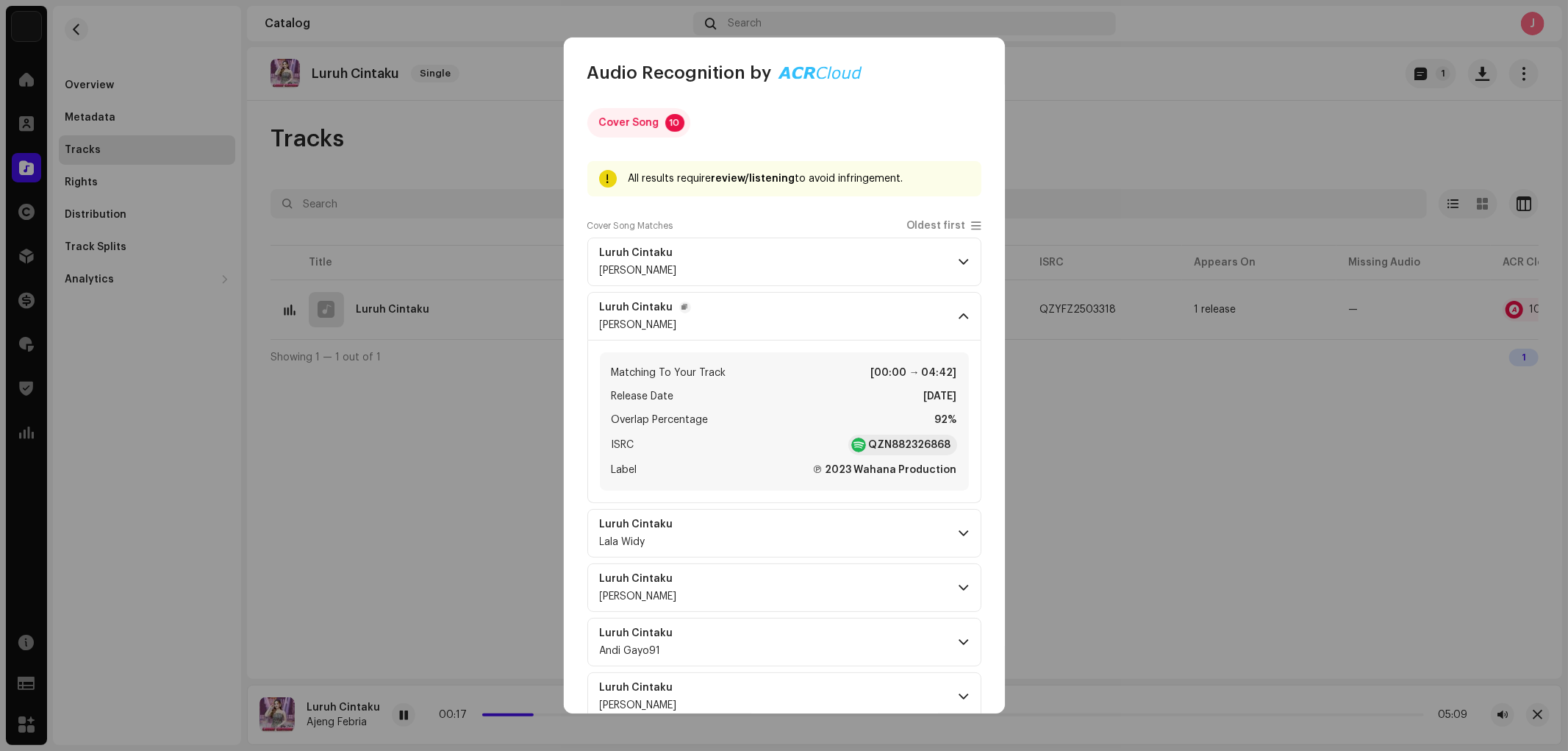
click at [727, 298] on p-accordion-header "Luruh Cintaku Shinta Arsinta" at bounding box center [784, 316] width 394 height 48
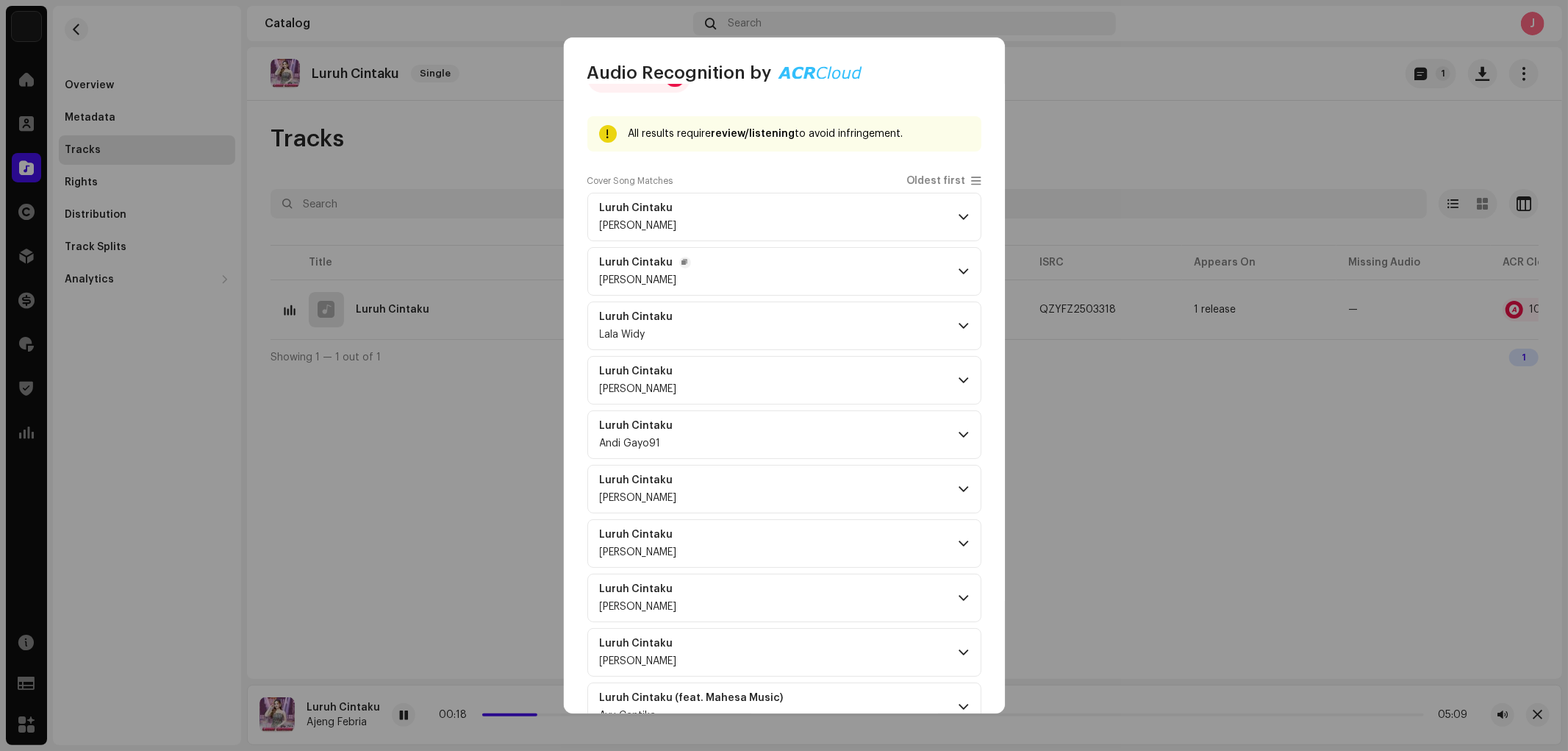
scroll to position [87, 0]
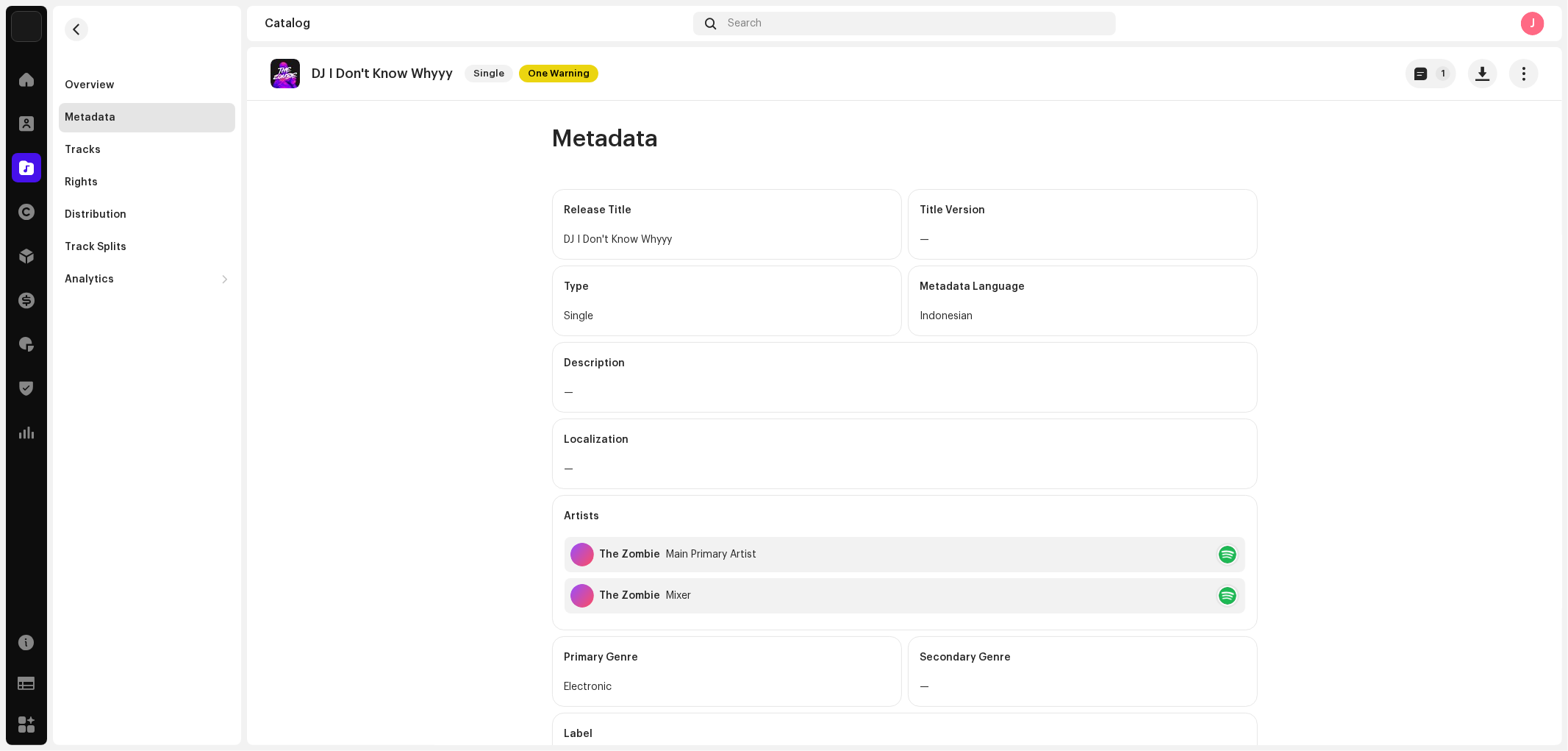
scroll to position [245, 0]
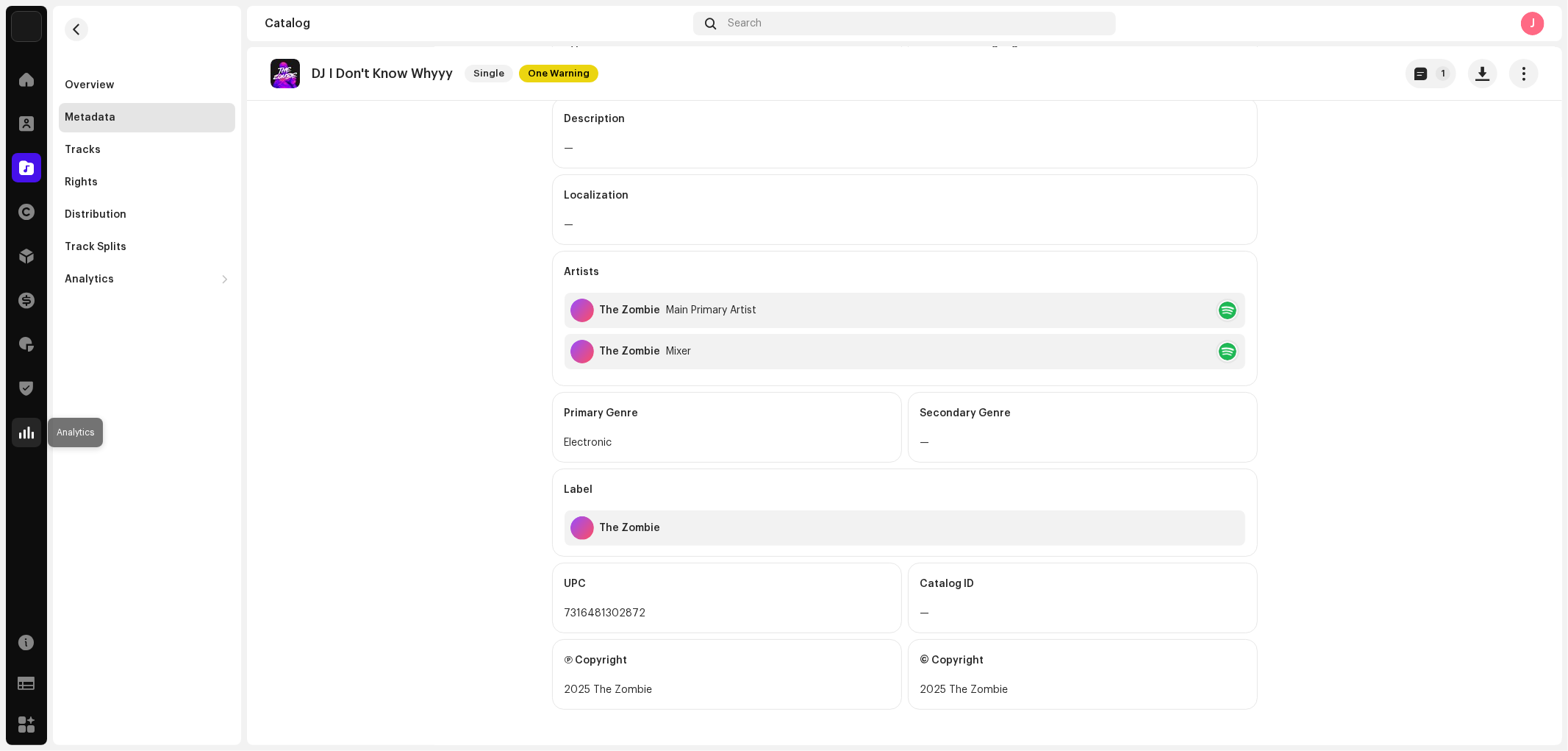
click at [35, 429] on div at bounding box center [26, 432] width 29 height 29
